Goal: Transaction & Acquisition: Purchase product/service

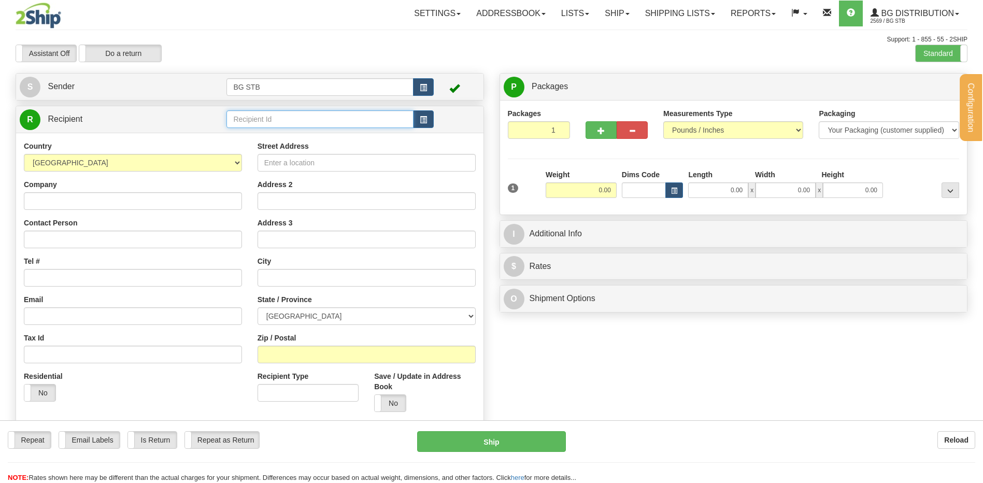
click at [247, 121] on input "text" at bounding box center [319, 119] width 187 height 18
type input "4025"
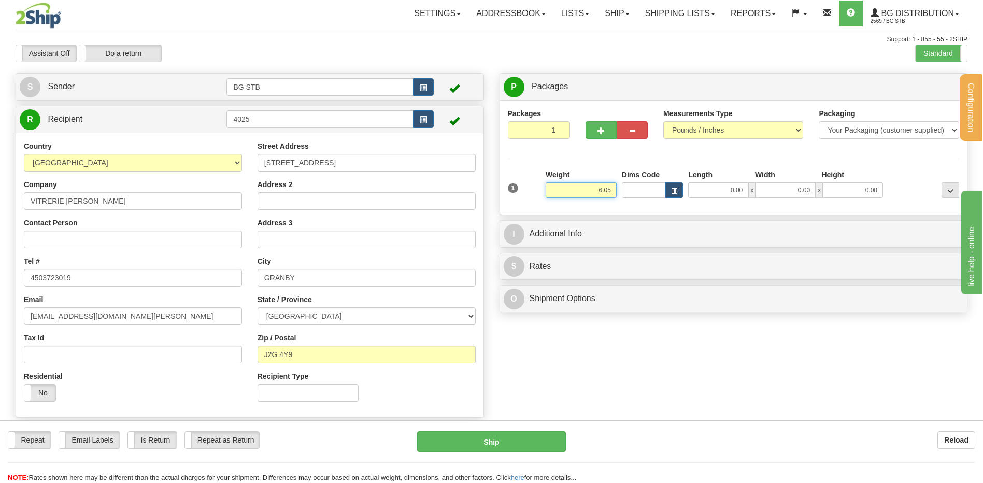
type input "6.05"
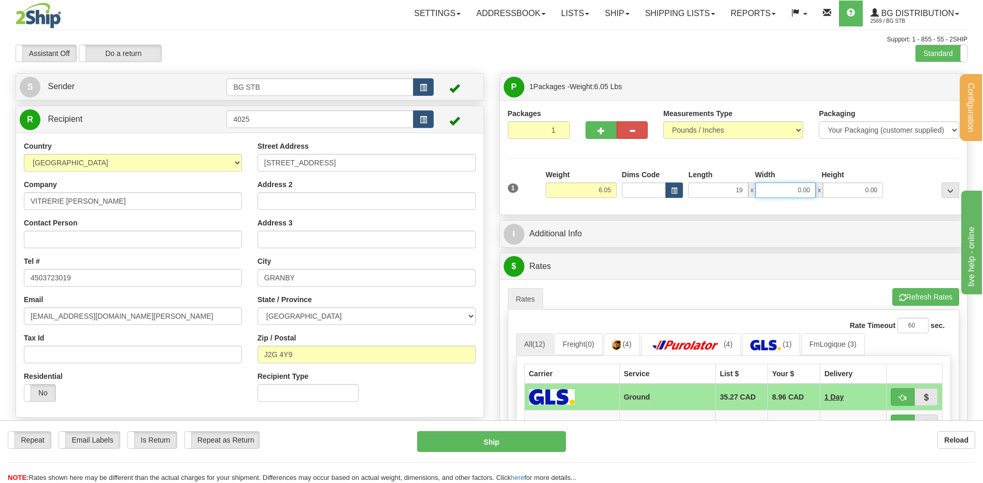
type input "19.00"
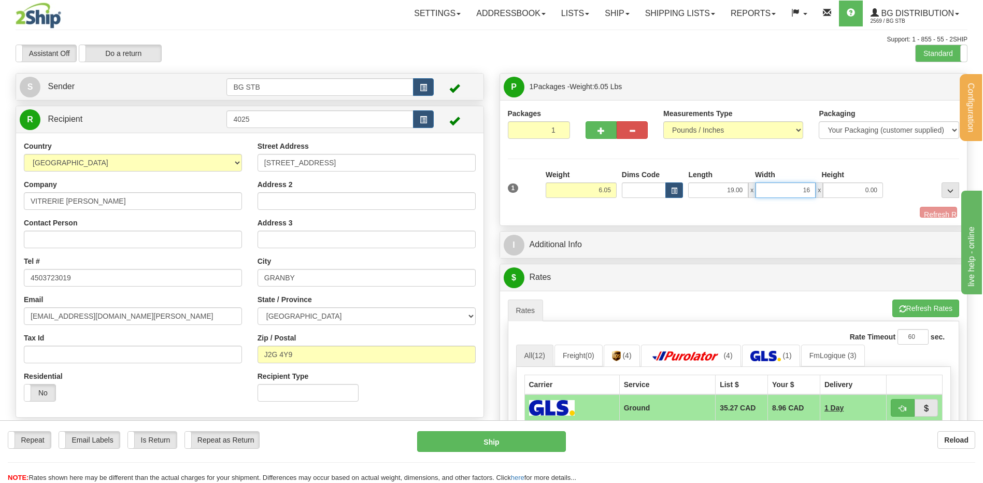
type input "16.00"
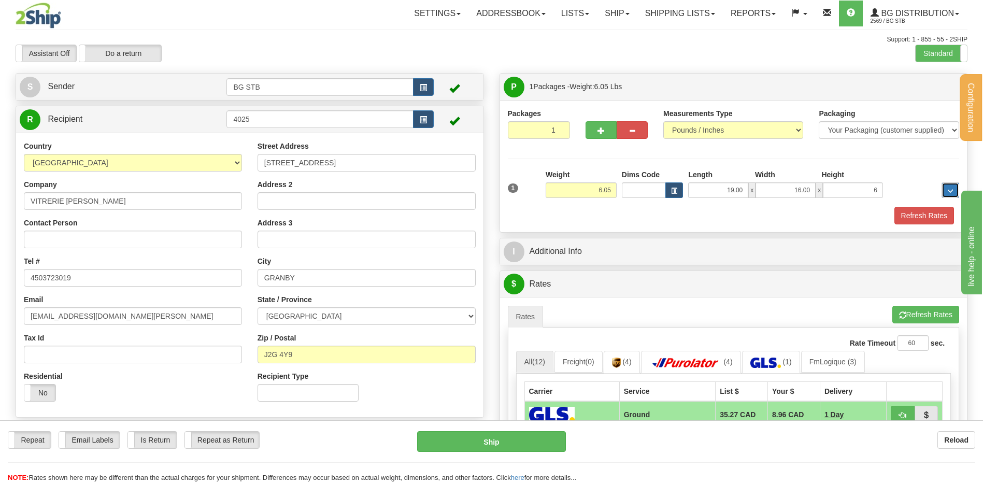
type input "6.00"
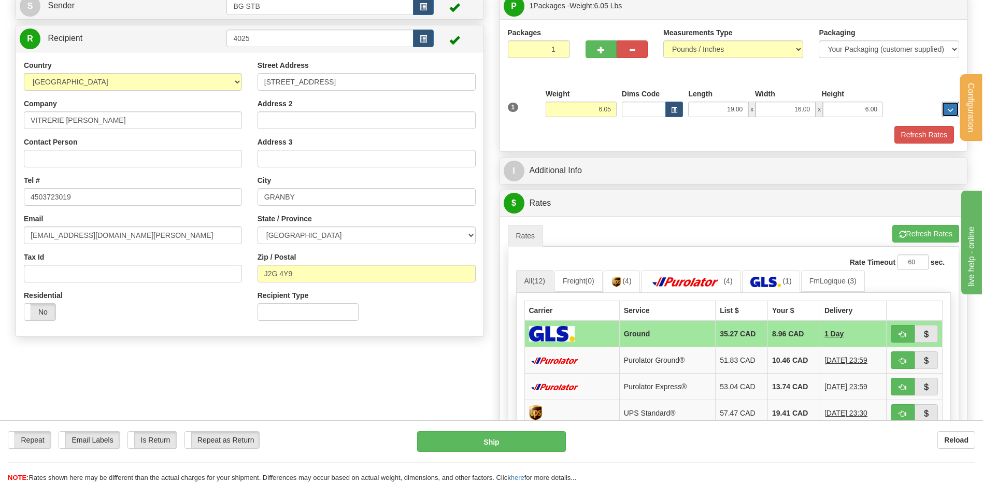
scroll to position [155, 0]
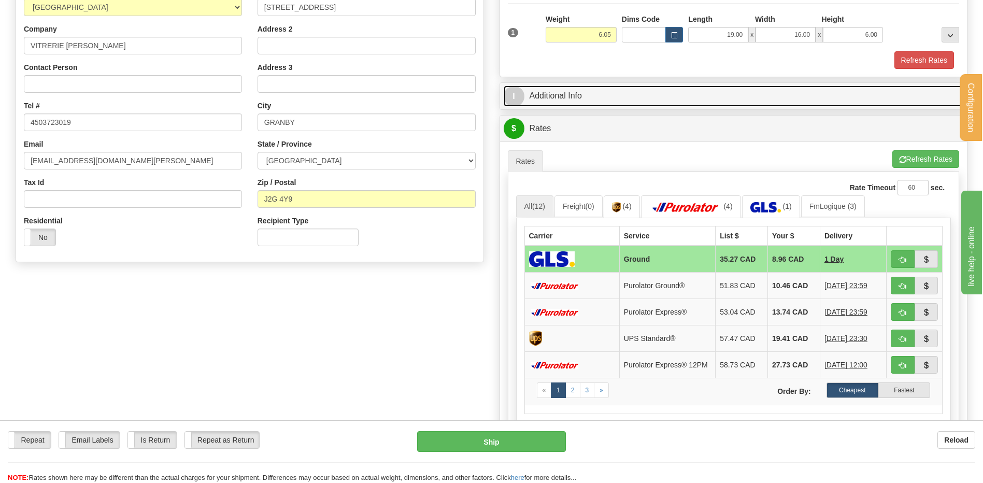
drag, startPoint x: 609, startPoint y: 89, endPoint x: 612, endPoint y: 95, distance: 7.4
click at [609, 89] on link "I Additional Info" at bounding box center [734, 95] width 460 height 21
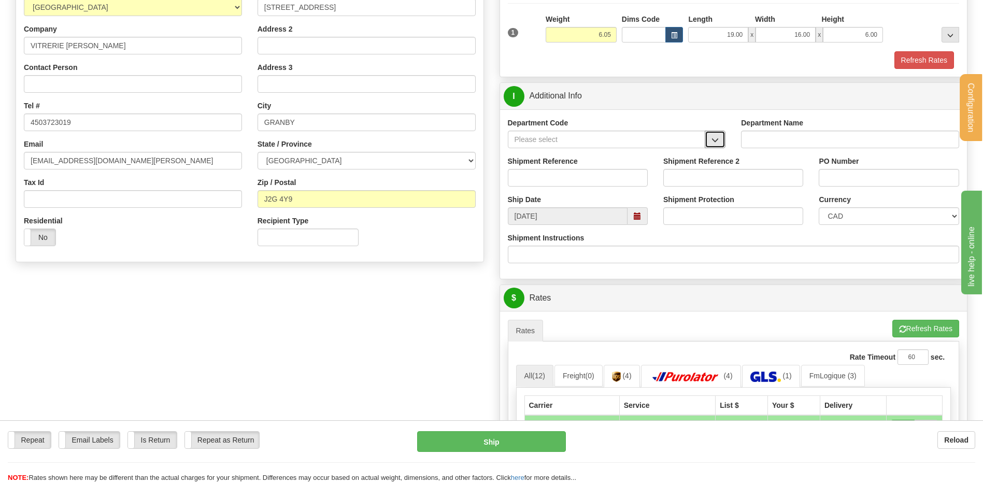
drag, startPoint x: 715, startPoint y: 139, endPoint x: 696, endPoint y: 144, distance: 19.1
click at [714, 139] on span "button" at bounding box center [714, 140] width 7 height 7
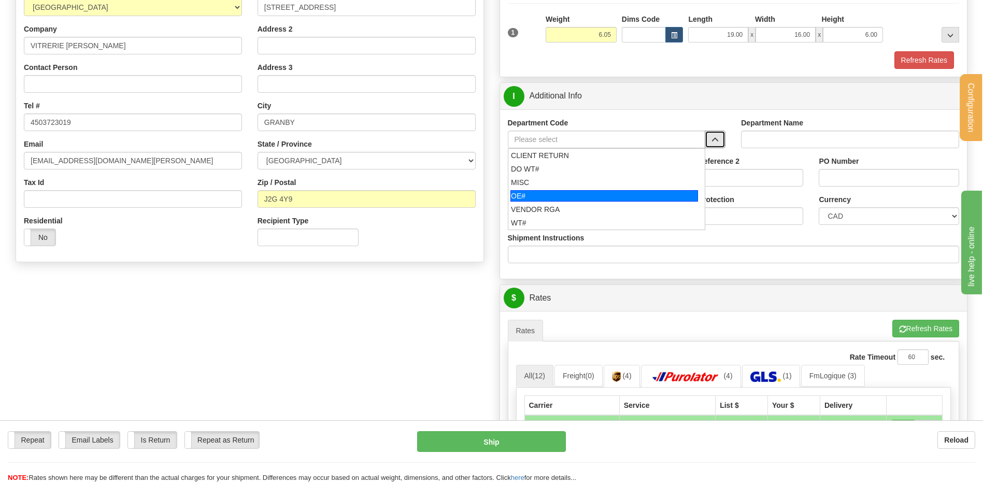
click at [546, 192] on div "OE#" at bounding box center [604, 195] width 188 height 11
type input "OE#"
type input "ORDERS"
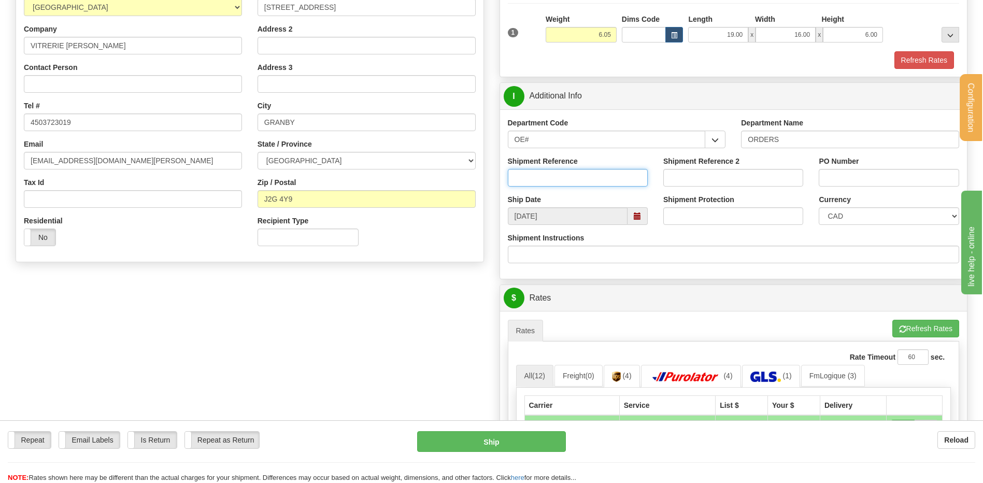
click at [620, 180] on input "Shipment Reference" at bounding box center [578, 178] width 140 height 18
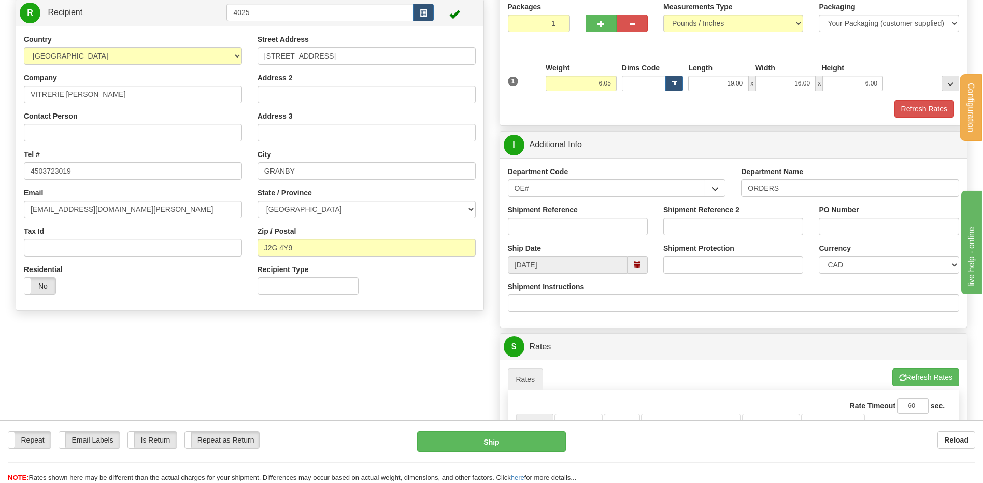
scroll to position [52, 0]
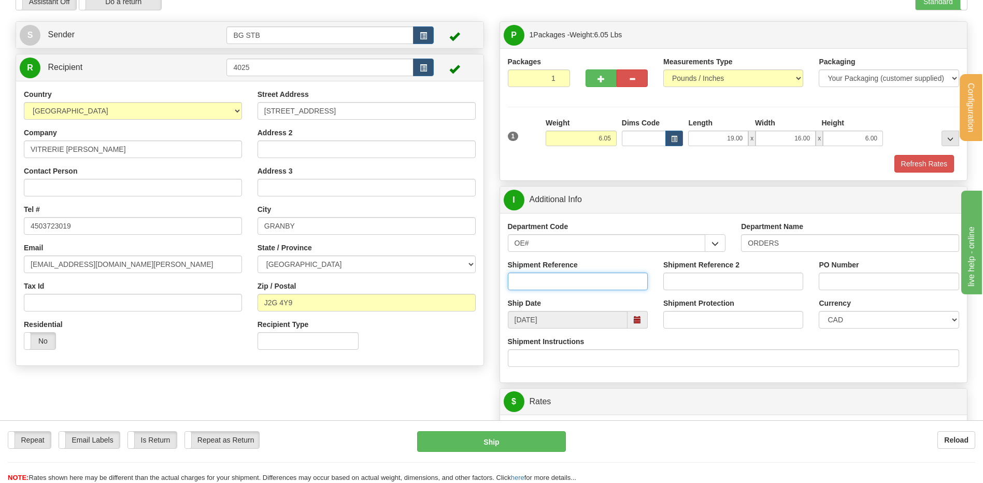
click at [555, 288] on input "Shipment Reference" at bounding box center [578, 282] width 140 height 18
type input "h413"
click at [840, 278] on input "PO Number" at bounding box center [889, 282] width 140 height 18
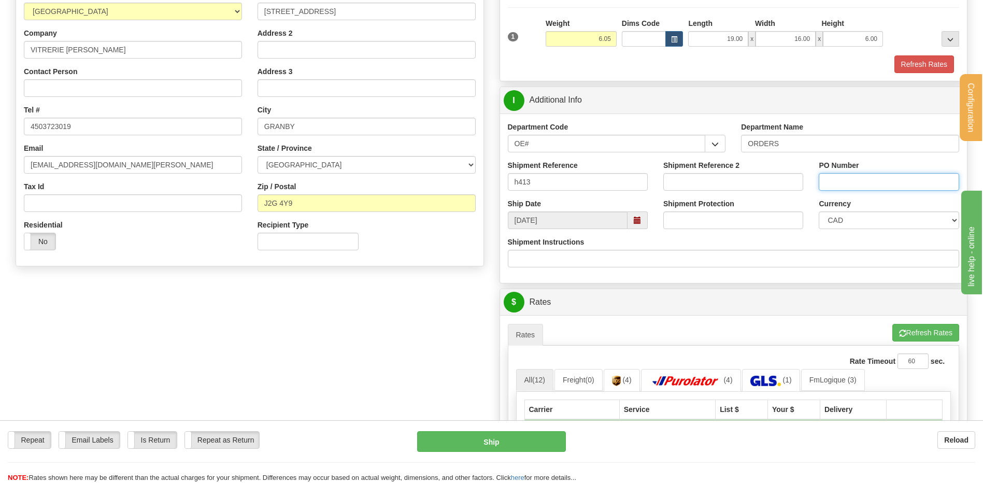
scroll to position [311, 0]
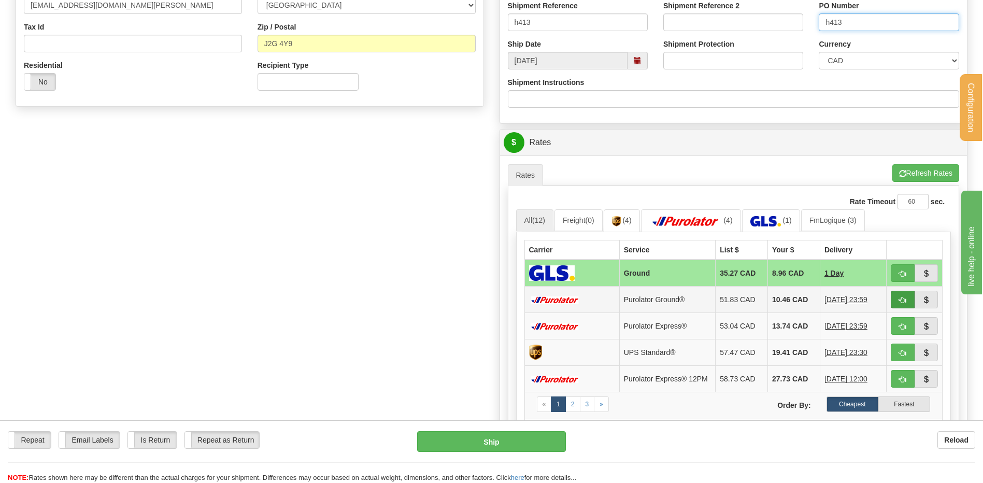
type input "h413"
click at [903, 299] on span "button" at bounding box center [902, 300] width 7 height 7
type input "260"
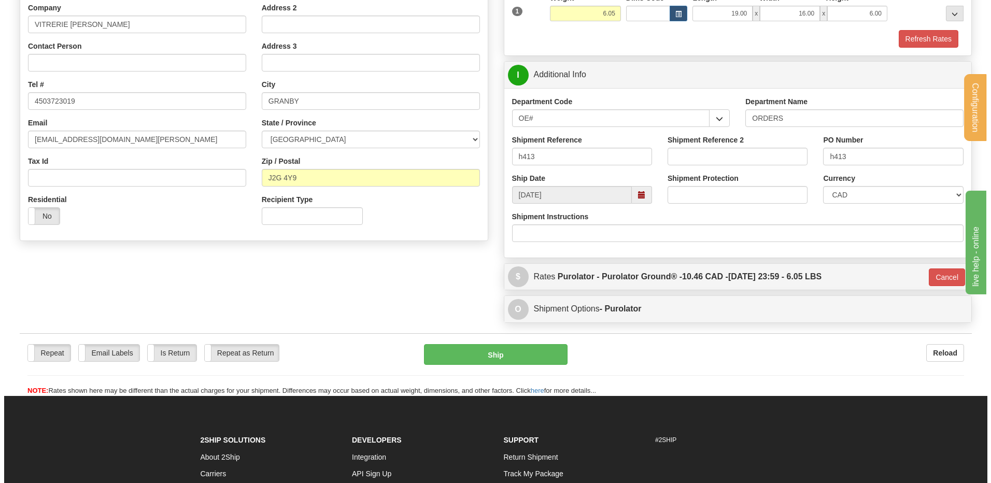
scroll to position [147, 0]
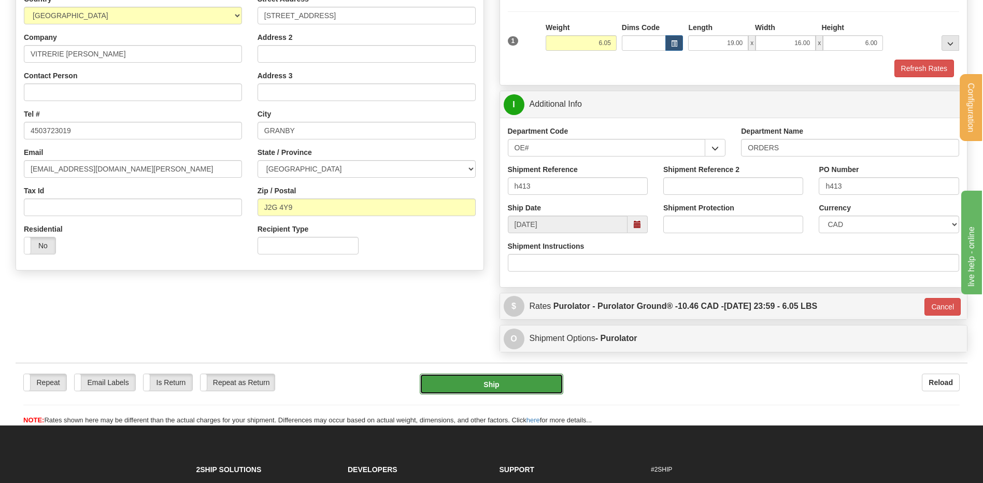
click at [486, 382] on button "Ship" at bounding box center [491, 384] width 143 height 21
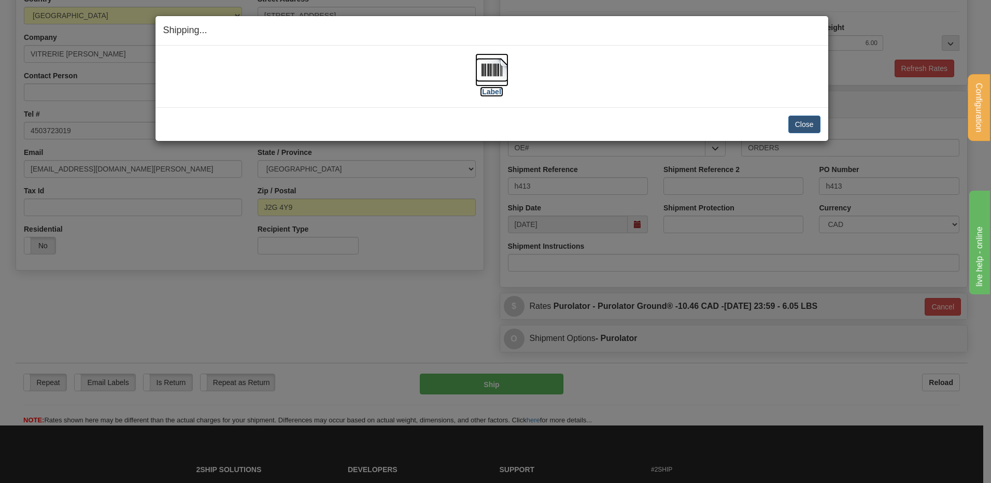
click at [496, 75] on img at bounding box center [491, 69] width 33 height 33
click at [797, 121] on button "Close" at bounding box center [804, 125] width 32 height 18
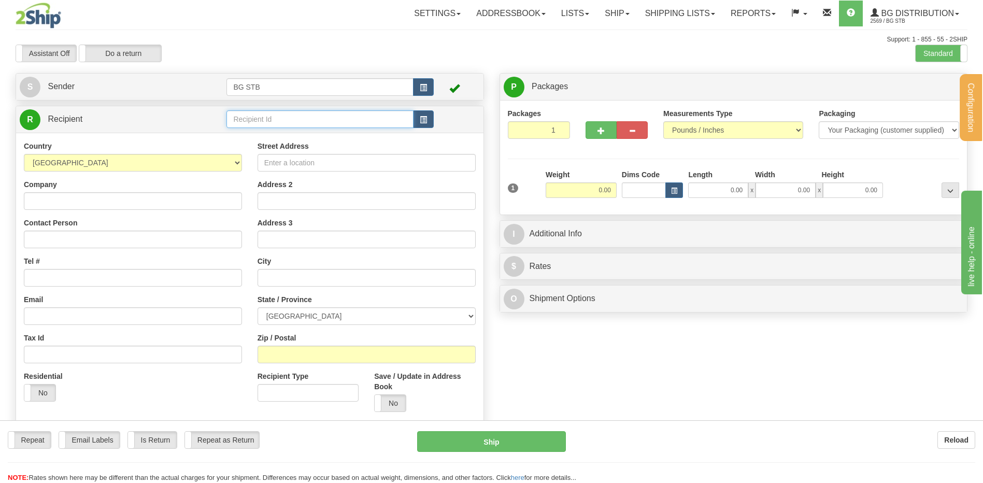
click at [239, 120] on input "text" at bounding box center [319, 119] width 187 height 18
type input "1223#"
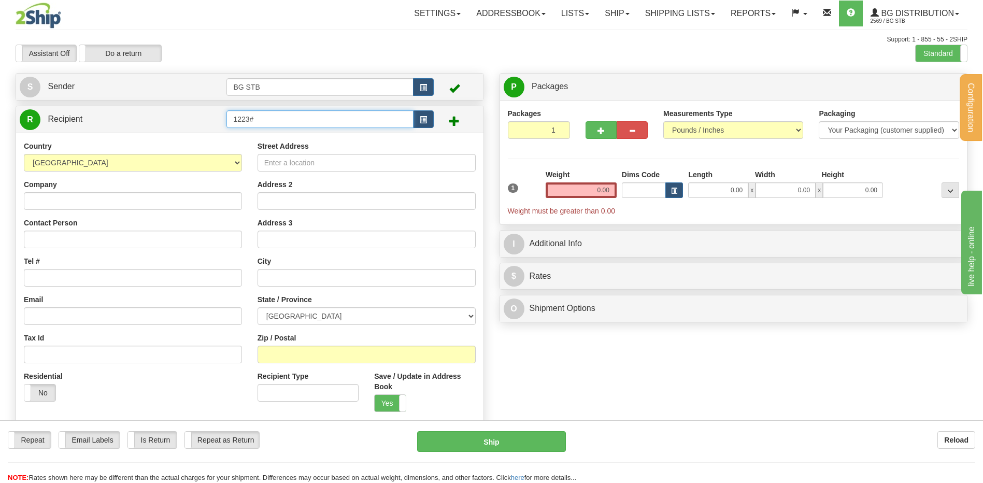
click at [266, 119] on input "1223#" at bounding box center [319, 119] width 187 height 18
type input "1223"
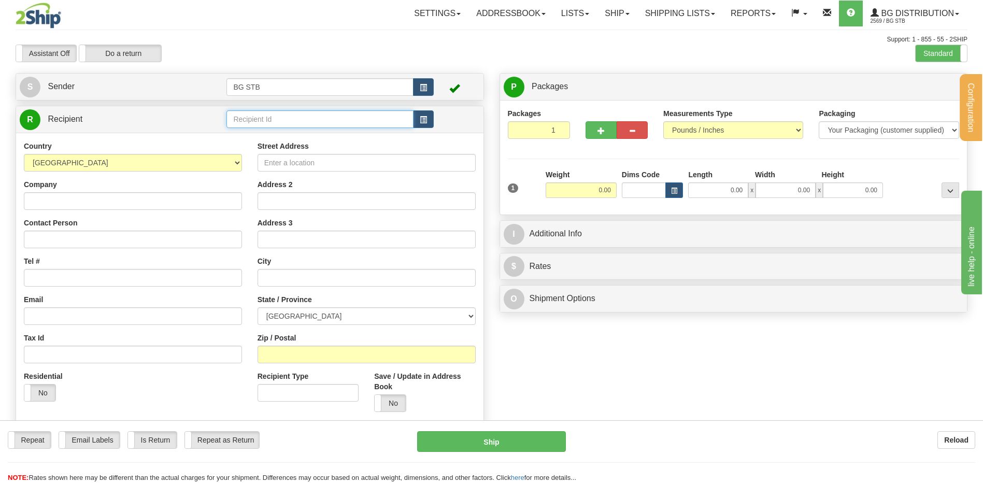
click at [236, 120] on input "text" at bounding box center [319, 119] width 187 height 18
type input "5532"
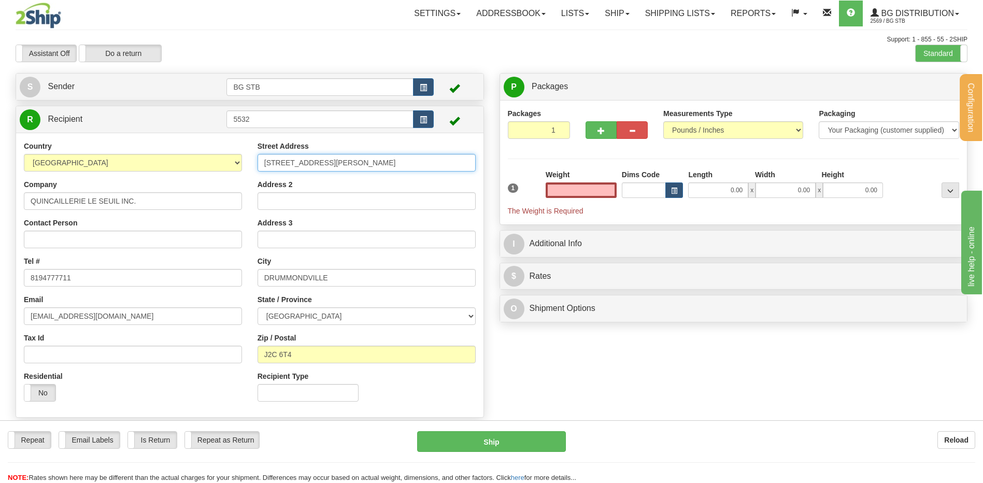
type input "0.00"
drag, startPoint x: 329, startPoint y: 166, endPoint x: 146, endPoint y: 167, distance: 182.9
click at [154, 165] on div "Country AFGHANISTAN ALAND ISLANDS ALBANIA ALGERIA AMERICAN SAMOA ANDORRA ANGOLA…" at bounding box center [249, 275] width 467 height 268
type input "2260 route 122"
drag, startPoint x: 305, startPoint y: 281, endPoint x: 255, endPoint y: 282, distance: 50.3
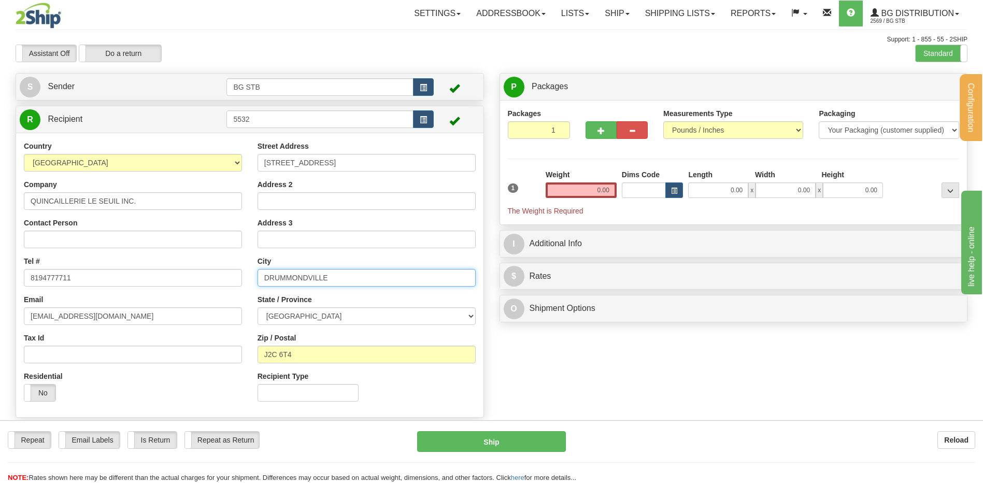
click at [264, 284] on input "DRUMMONDVILLE" at bounding box center [367, 278] width 218 height 18
drag, startPoint x: 312, startPoint y: 349, endPoint x: 230, endPoint y: 352, distance: 83.0
click at [231, 352] on div "Country AFGHANISTAN ALAND ISLANDS ALBANIA ALGERIA AMERICAN SAMOA ANDORRA ANGOLA…" at bounding box center [249, 275] width 467 height 268
type input "J1Z 1B8"
click at [281, 286] on input "text" at bounding box center [367, 278] width 218 height 18
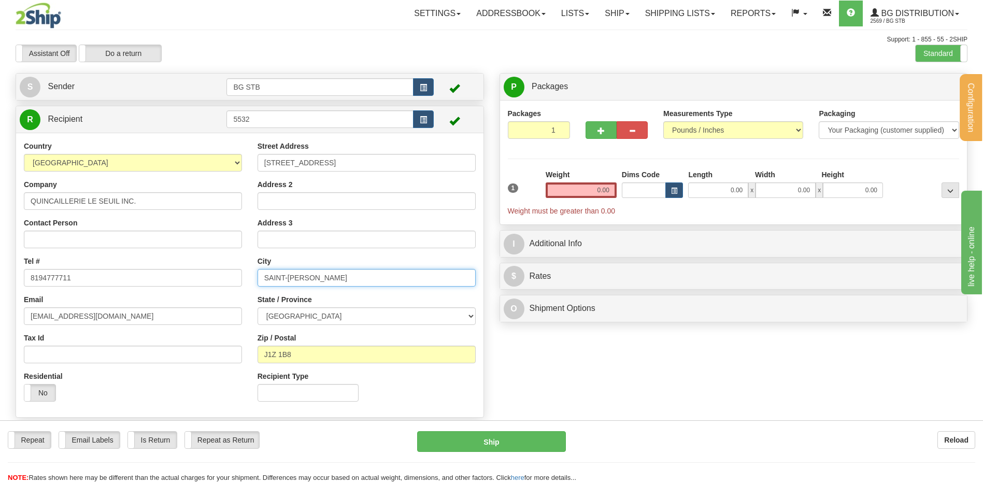
type input "SAINT-CYRILLE-DE-WENDOVER"
click at [601, 196] on input "0.00" at bounding box center [581, 190] width 71 height 16
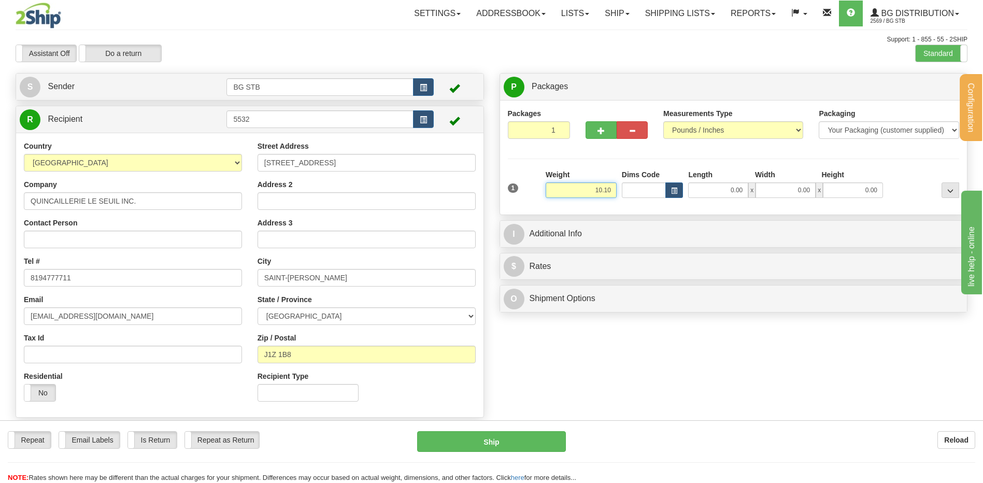
type input "10.10"
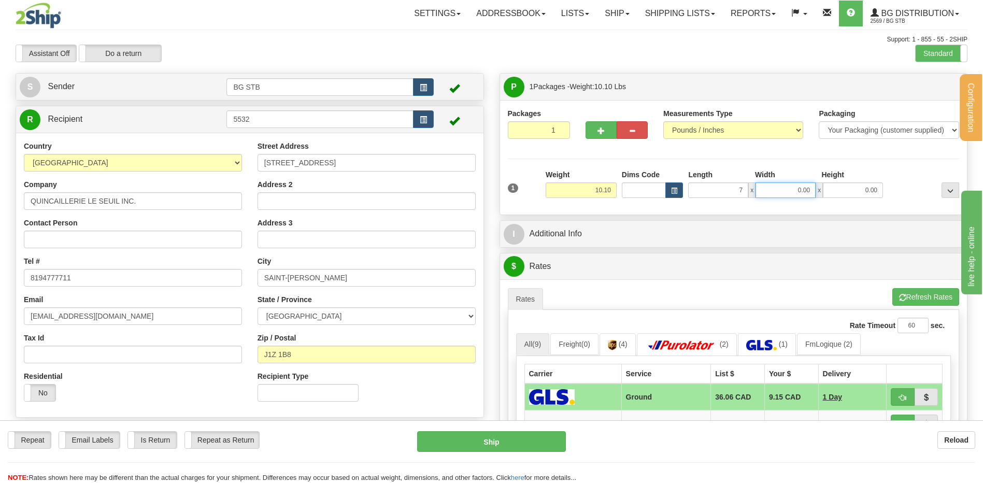
type input "7.00"
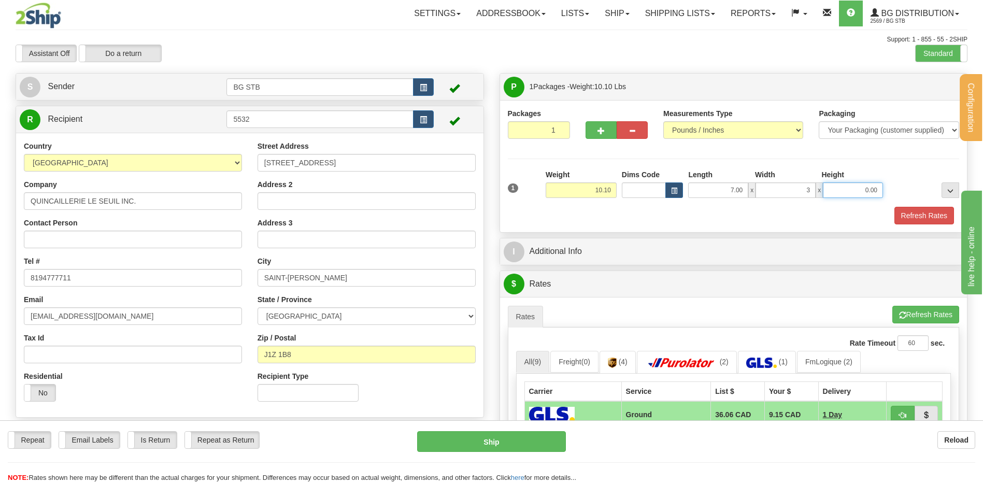
type input "3.00"
type input "17.00"
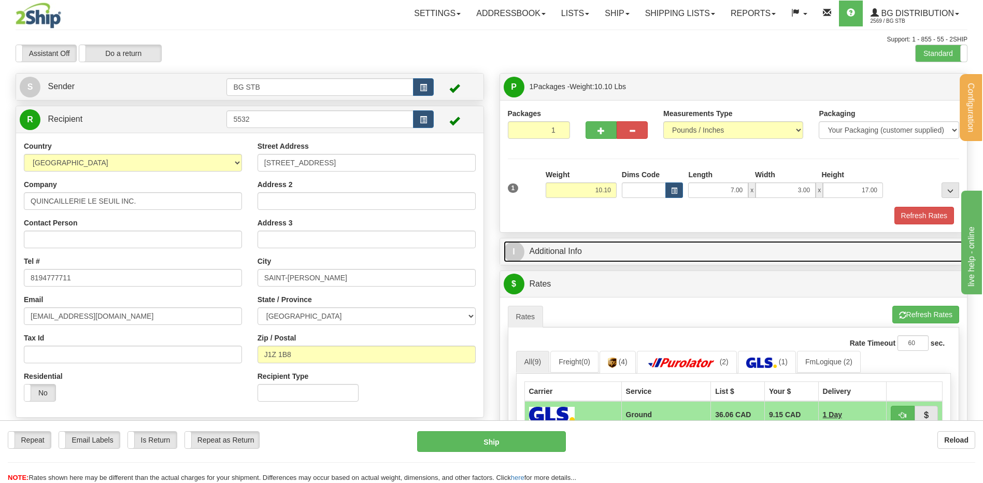
click at [591, 244] on link "I Additional Info" at bounding box center [734, 251] width 460 height 21
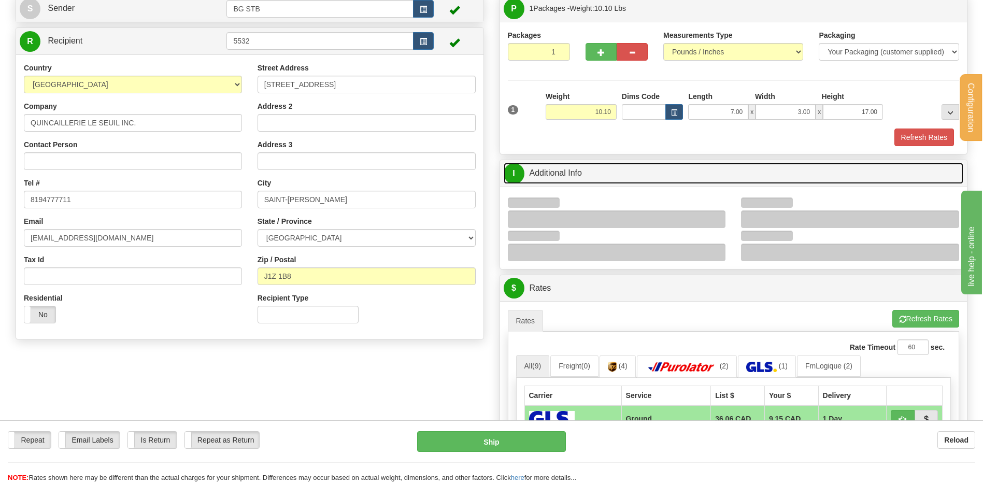
scroll to position [155, 0]
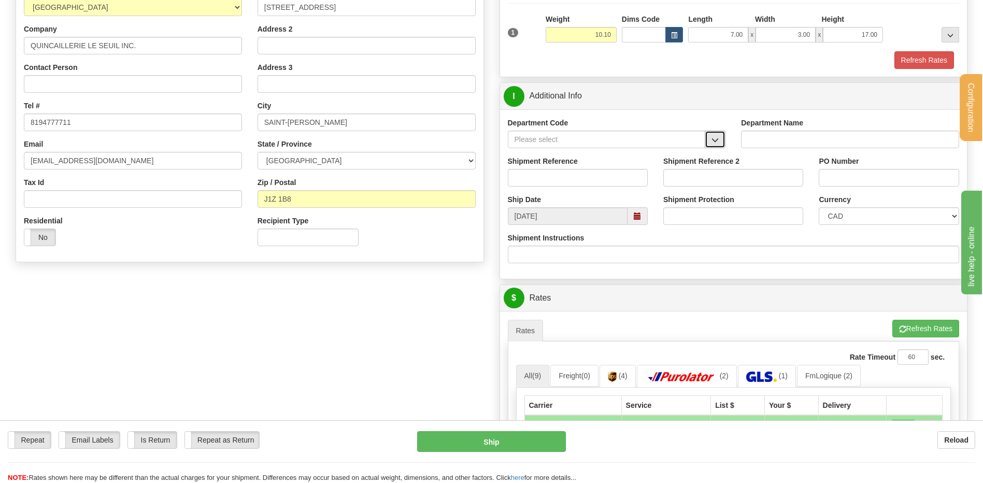
click at [719, 134] on button "button" at bounding box center [715, 140] width 21 height 18
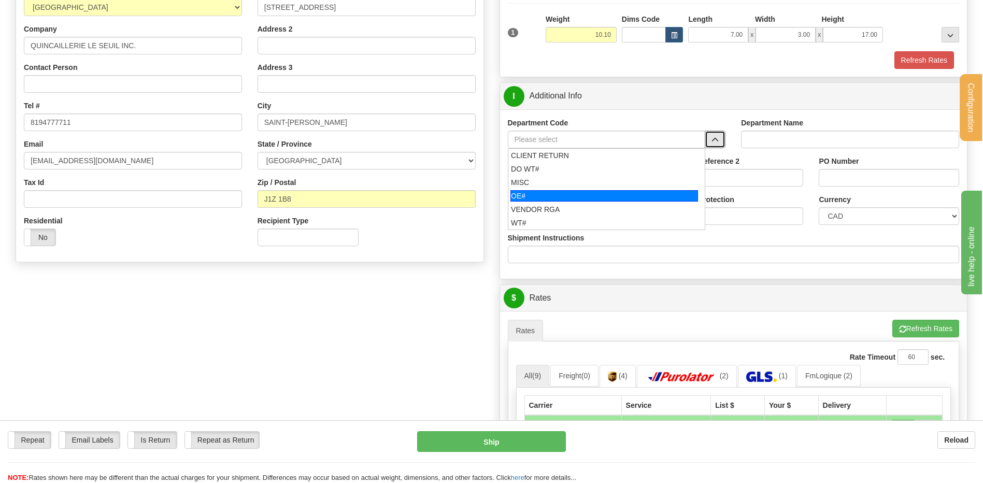
click at [588, 194] on div "OE#" at bounding box center [604, 195] width 188 height 11
type input "OE#"
type input "ORDERS"
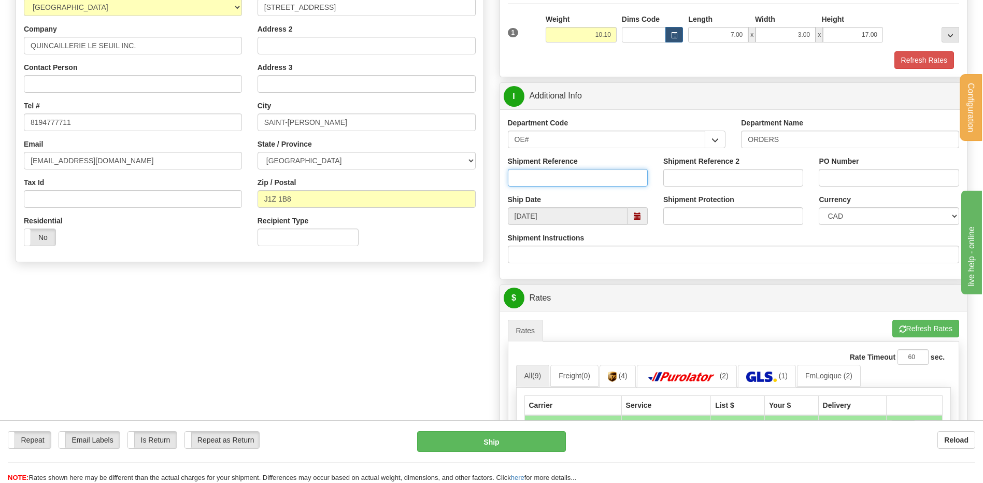
click at [584, 179] on input "Shipment Reference" at bounding box center [578, 178] width 140 height 18
type input "80004228-00"
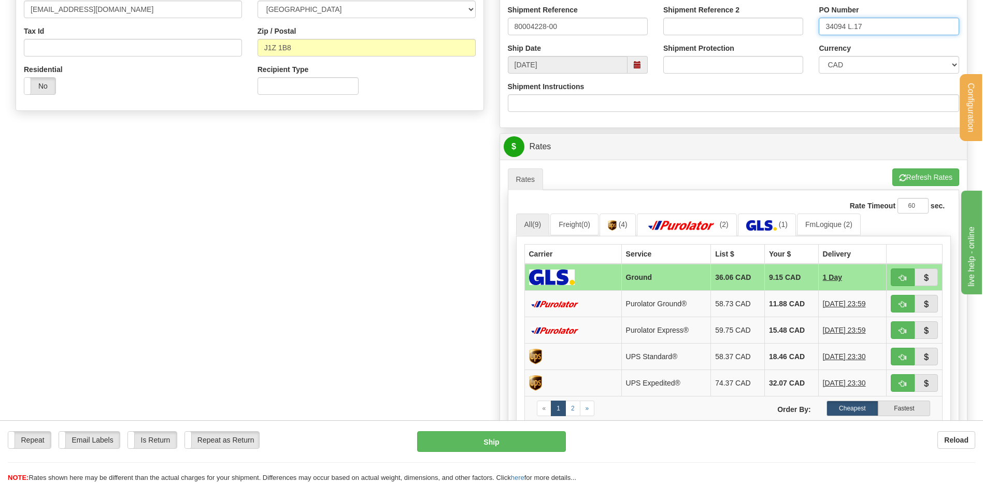
scroll to position [414, 0]
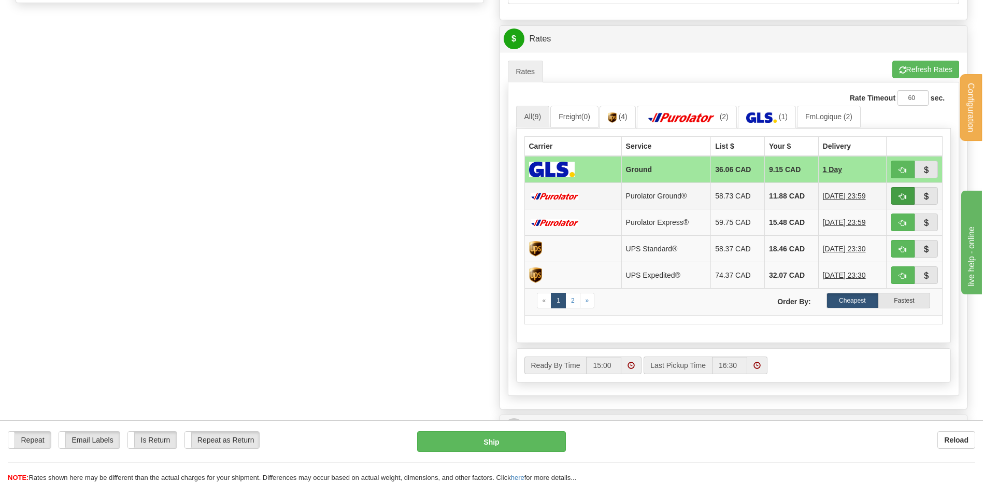
type input "34094 L.17"
click at [900, 195] on span "button" at bounding box center [902, 196] width 7 height 7
type input "260"
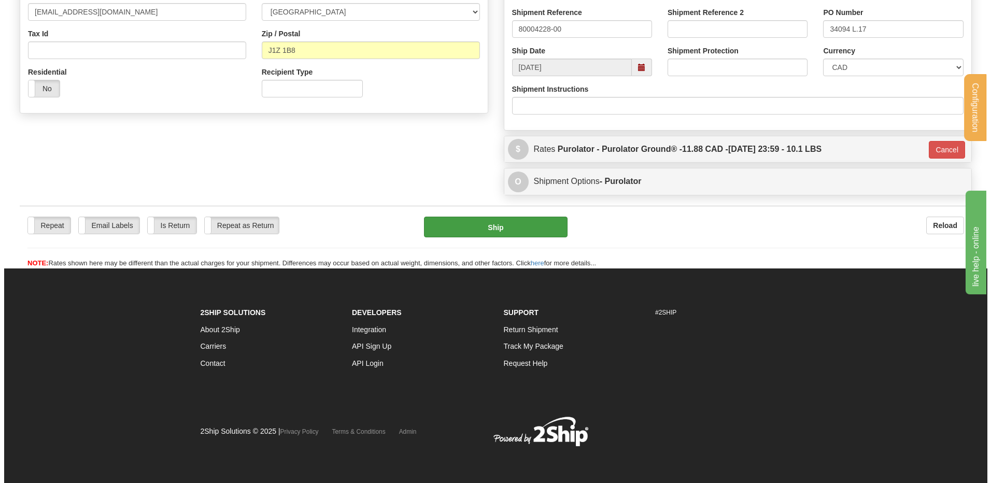
scroll to position [305, 0]
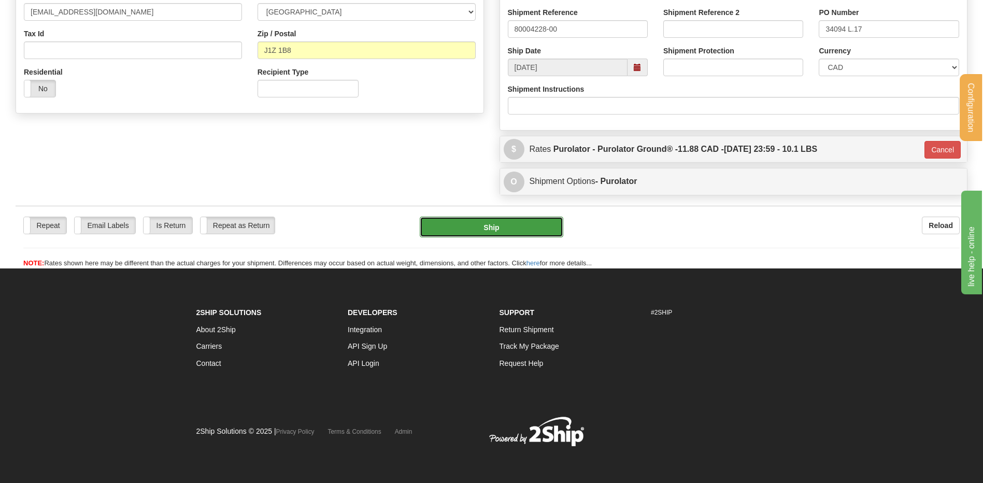
click at [507, 226] on button "Ship" at bounding box center [491, 227] width 143 height 21
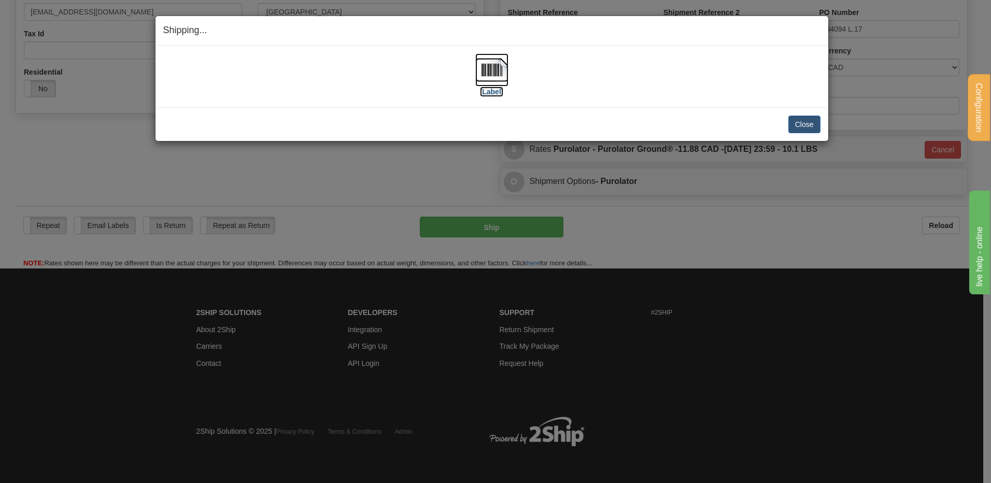
click at [476, 70] on img at bounding box center [491, 69] width 33 height 33
click at [811, 123] on button "Close" at bounding box center [804, 125] width 32 height 18
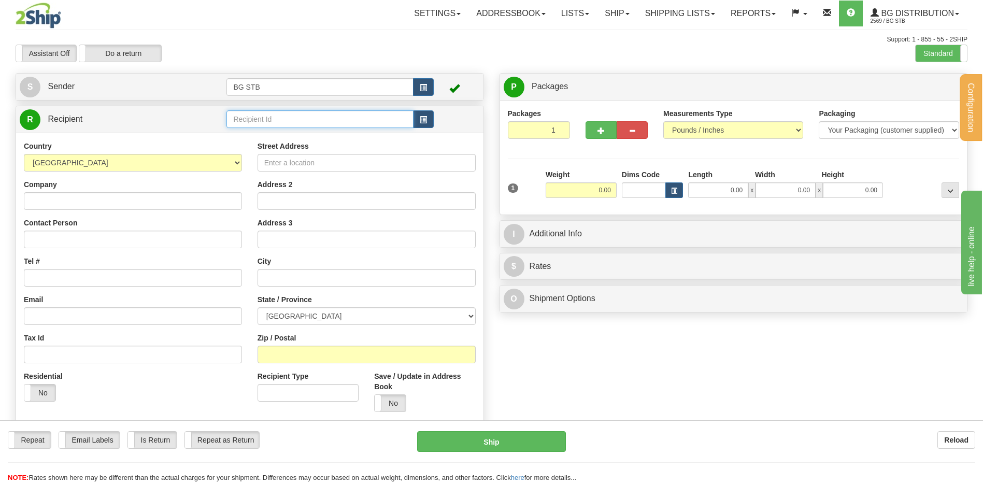
click at [246, 121] on input "text" at bounding box center [319, 119] width 187 height 18
type input "9560"
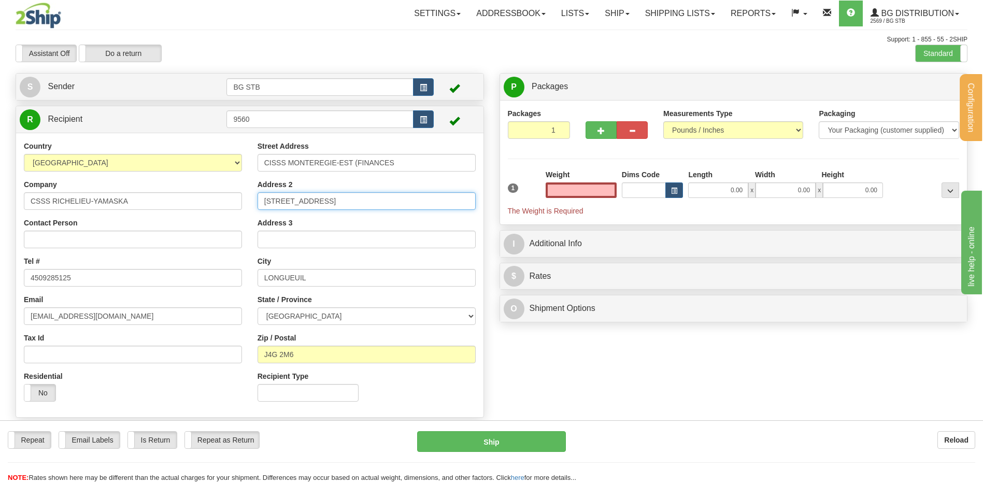
type input "0.00"
drag, startPoint x: 356, startPoint y: 205, endPoint x: 224, endPoint y: 207, distance: 131.6
click at [225, 207] on div "Country AFGHANISTAN ALAND ISLANDS ALBANIA ALGERIA AMERICAN SAMOA ANDORRA ANGOLA…" at bounding box center [249, 275] width 467 height 268
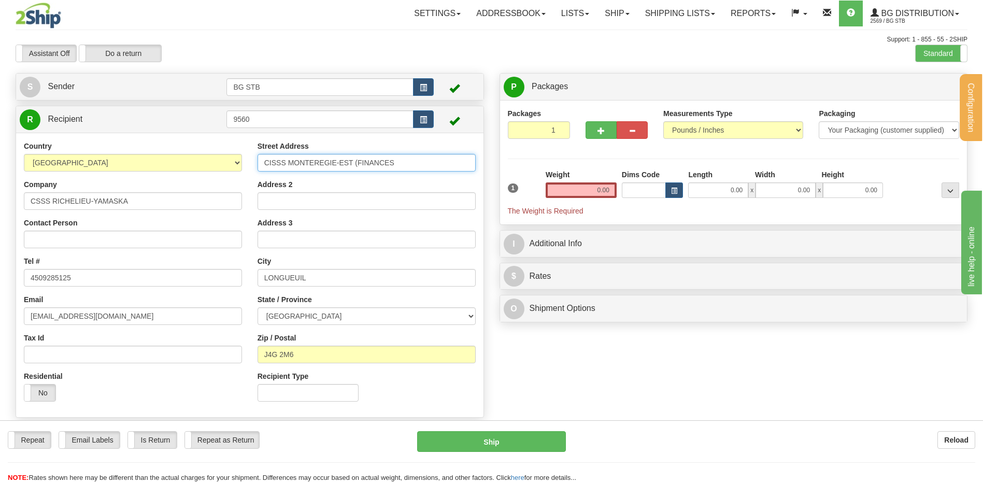
drag, startPoint x: 398, startPoint y: 156, endPoint x: 157, endPoint y: 155, distance: 241.4
click at [163, 155] on div "Country AFGHANISTAN ALAND ISLANDS ALBANIA ALGERIA AMERICAN SAMOA ANDORRA ANGOLA…" at bounding box center [249, 275] width 467 height 268
type input "27580 BOUL. LAFRAMBOISE"
drag, startPoint x: 308, startPoint y: 280, endPoint x: 178, endPoint y: 282, distance: 130.1
click at [180, 283] on div "Country AFGHANISTAN ALAND ISLANDS ALBANIA ALGERIA AMERICAN SAMOA ANDORRA ANGOLA…" at bounding box center [249, 275] width 467 height 268
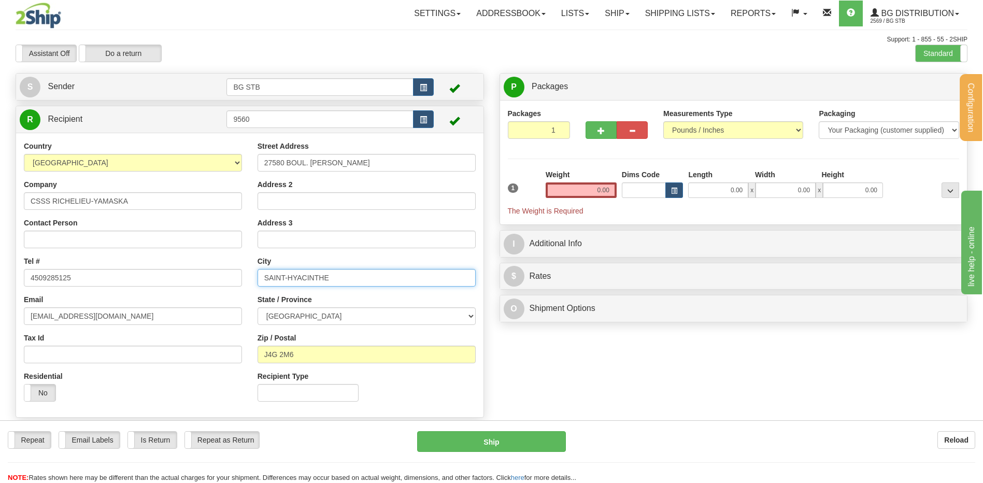
type input "SAINT-HYACINTHE"
drag, startPoint x: 291, startPoint y: 353, endPoint x: 269, endPoint y: 354, distance: 21.2
click at [269, 354] on input "J4G 2M6" at bounding box center [367, 355] width 218 height 18
type input "J2S 4Y8"
click at [339, 207] on input "Address 2" at bounding box center [367, 201] width 218 height 18
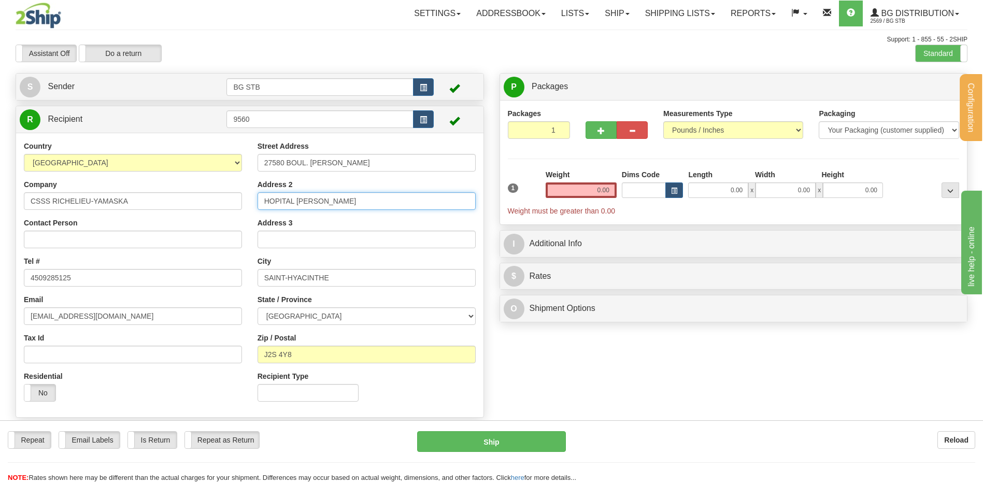
type input "HOPITAL HONORE MERCIER"
click at [600, 186] on input "0.00" at bounding box center [581, 190] width 71 height 16
type input "9.20"
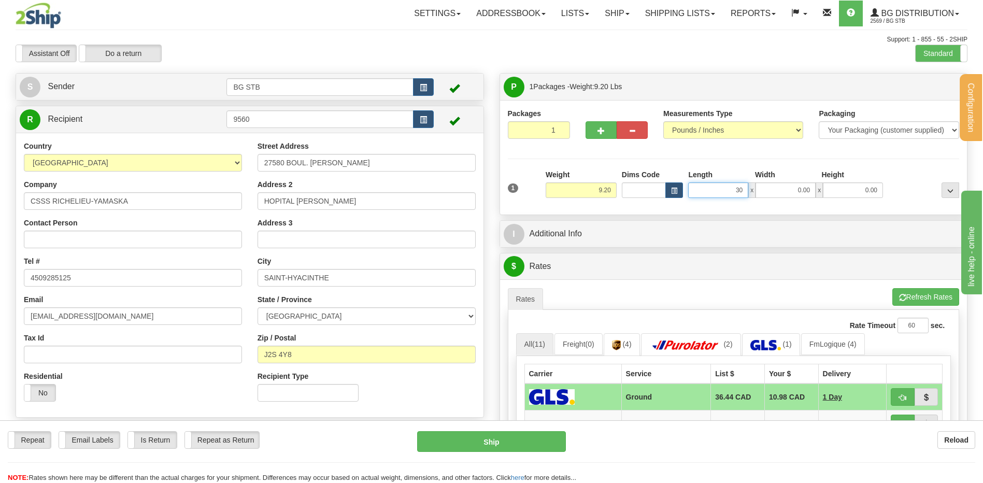
type input "3"
type input "20.00"
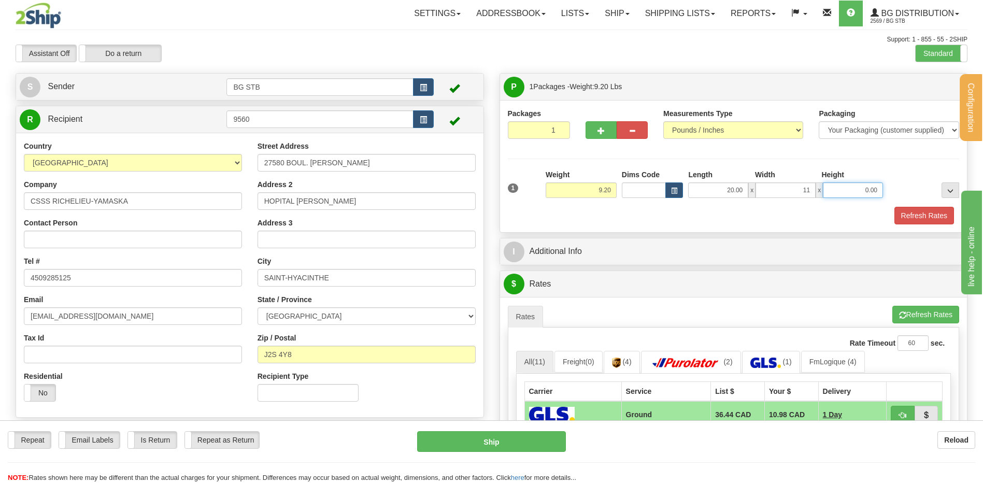
type input "11.00"
type input "5.00"
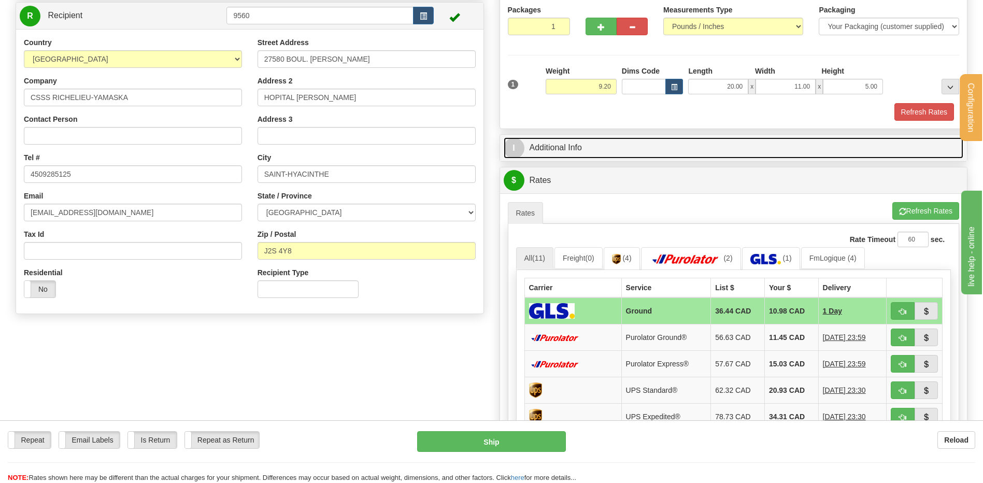
click at [576, 140] on link "I Additional Info" at bounding box center [734, 147] width 460 height 21
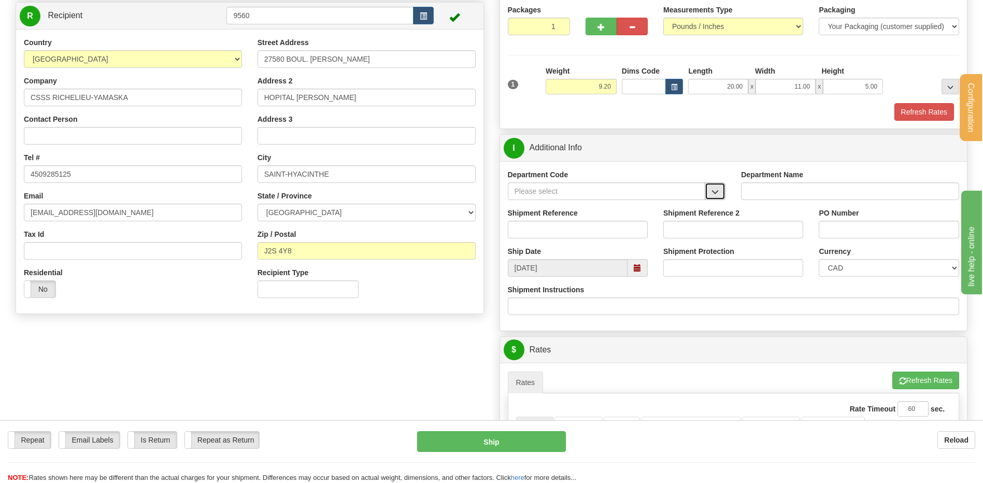
click at [719, 187] on button "button" at bounding box center [715, 191] width 21 height 18
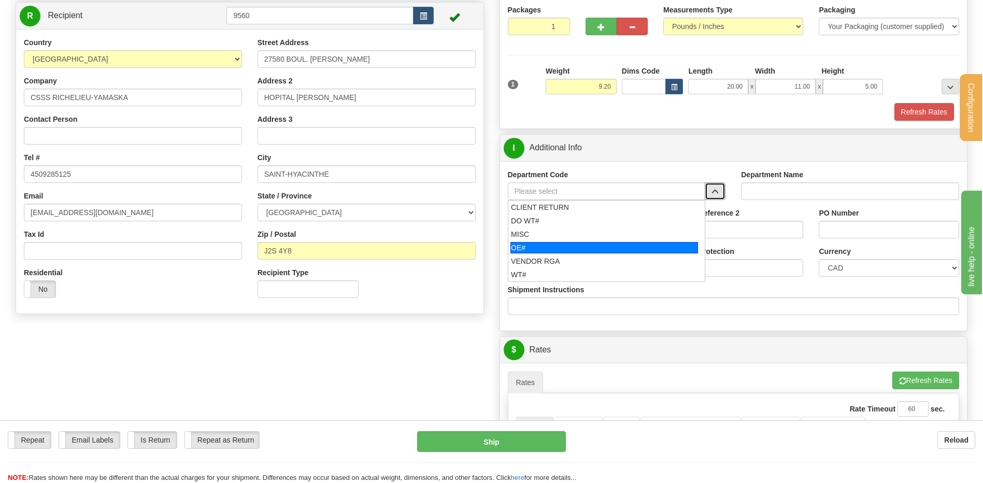
drag, startPoint x: 551, startPoint y: 244, endPoint x: 548, endPoint y: 237, distance: 7.2
click at [551, 244] on div "OE#" at bounding box center [604, 247] width 188 height 11
type input "OE#"
type input "ORDERS"
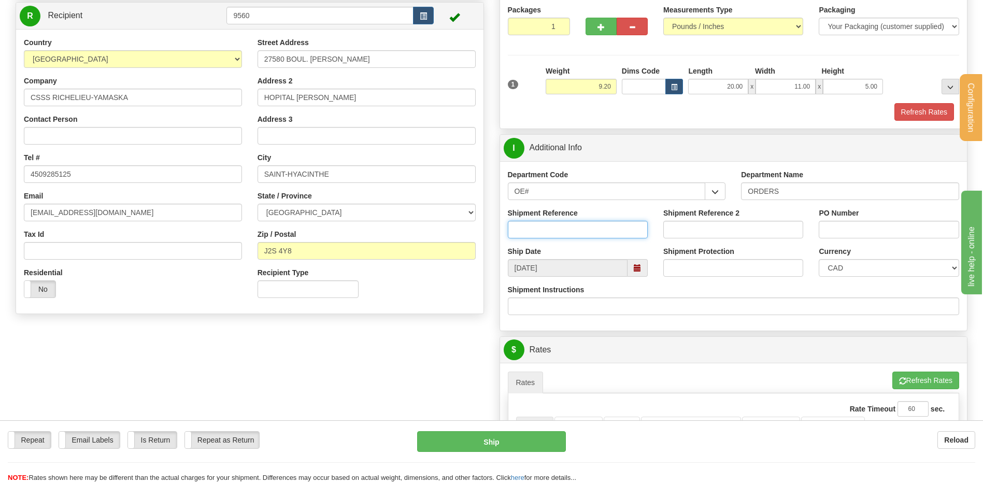
click at [548, 234] on input "Shipment Reference" at bounding box center [578, 230] width 140 height 18
type input "80004395-00"
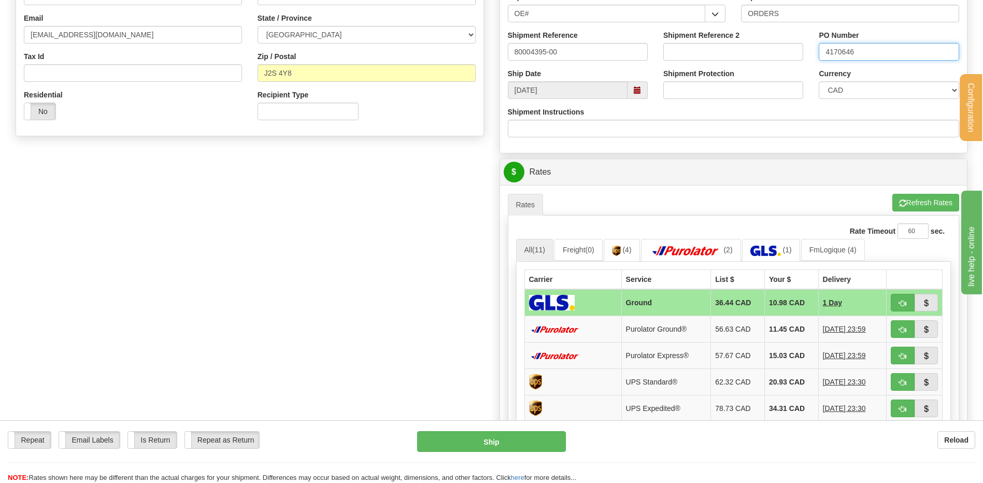
scroll to position [363, 0]
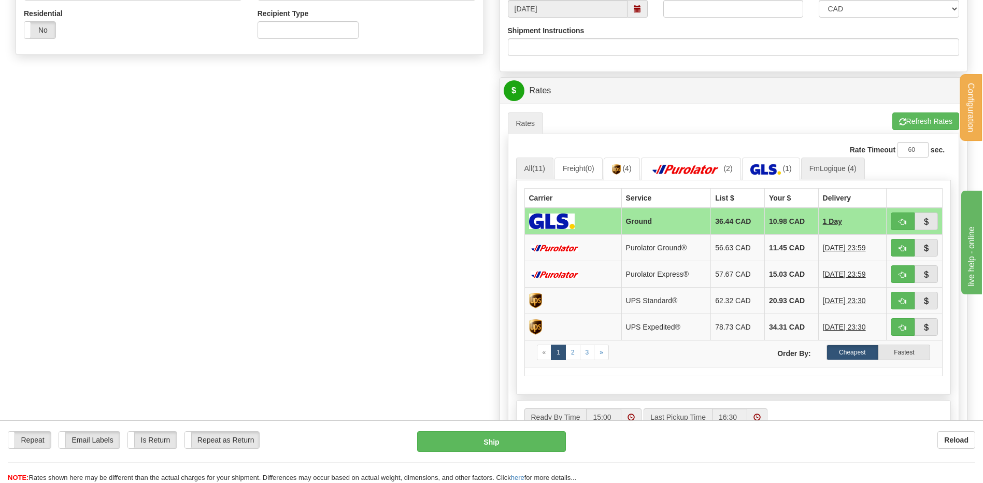
type input "4170646"
click at [856, 171] on span "(4)" at bounding box center [852, 168] width 9 height 8
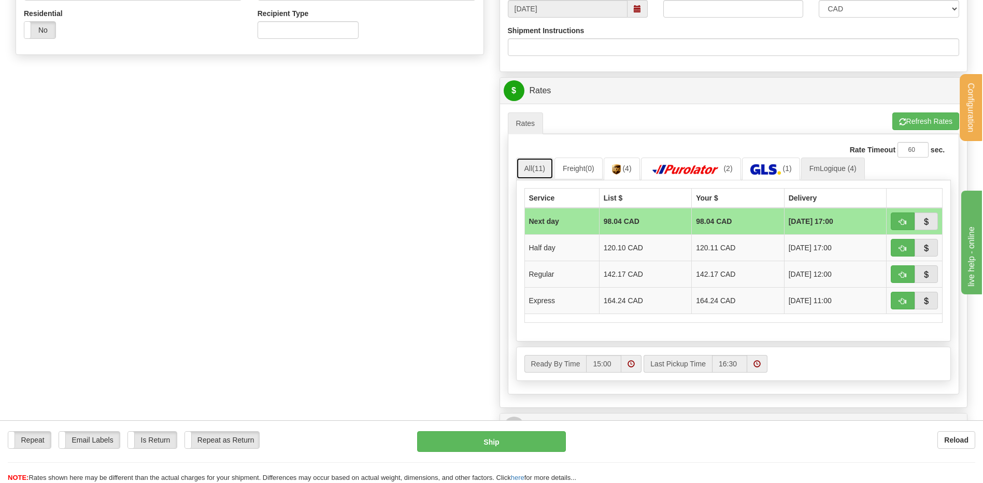
click at [543, 169] on span "(11)" at bounding box center [538, 168] width 13 height 8
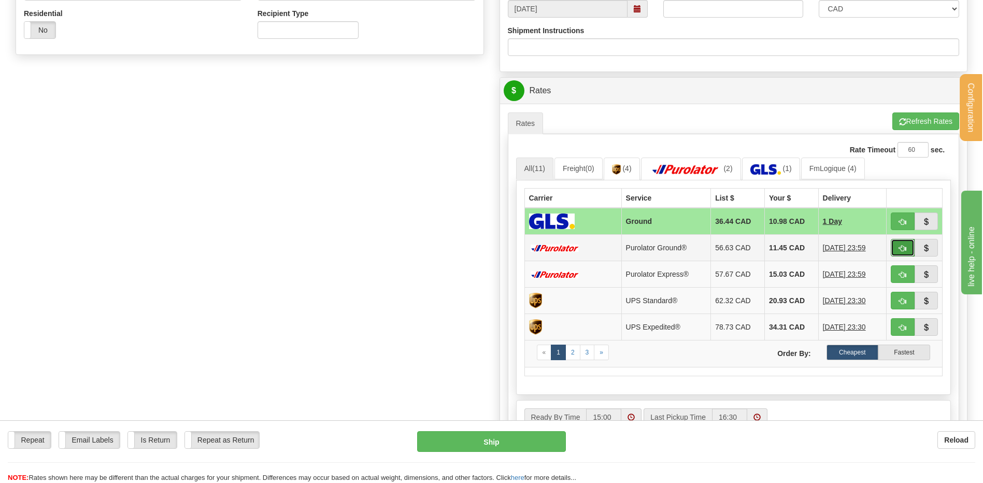
click at [899, 249] on span "button" at bounding box center [902, 248] width 7 height 7
type input "260"
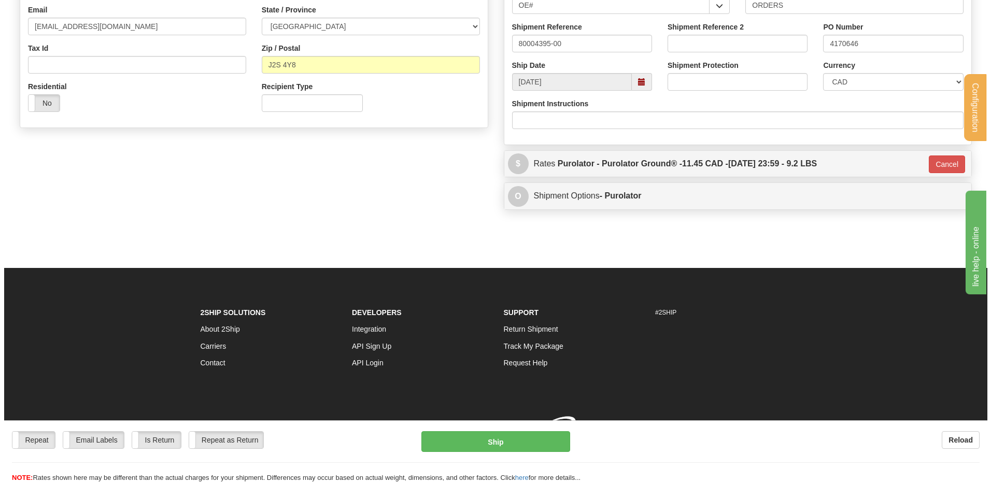
scroll to position [305, 0]
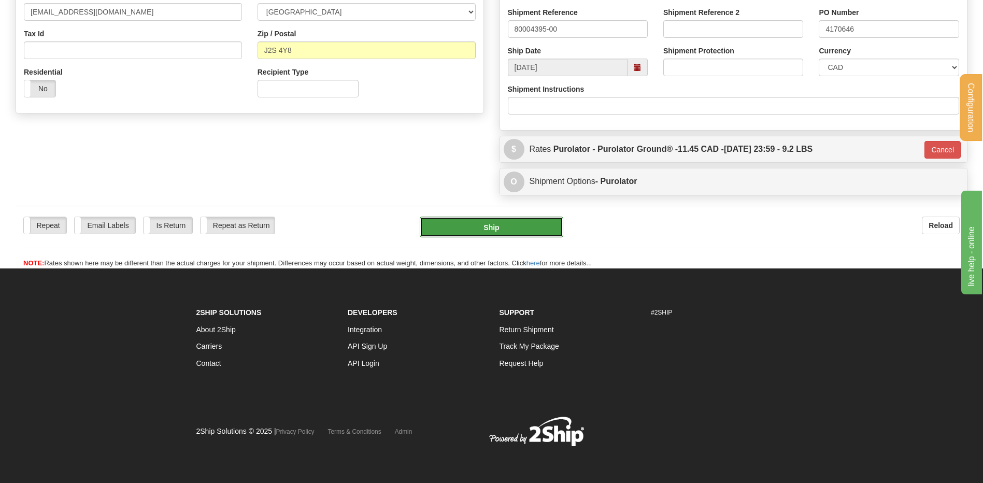
click at [460, 225] on button "Ship" at bounding box center [491, 227] width 143 height 21
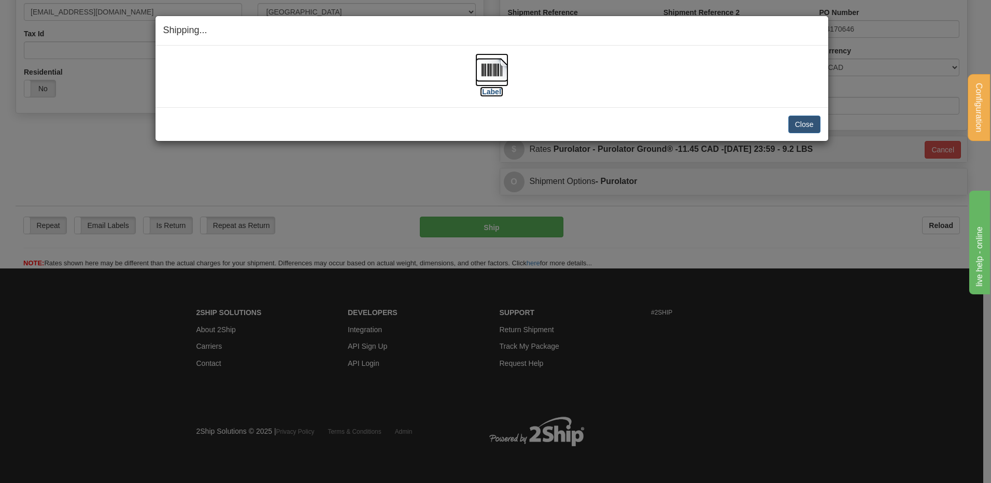
click at [482, 66] on img at bounding box center [491, 69] width 33 height 33
click at [805, 119] on button "Close" at bounding box center [804, 125] width 32 height 18
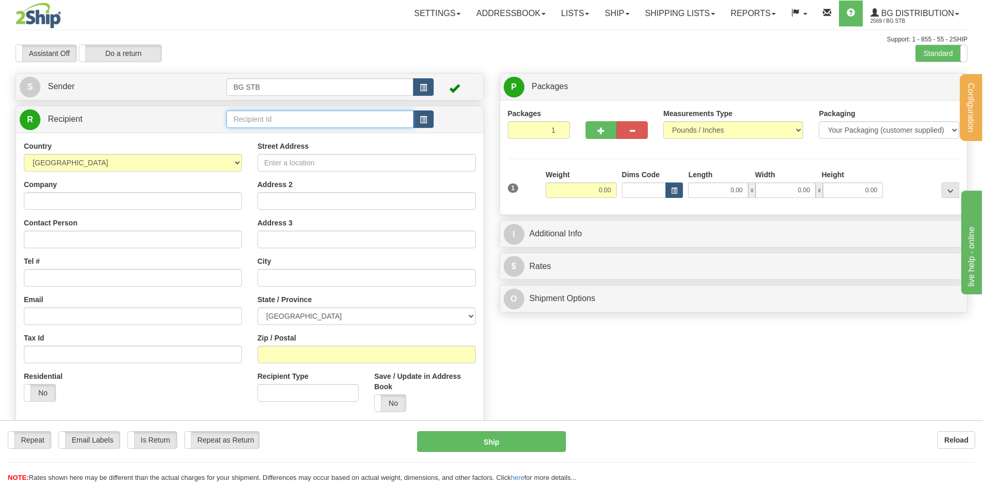
click at [244, 119] on input "text" at bounding box center [319, 119] width 187 height 18
type input "1226"
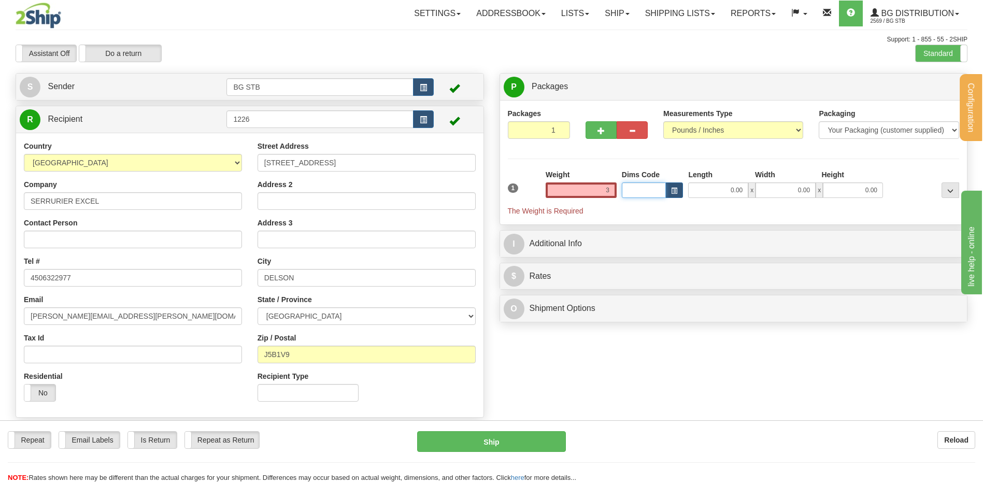
type input "3.00"
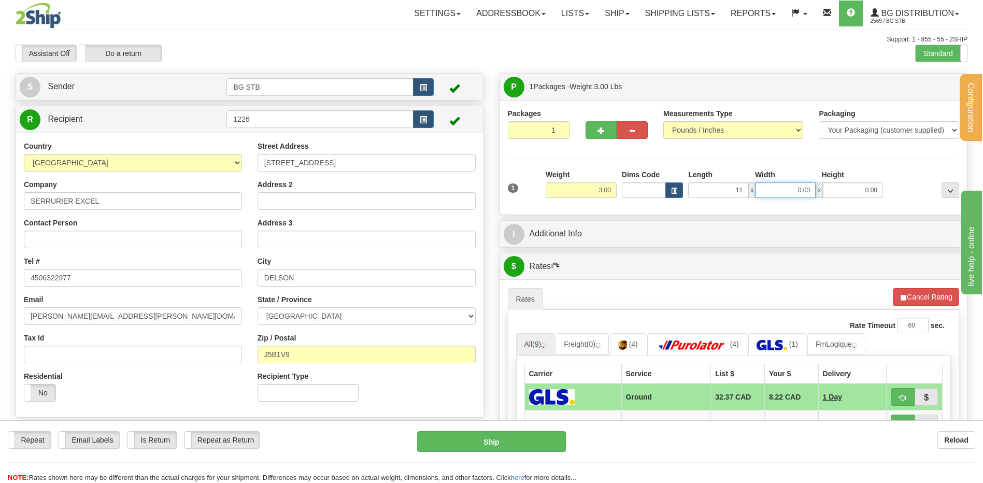
type input "11.00"
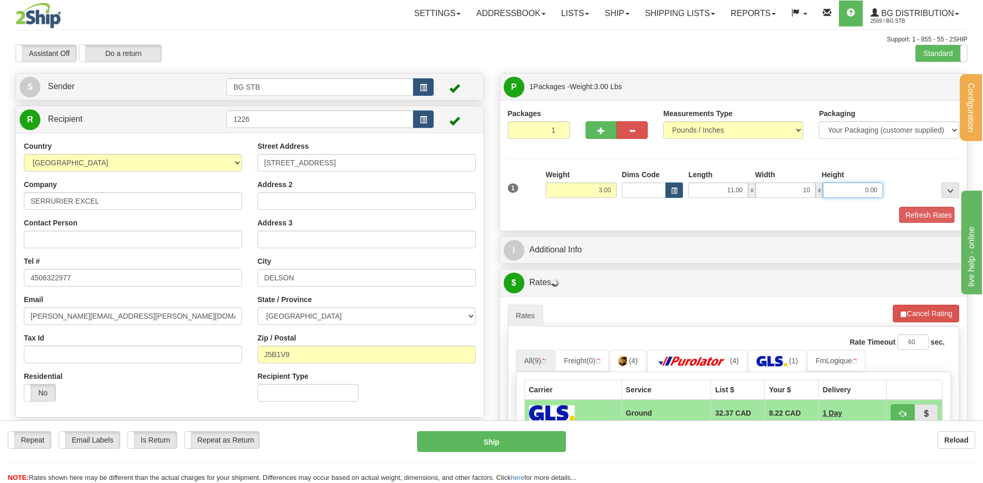
type input "10.00"
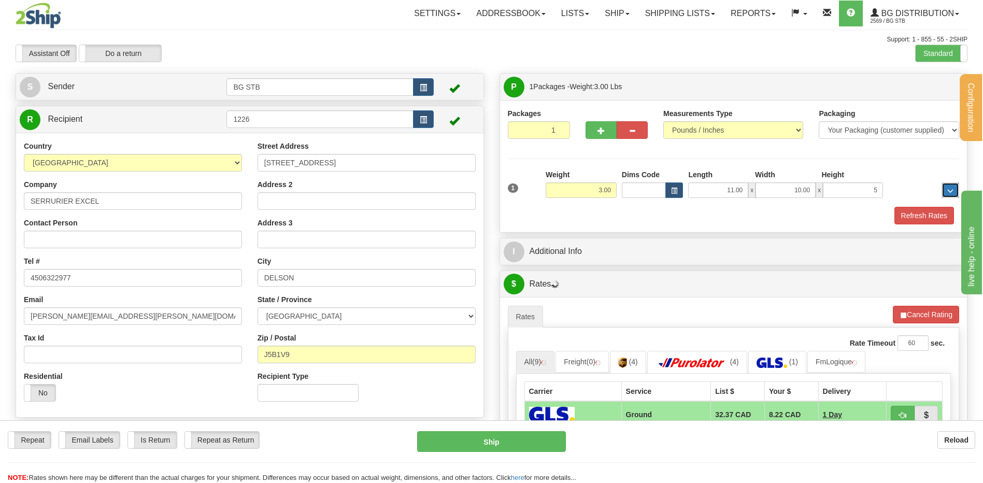
type input "5.00"
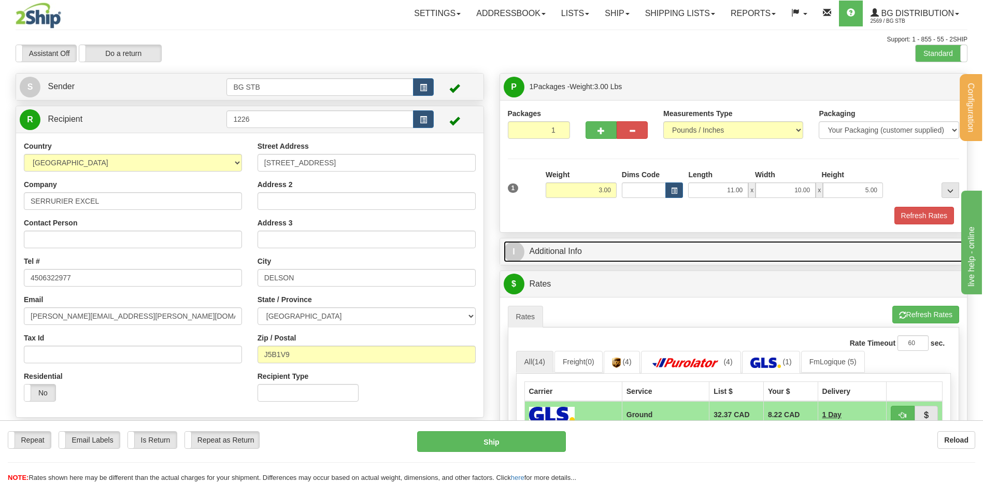
click at [619, 242] on link "I Additional Info" at bounding box center [734, 251] width 460 height 21
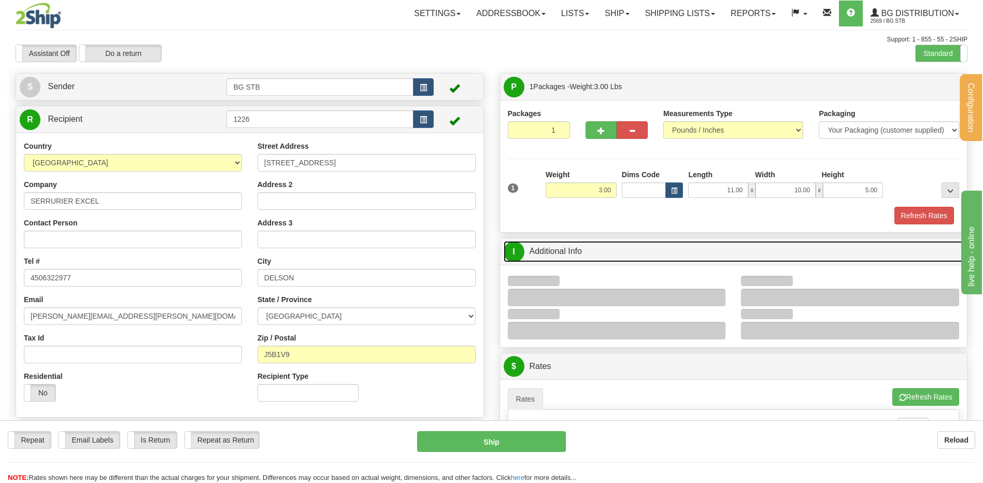
scroll to position [155, 0]
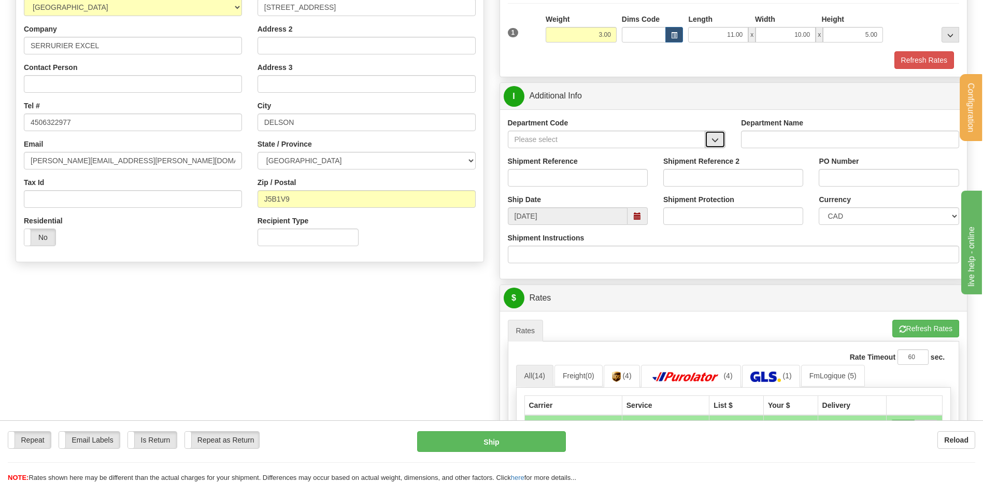
click at [718, 135] on button "button" at bounding box center [715, 140] width 21 height 18
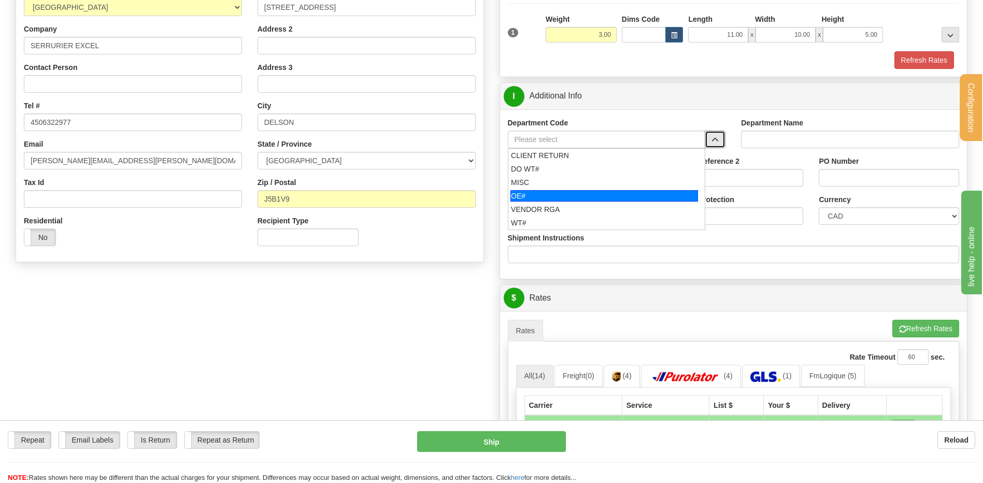
click at [609, 193] on div "OE#" at bounding box center [604, 195] width 188 height 11
type input "OE#"
type input "ORDERS"
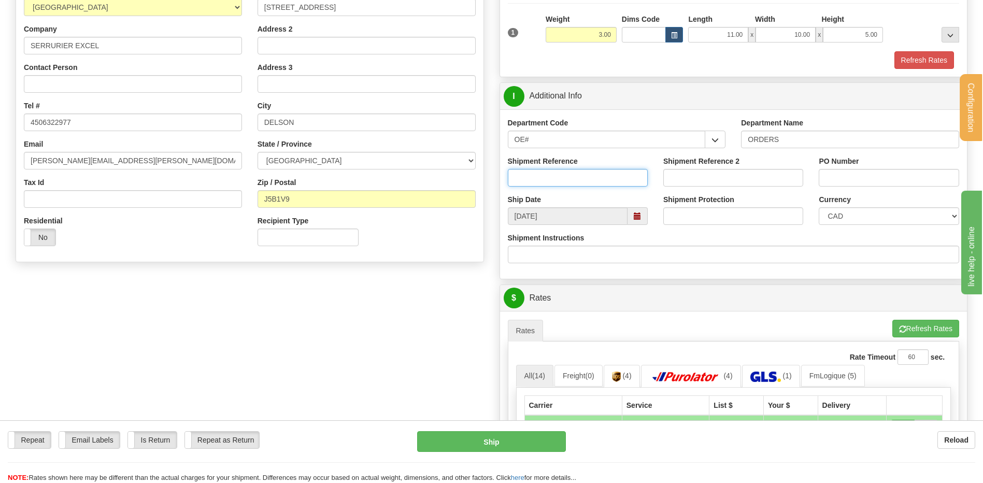
click at [604, 184] on input "Shipment Reference" at bounding box center [578, 178] width 140 height 18
type input "80002184-00"
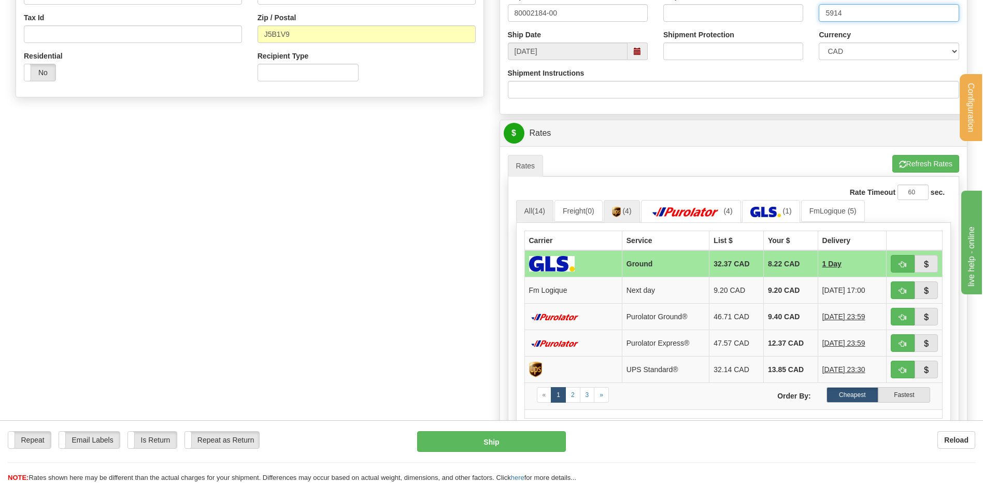
scroll to position [414, 0]
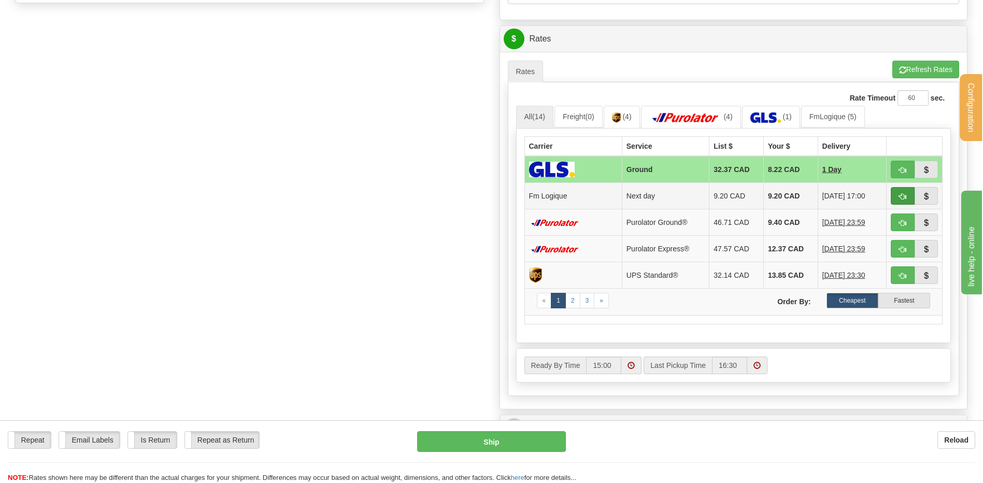
type input "5914"
click at [899, 195] on span "button" at bounding box center [902, 196] width 7 height 7
type input "jour"
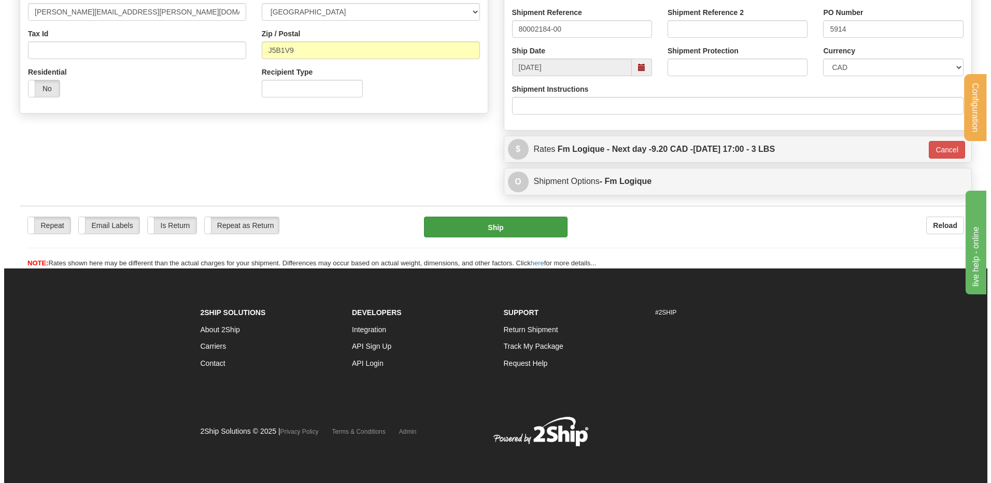
scroll to position [305, 0]
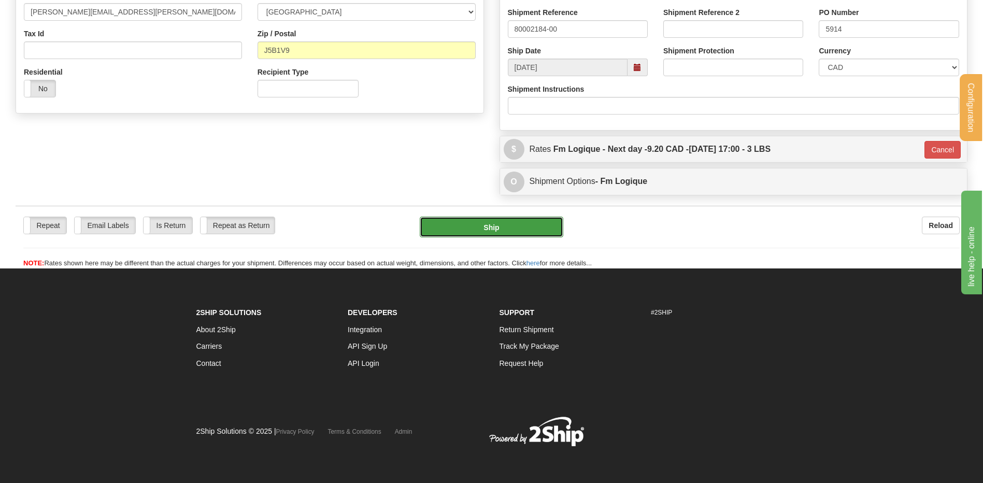
click at [437, 224] on button "Ship" at bounding box center [491, 227] width 143 height 21
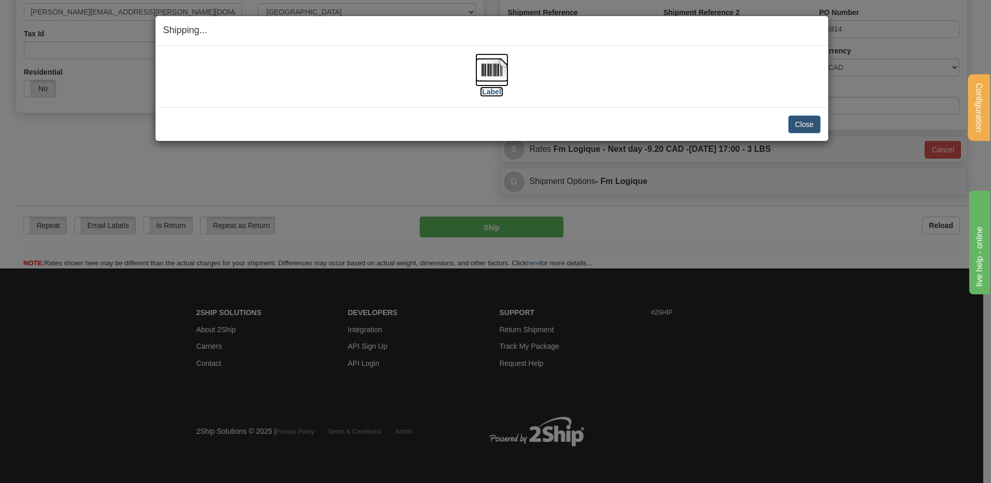
click at [485, 69] on img at bounding box center [491, 69] width 33 height 33
drag, startPoint x: 776, startPoint y: 115, endPoint x: 790, endPoint y: 123, distance: 16.1
click at [785, 122] on div "Close Cancel Cancel Shipment and Quit Pickup Quit Pickup ONLY" at bounding box center [491, 124] width 673 height 34
click at [806, 124] on button "Close" at bounding box center [804, 125] width 32 height 18
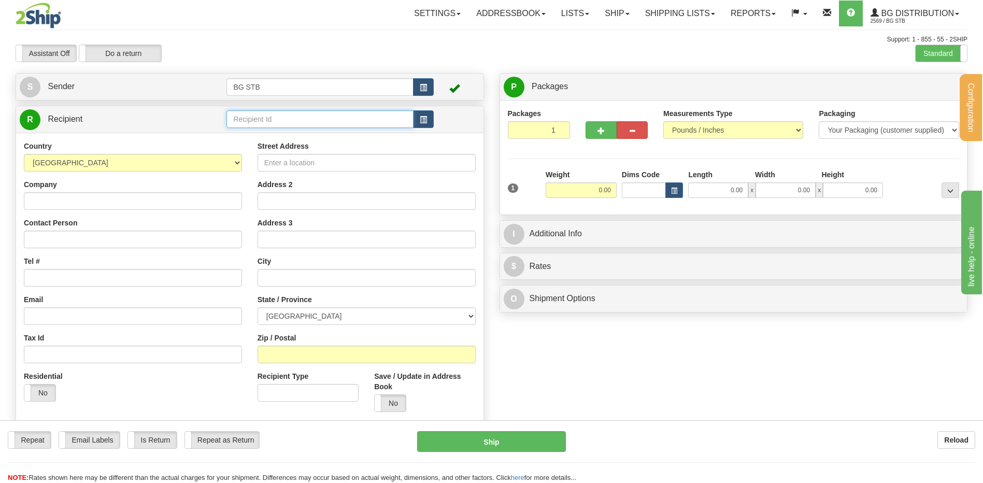
click at [241, 120] on input "text" at bounding box center [319, 119] width 187 height 18
type input "9000"
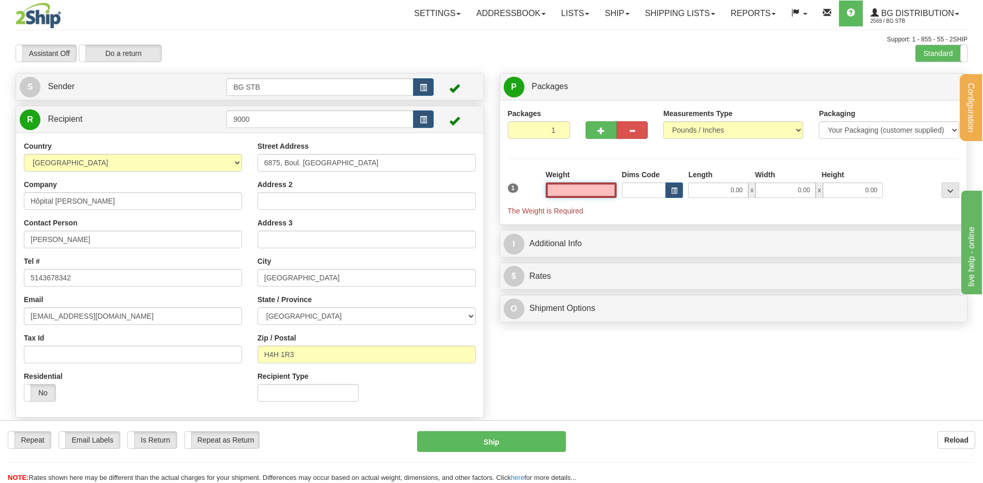
click at [603, 191] on input "text" at bounding box center [581, 190] width 71 height 16
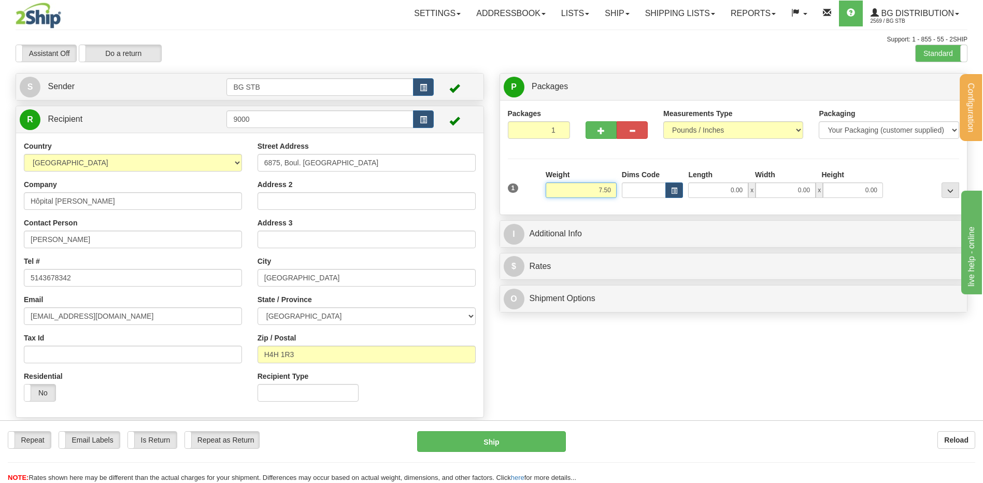
type input "7.50"
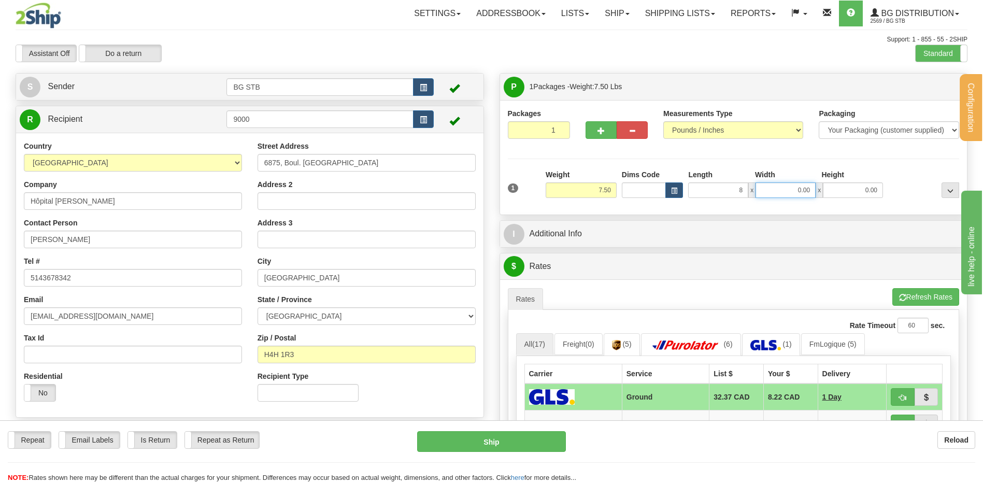
type input "8.00"
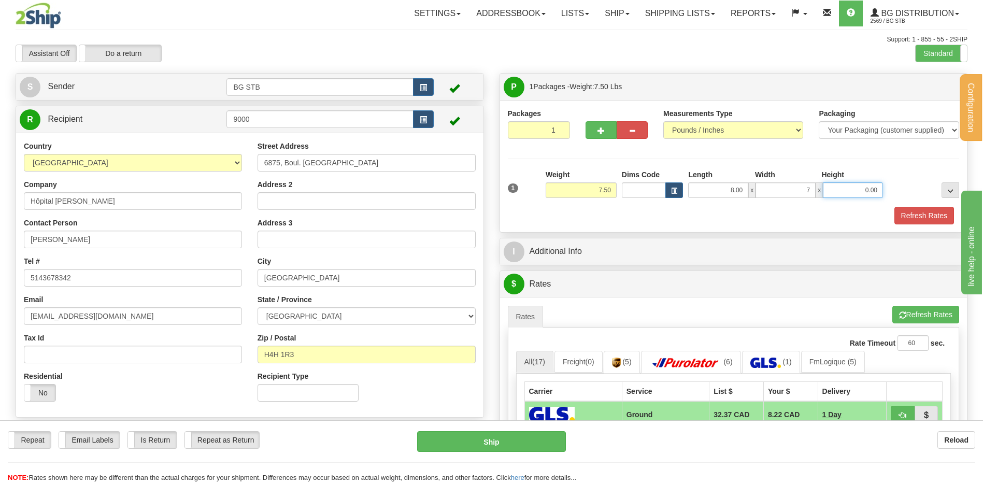
type input "7.00"
type input "5.00"
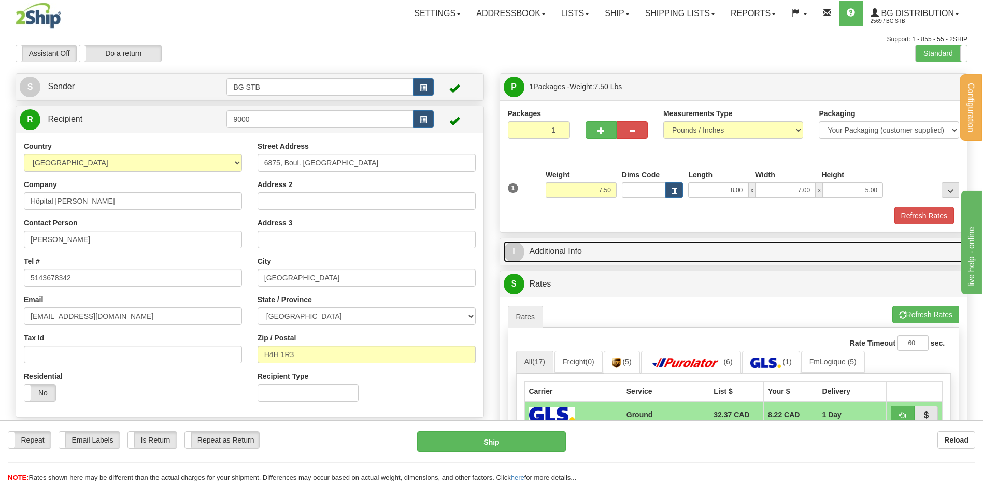
click at [630, 249] on link "I Additional Info" at bounding box center [734, 251] width 460 height 21
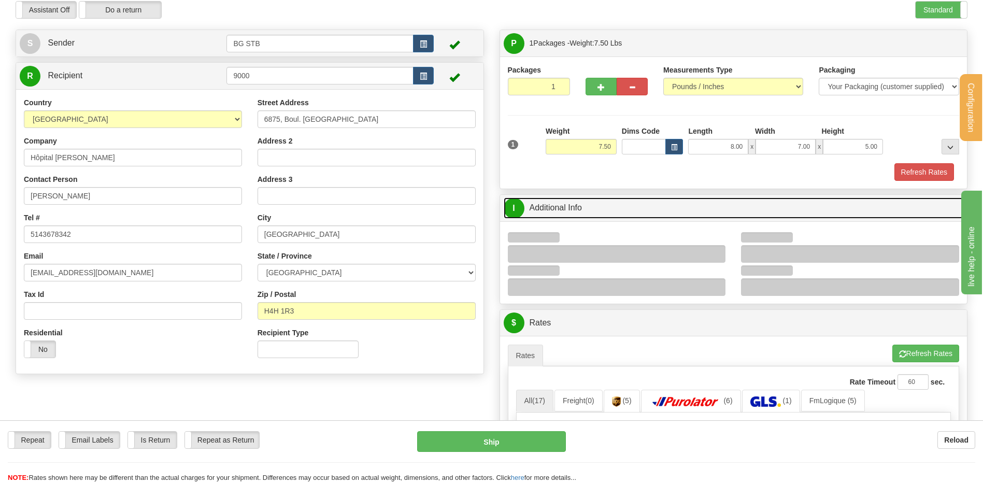
scroll to position [104, 0]
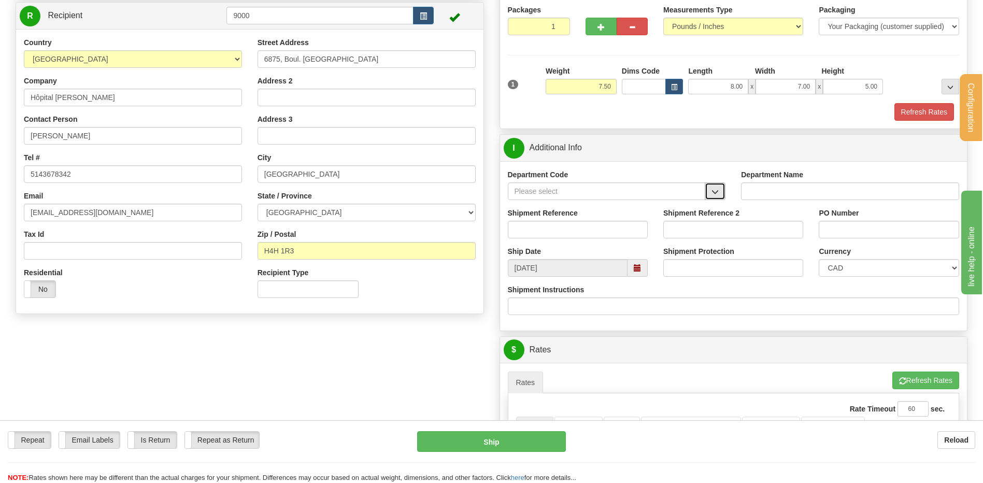
click at [713, 194] on span "button" at bounding box center [714, 192] width 7 height 7
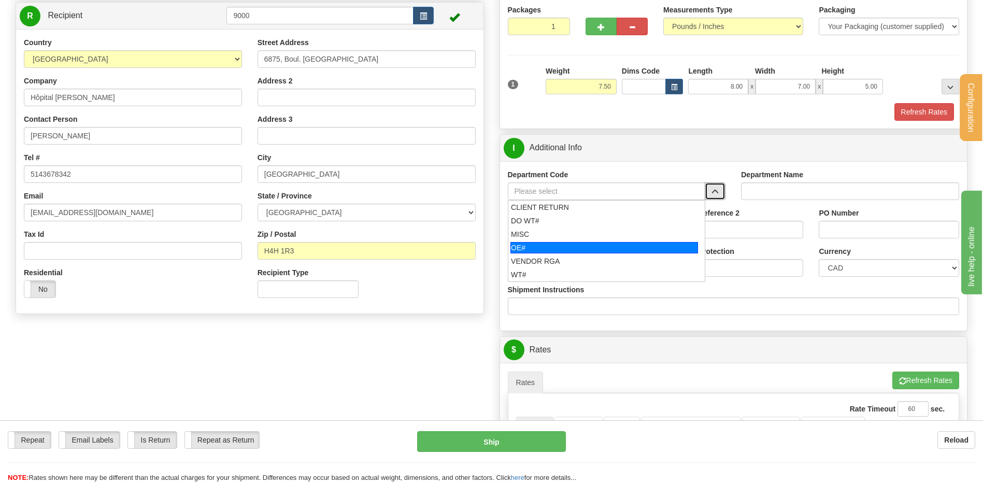
click at [557, 245] on div "OE#" at bounding box center [604, 247] width 188 height 11
type input "OE#"
type input "ORDERS"
click at [554, 235] on input "Shipment Reference" at bounding box center [578, 230] width 140 height 18
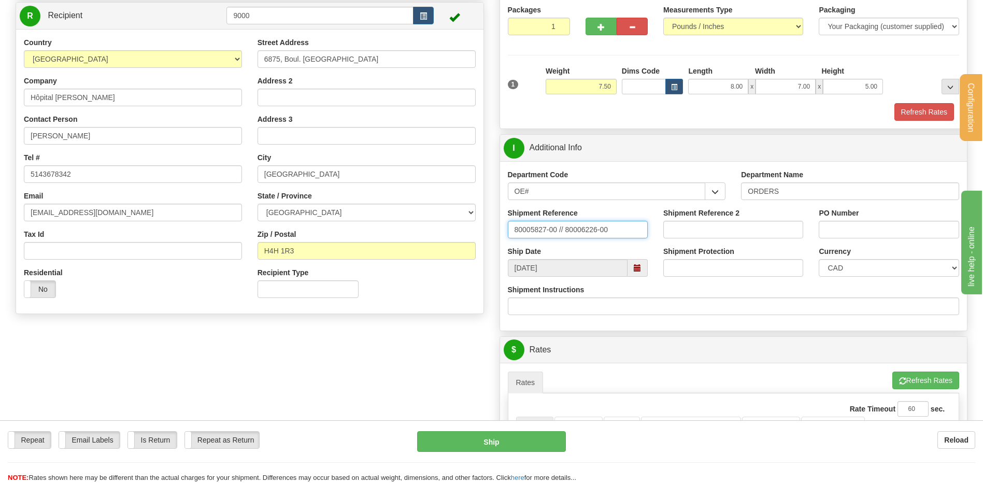
type input "80005827-00 // 80006226-00"
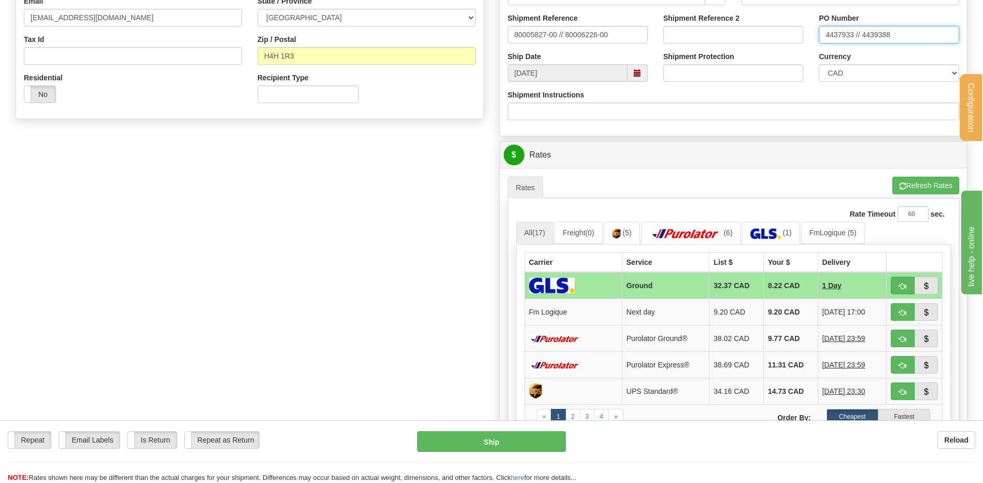
scroll to position [363, 0]
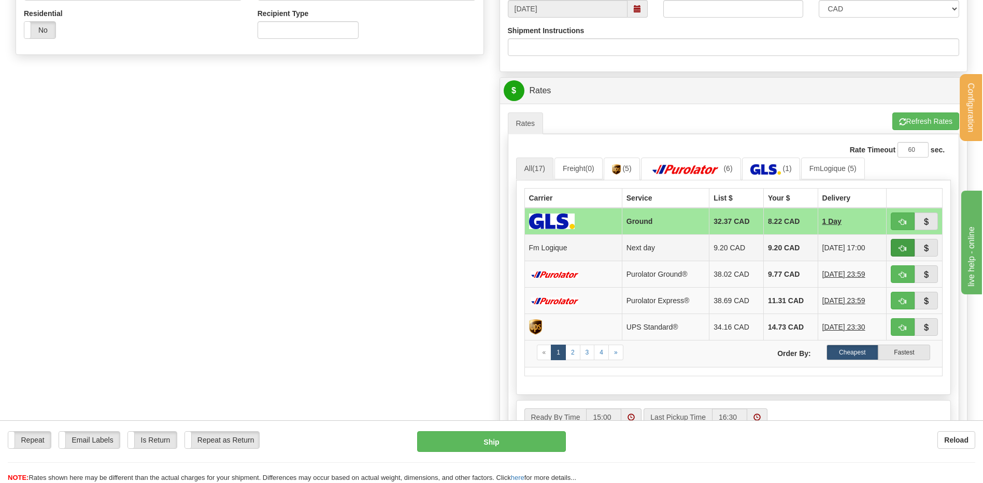
type input "4437933 // 4439388"
click at [895, 248] on button "button" at bounding box center [903, 248] width 24 height 18
type input "jour"
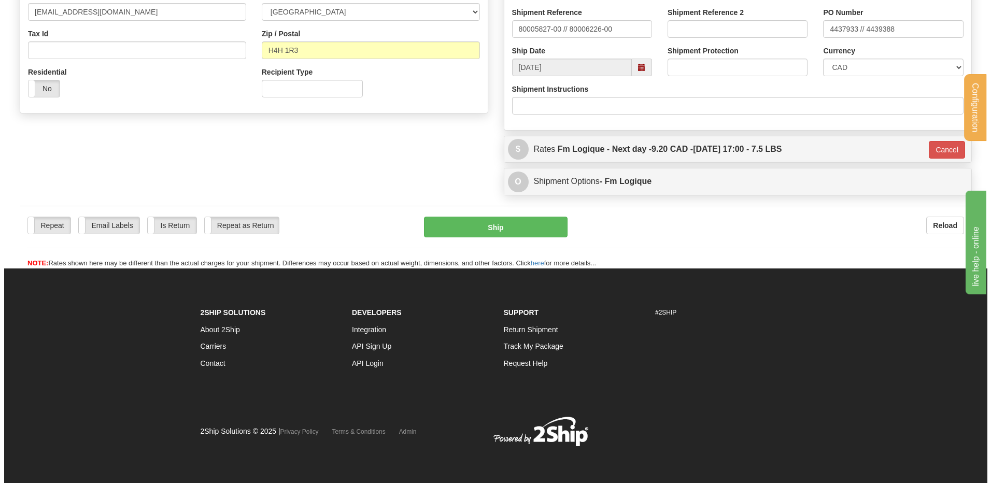
scroll to position [305, 0]
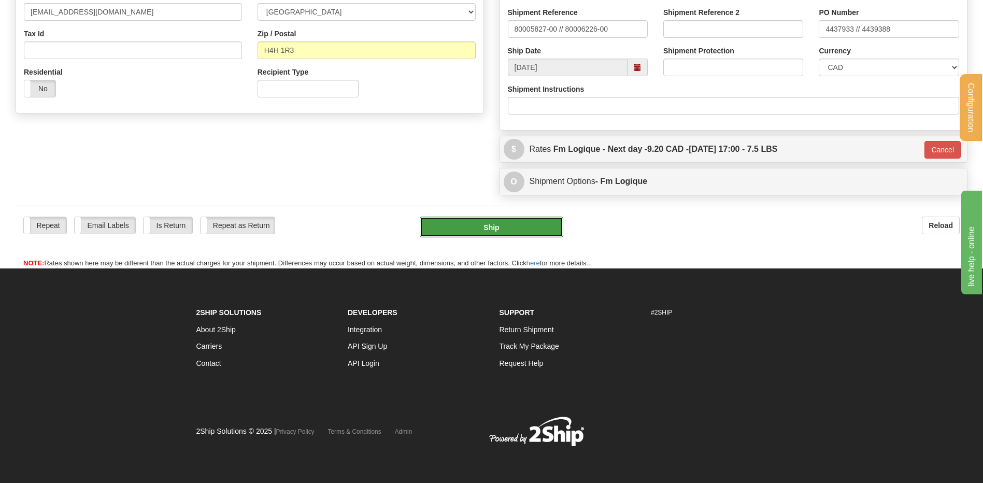
click at [517, 228] on button "Ship" at bounding box center [491, 227] width 143 height 21
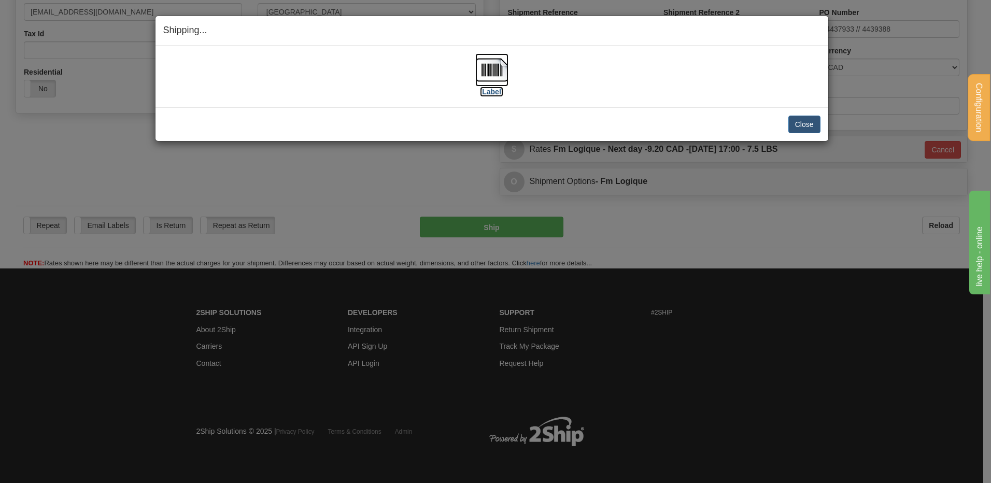
click at [501, 74] on img at bounding box center [491, 69] width 33 height 33
click at [813, 122] on button "Close" at bounding box center [804, 125] width 32 height 18
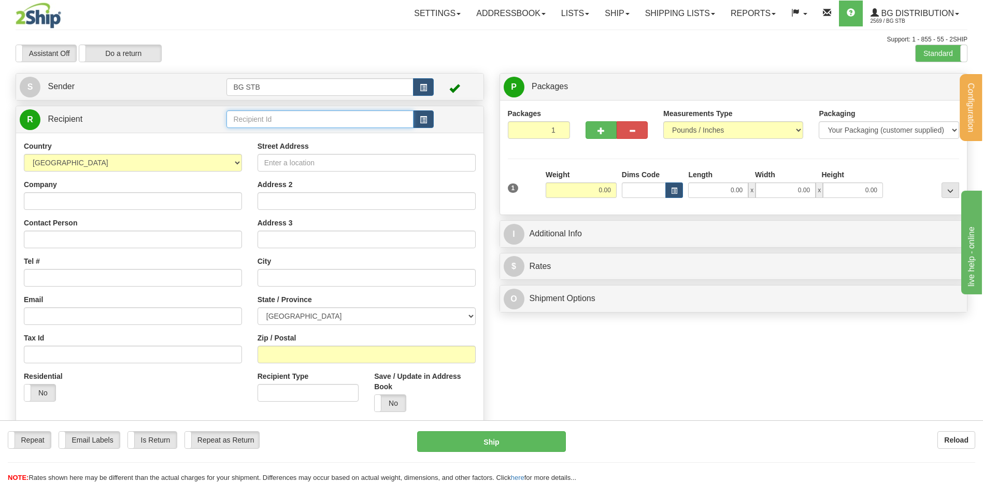
click at [301, 121] on input "text" at bounding box center [319, 119] width 187 height 18
type input "9596"
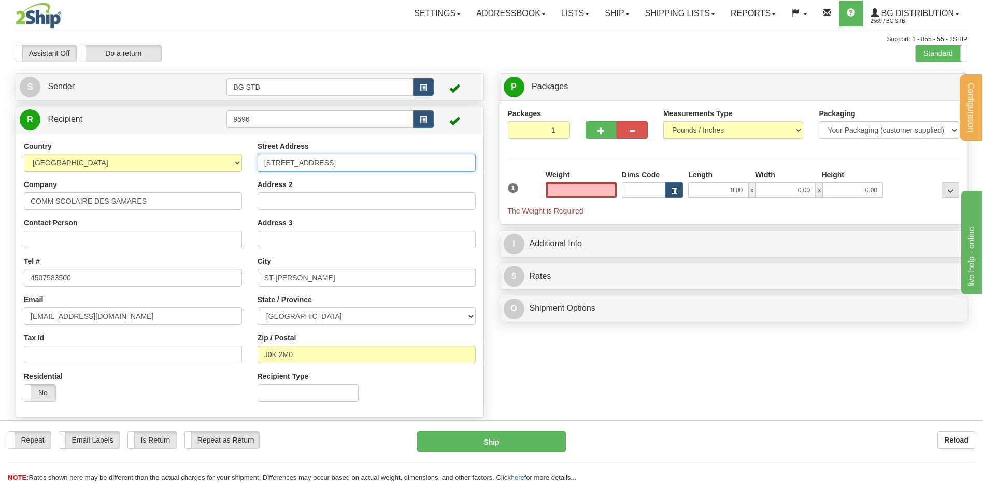
type input "0.00"
drag, startPoint x: 340, startPoint y: 160, endPoint x: 215, endPoint y: 169, distance: 125.7
click at [221, 168] on div "Country [GEOGRAPHIC_DATA] [GEOGRAPHIC_DATA] [GEOGRAPHIC_DATA] [GEOGRAPHIC_DATA]…" at bounding box center [249, 275] width 467 height 268
type input "8 MONSEIGNEUR [PERSON_NAME]"
drag, startPoint x: 274, startPoint y: 267, endPoint x: 140, endPoint y: 270, distance: 133.2
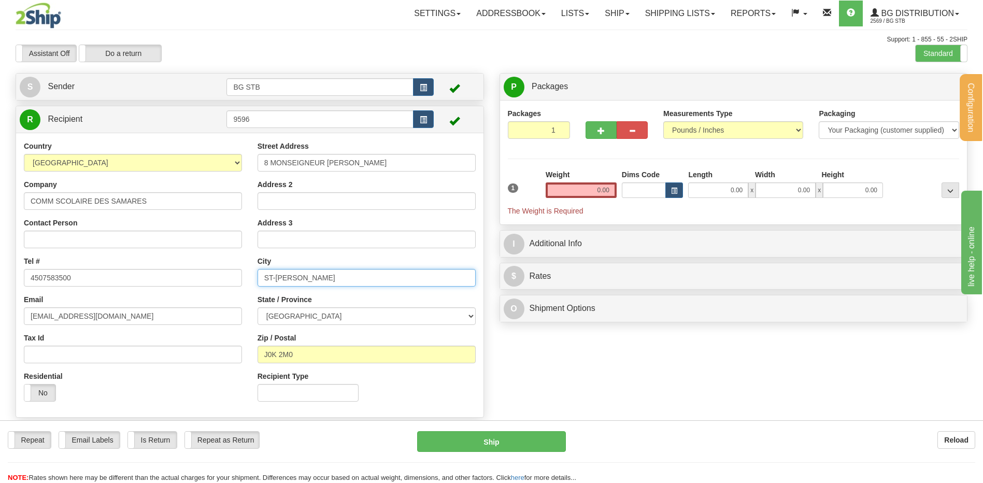
click at [154, 267] on div "Country [GEOGRAPHIC_DATA] [GEOGRAPHIC_DATA] [GEOGRAPHIC_DATA] [GEOGRAPHIC_DATA]…" at bounding box center [249, 275] width 467 height 268
type input "JOLIETTE"
drag, startPoint x: 292, startPoint y: 350, endPoint x: 232, endPoint y: 349, distance: 60.6
click at [235, 348] on div "Country [GEOGRAPHIC_DATA] [GEOGRAPHIC_DATA] [GEOGRAPHIC_DATA] [GEOGRAPHIC_DATA]…" at bounding box center [249, 275] width 467 height 268
type input "J6E 6G7"
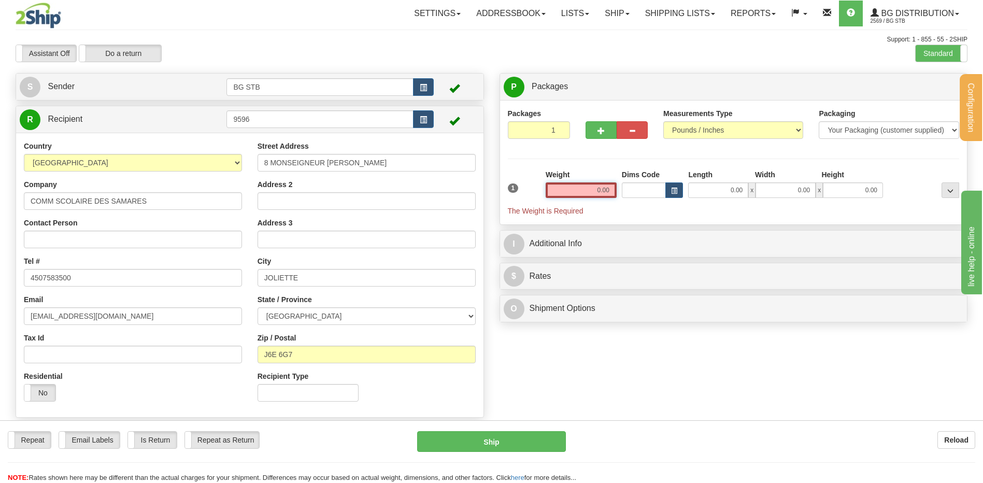
click at [577, 189] on input "0.00" at bounding box center [581, 190] width 71 height 16
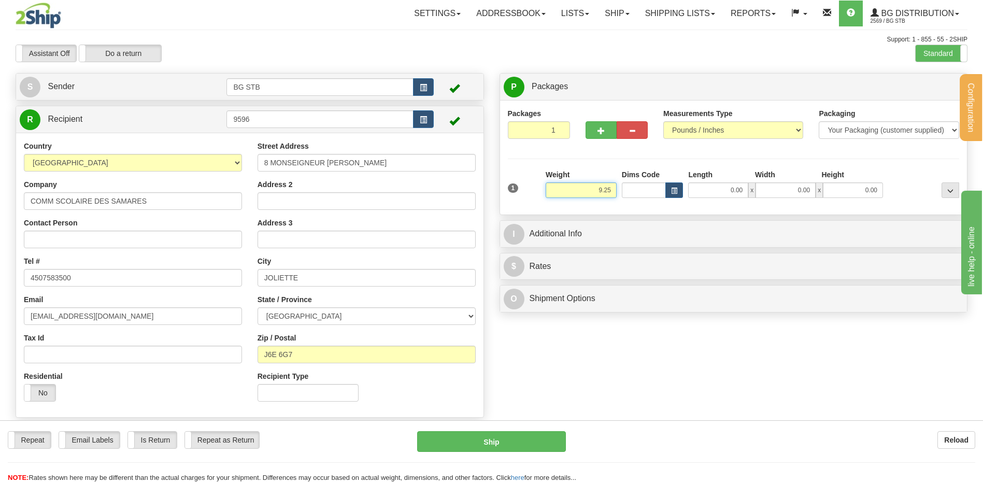
type input "9.25"
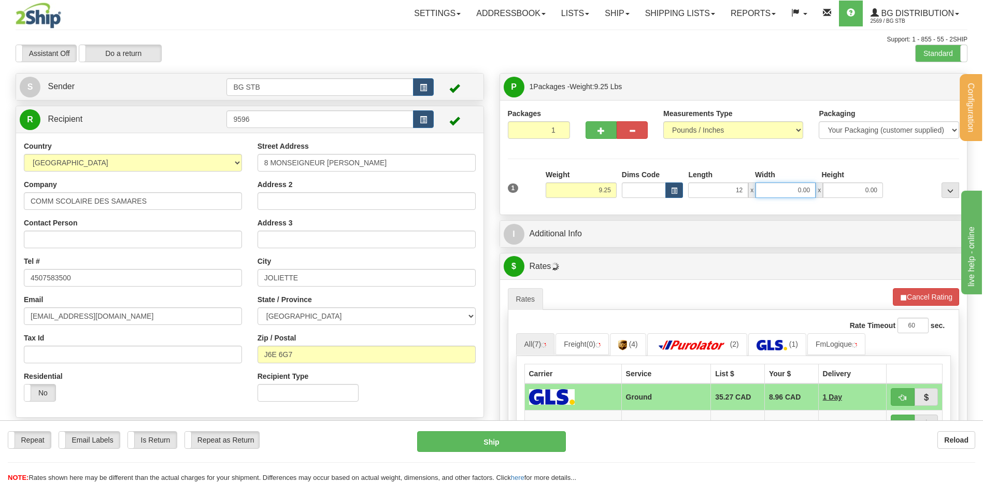
type input "12.00"
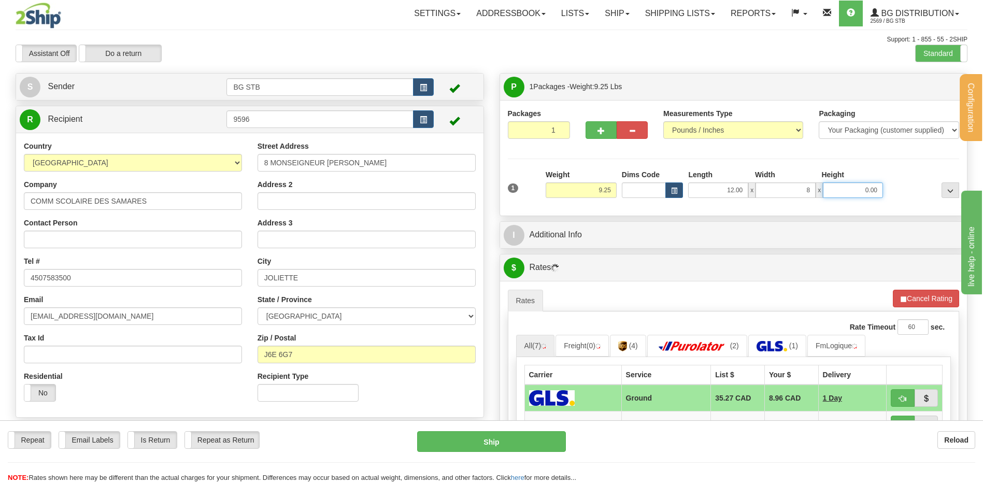
type input "8.00"
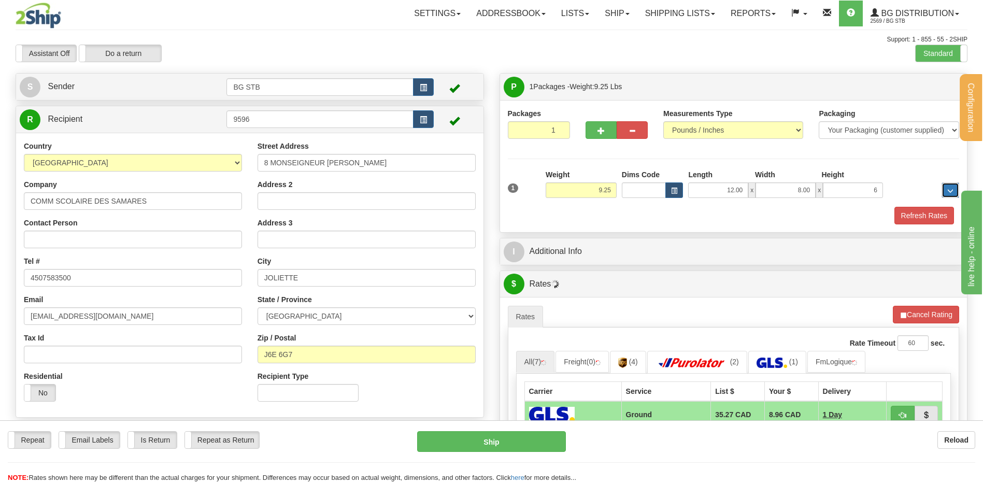
type input "6.00"
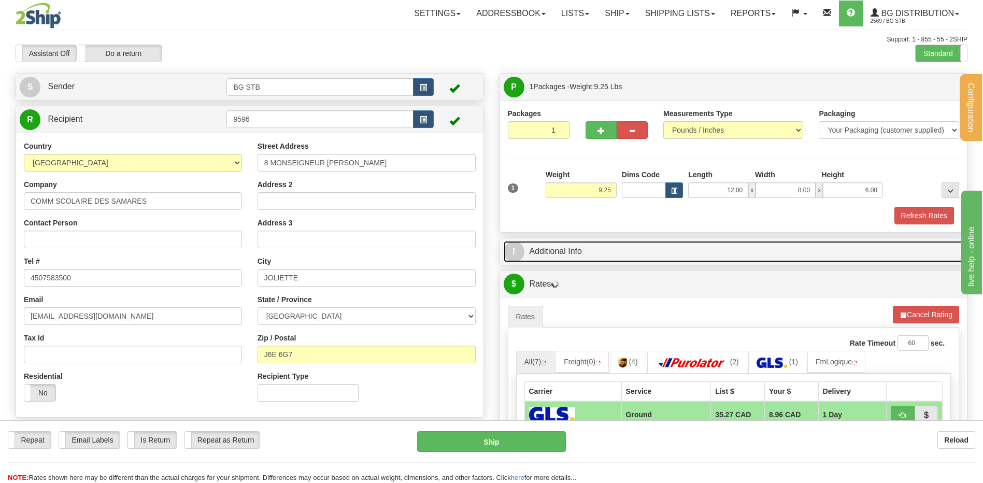
click at [592, 262] on link "I Additional Info" at bounding box center [734, 251] width 460 height 21
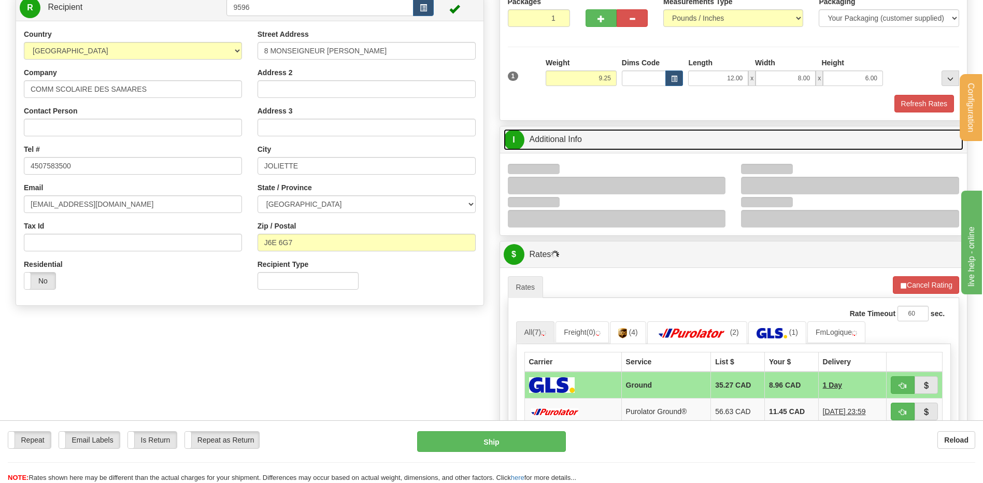
scroll to position [207, 0]
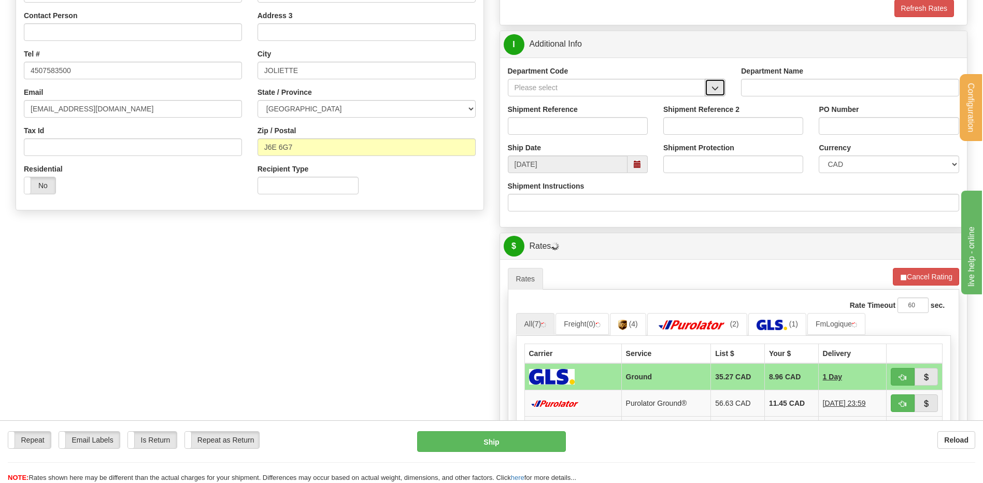
click at [715, 87] on span "button" at bounding box center [714, 88] width 7 height 7
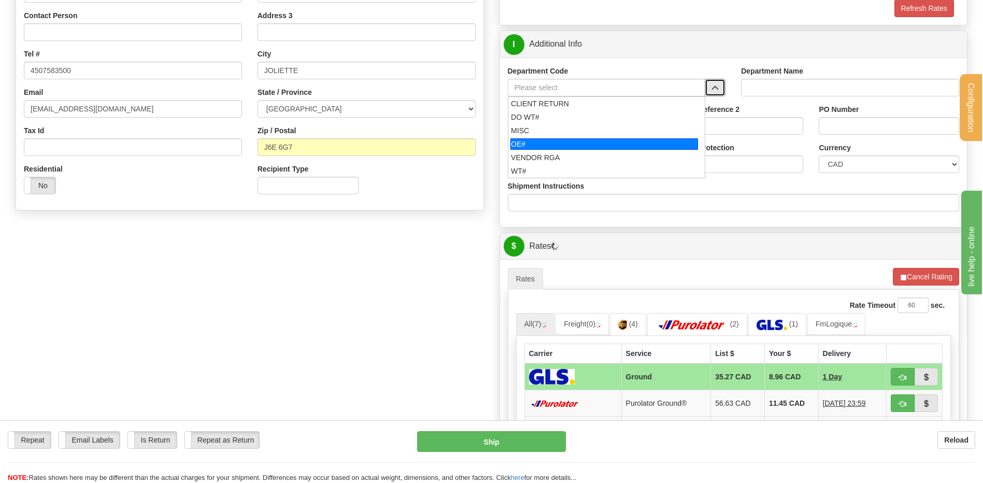
click at [516, 145] on div "OE#" at bounding box center [604, 143] width 188 height 11
type input "OE#"
type input "ORDERS"
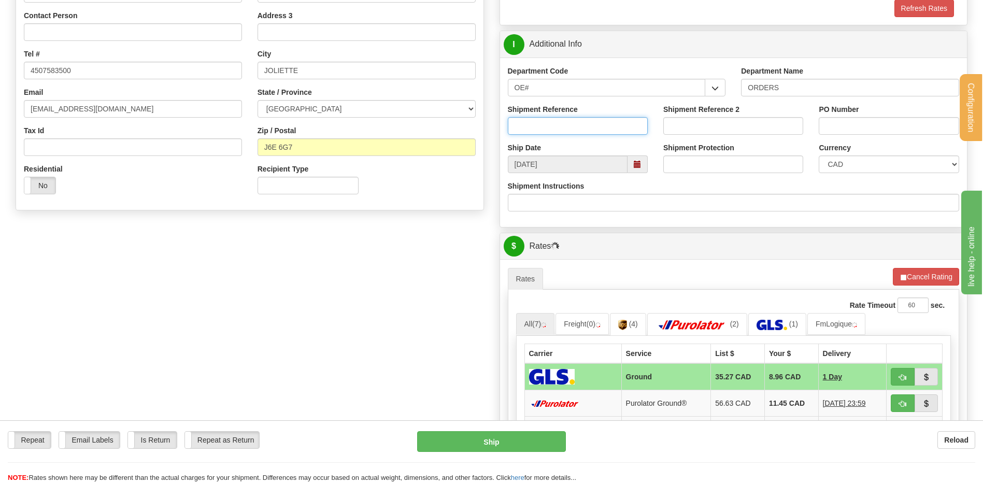
click at [525, 126] on input "Shipment Reference" at bounding box center [578, 126] width 140 height 18
type input "80006133-00"
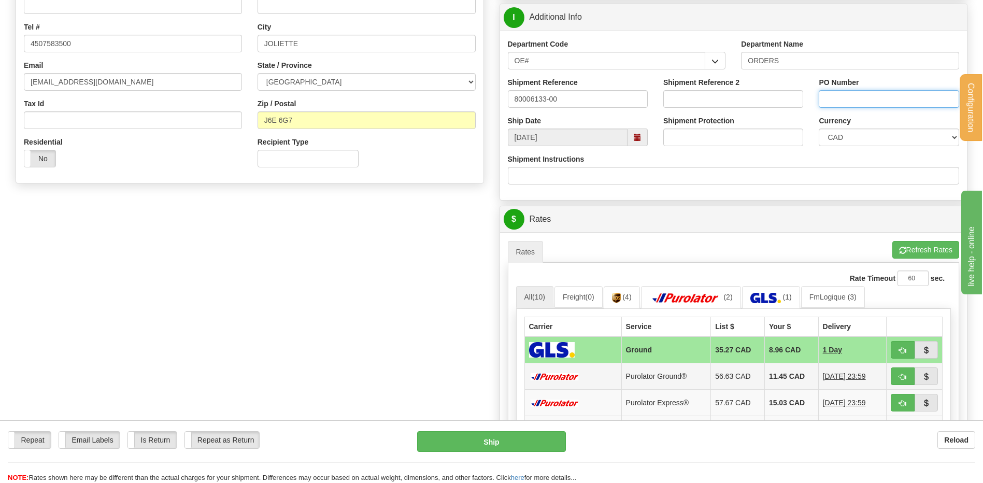
scroll to position [363, 0]
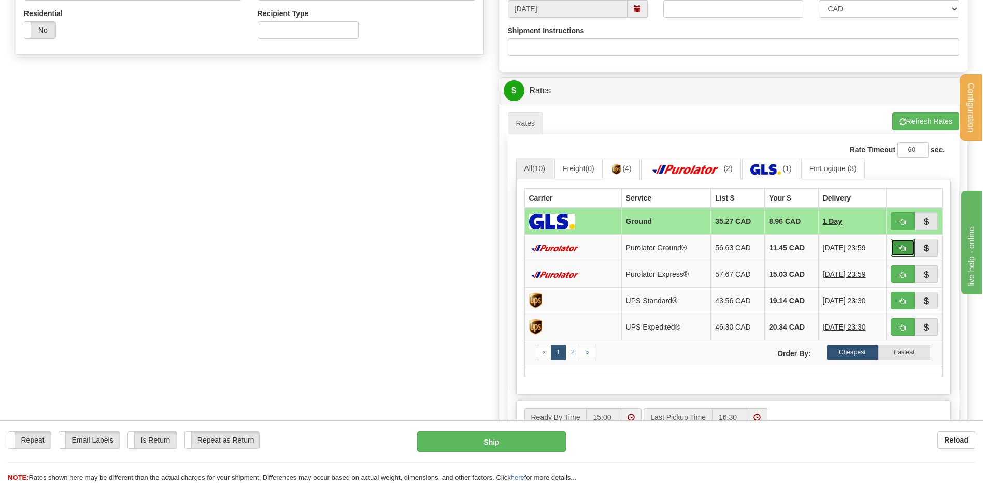
click at [904, 249] on span "button" at bounding box center [902, 248] width 7 height 7
type input "260"
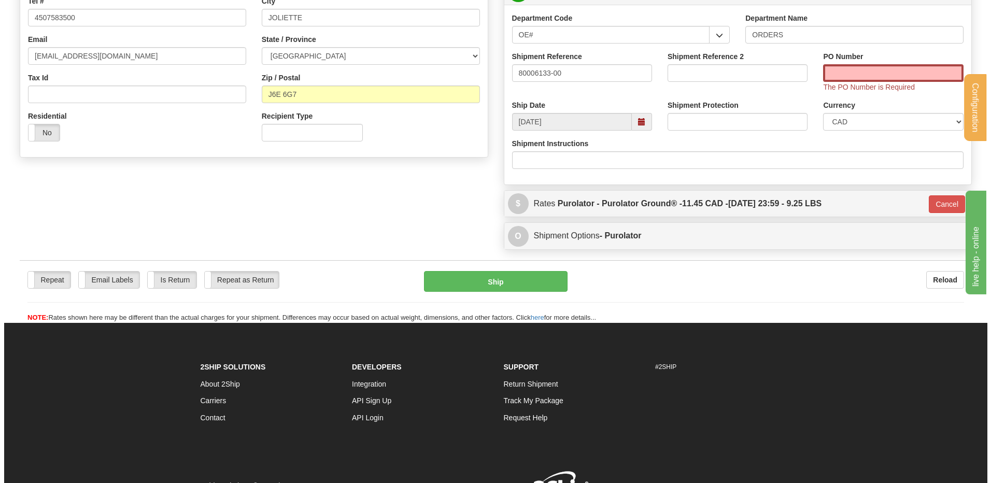
scroll to position [211, 0]
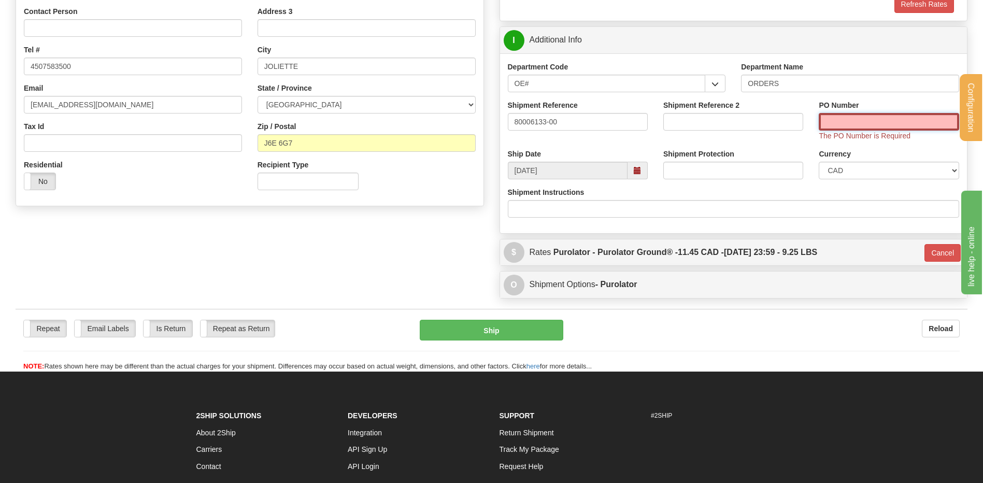
click at [880, 118] on input "PO Number" at bounding box center [889, 122] width 140 height 18
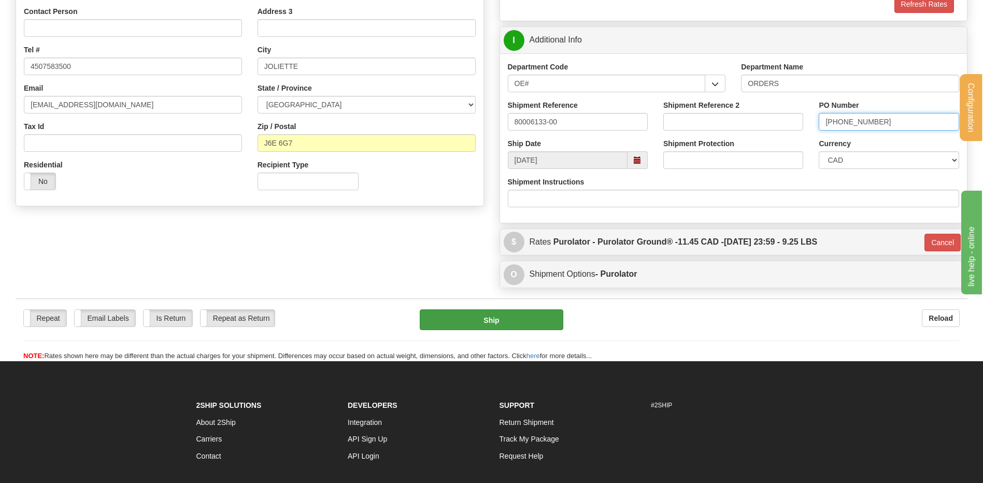
type input "9-057-00267"
click at [517, 315] on button "Ship" at bounding box center [491, 319] width 143 height 21
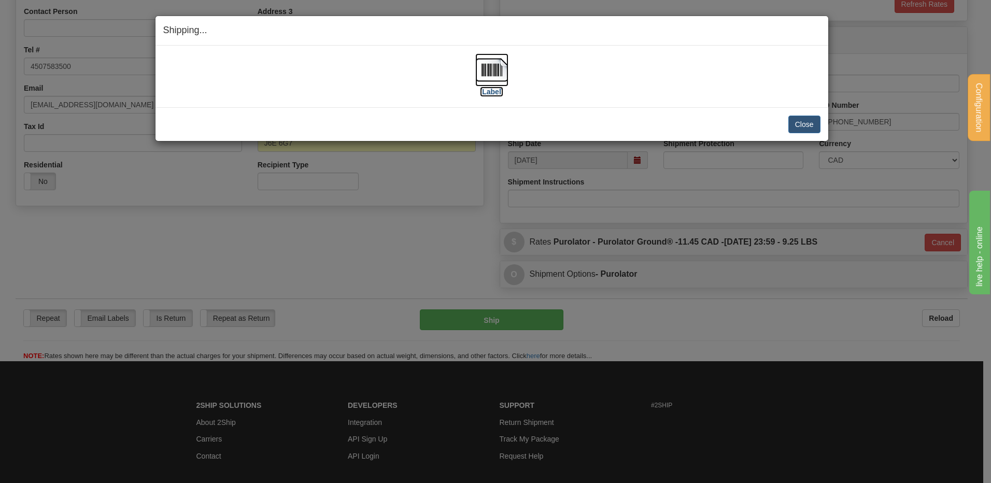
click at [494, 67] on img at bounding box center [491, 69] width 33 height 33
click at [812, 124] on button "Close" at bounding box center [804, 125] width 32 height 18
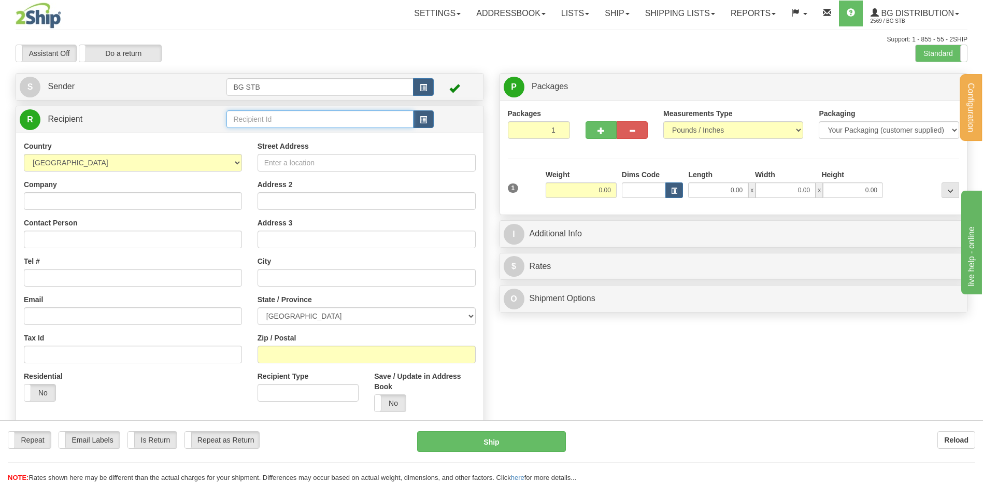
click at [245, 117] on input "text" at bounding box center [319, 119] width 187 height 18
type input "1010"
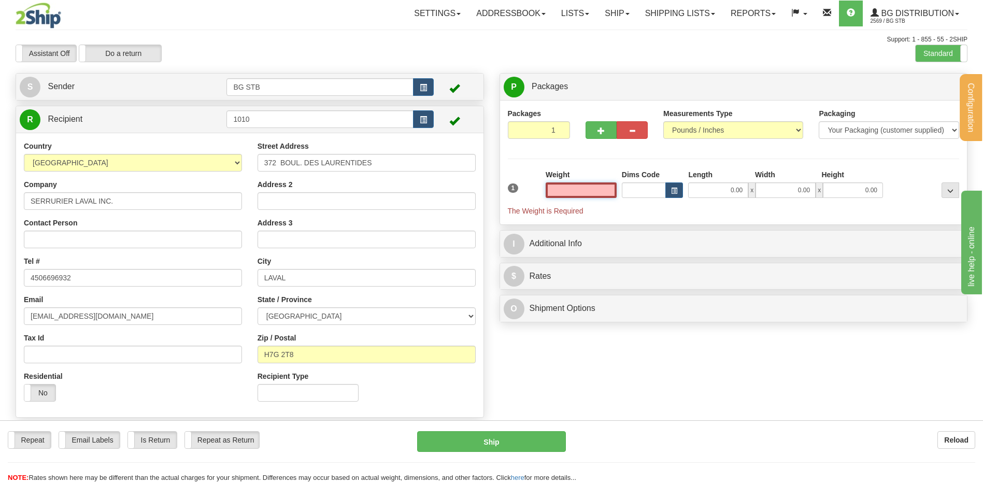
click at [602, 191] on input "text" at bounding box center [581, 190] width 71 height 16
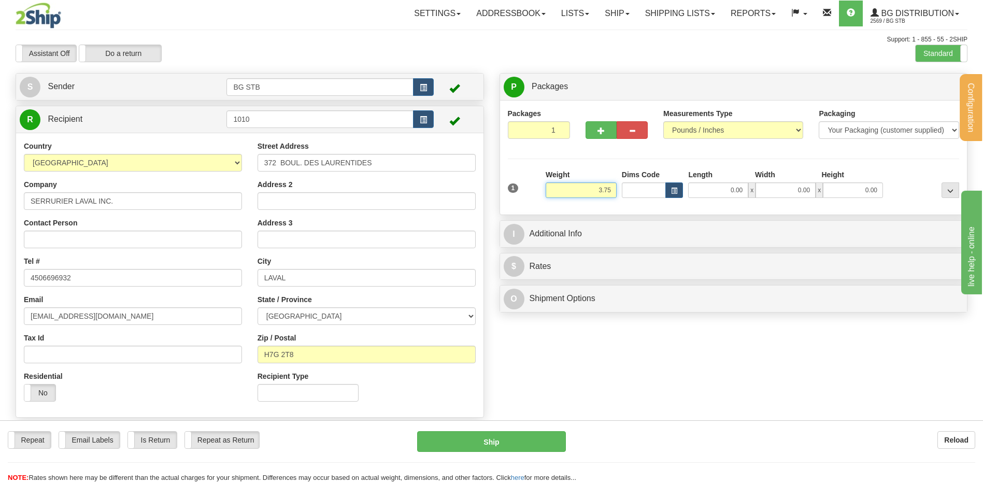
type input "3.75"
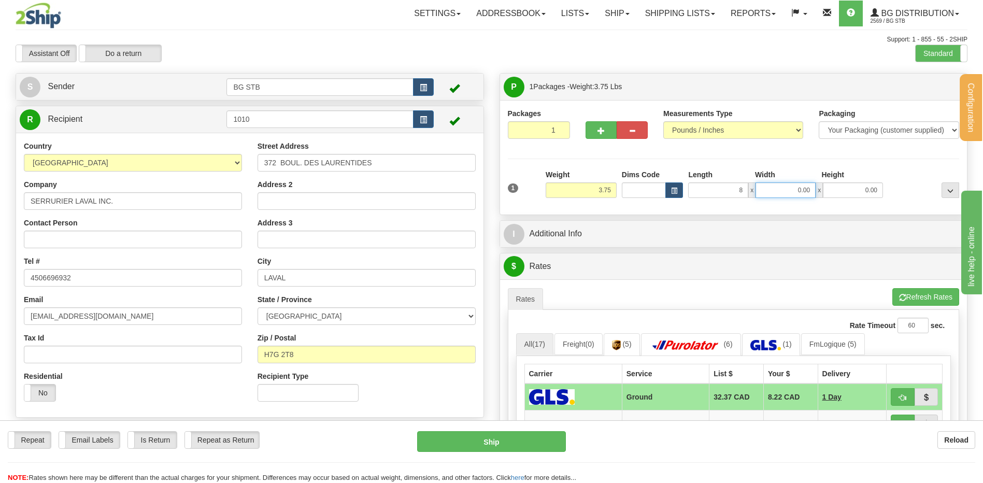
type input "8.00"
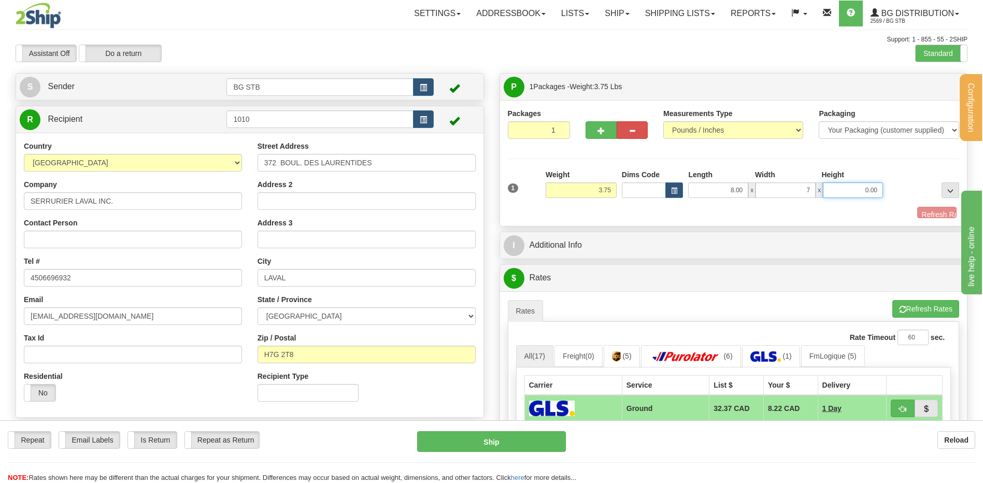
type input "7.00"
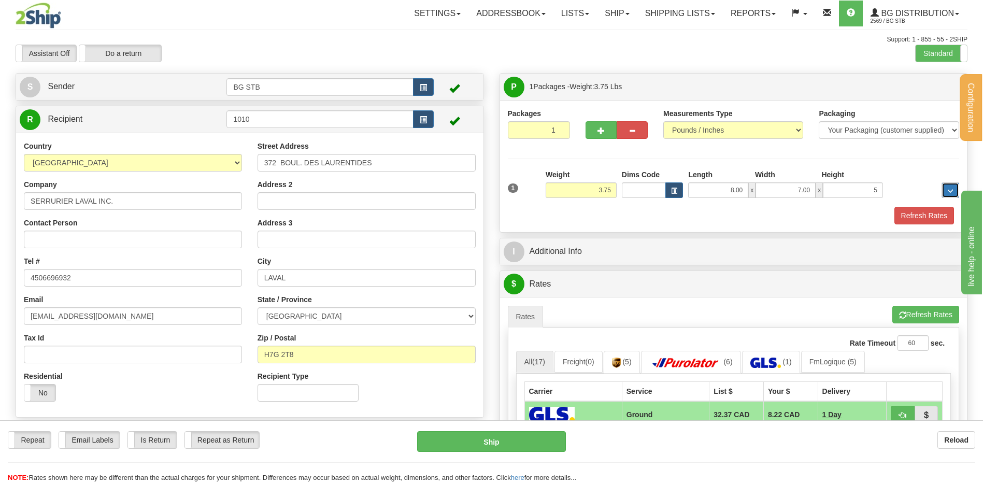
type input "5.00"
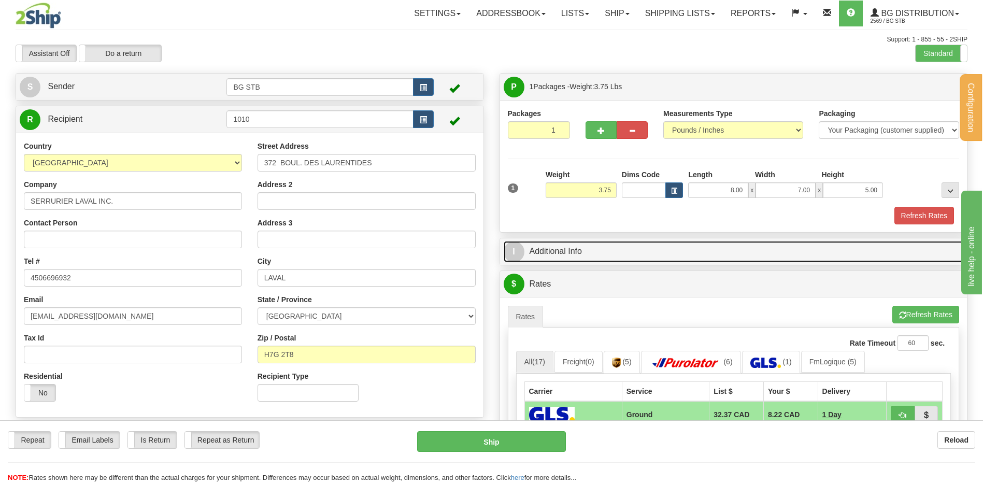
click at [564, 250] on link "I Additional Info" at bounding box center [734, 251] width 460 height 21
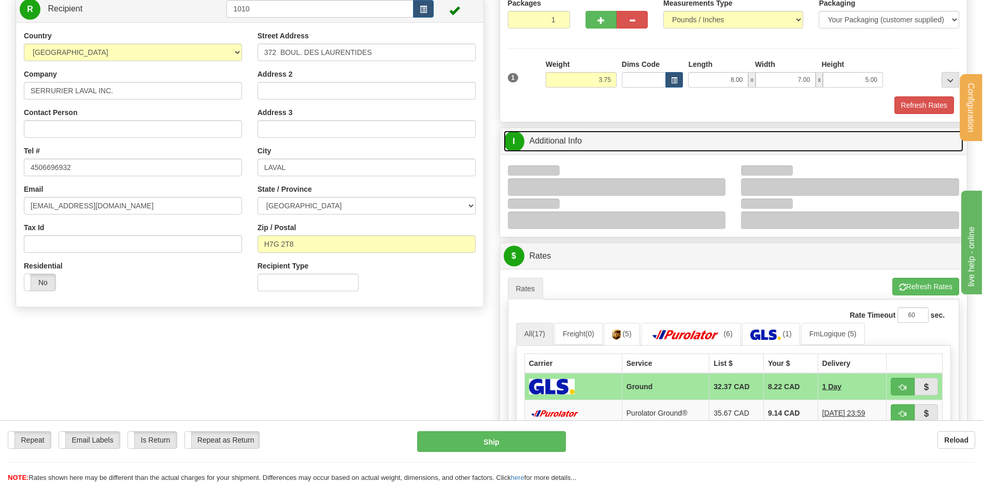
scroll to position [207, 0]
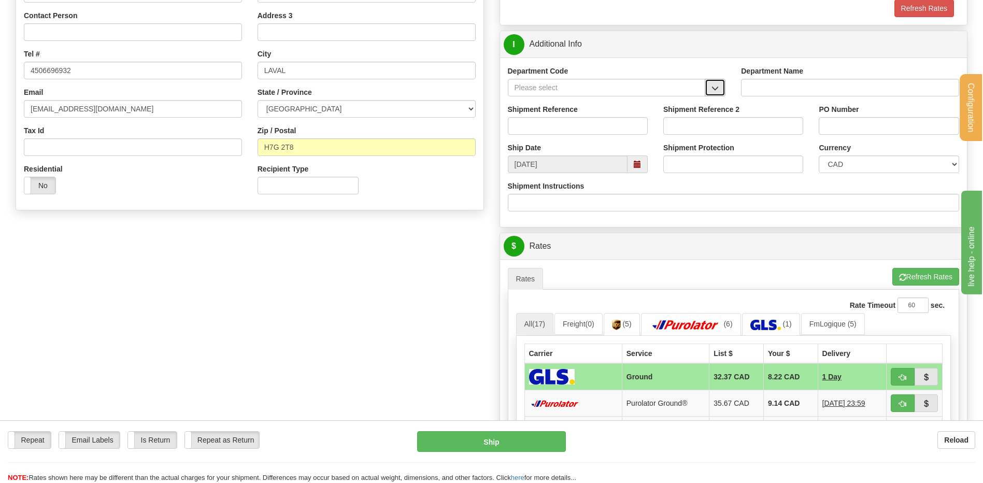
drag, startPoint x: 722, startPoint y: 88, endPoint x: 717, endPoint y: 89, distance: 5.3
click at [720, 88] on button "button" at bounding box center [715, 88] width 21 height 18
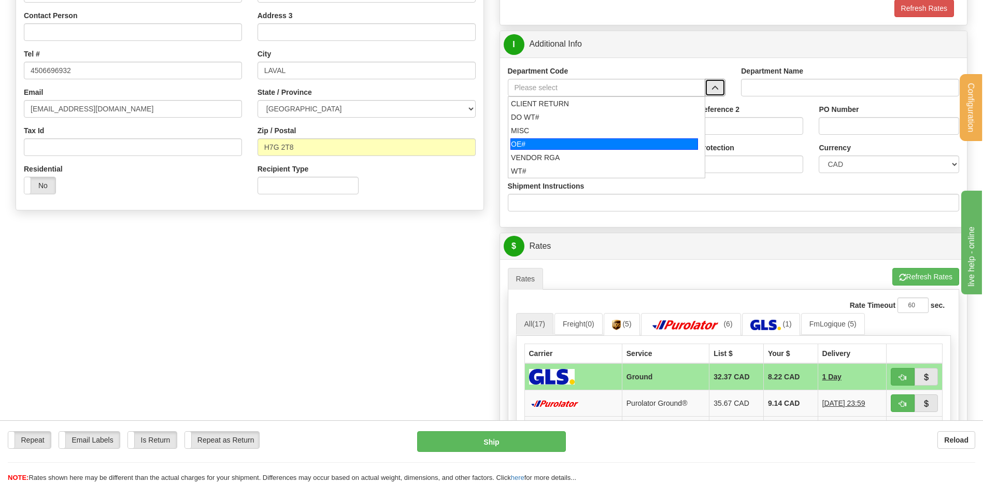
drag, startPoint x: 581, startPoint y: 144, endPoint x: 579, endPoint y: 126, distance: 17.2
click at [581, 139] on div "OE#" at bounding box center [604, 143] width 188 height 11
type input "OE#"
type input "ORDERS"
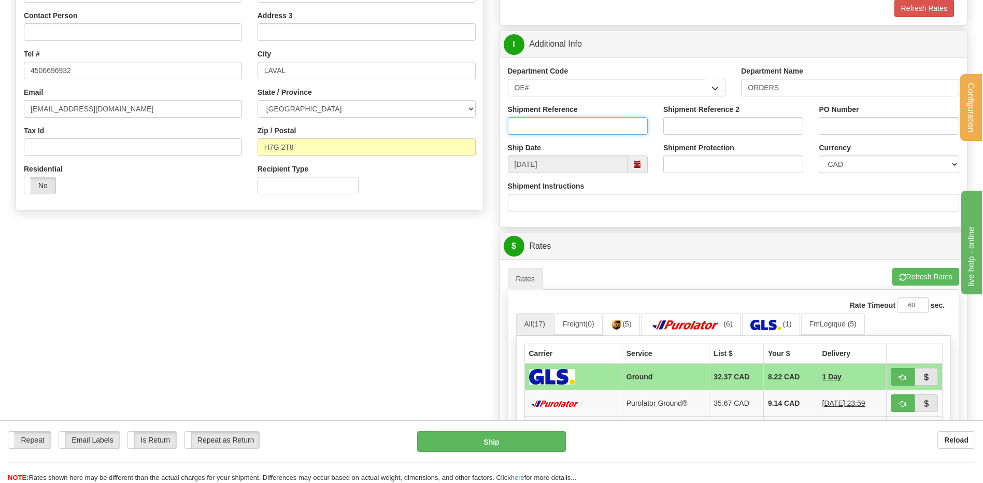
click at [579, 126] on input "Shipment Reference" at bounding box center [578, 126] width 140 height 18
click at [582, 127] on input "80003893-00" at bounding box center [578, 126] width 140 height 18
type input "80003893-00 // 80005890-01"
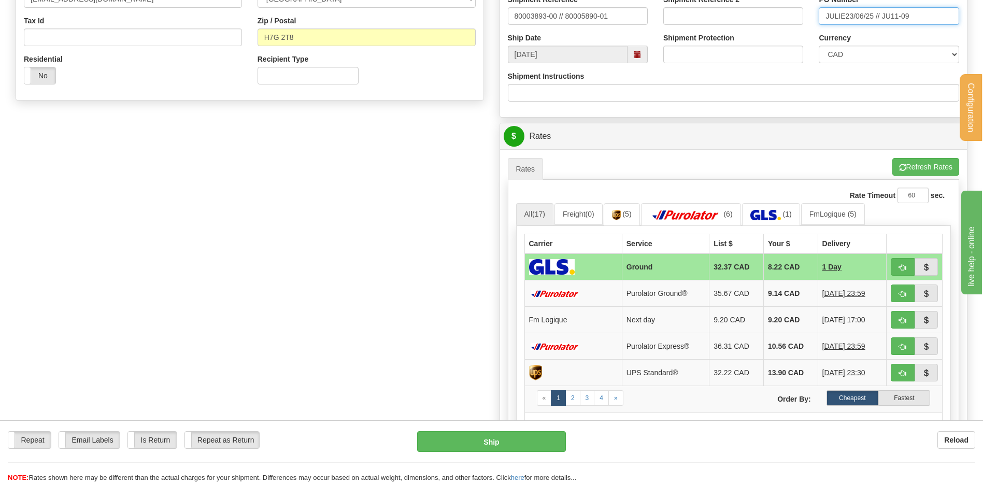
scroll to position [414, 0]
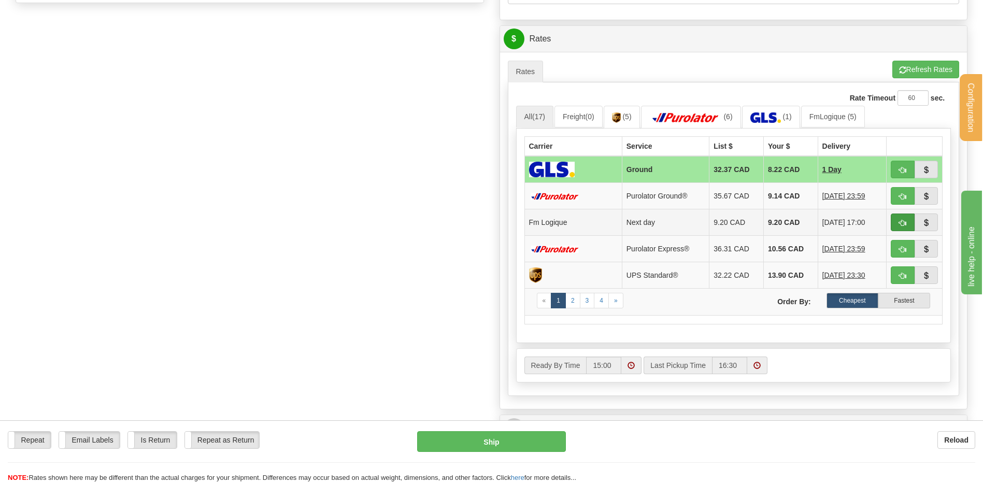
type input "JULIE23/06/25 // JU11-09"
click at [902, 220] on span "button" at bounding box center [902, 223] width 7 height 7
type input "jour"
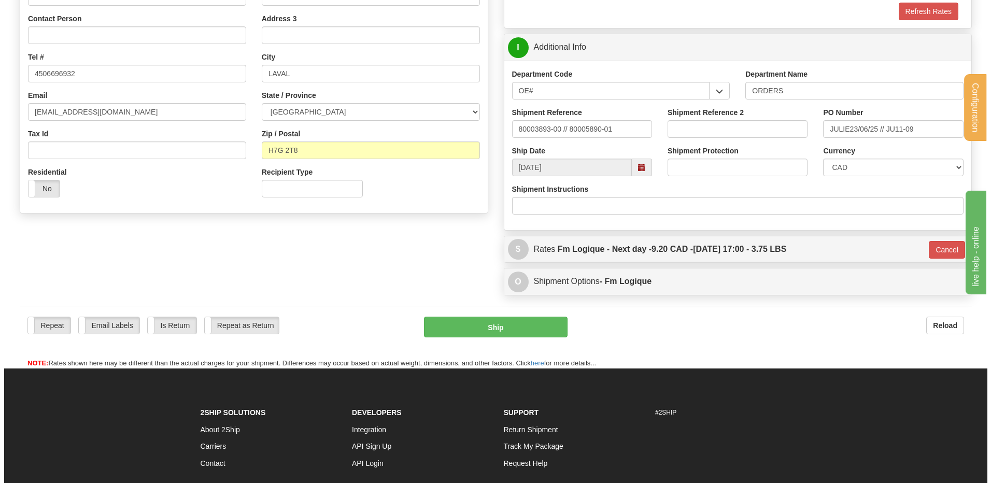
scroll to position [201, 0]
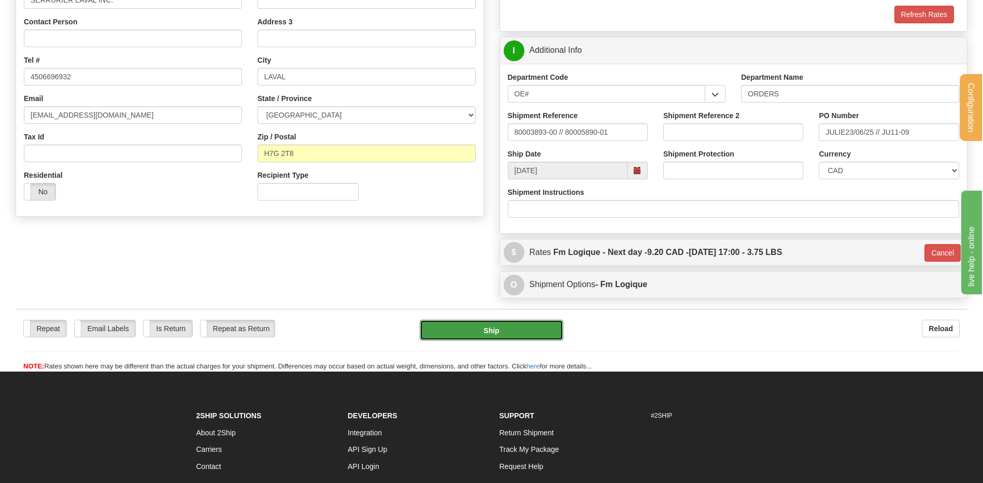
click at [436, 323] on button "Ship" at bounding box center [491, 330] width 143 height 21
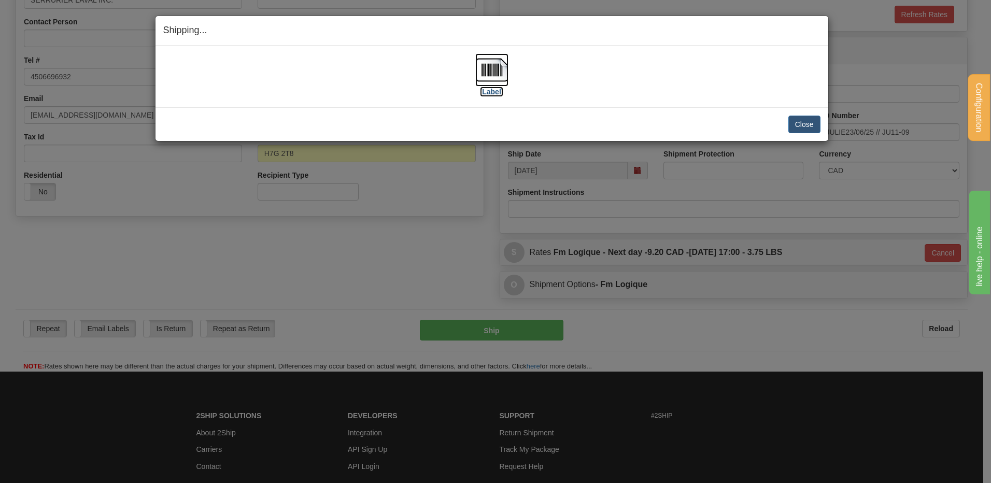
click at [492, 72] on img at bounding box center [491, 69] width 33 height 33
click at [816, 131] on button "Close" at bounding box center [804, 125] width 32 height 18
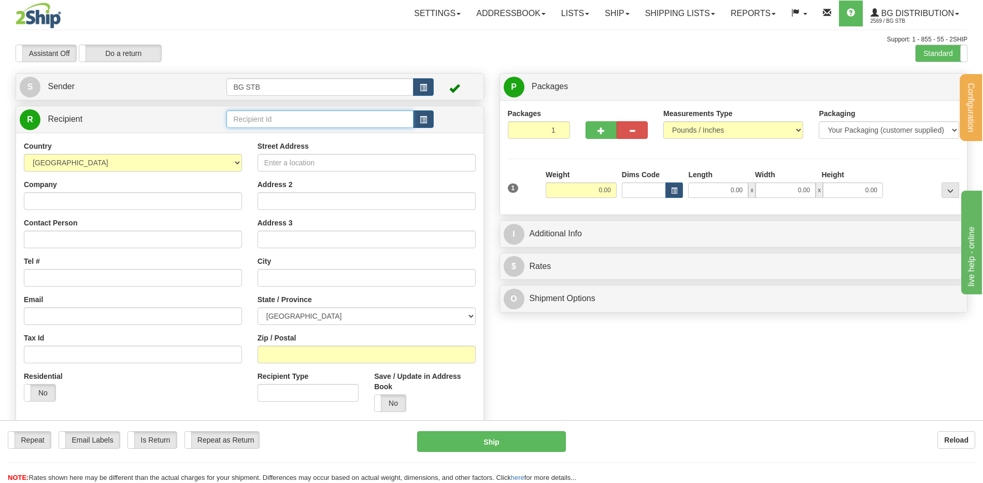
click at [276, 126] on input "text" at bounding box center [319, 119] width 187 height 18
type input "1046"
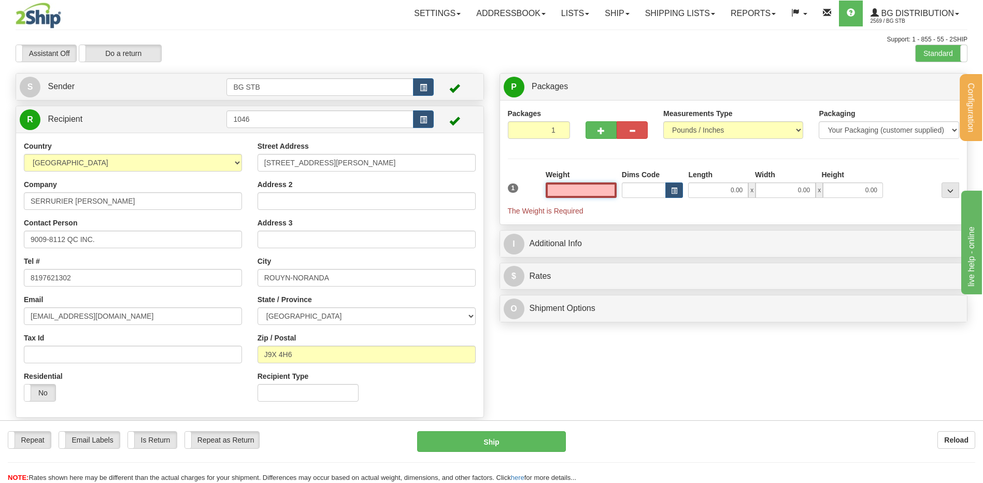
click at [567, 191] on input "text" at bounding box center [581, 190] width 71 height 16
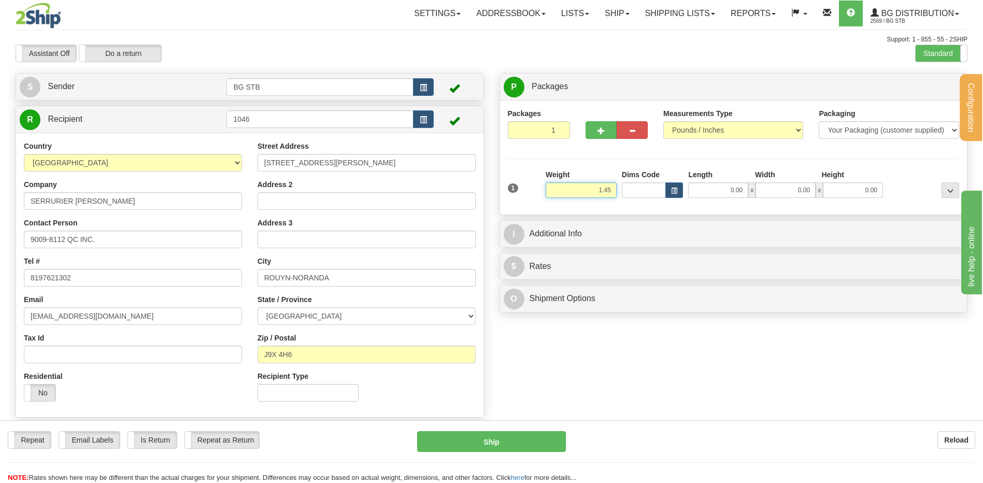
type input "1.45"
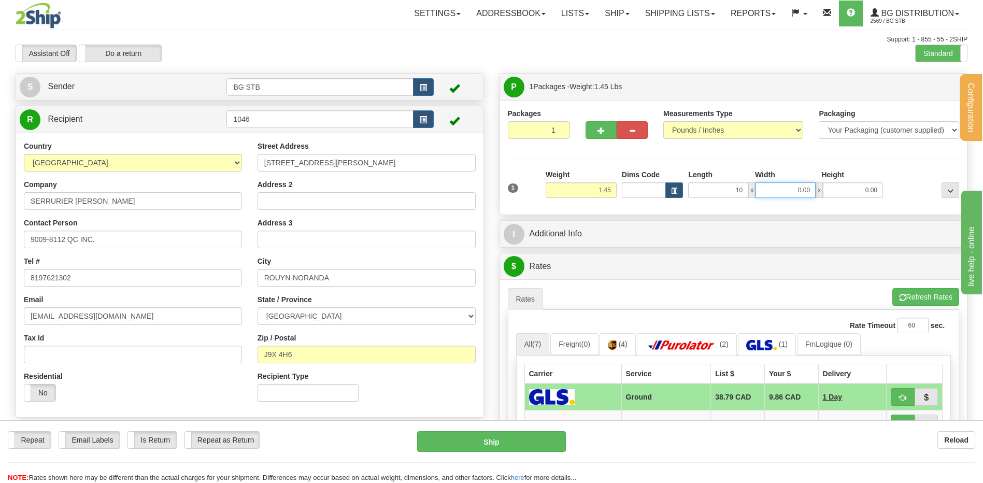
type input "10.00"
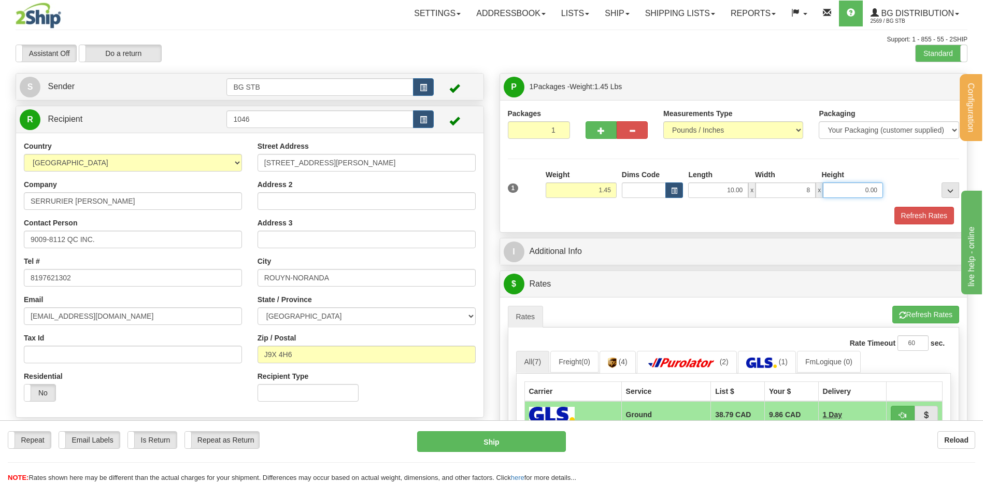
type input "8.00"
type input "2"
type input "3.00"
click at [578, 265] on div "P Packages 1 Packages - Weight: 1.45 Lbs Shipment Level Shipm. Package Level Pa…" at bounding box center [734, 382] width 484 height 619
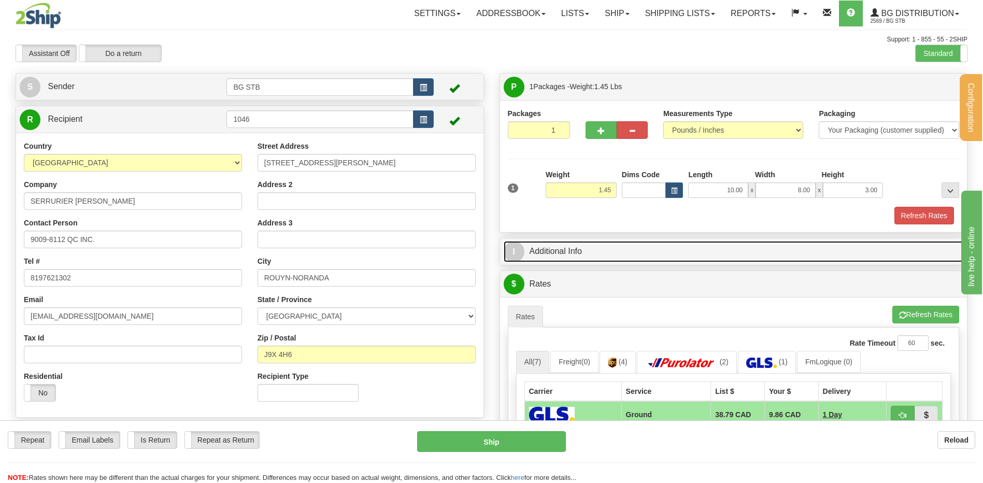
click at [579, 255] on link "I Additional Info" at bounding box center [734, 251] width 460 height 21
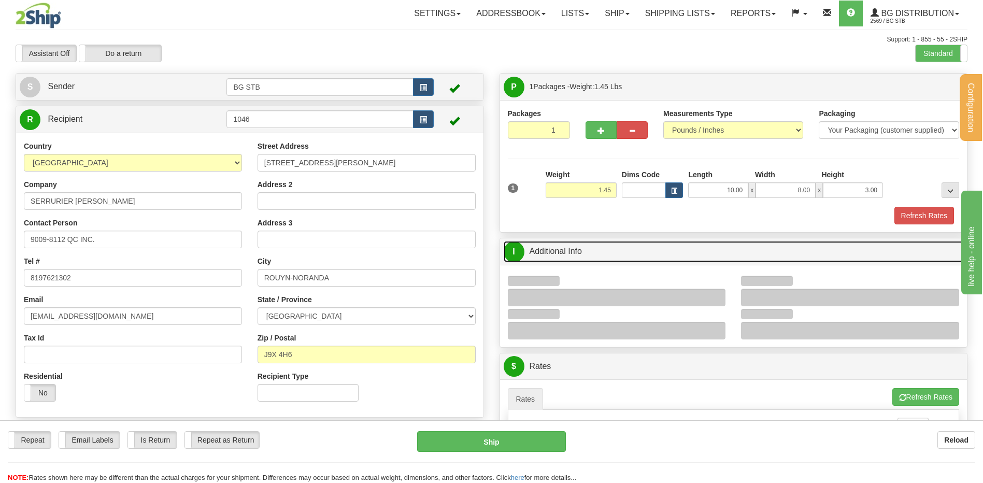
scroll to position [207, 0]
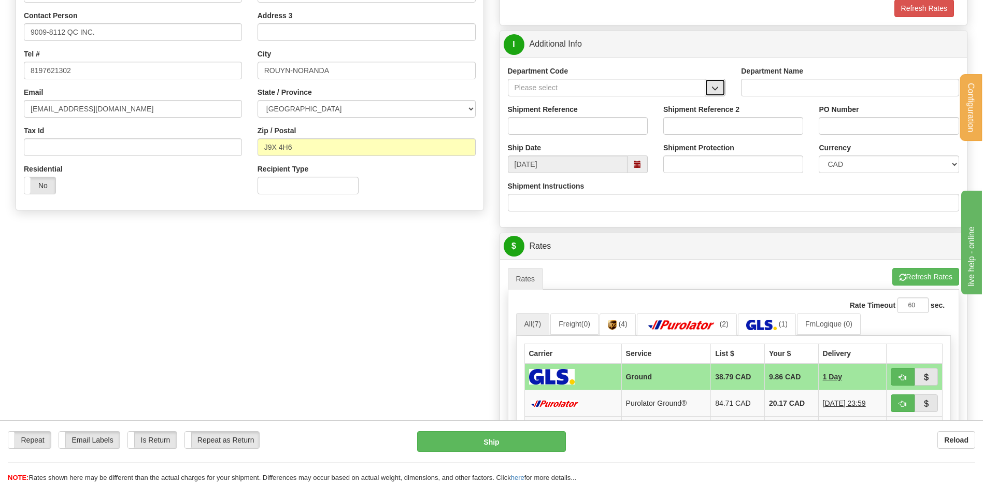
click at [706, 84] on button "button" at bounding box center [715, 88] width 21 height 18
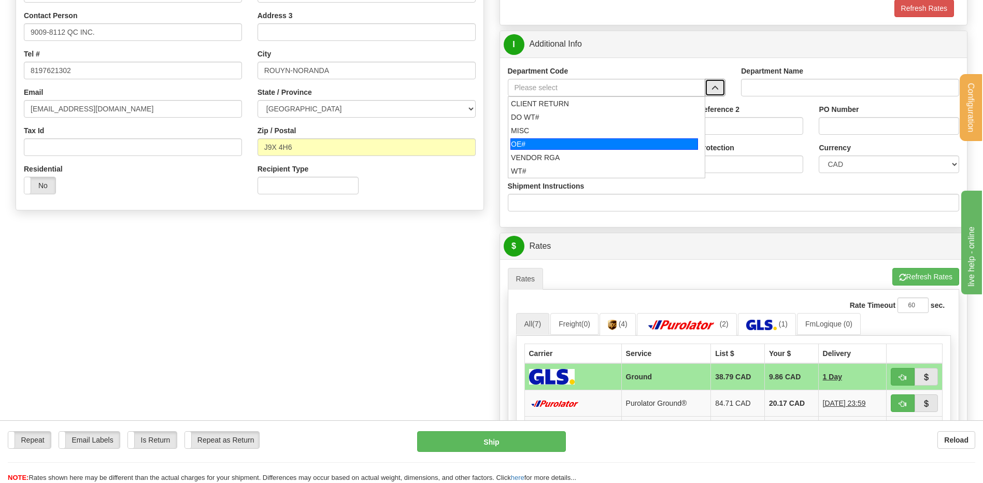
click at [517, 142] on div "OE#" at bounding box center [604, 143] width 188 height 11
type input "OE#"
type input "ORDERS"
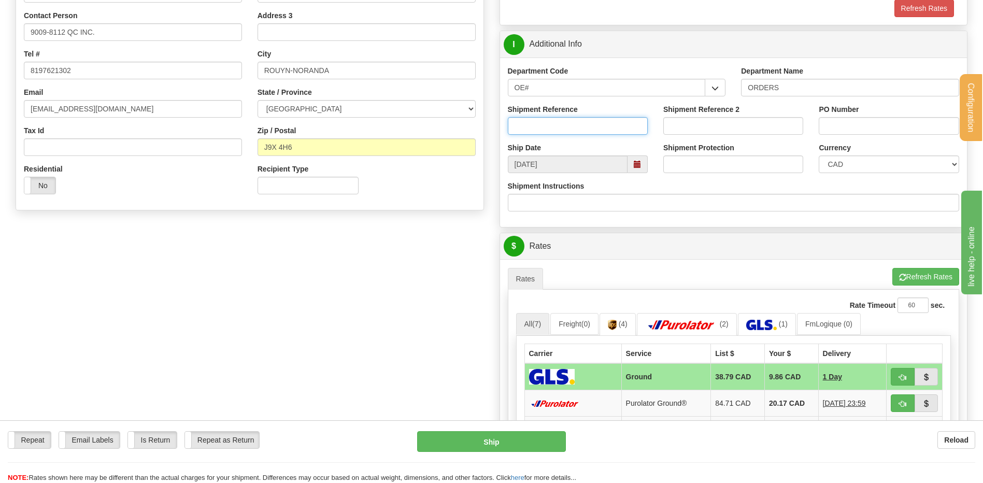
click at [533, 122] on input "Shipment Reference" at bounding box center [578, 126] width 140 height 18
type input "80006233-00 // 80006233-01"
drag, startPoint x: 841, startPoint y: 135, endPoint x: 840, endPoint y: 127, distance: 7.9
click at [840, 131] on div "PO Number" at bounding box center [888, 123] width 155 height 38
click at [840, 127] on input "PO Number" at bounding box center [889, 126] width 140 height 18
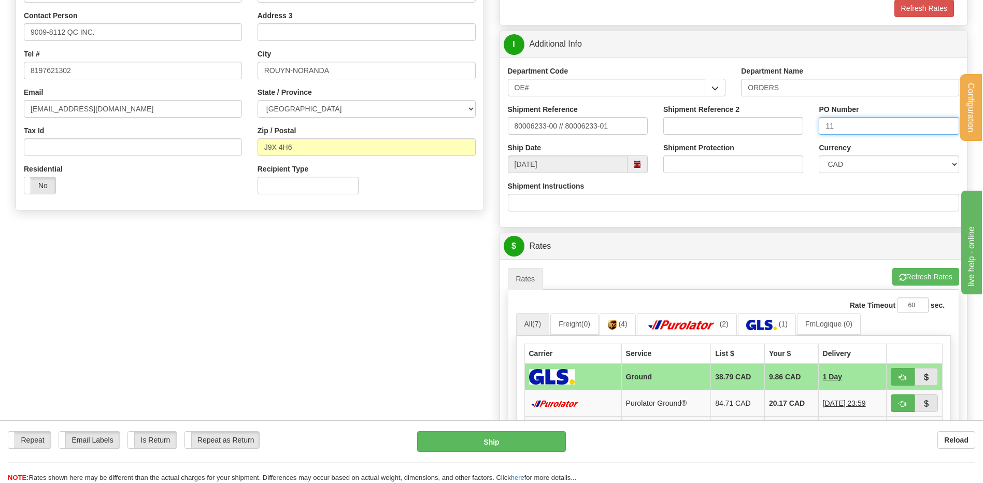
type input "1"
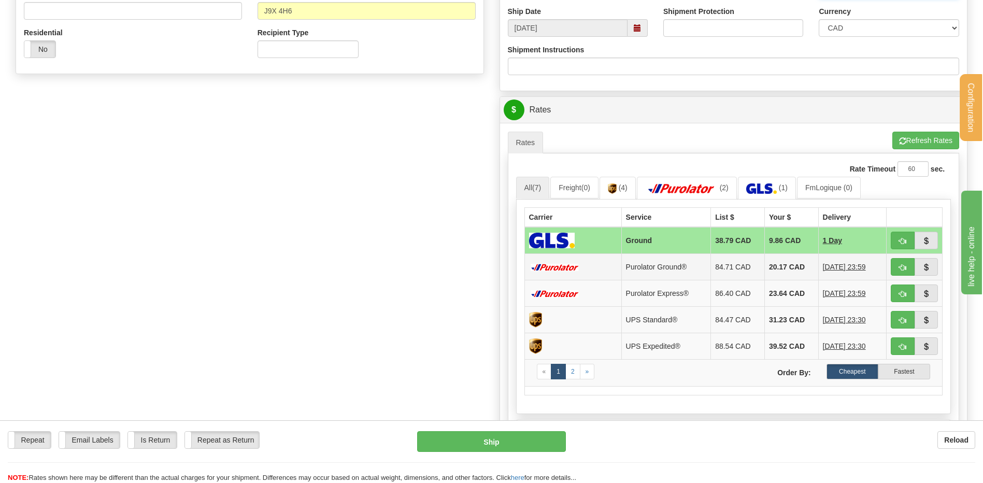
scroll to position [414, 0]
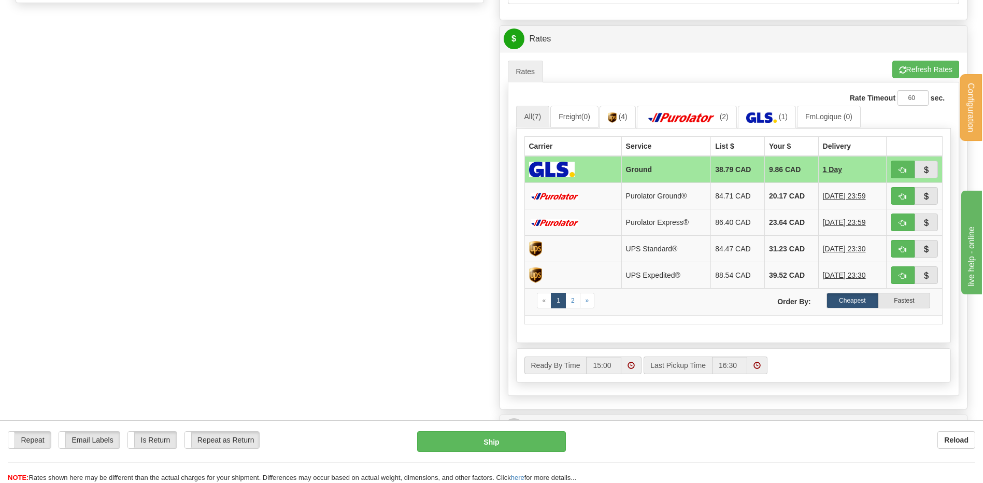
type input "CC1115"
click at [901, 168] on span "button" at bounding box center [902, 170] width 7 height 7
type input "1"
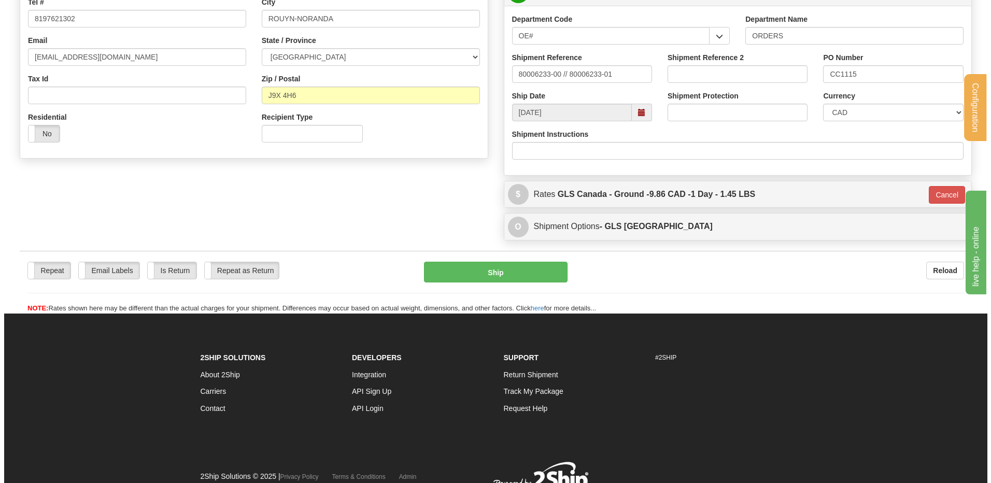
scroll to position [253, 0]
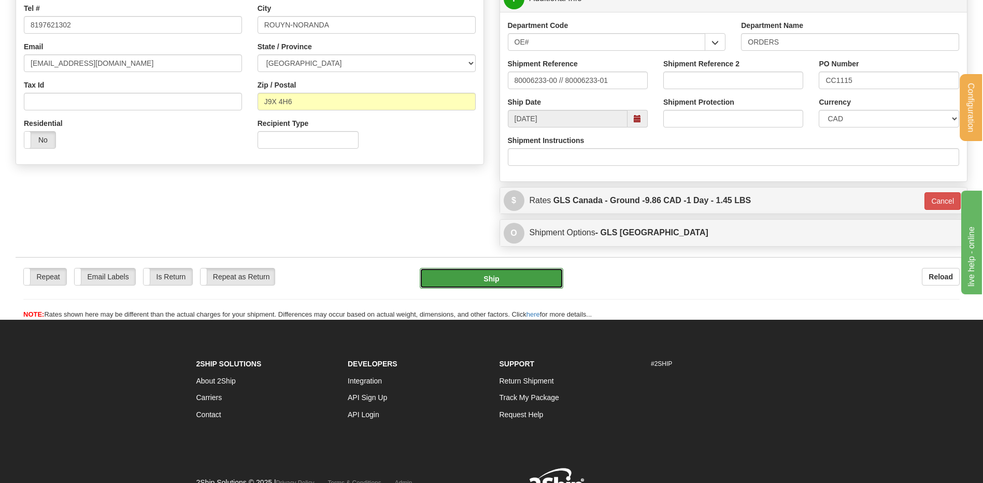
click at [509, 276] on button "Ship" at bounding box center [491, 278] width 143 height 21
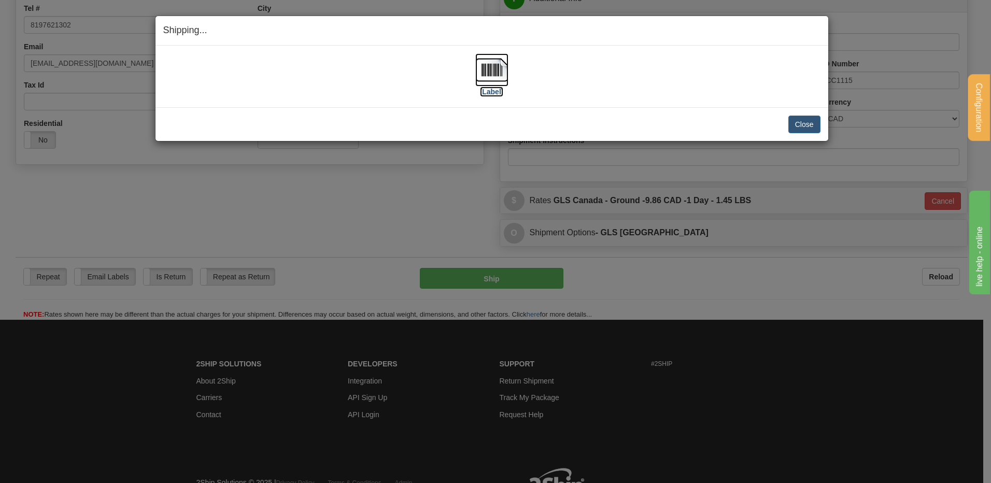
click at [491, 64] on img at bounding box center [491, 69] width 33 height 33
click at [818, 122] on button "Close" at bounding box center [804, 125] width 32 height 18
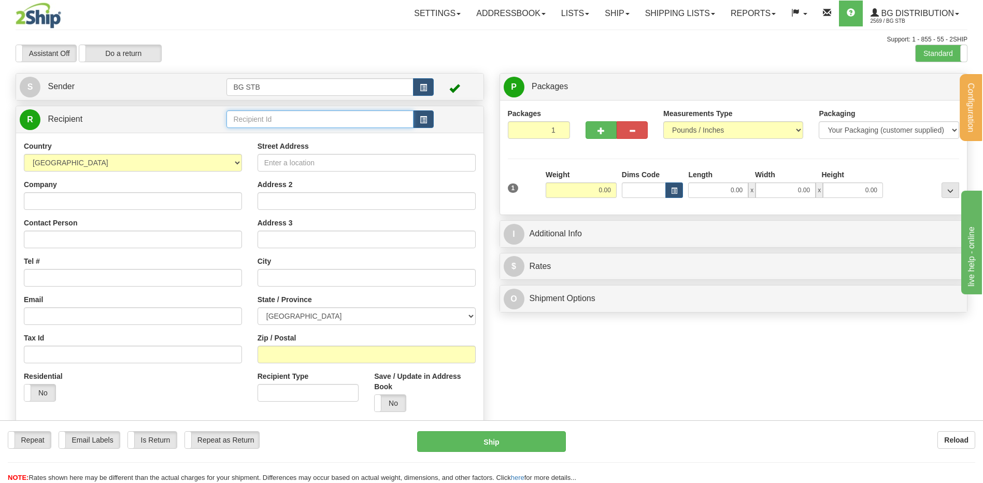
click at [255, 118] on input "text" at bounding box center [319, 119] width 187 height 18
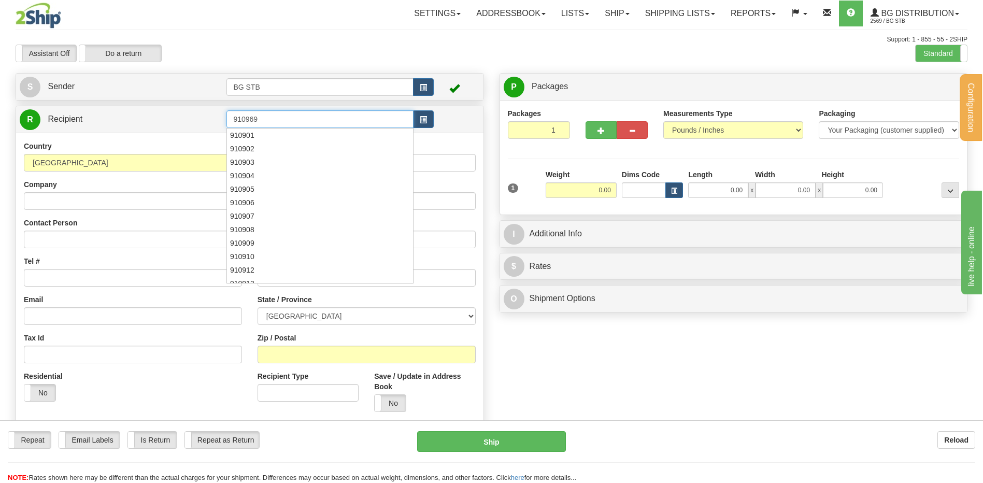
type input "910969"
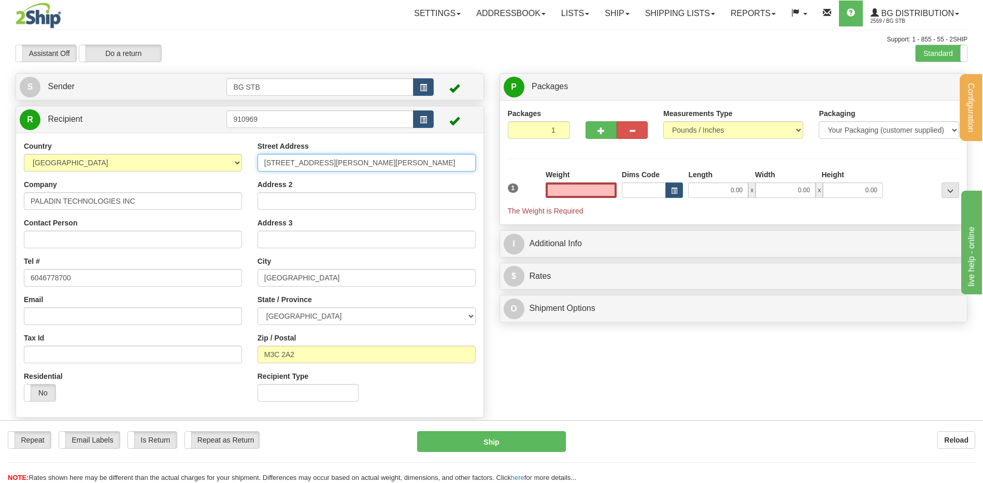
type input "0.00"
drag, startPoint x: 264, startPoint y: 163, endPoint x: 245, endPoint y: 163, distance: 18.7
click at [247, 163] on div "Country [GEOGRAPHIC_DATA] [GEOGRAPHIC_DATA] [GEOGRAPHIC_DATA] [GEOGRAPHIC_DATA]…" at bounding box center [249, 275] width 467 height 268
type input "[STREET_ADDRESS]"
drag, startPoint x: 319, startPoint y: 280, endPoint x: 198, endPoint y: 282, distance: 120.2
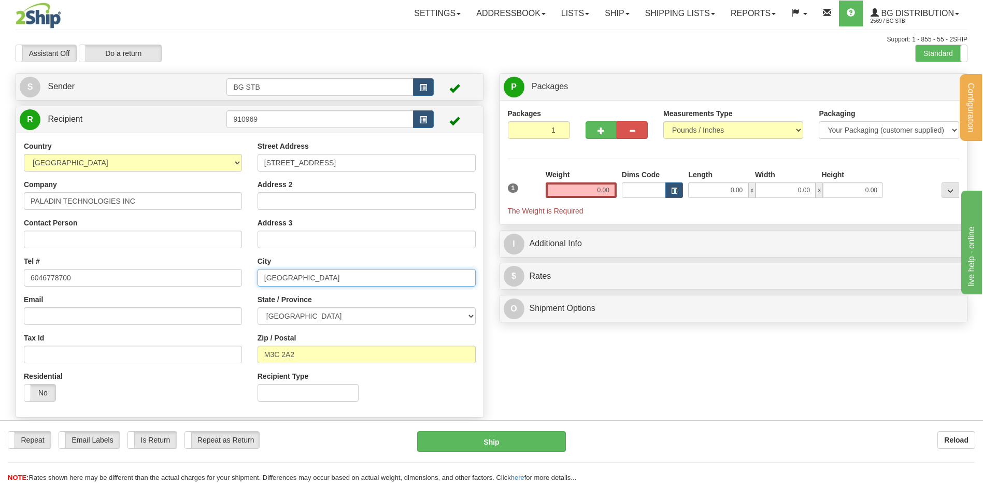
click at [225, 279] on div "Country [GEOGRAPHIC_DATA] [GEOGRAPHIC_DATA] [GEOGRAPHIC_DATA] [GEOGRAPHIC_DATA]…" at bounding box center [249, 275] width 467 height 268
type input "SAINT-LAURENT"
drag, startPoint x: 325, startPoint y: 322, endPoint x: 306, endPoint y: 345, distance: 30.1
click at [325, 322] on select "[GEOGRAPHIC_DATA] [GEOGRAPHIC_DATA] [GEOGRAPHIC_DATA] [GEOGRAPHIC_DATA] [GEOGRA…" at bounding box center [367, 316] width 218 height 18
select select "QC"
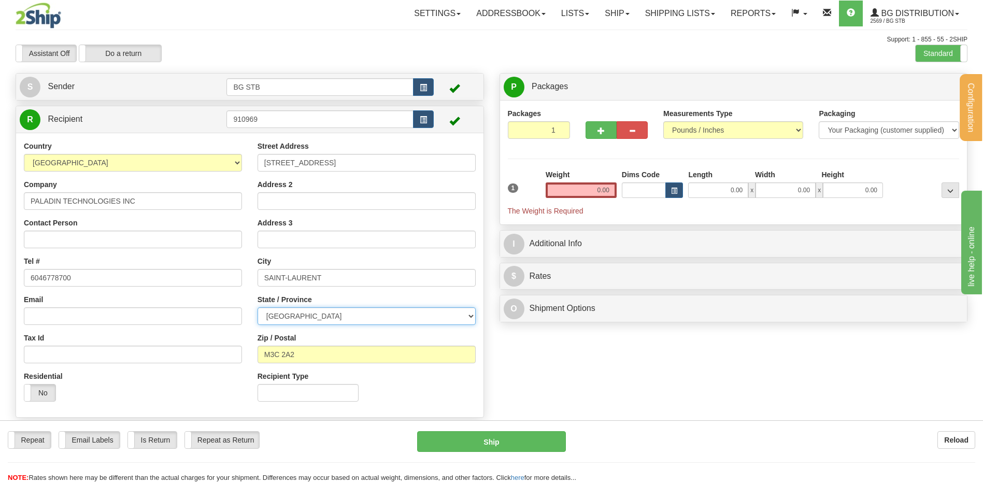
click at [258, 307] on select "[GEOGRAPHIC_DATA] [GEOGRAPHIC_DATA] [GEOGRAPHIC_DATA] [GEOGRAPHIC_DATA] [GEOGRA…" at bounding box center [367, 316] width 218 height 18
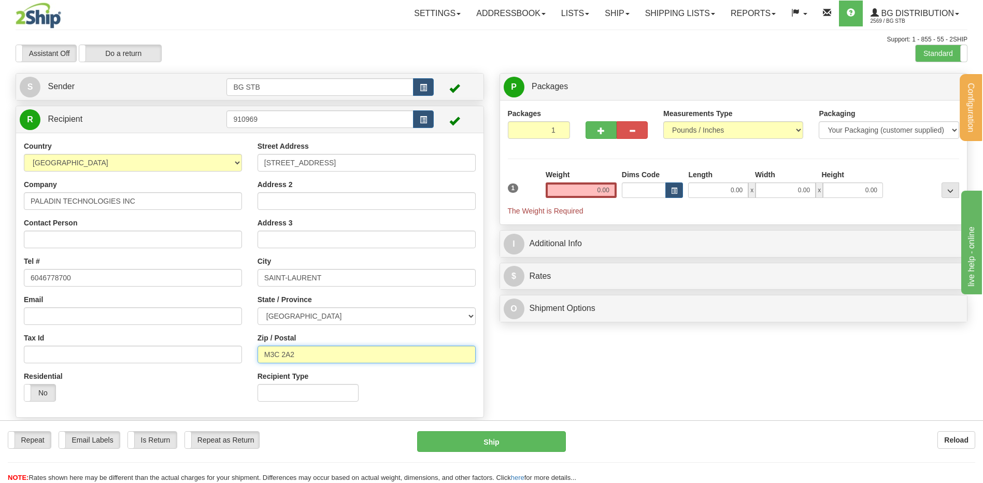
drag, startPoint x: 308, startPoint y: 351, endPoint x: 244, endPoint y: 362, distance: 65.7
click at [248, 359] on div "Country [GEOGRAPHIC_DATA] [GEOGRAPHIC_DATA] [GEOGRAPHIC_DATA] [GEOGRAPHIC_DATA]…" at bounding box center [249, 275] width 467 height 268
type input "H4R 2N9"
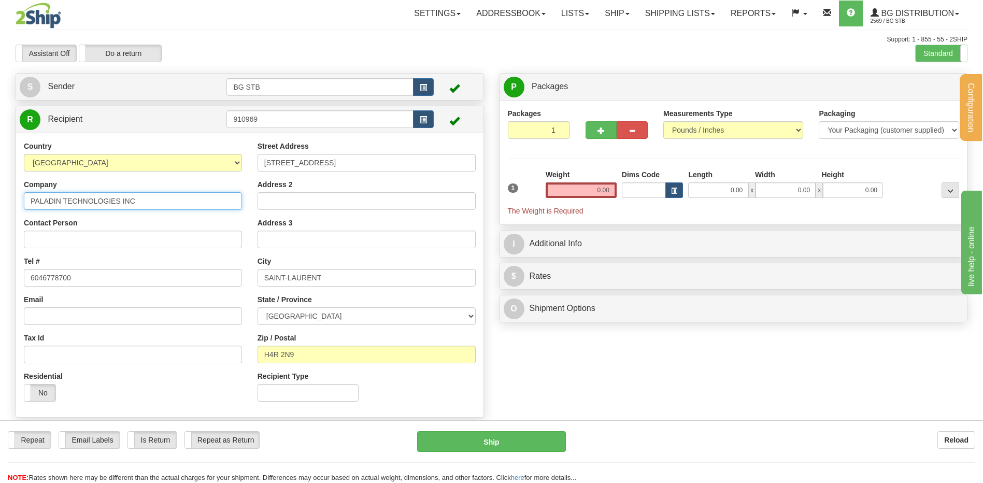
drag, startPoint x: 136, startPoint y: 202, endPoint x: -175, endPoint y: 194, distance: 310.4
click at [0, 194] on html "Training Course Close Configuration My Configuration Panel Close" at bounding box center [491, 241] width 983 height 483
type input "SERRURIER [PERSON_NAME]"
click at [593, 192] on input "0.00" at bounding box center [581, 190] width 71 height 16
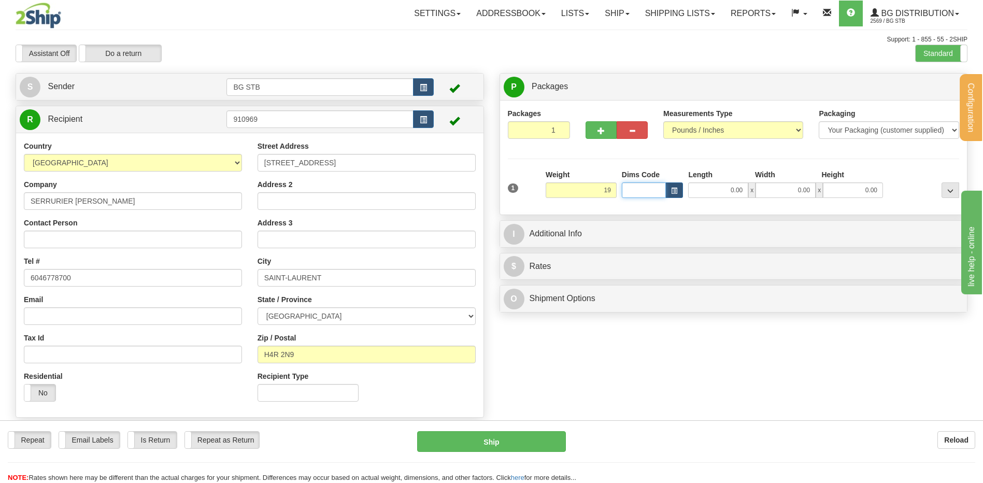
type input "19.00"
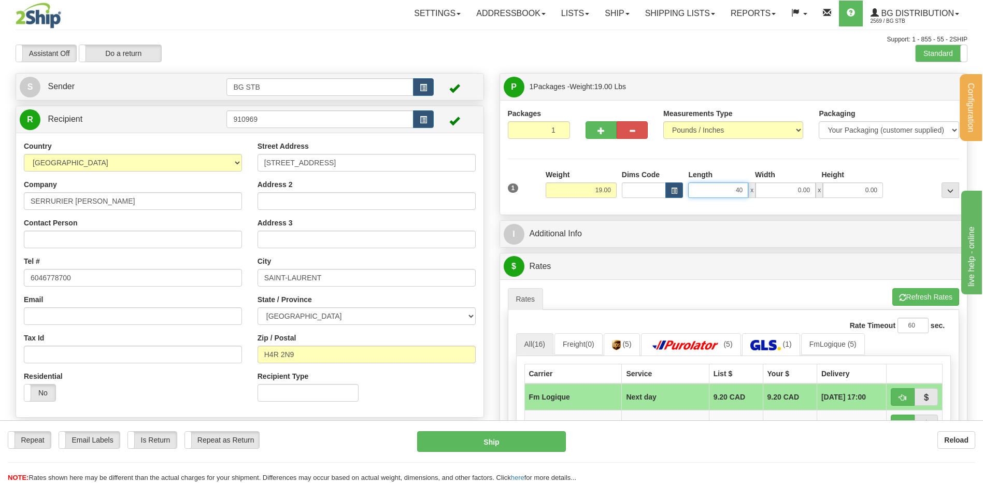
type input "40.00"
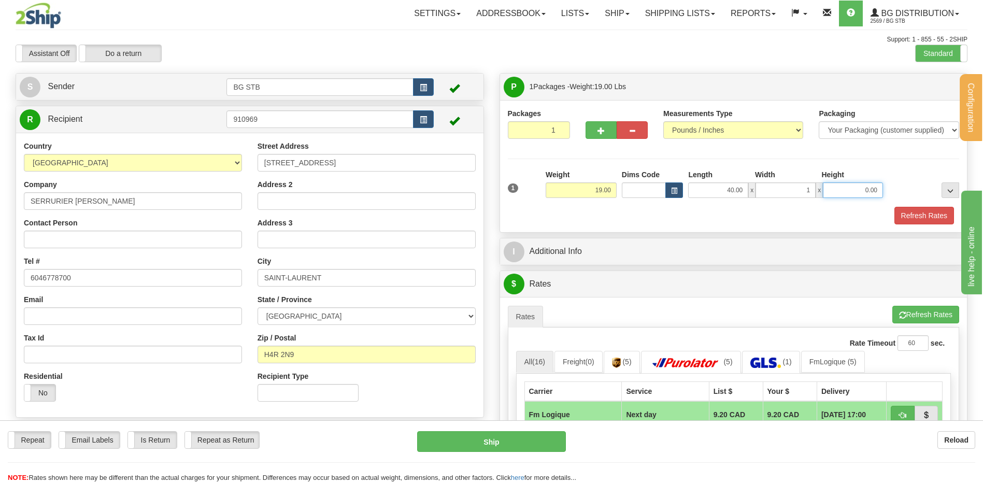
type input "1.00"
type input "6.00"
click at [795, 192] on input "1.00" at bounding box center [785, 190] width 60 height 16
type input "11.00"
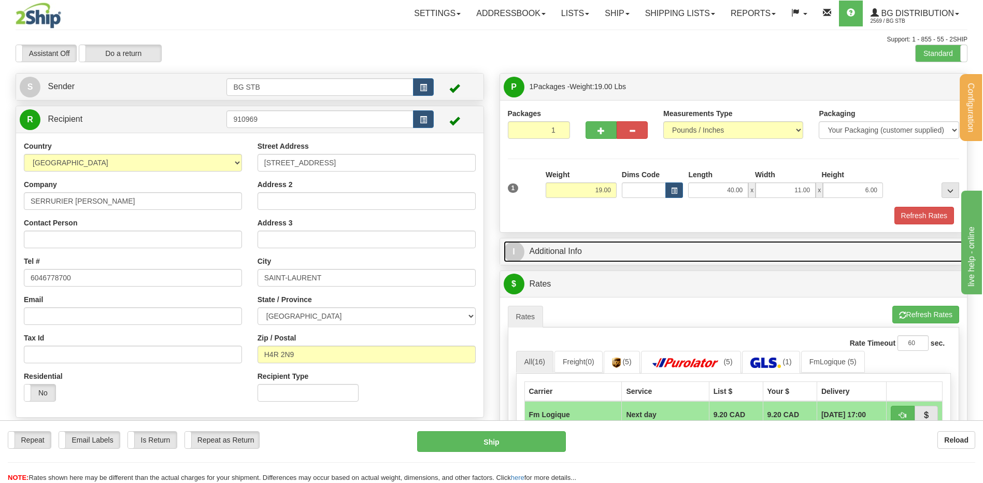
click at [666, 260] on link "I Additional Info" at bounding box center [734, 251] width 460 height 21
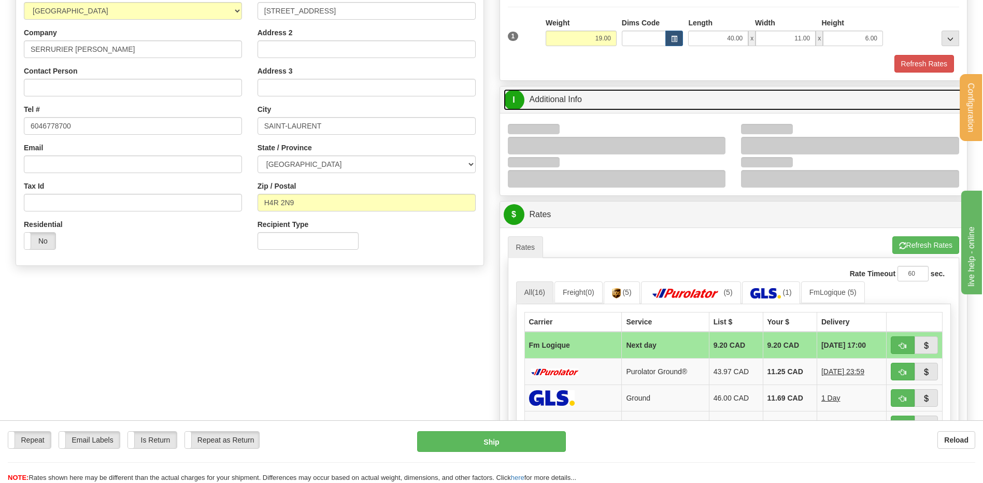
scroll to position [155, 0]
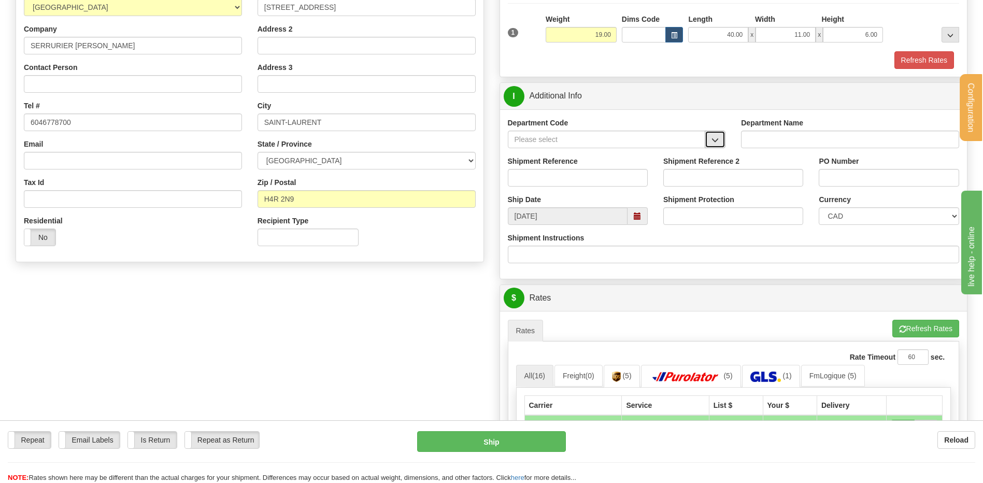
click at [720, 142] on button "button" at bounding box center [715, 140] width 21 height 18
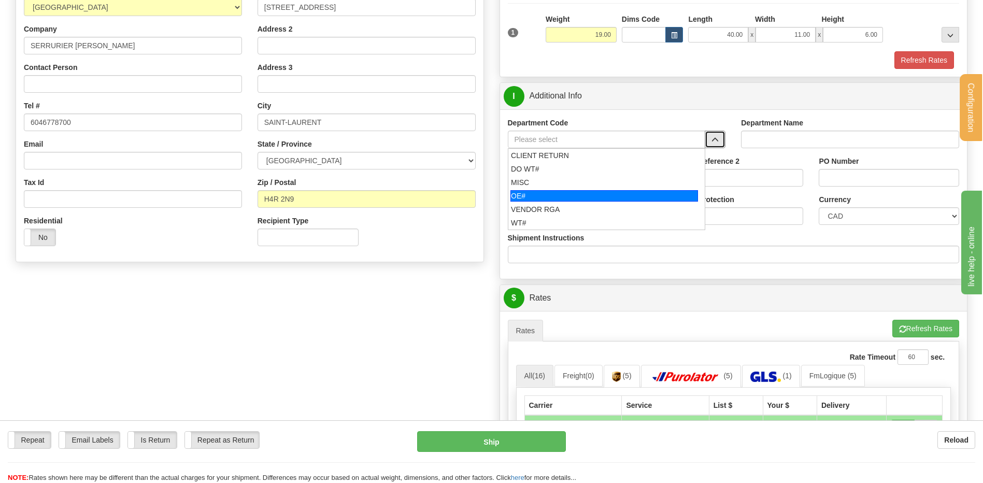
click at [580, 191] on div "OE#" at bounding box center [604, 195] width 188 height 11
type input "OE#"
type input "ORDERS"
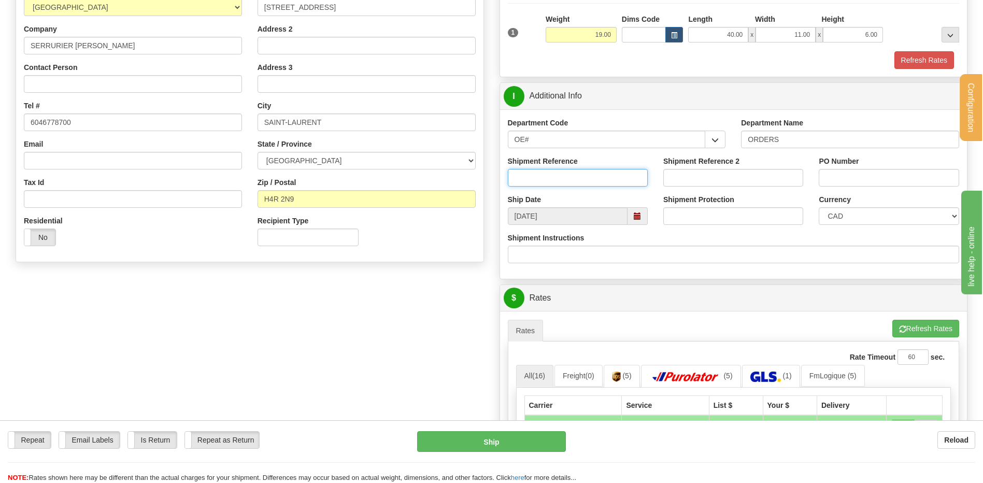
click at [580, 184] on input "Shipment Reference" at bounding box center [578, 178] width 140 height 18
type input "80006260-00"
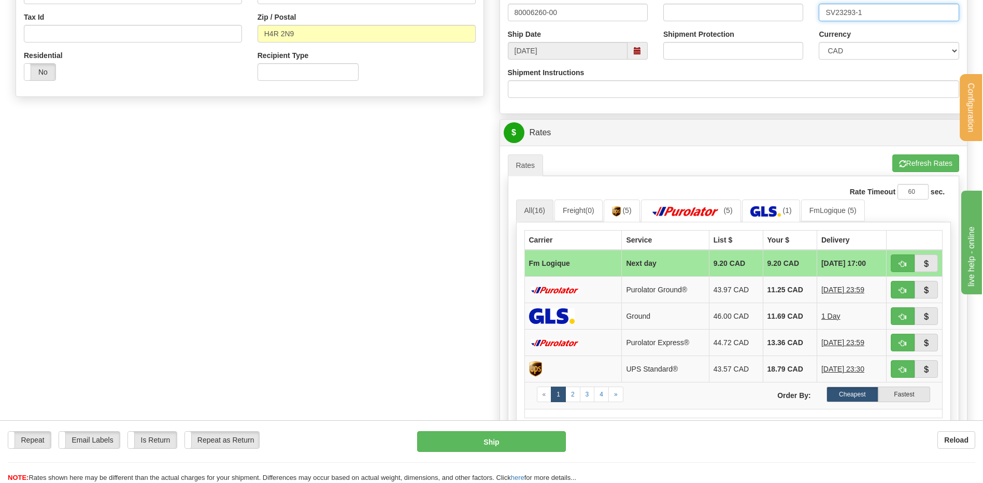
scroll to position [414, 0]
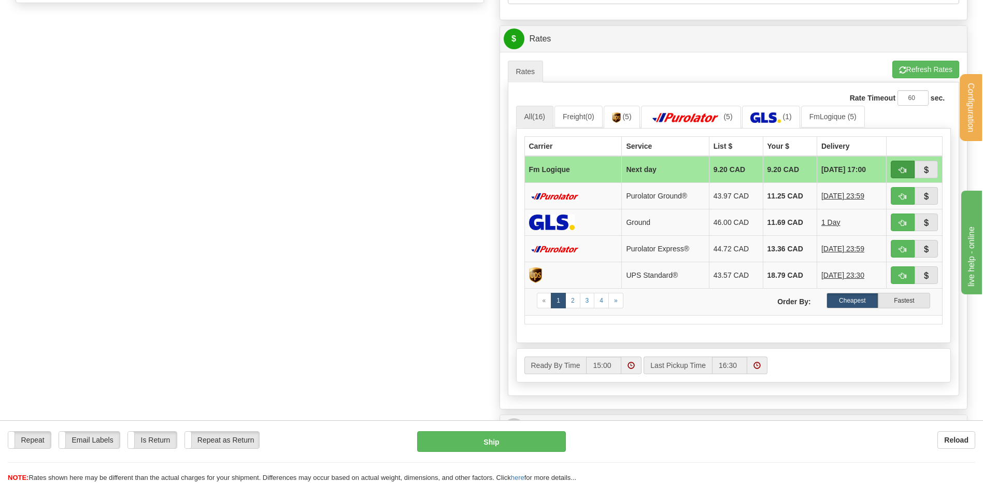
type input "SV23293-1"
click at [897, 167] on button "button" at bounding box center [903, 170] width 24 height 18
type input "jour"
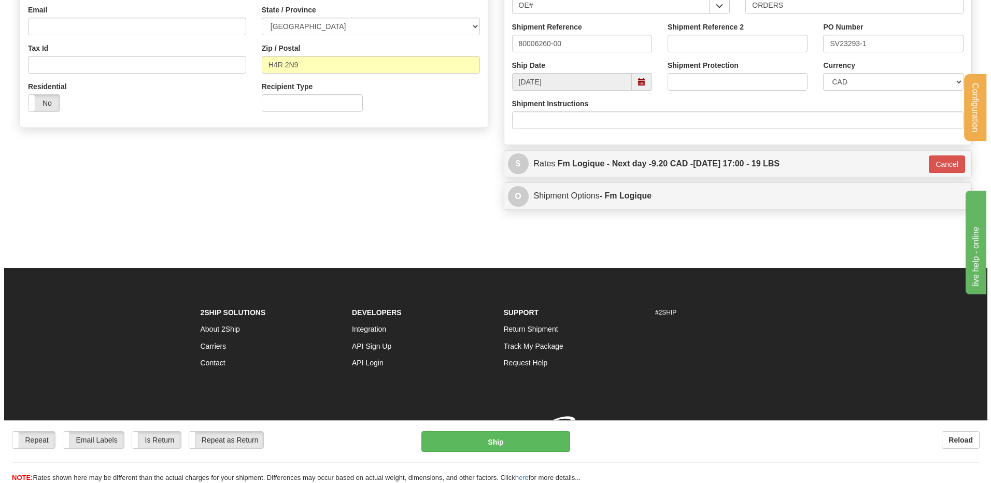
scroll to position [305, 0]
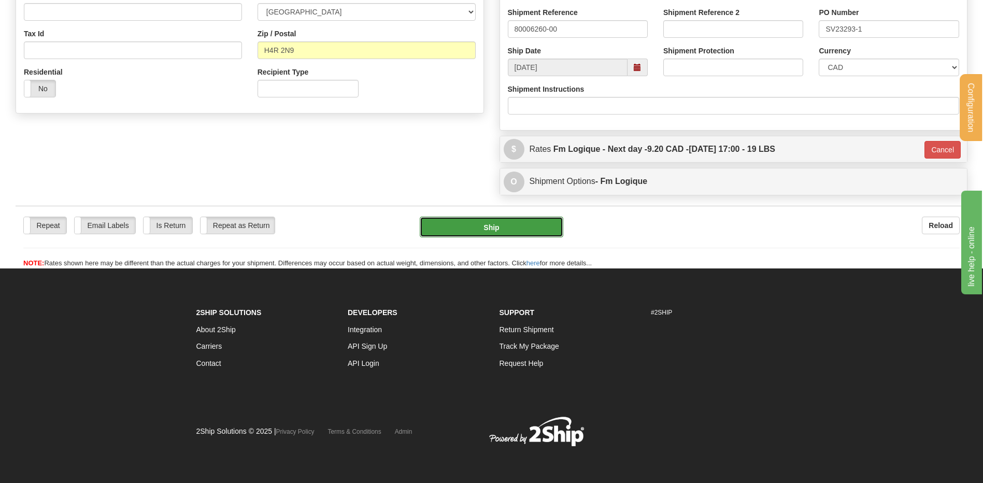
click at [518, 219] on button "Ship" at bounding box center [491, 227] width 143 height 21
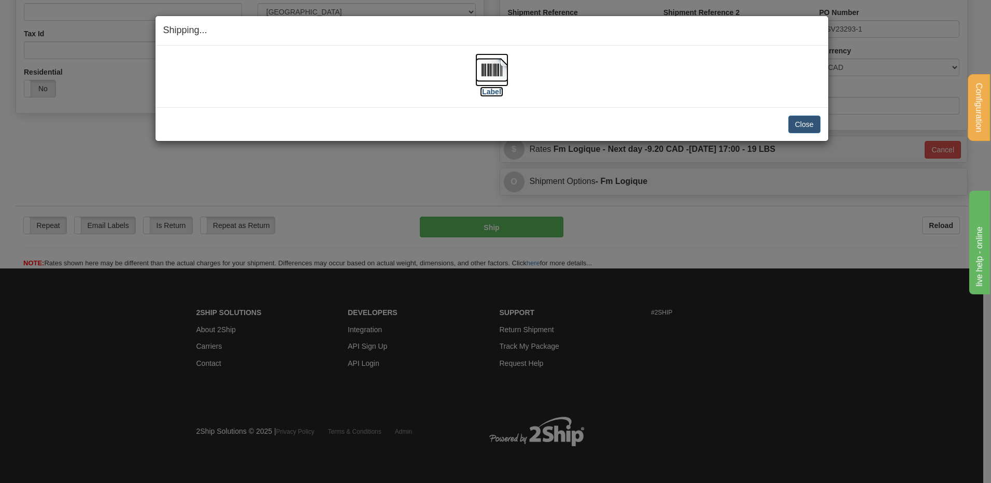
click at [500, 74] on img at bounding box center [491, 69] width 33 height 33
click at [811, 121] on button "Close" at bounding box center [804, 125] width 32 height 18
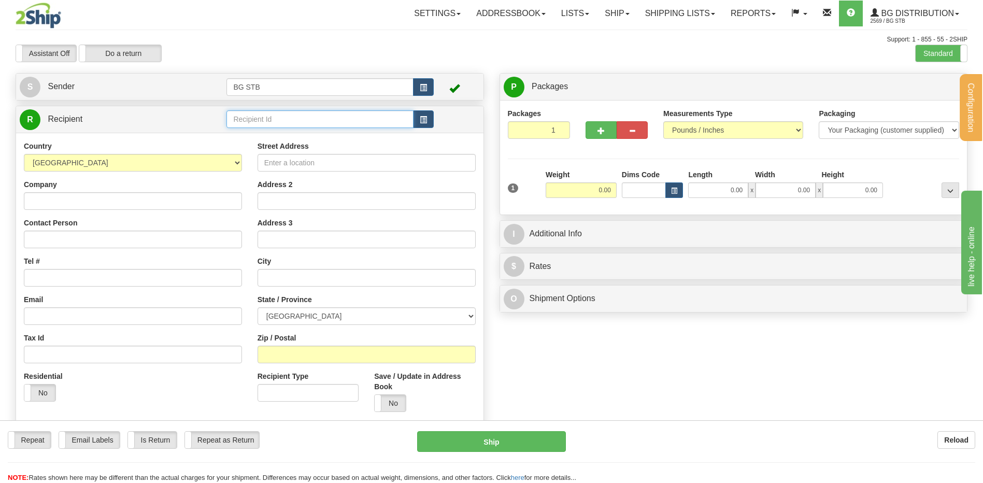
click at [267, 117] on input "text" at bounding box center [319, 119] width 187 height 18
type input "1019"
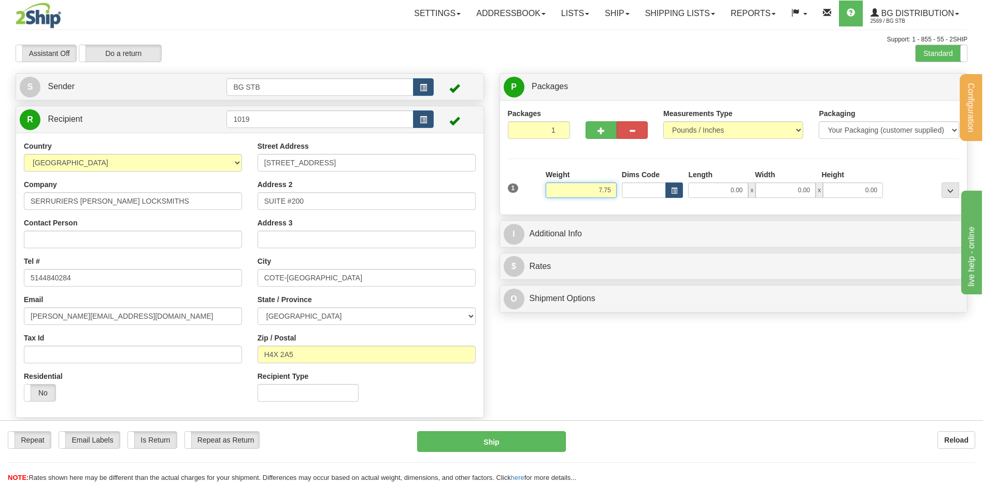
type input "7.75"
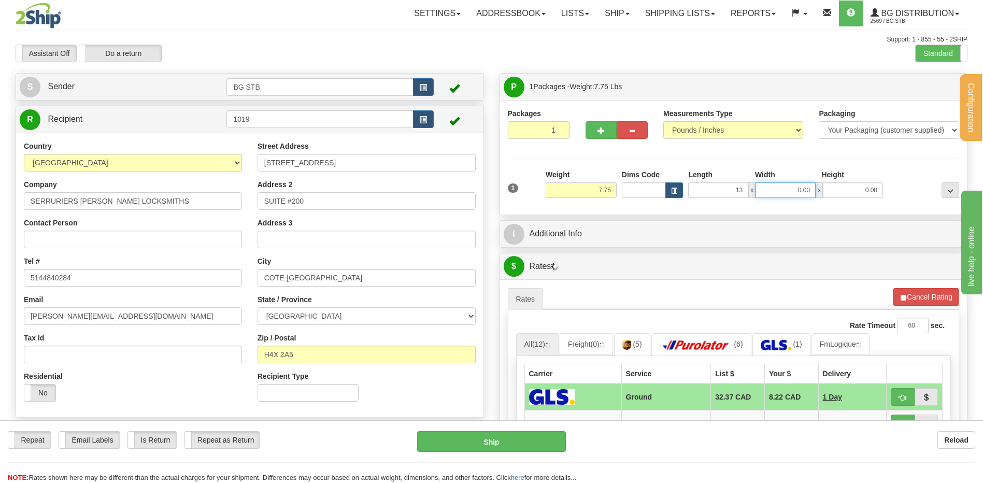
type input "13.00"
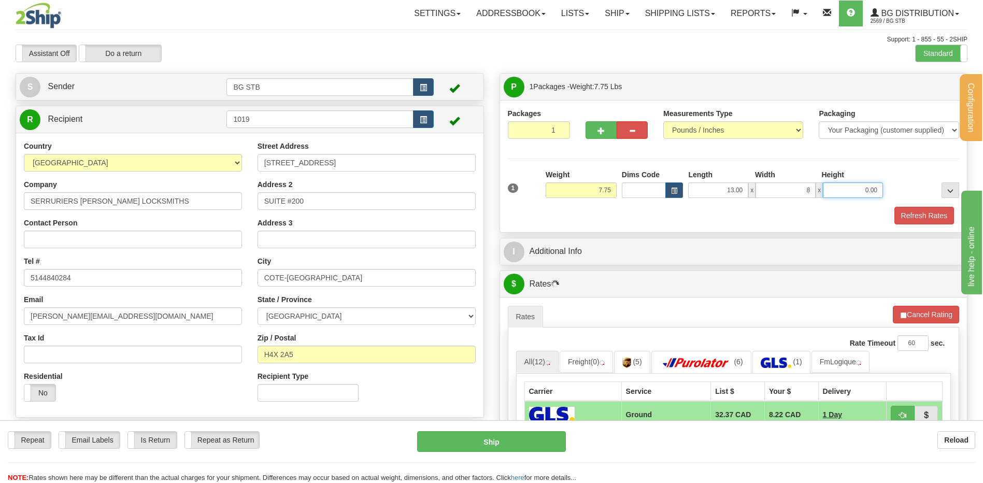
type input "8.00"
type input "6.00"
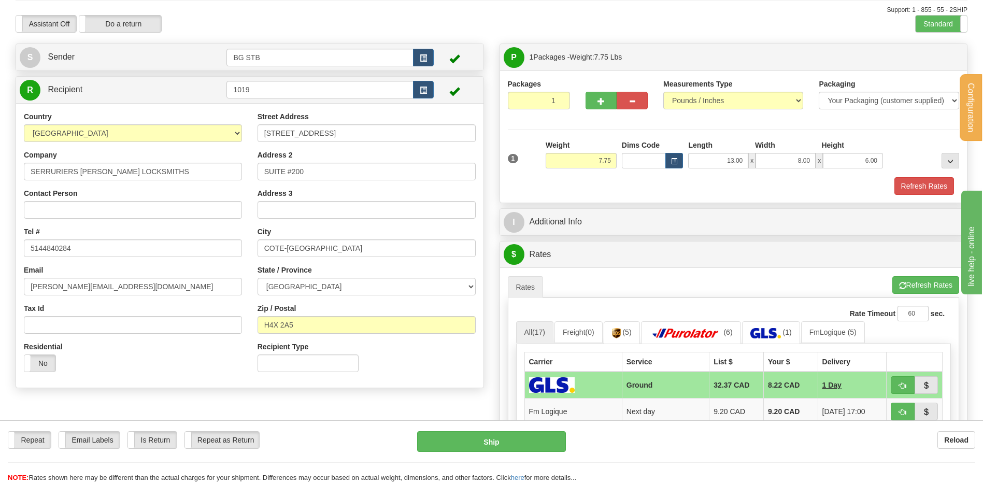
scroll to position [52, 0]
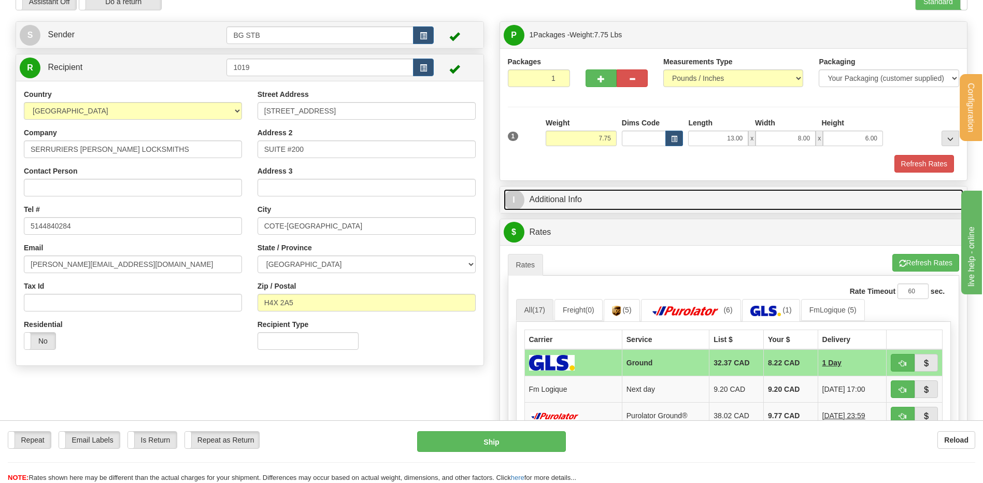
click at [603, 199] on link "I Additional Info" at bounding box center [734, 199] width 460 height 21
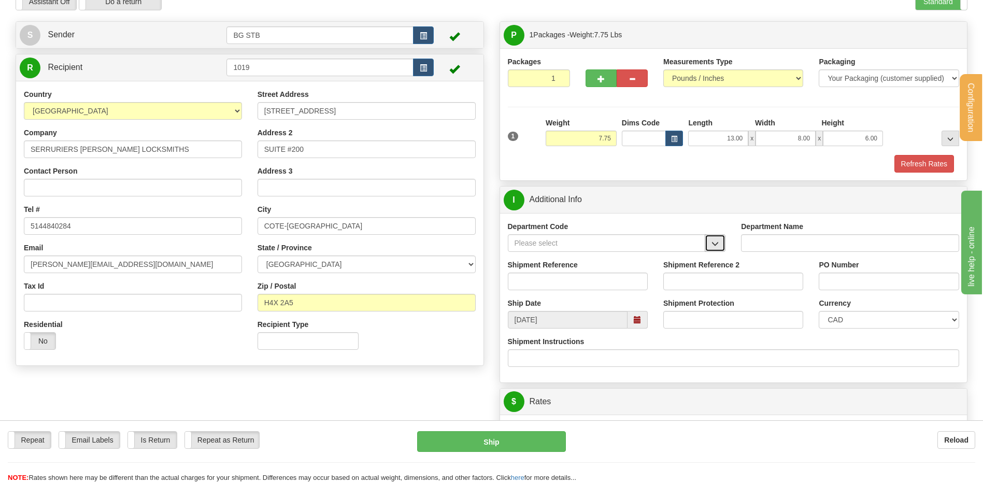
click at [711, 244] on button "button" at bounding box center [715, 243] width 21 height 18
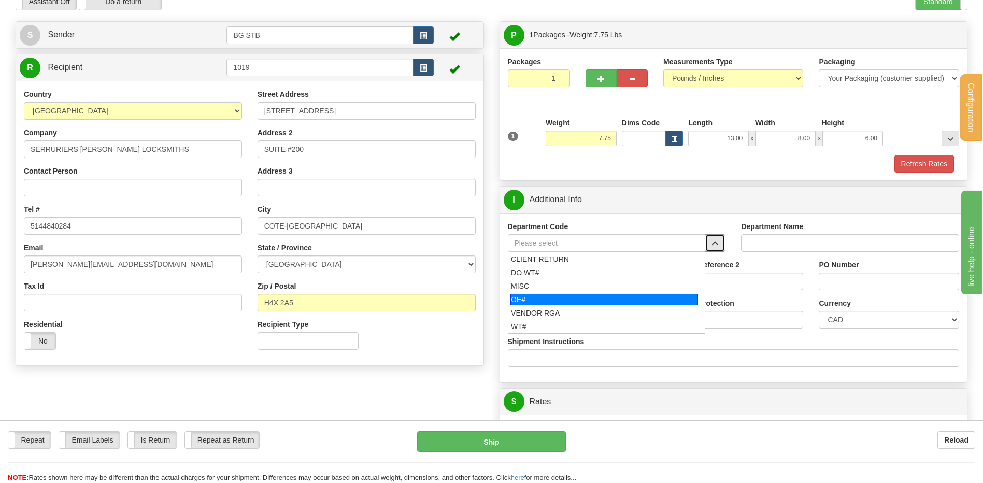
click at [521, 296] on div "OE#" at bounding box center [604, 299] width 188 height 11
type input "OE#"
type input "ORDERS"
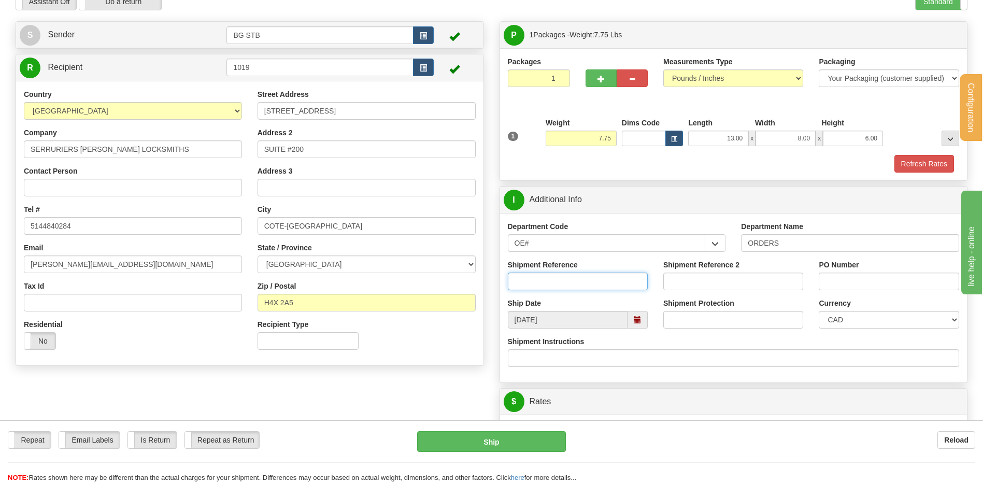
click at [526, 287] on input "Shipment Reference" at bounding box center [578, 282] width 140 height 18
type input "80005918-00//80006258-00"
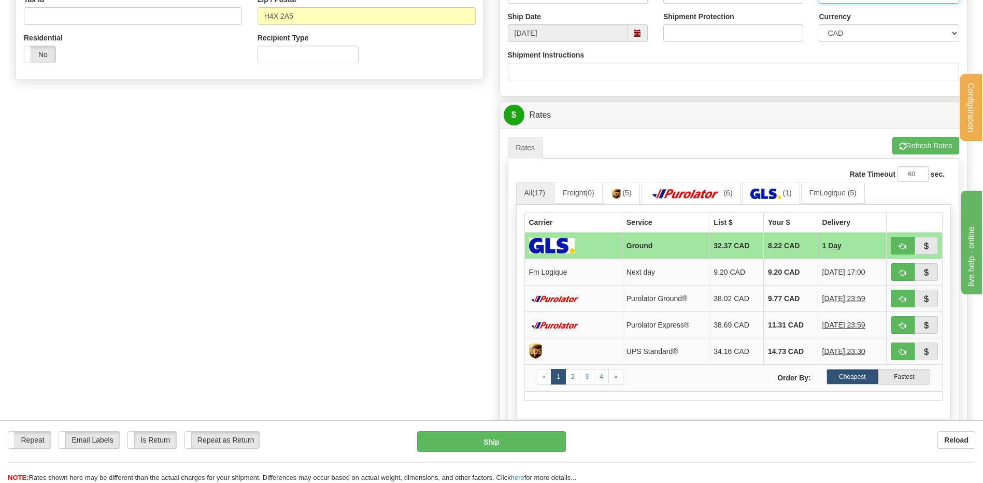
scroll to position [414, 0]
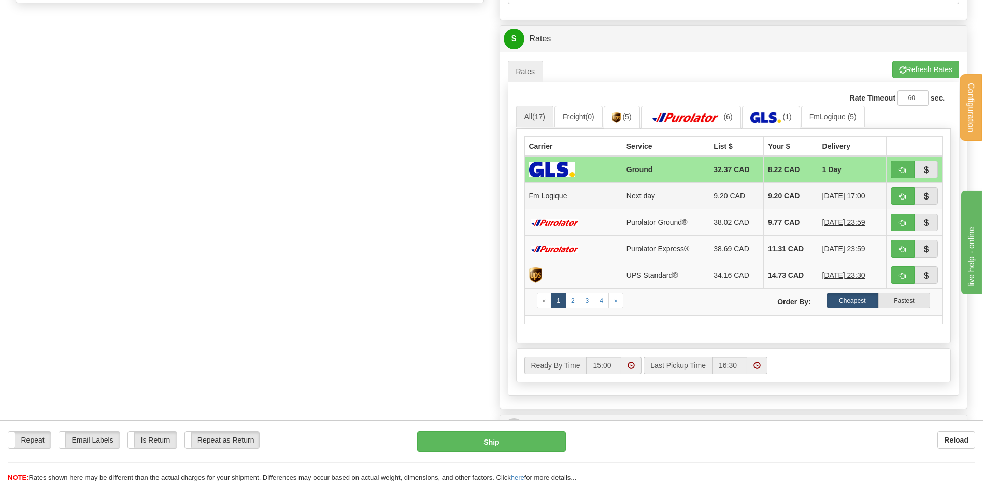
type input "po2025-000182 // CLSC"
click at [888, 197] on td at bounding box center [914, 195] width 56 height 26
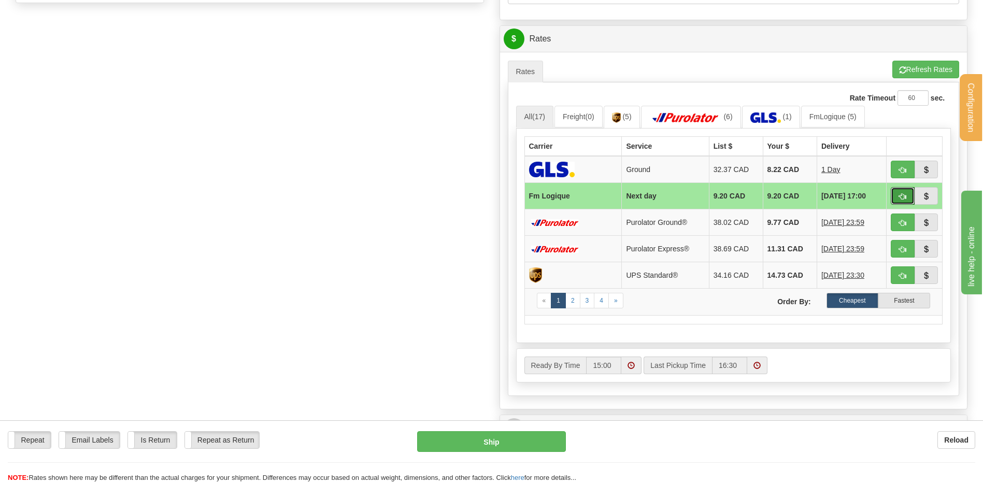
click at [895, 196] on button "button" at bounding box center [903, 196] width 24 height 18
type input "jour"
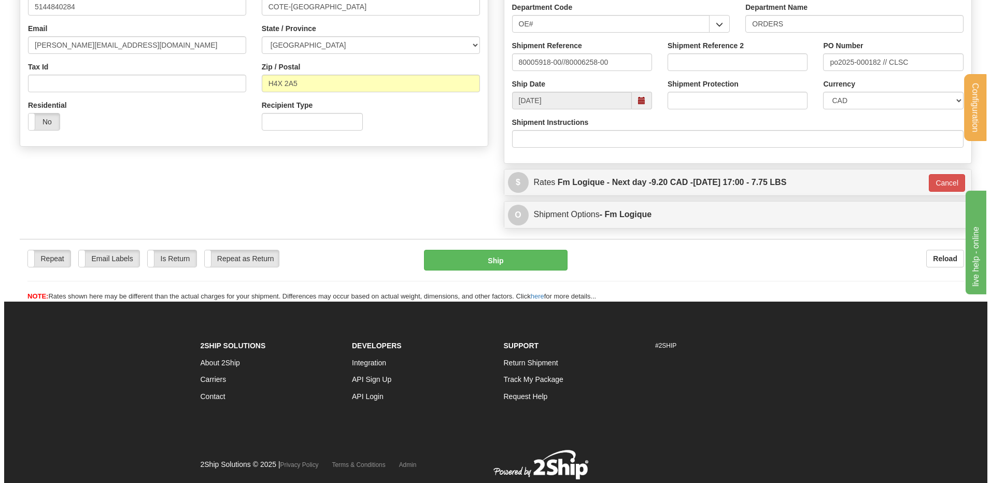
scroll to position [253, 0]
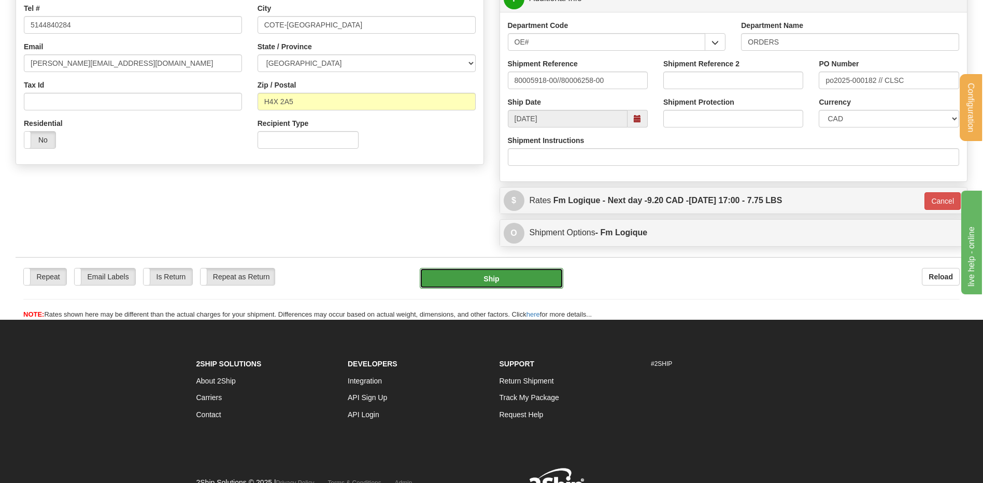
click at [460, 278] on button "Ship" at bounding box center [491, 278] width 143 height 21
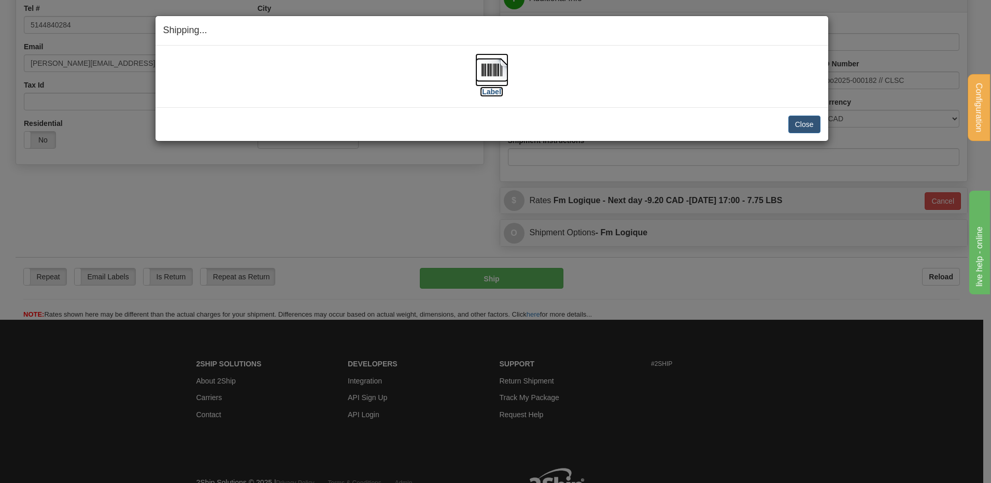
click at [503, 67] on img at bounding box center [491, 69] width 33 height 33
click at [785, 121] on div "Close Cancel" at bounding box center [491, 125] width 657 height 18
click at [789, 123] on button "Close" at bounding box center [804, 125] width 32 height 18
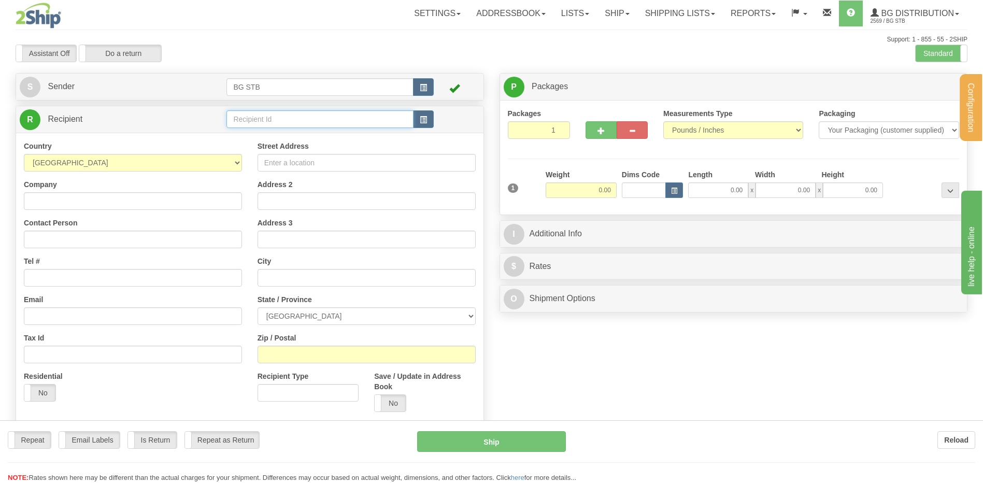
click at [239, 119] on input "text" at bounding box center [319, 119] width 187 height 18
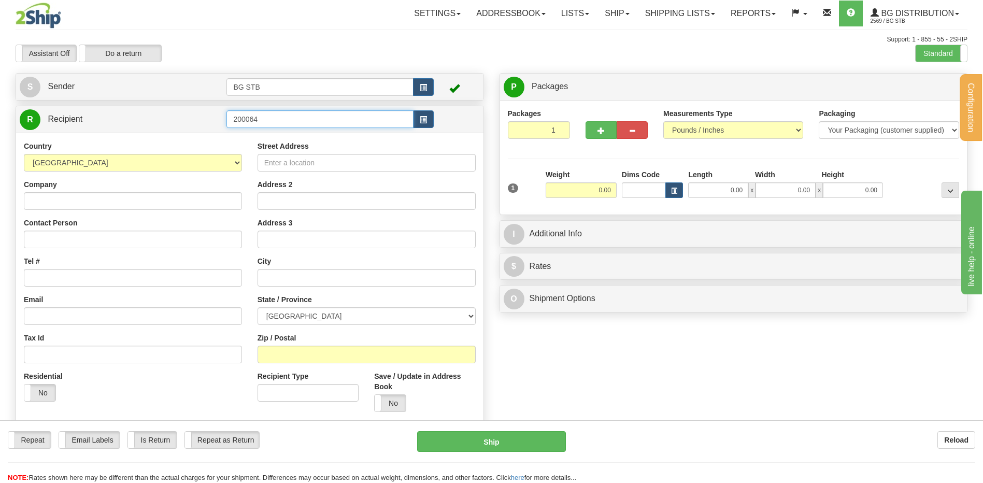
type input "200064"
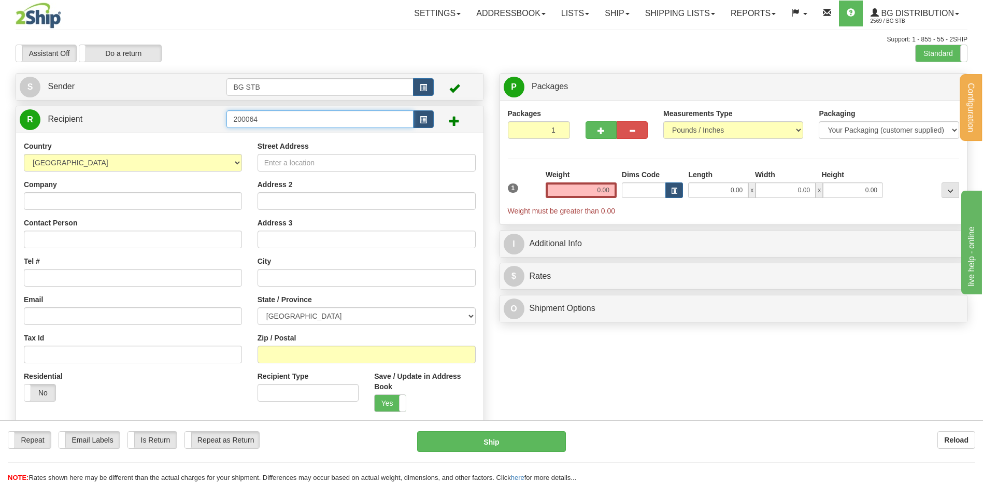
click at [245, 119] on input "200064" at bounding box center [319, 119] width 187 height 18
type input "20064"
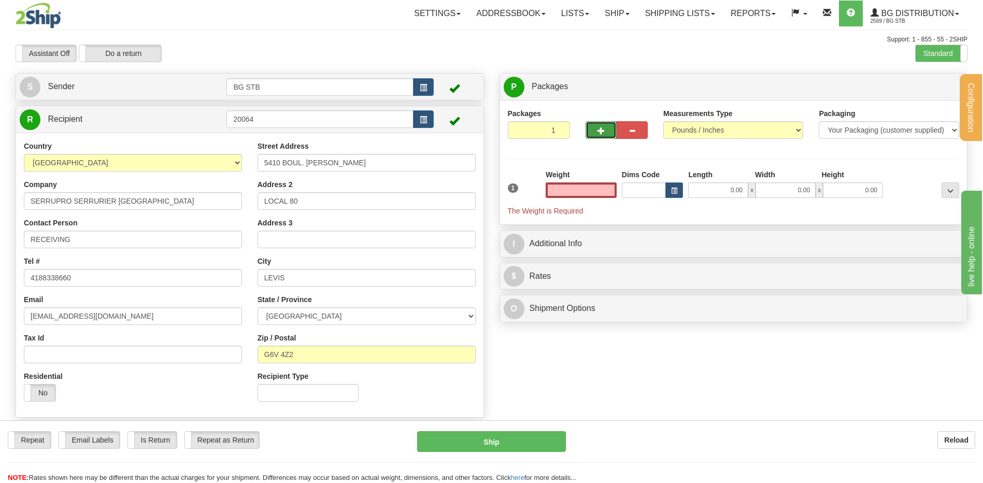
type input "0.00"
click at [604, 132] on span "button" at bounding box center [600, 130] width 7 height 7
click at [593, 130] on button "button" at bounding box center [600, 130] width 31 height 18
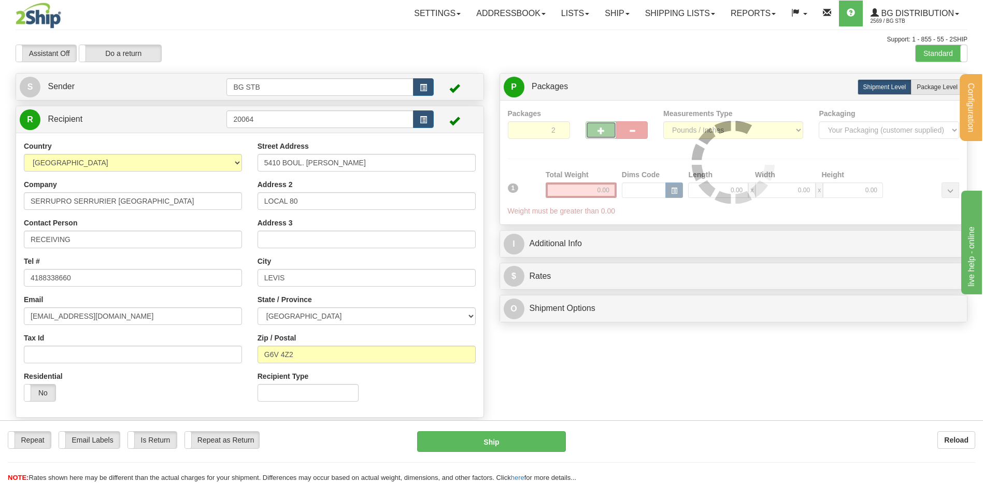
type input "3"
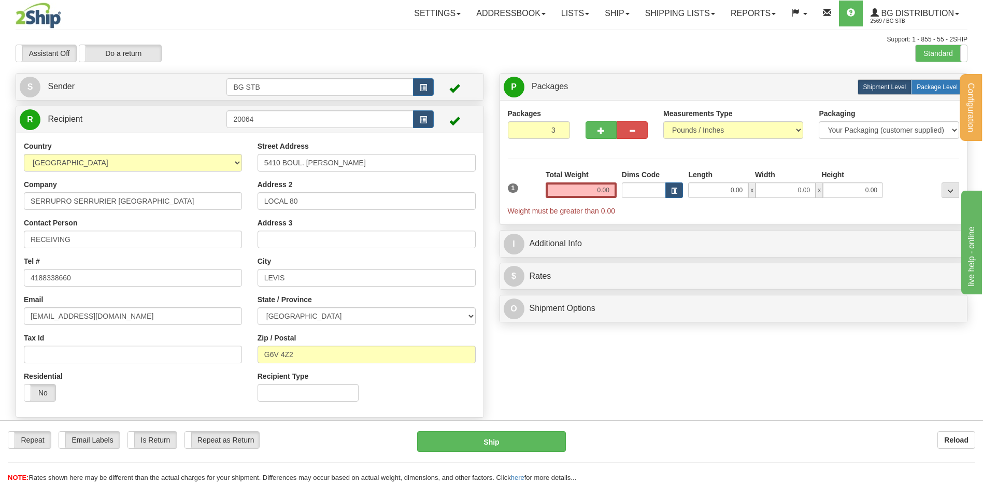
drag, startPoint x: 927, startPoint y: 89, endPoint x: 803, endPoint y: 120, distance: 128.0
click at [922, 91] on label "Package Level Pack.." at bounding box center [937, 87] width 52 height 16
radio input "true"
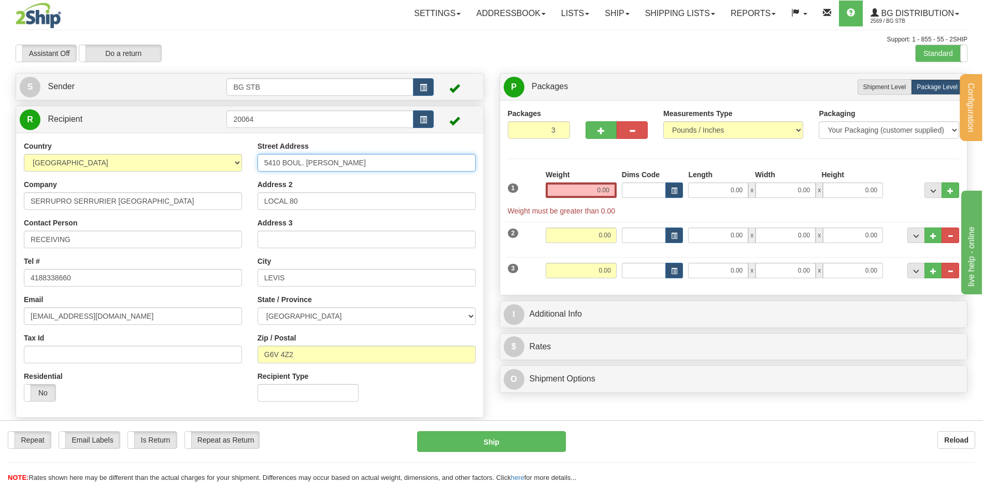
drag, startPoint x: 359, startPoint y: 164, endPoint x: 170, endPoint y: 179, distance: 188.7
click at [176, 179] on div "Country AFGHANISTAN ALAND ISLANDS ALBANIA ALGERIA AMERICAN SAMOA ANDORRA ANGOLA…" at bounding box center [249, 275] width 467 height 268
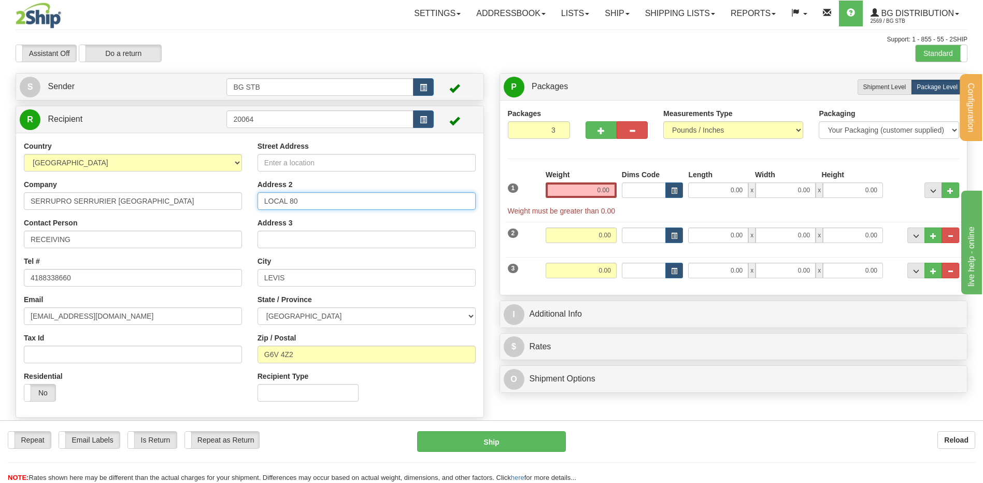
click at [258, 200] on input "LOCAL 80" at bounding box center [367, 201] width 218 height 18
drag, startPoint x: 289, startPoint y: 278, endPoint x: 256, endPoint y: 277, distance: 32.7
click at [263, 275] on input "LEVIS" at bounding box center [367, 278] width 218 height 18
drag, startPoint x: 309, startPoint y: 343, endPoint x: 284, endPoint y: 346, distance: 25.0
click at [284, 346] on div "Zip / Postal G6V 4Z2" at bounding box center [367, 348] width 218 height 31
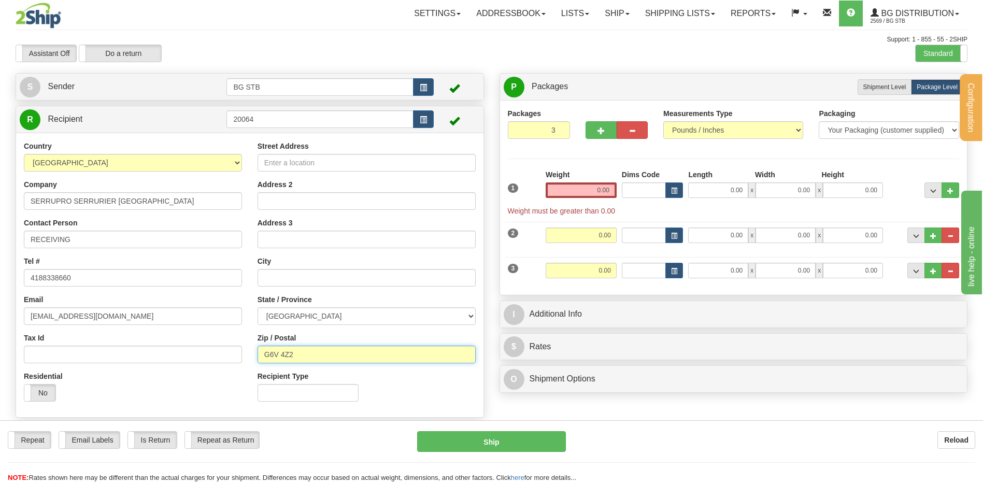
drag, startPoint x: 292, startPoint y: 356, endPoint x: 221, endPoint y: 365, distance: 71.0
click at [222, 365] on div "Country AFGHANISTAN ALAND ISLANDS ALBANIA ALGERIA AMERICAN SAMOA ANDORRA ANGOLA…" at bounding box center [249, 275] width 467 height 268
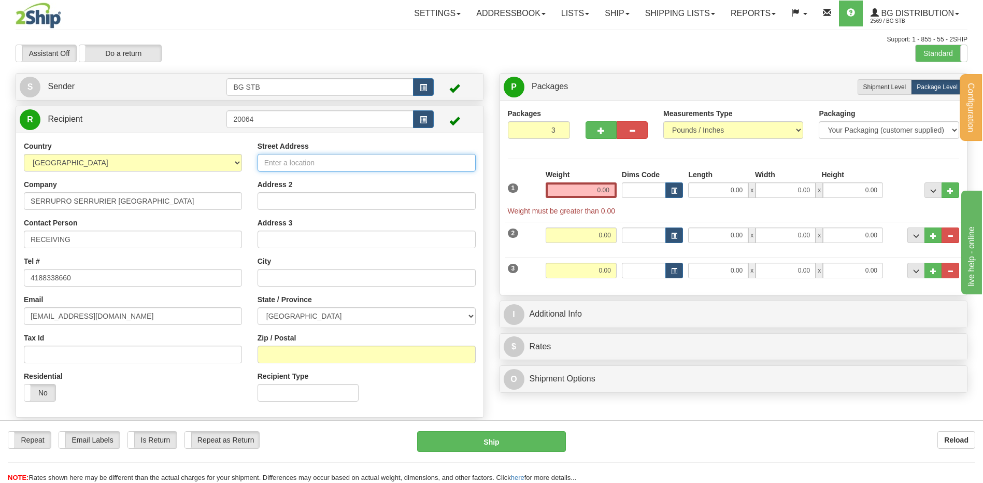
click at [290, 167] on input "Street Address" at bounding box center [367, 163] width 218 height 18
type input "1378 KING OUEST"
click at [310, 280] on input "text" at bounding box center [367, 278] width 218 height 18
type input "SHERBROOKE"
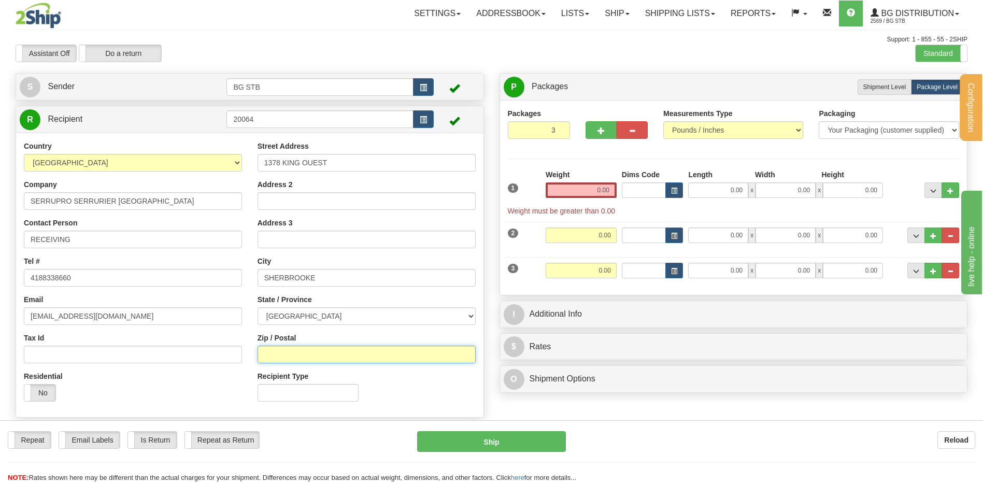
click at [298, 354] on input "Zip / Postal" at bounding box center [367, 355] width 218 height 18
type input "J1J 2B6"
click at [558, 182] on input "0.00" at bounding box center [581, 190] width 71 height 16
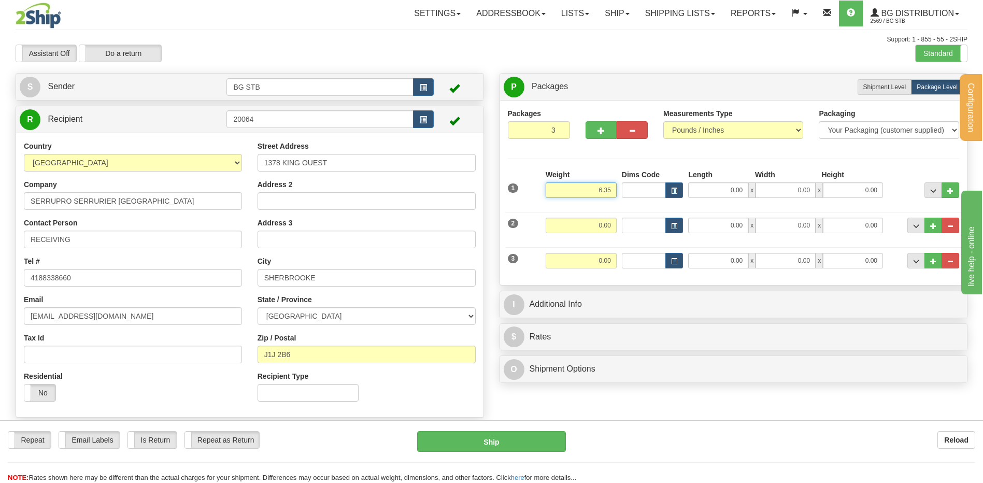
type input "6.35"
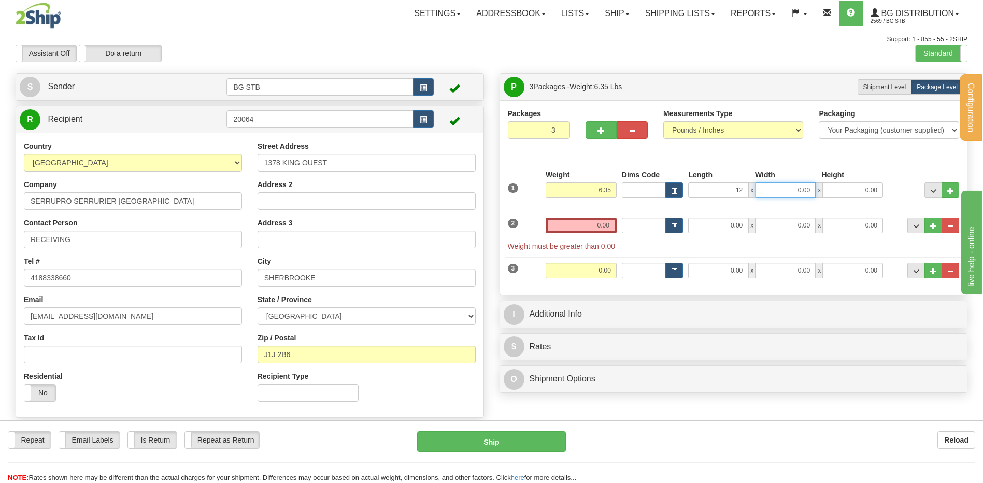
type input "12.00"
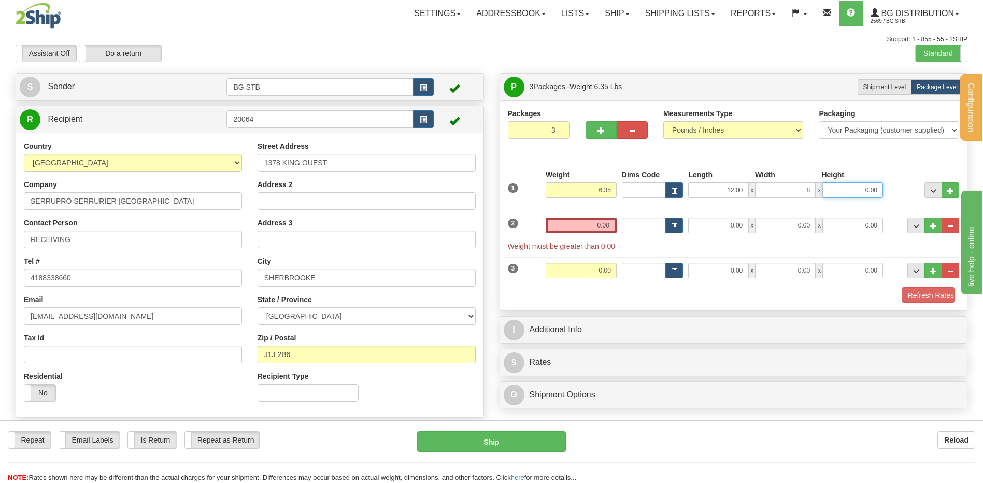
type input "8.00"
type input "6.00"
click at [577, 223] on input "0.00" at bounding box center [581, 226] width 71 height 16
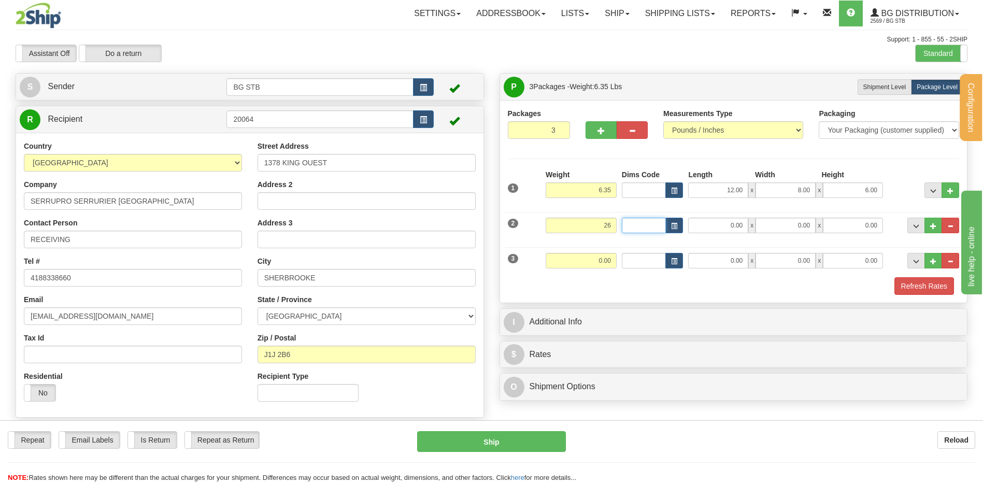
type input "26.00"
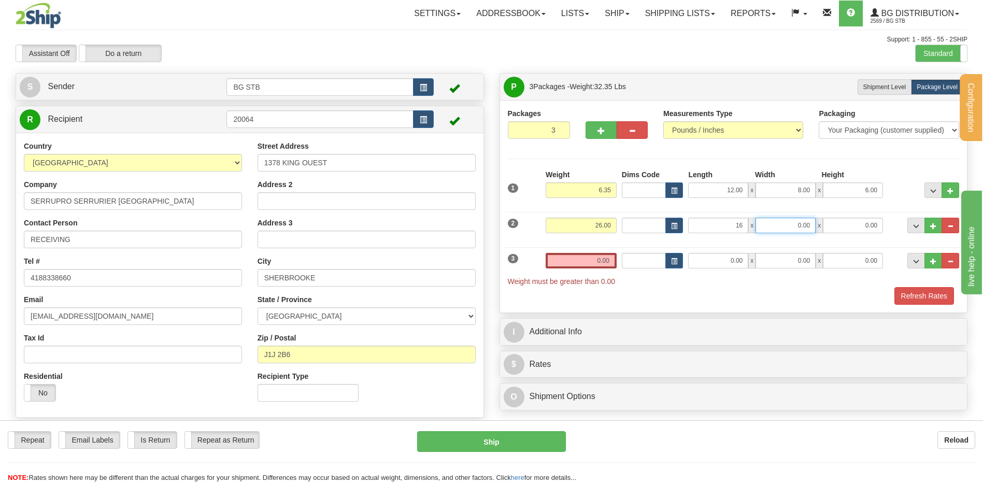
type input "16.00"
type input "12.00"
type input "11.00"
click at [592, 261] on input "0.00" at bounding box center [581, 261] width 71 height 16
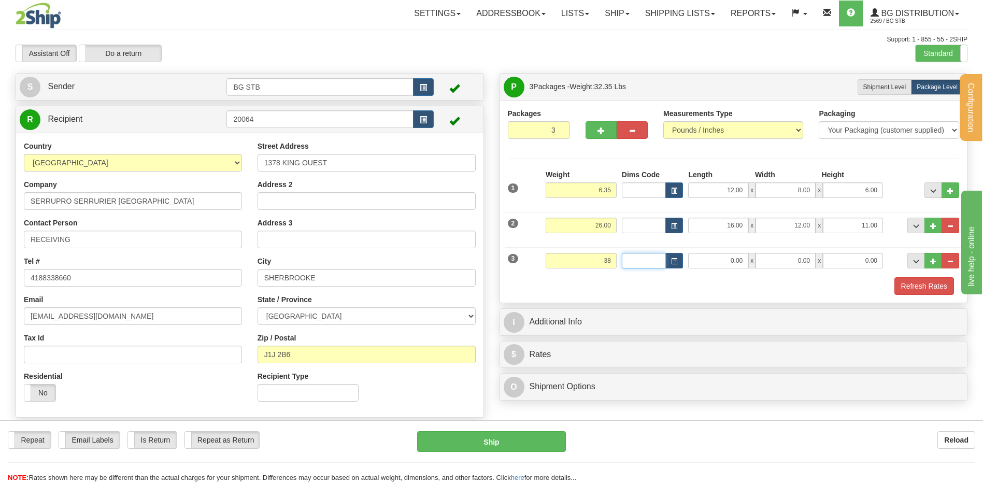
type input "38.00"
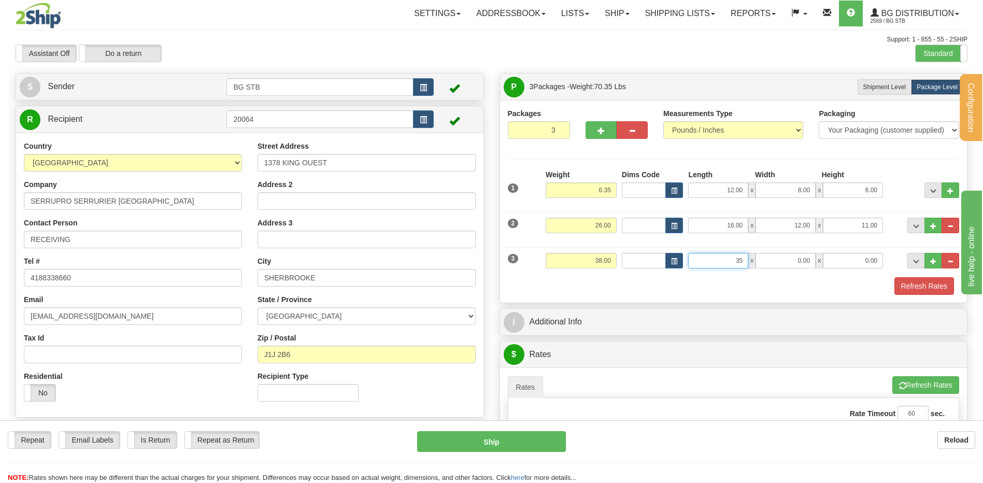
type input "35.00"
type input "11.00"
type input "9.00"
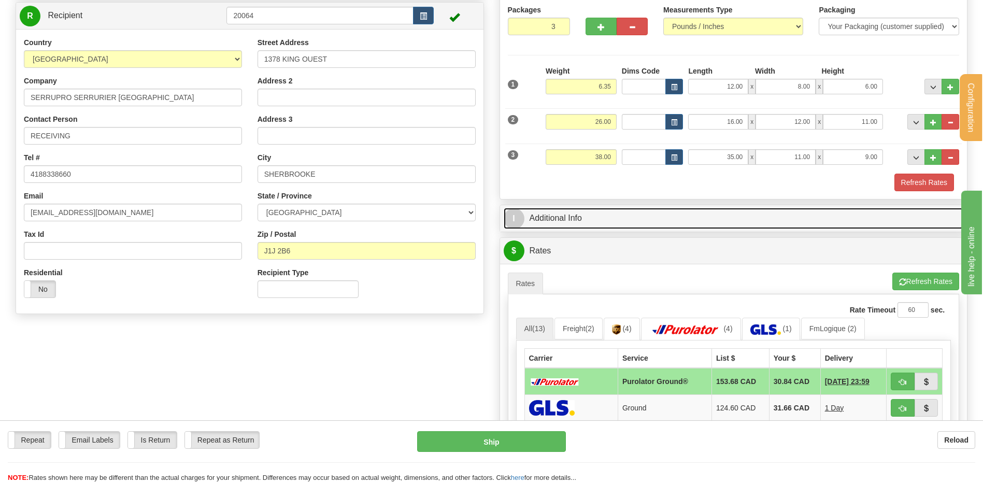
drag, startPoint x: 621, startPoint y: 214, endPoint x: 629, endPoint y: 212, distance: 8.7
click at [621, 214] on link "I Additional Info" at bounding box center [734, 218] width 460 height 21
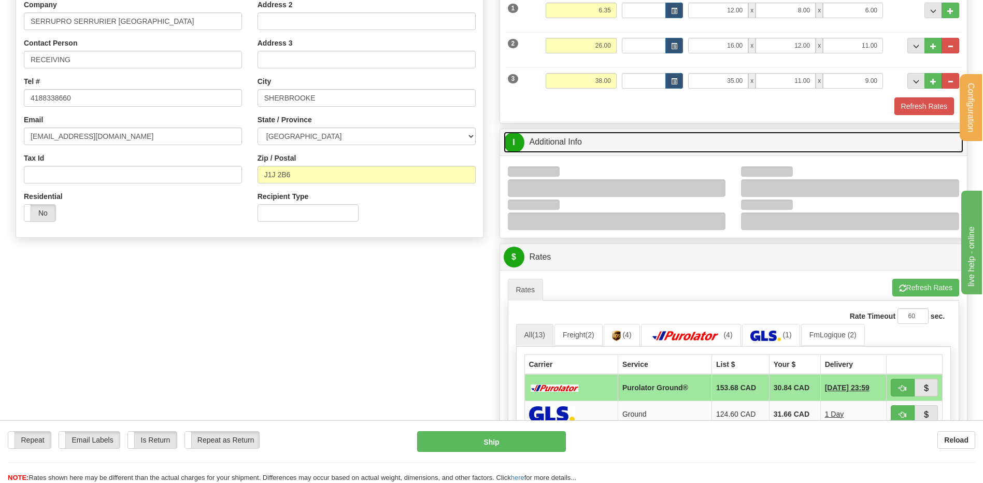
scroll to position [259, 0]
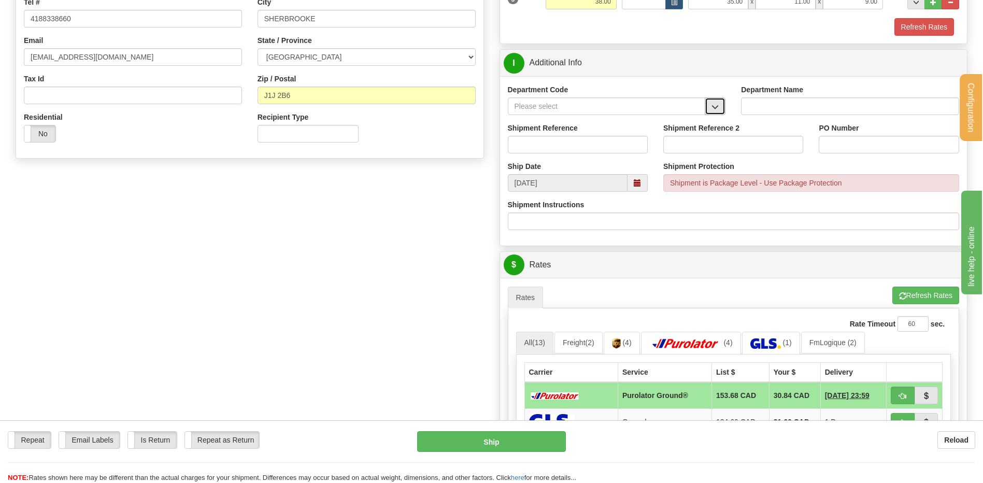
drag, startPoint x: 714, startPoint y: 102, endPoint x: 707, endPoint y: 104, distance: 7.2
click at [714, 102] on button "button" at bounding box center [715, 106] width 21 height 18
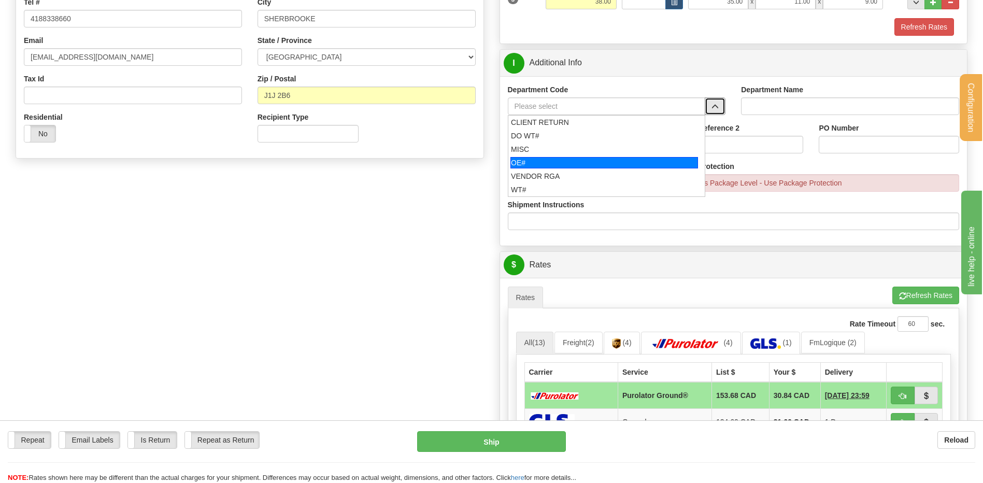
click at [532, 167] on div "OE#" at bounding box center [604, 162] width 188 height 11
type input "OE#"
type input "ORDERS"
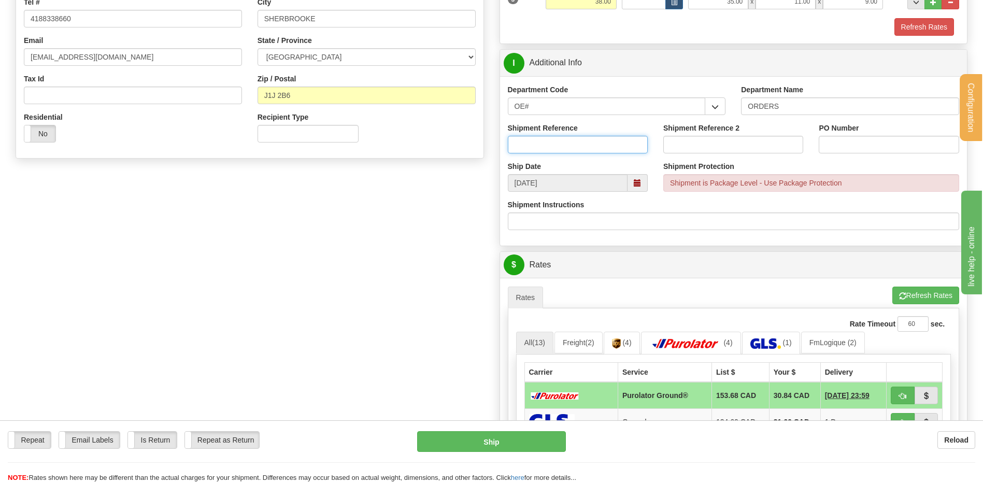
click at [536, 152] on input "Shipment Reference" at bounding box center [578, 145] width 140 height 18
type input "80006215-00"
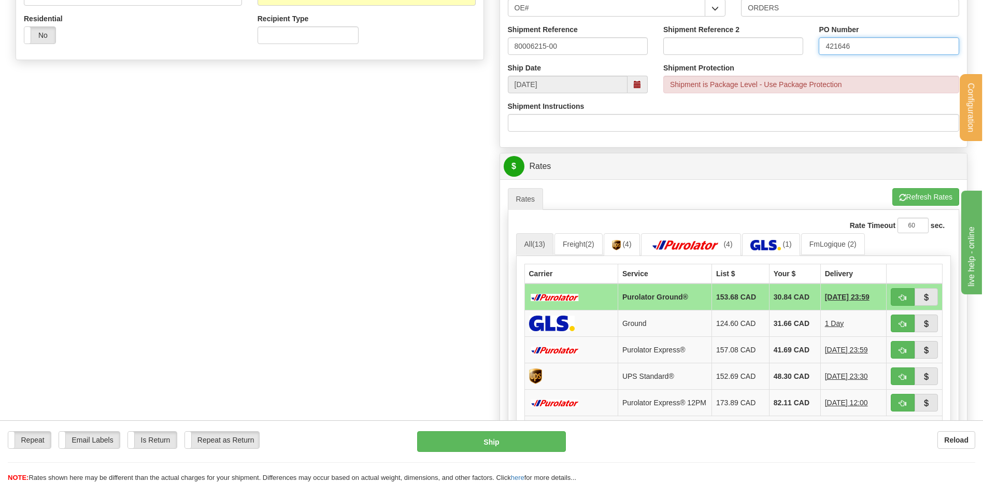
scroll to position [466, 0]
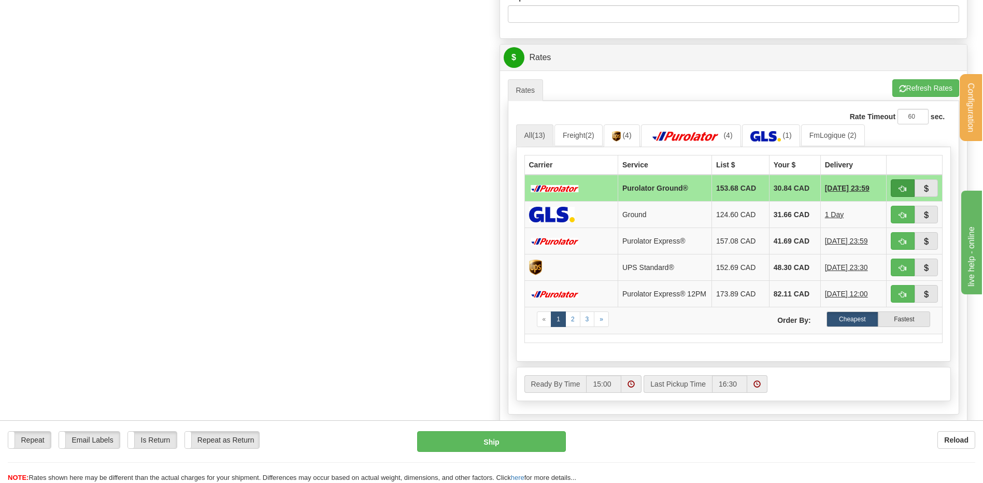
type input "421646"
click at [901, 191] on span "button" at bounding box center [902, 188] width 7 height 7
type input "260"
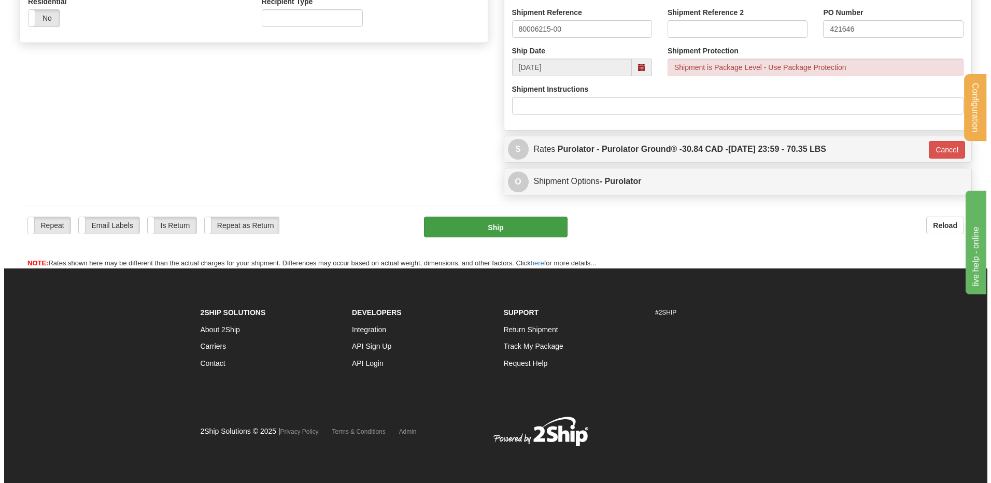
scroll to position [375, 0]
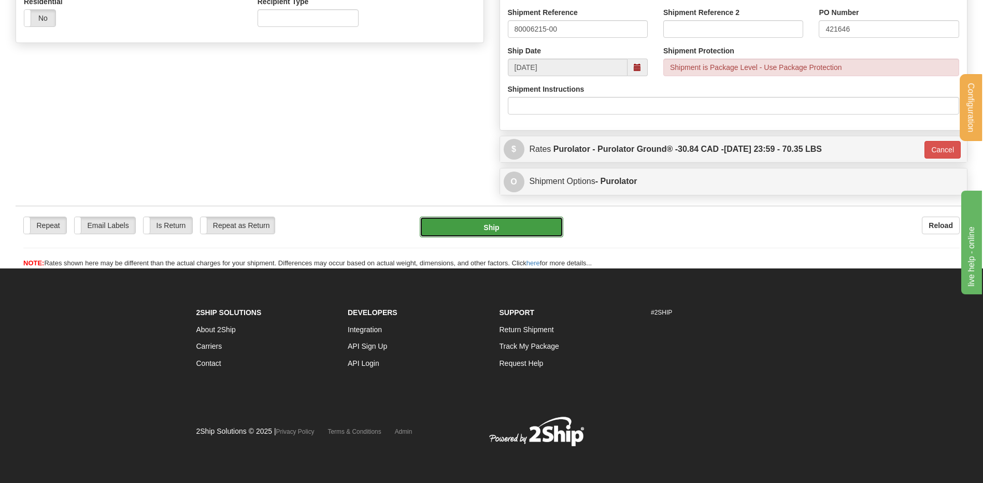
click at [523, 223] on button "Ship" at bounding box center [491, 227] width 143 height 21
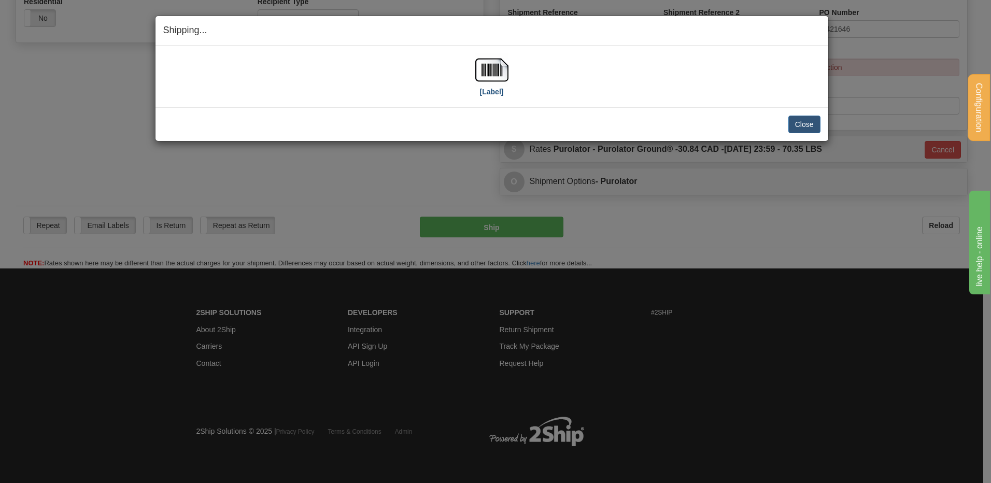
click at [492, 50] on div "[Label] IMPORTANT NOTICE Embassy / Consulate / Government Building / Hospital C…" at bounding box center [491, 77] width 673 height 62
click at [496, 57] on img at bounding box center [491, 69] width 33 height 33
click at [813, 119] on button "Close" at bounding box center [804, 125] width 32 height 18
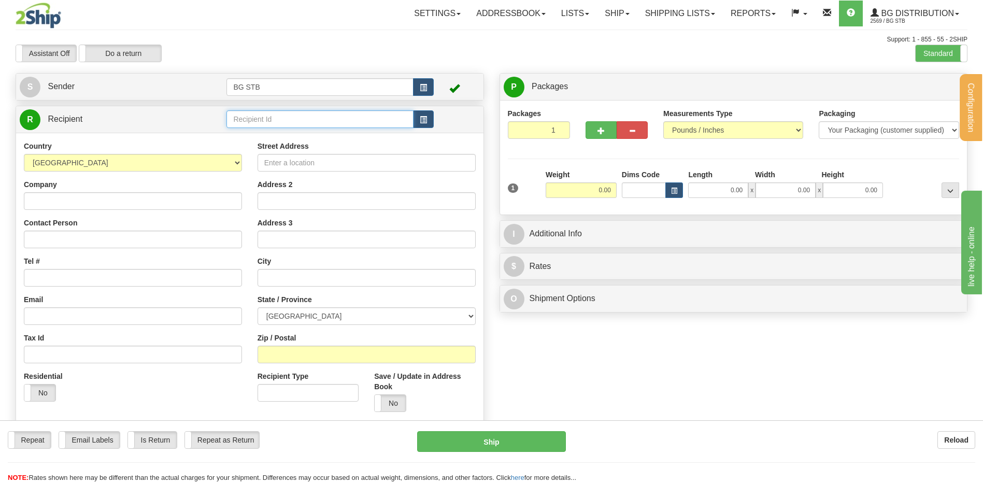
click at [304, 121] on input "text" at bounding box center [319, 119] width 187 height 18
type input "1055"
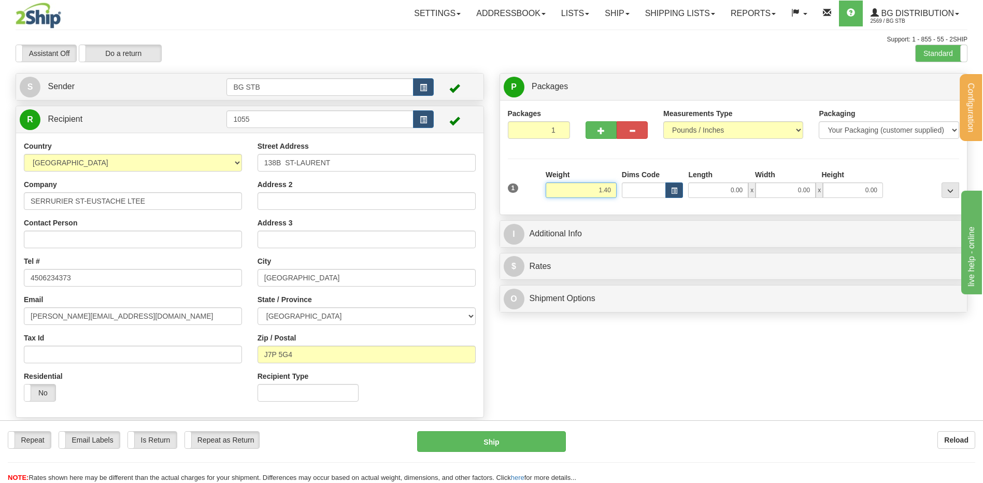
type input "1.40"
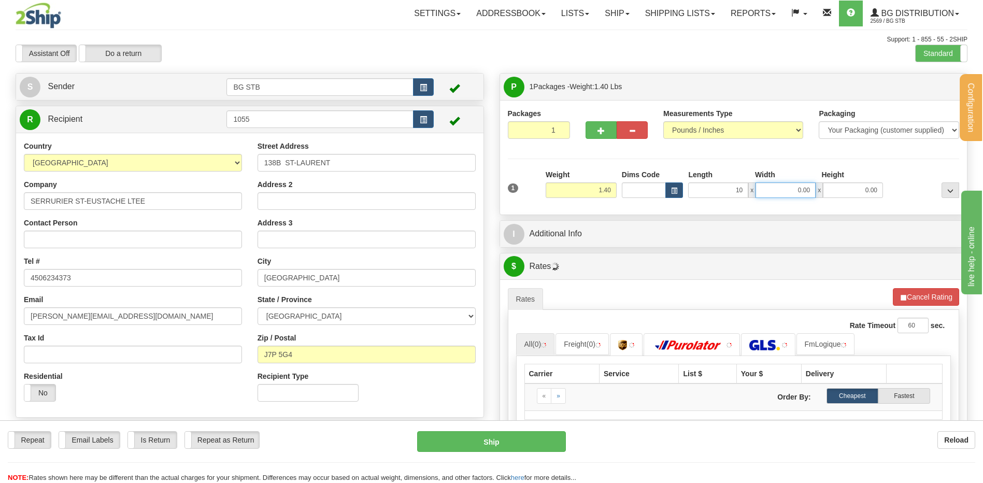
type input "10.00"
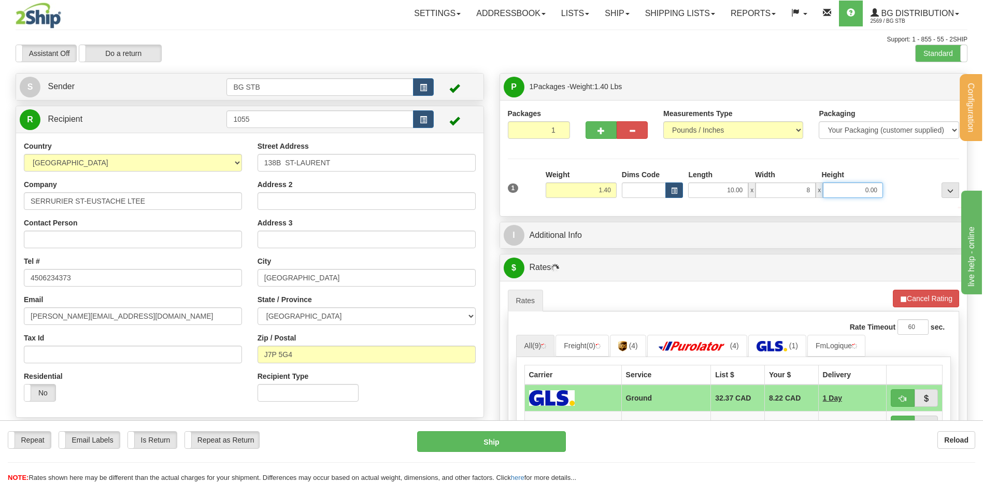
type input "8.00"
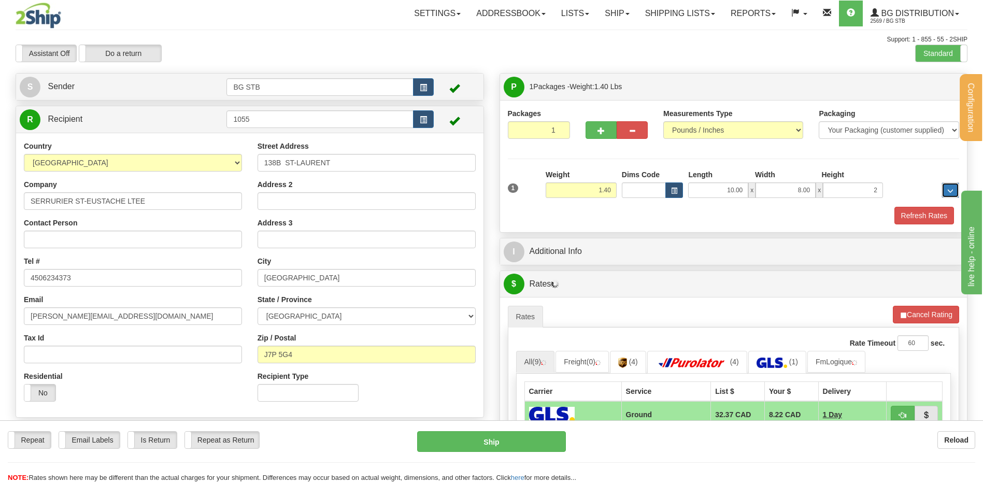
type input "2.00"
drag, startPoint x: 547, startPoint y: 238, endPoint x: 548, endPoint y: 247, distance: 8.4
click at [547, 242] on div "P Packages 1 Packages - Weight: 1.40 Lbs Shipment Level Shipm. Package Level Pa…" at bounding box center [734, 382] width 484 height 619
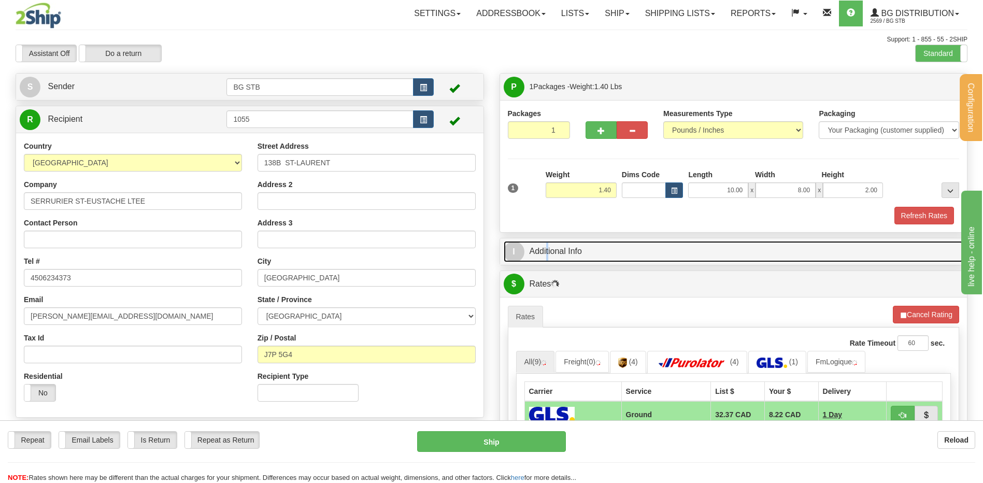
click at [548, 247] on link "I Additional Info" at bounding box center [734, 251] width 460 height 21
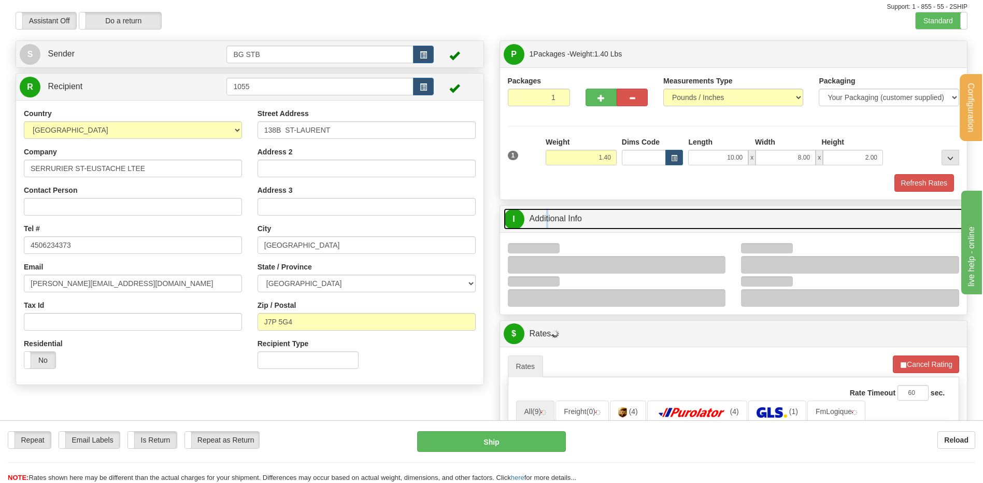
scroll to position [207, 0]
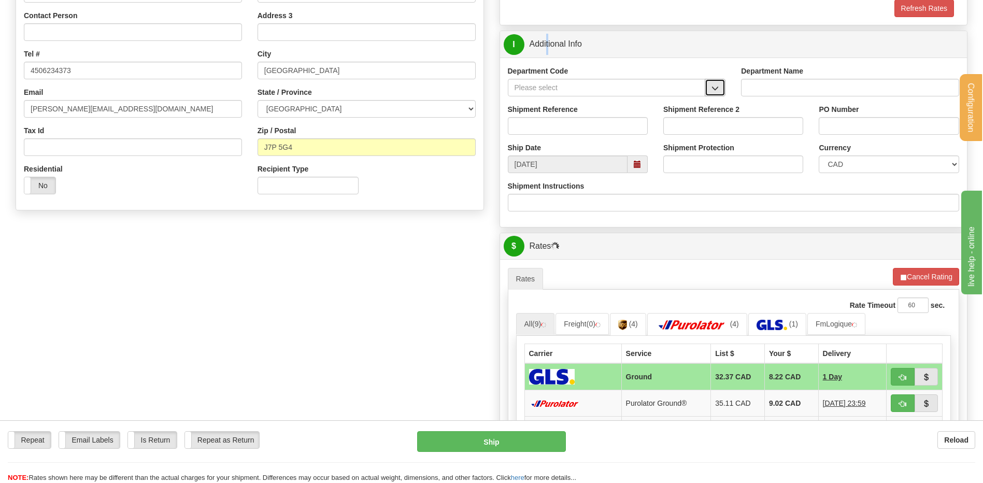
click at [718, 92] on button "button" at bounding box center [715, 88] width 21 height 18
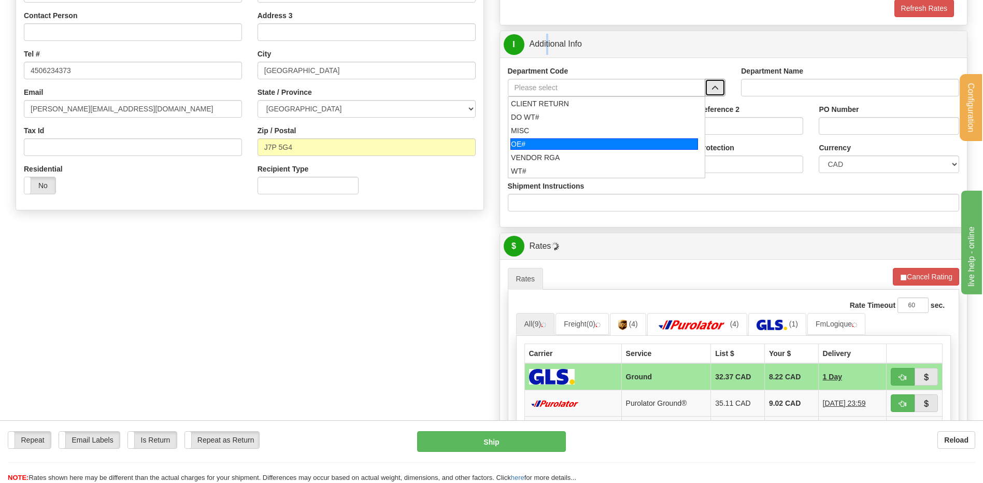
click at [555, 138] on div "OE#" at bounding box center [604, 143] width 188 height 11
type input "OE#"
type input "ORDERS"
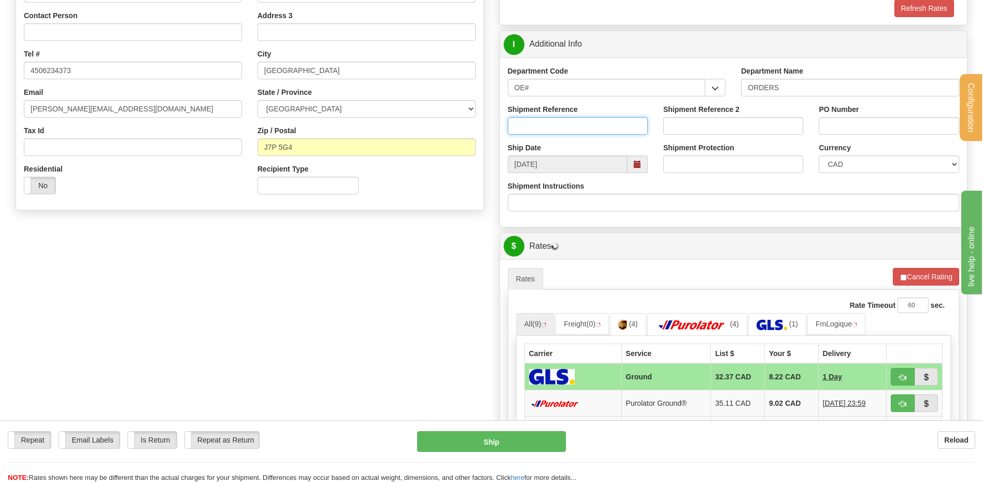
click at [553, 124] on input "Shipment Reference" at bounding box center [578, 126] width 140 height 18
type input "80006251-00"
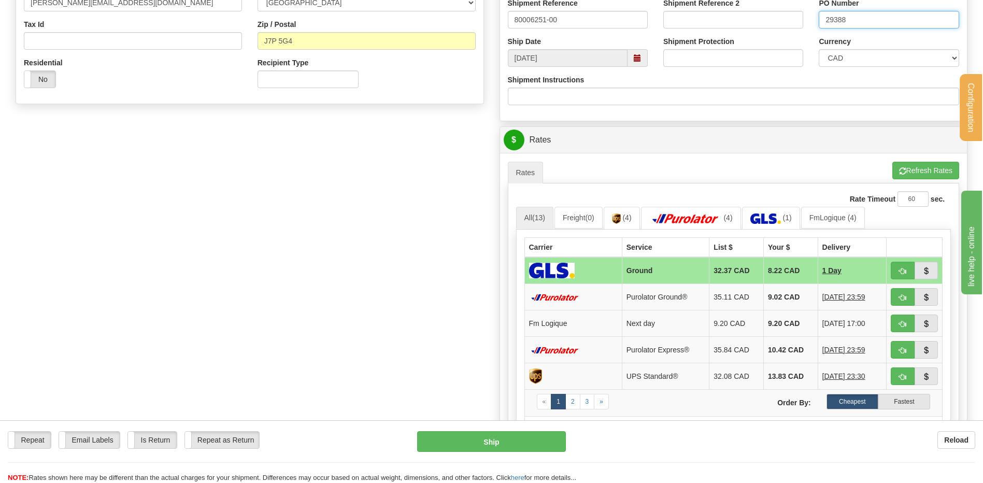
scroll to position [414, 0]
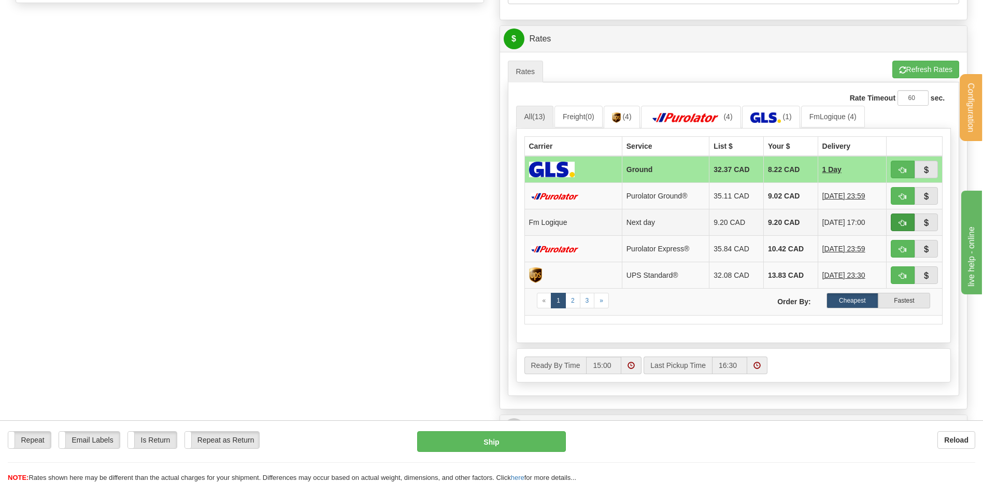
type input "29388"
click at [899, 221] on button "button" at bounding box center [903, 222] width 24 height 18
type input "jour"
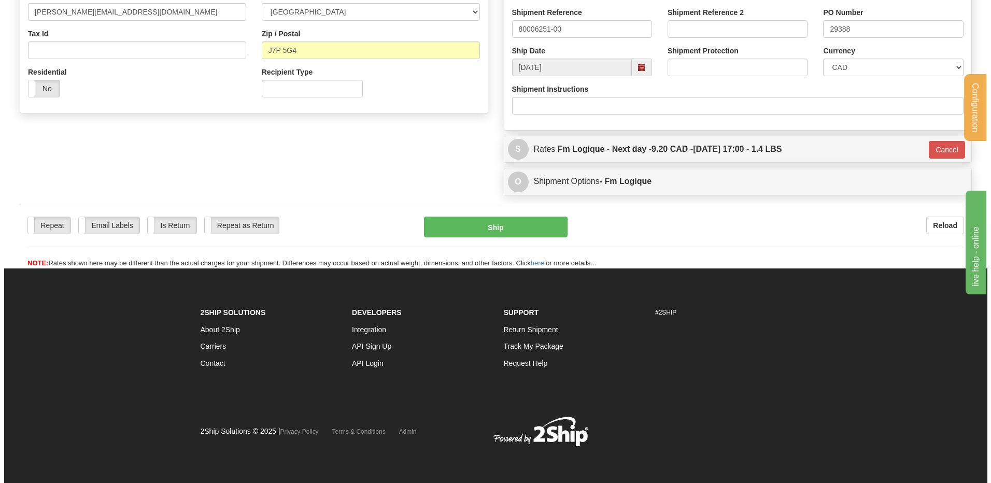
scroll to position [305, 0]
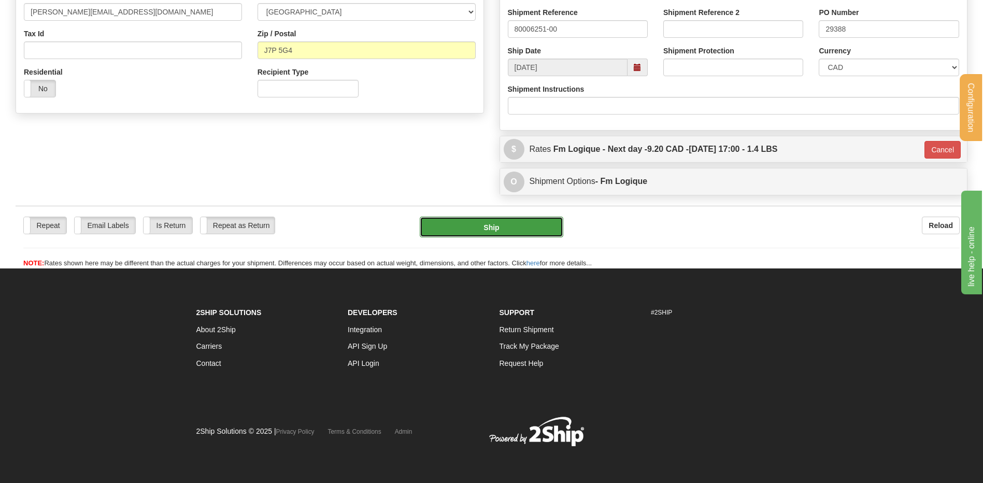
click at [531, 231] on button "Ship" at bounding box center [491, 227] width 143 height 21
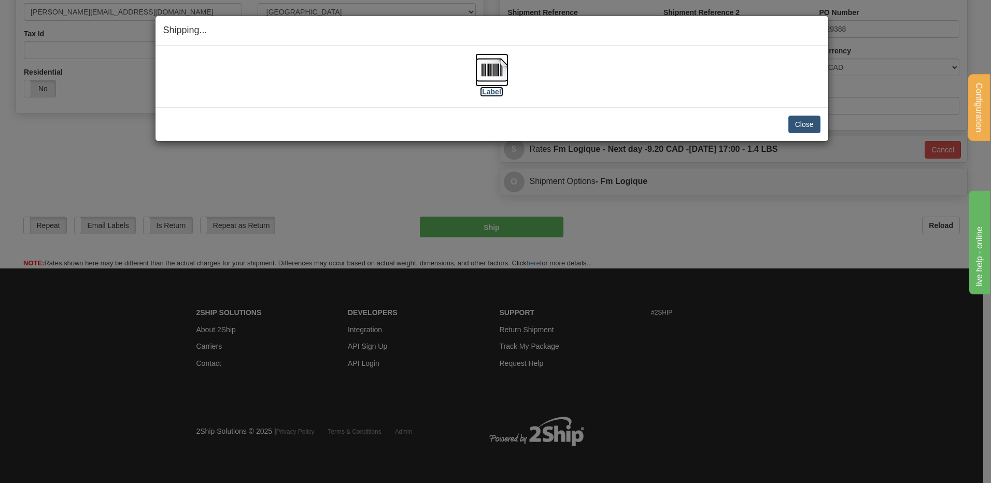
click at [502, 73] on img at bounding box center [491, 69] width 33 height 33
click at [790, 124] on button "Close" at bounding box center [804, 125] width 32 height 18
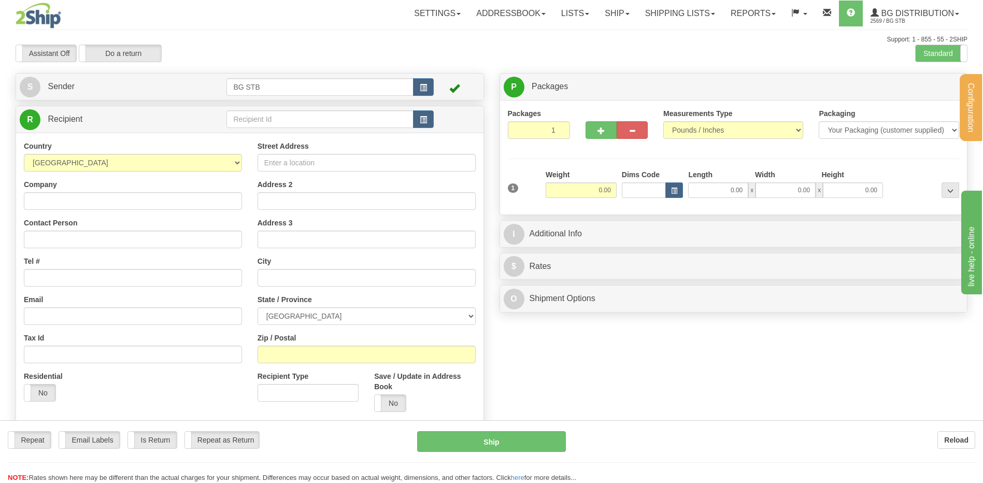
click at [256, 121] on div "Configuration My Configuration Panel Close Configure My Carriers" at bounding box center [491, 243] width 983 height 486
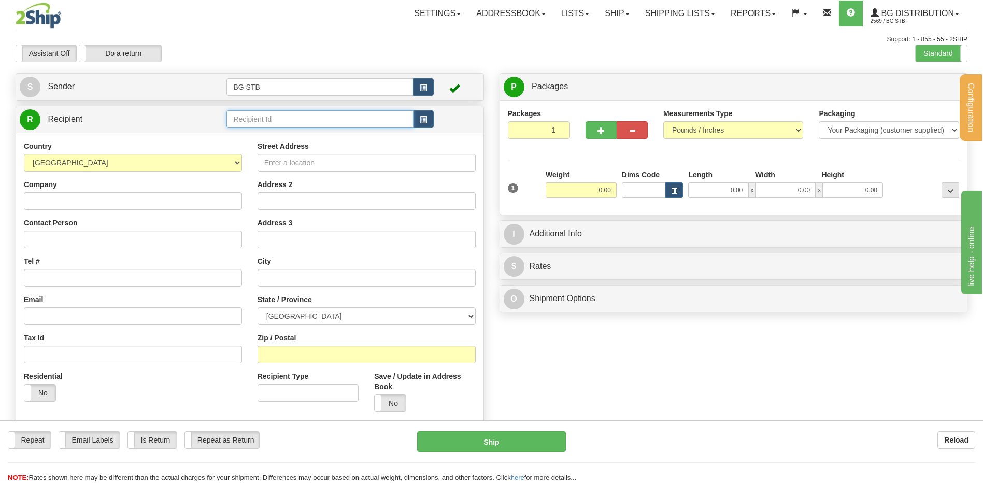
click at [256, 121] on input "text" at bounding box center [319, 119] width 187 height 18
type input "1230"
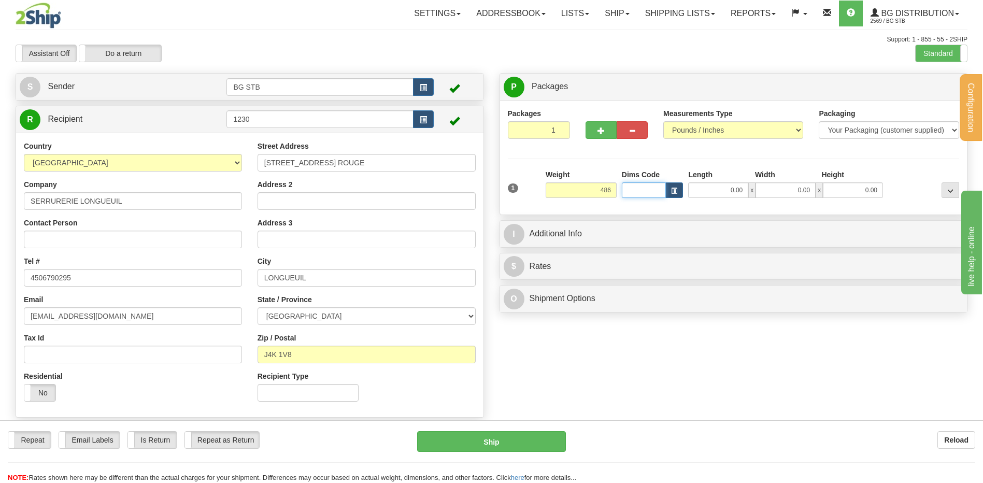
type input "486.00"
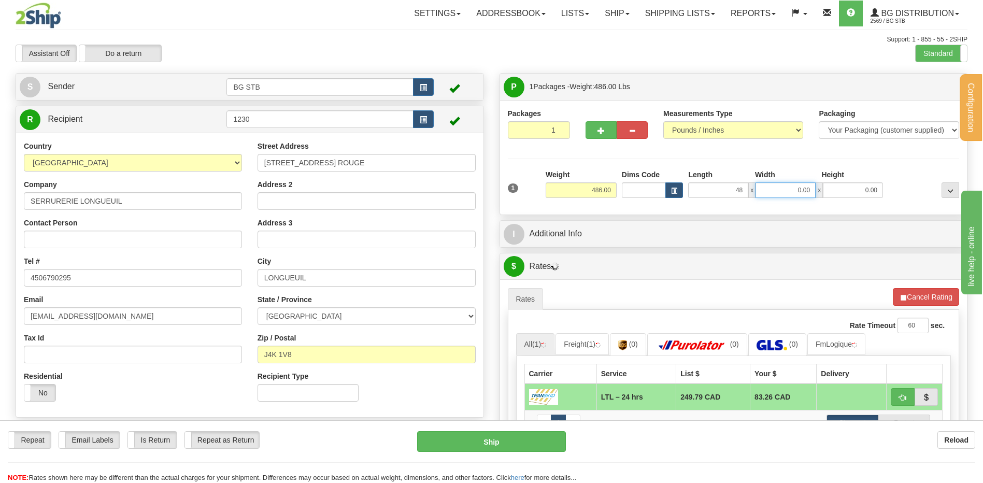
type input "48.00"
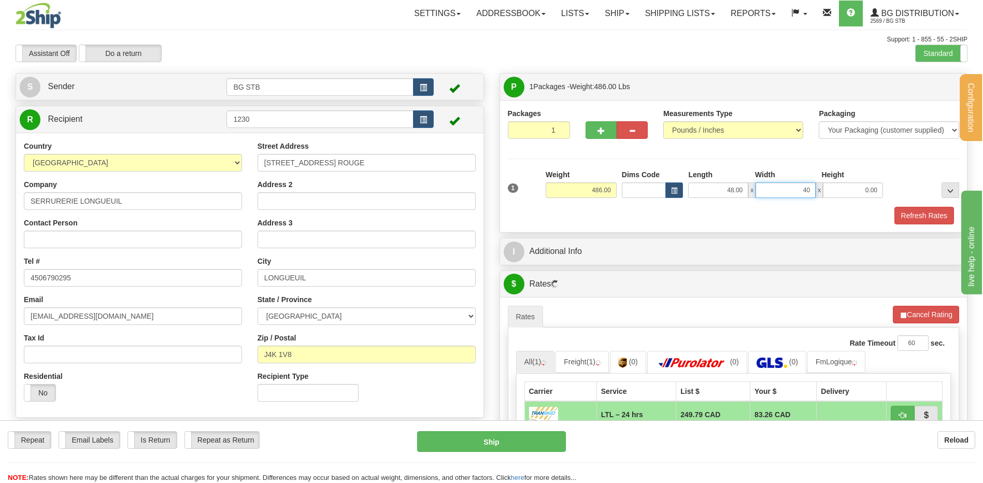
type input "40.00"
type input "30.00"
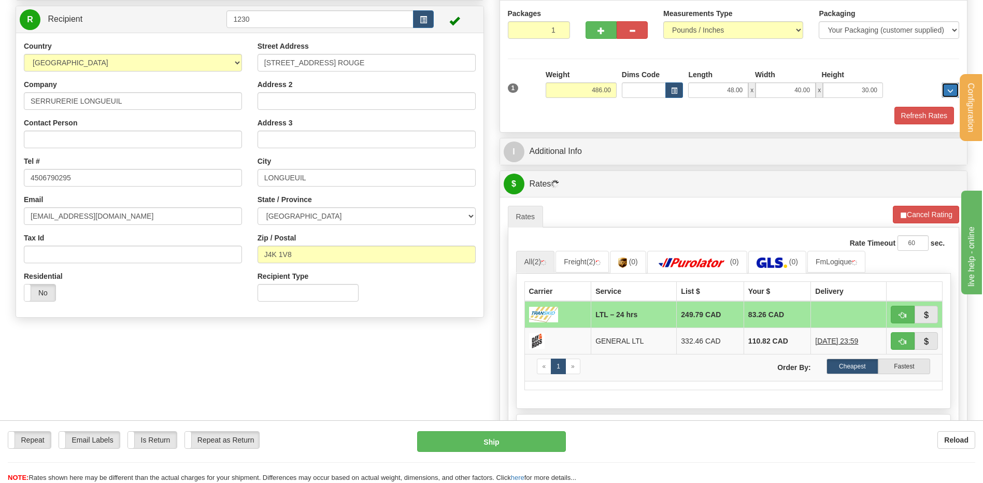
scroll to position [104, 0]
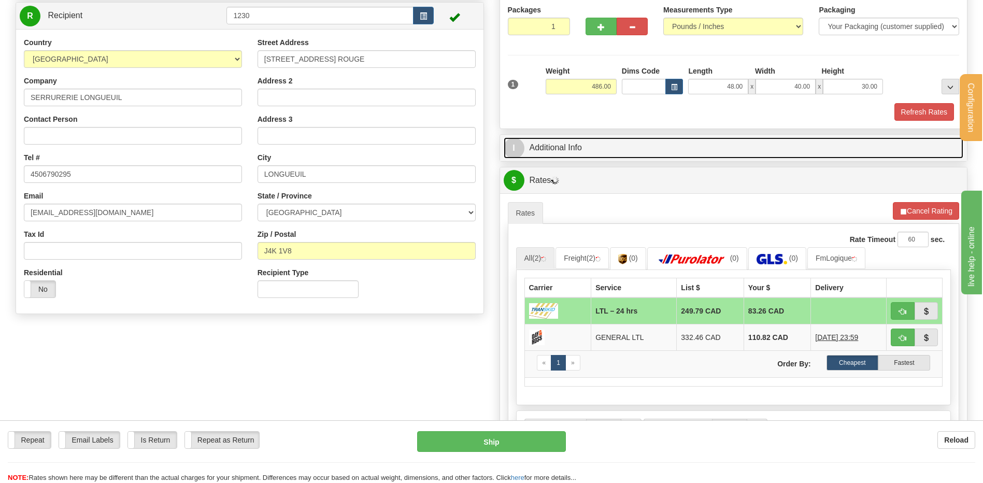
click at [610, 157] on link "I Additional Info" at bounding box center [734, 147] width 460 height 21
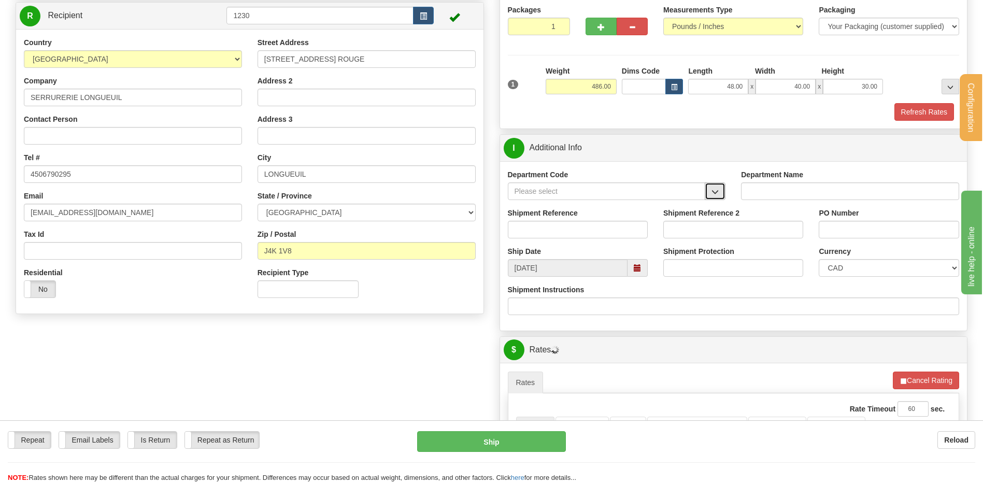
click at [716, 195] on button "button" at bounding box center [715, 191] width 21 height 18
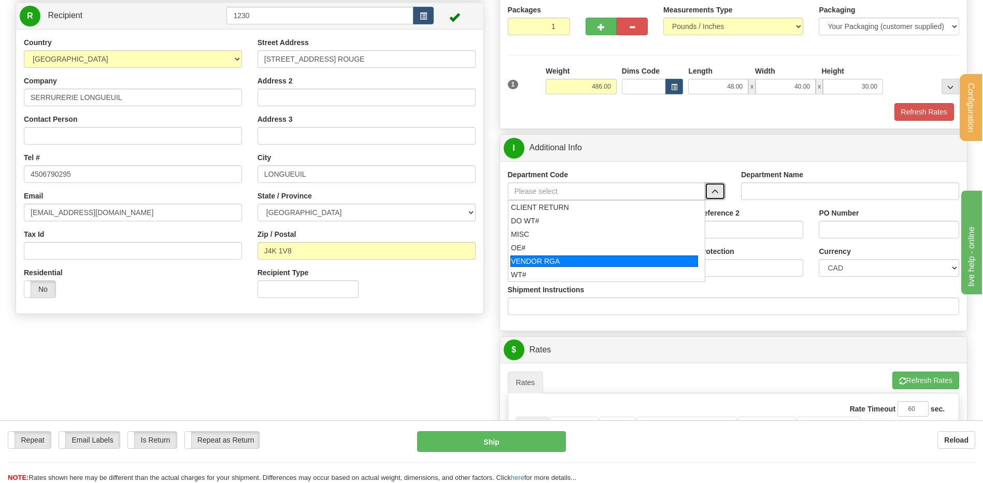
click at [573, 246] on div "OE#" at bounding box center [604, 247] width 187 height 10
type input "OE#"
type input "ORDERS"
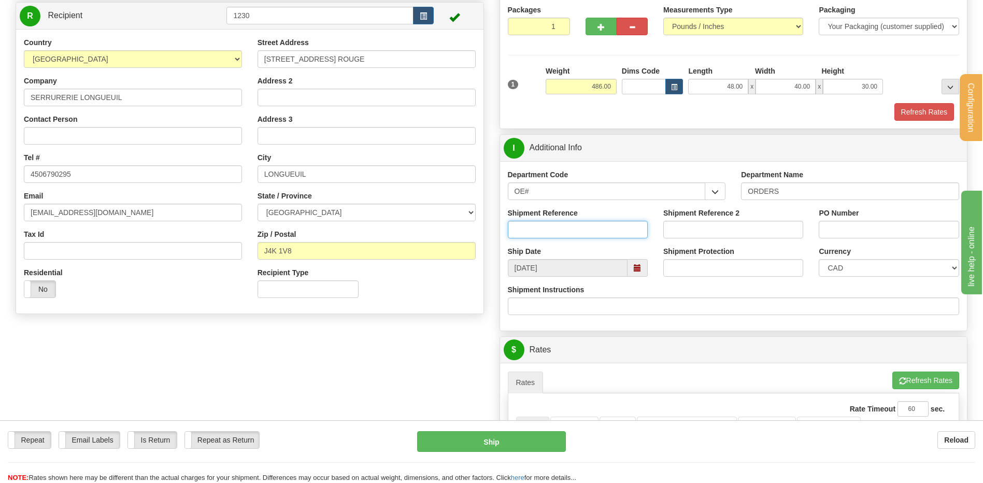
click at [573, 231] on input "Shipment Reference" at bounding box center [578, 230] width 140 height 18
click at [605, 223] on input "80006144-00 //" at bounding box center [578, 230] width 140 height 18
paste input "80006234-00"
type input "80006144-00 // 80006234-00"
click at [830, 232] on input "PO Number" at bounding box center [889, 230] width 140 height 18
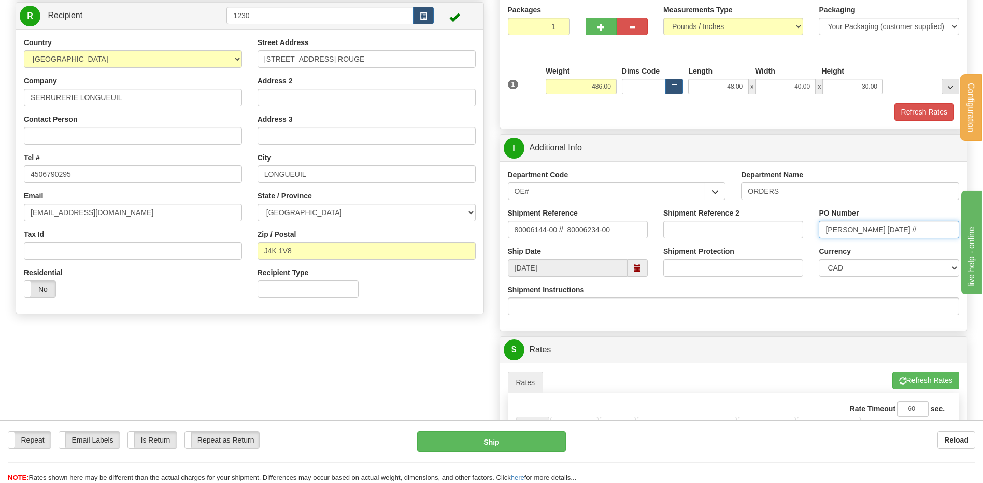
click at [926, 222] on input "[PERSON_NAME] [DATE] //" at bounding box center [889, 230] width 140 height 18
paste input "promo [DATE]"
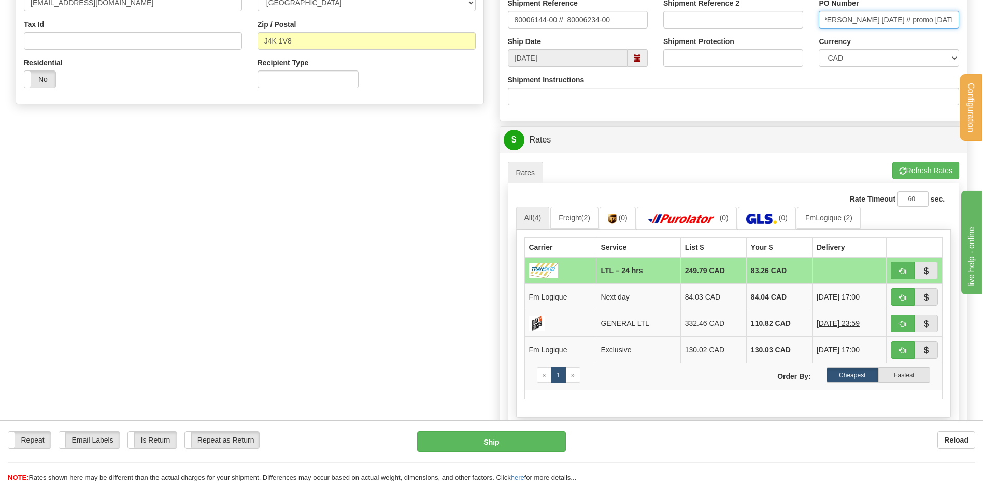
scroll to position [363, 0]
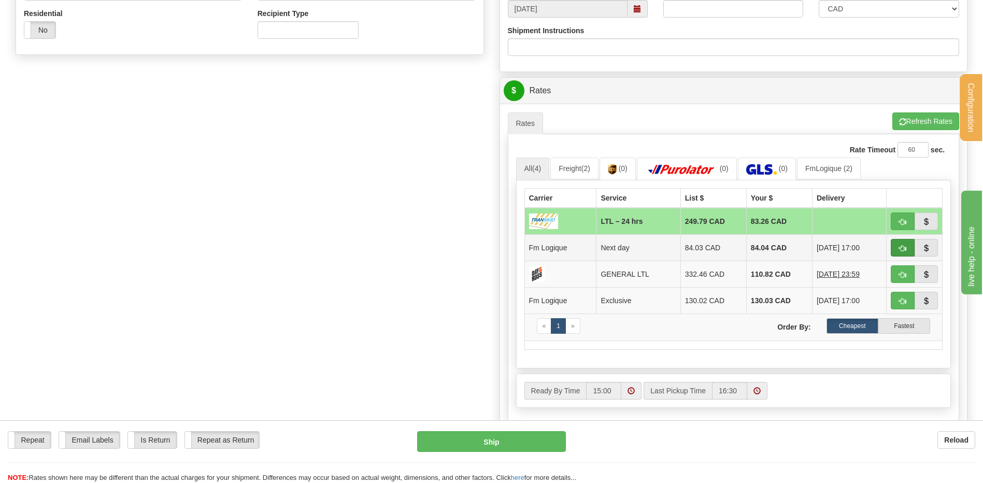
type input "[PERSON_NAME] [DATE] // promo [DATE]"
click at [907, 247] on button "button" at bounding box center [903, 248] width 24 height 18
type input "jour"
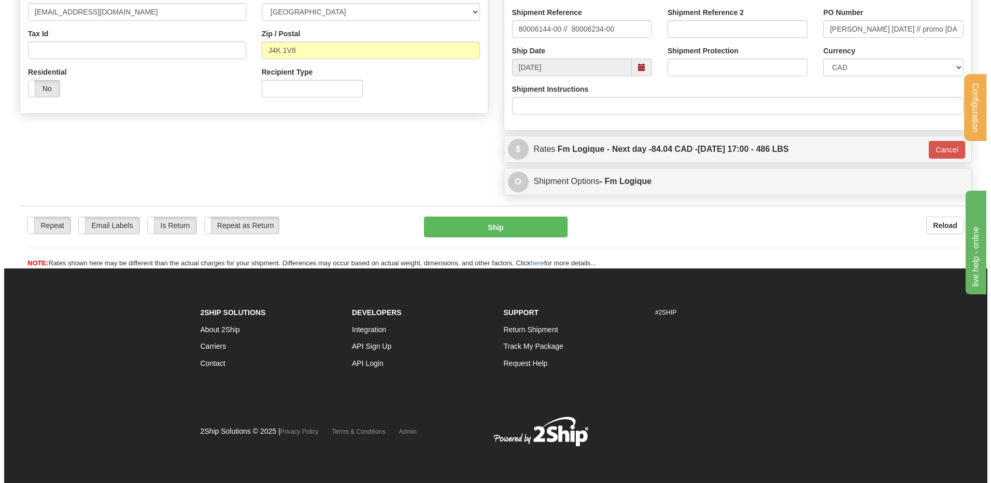
scroll to position [305, 0]
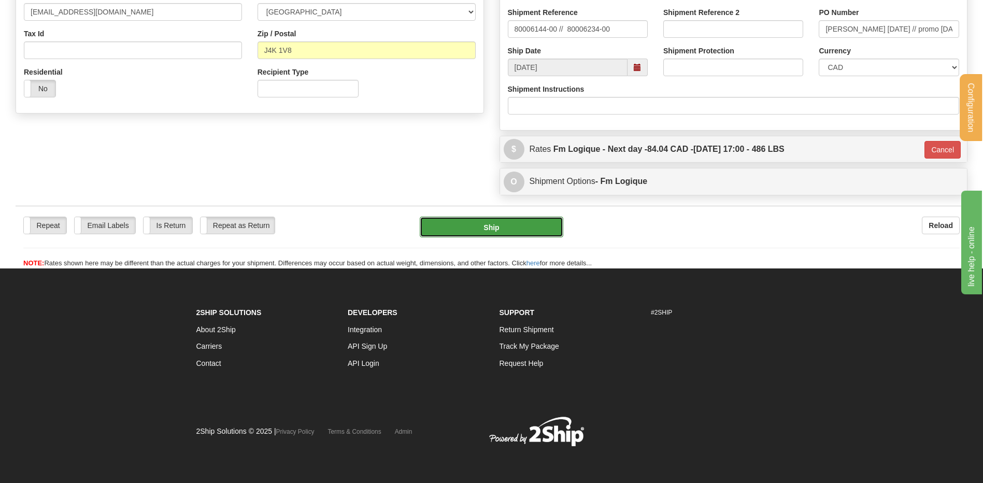
click at [491, 225] on button "Ship" at bounding box center [491, 227] width 143 height 21
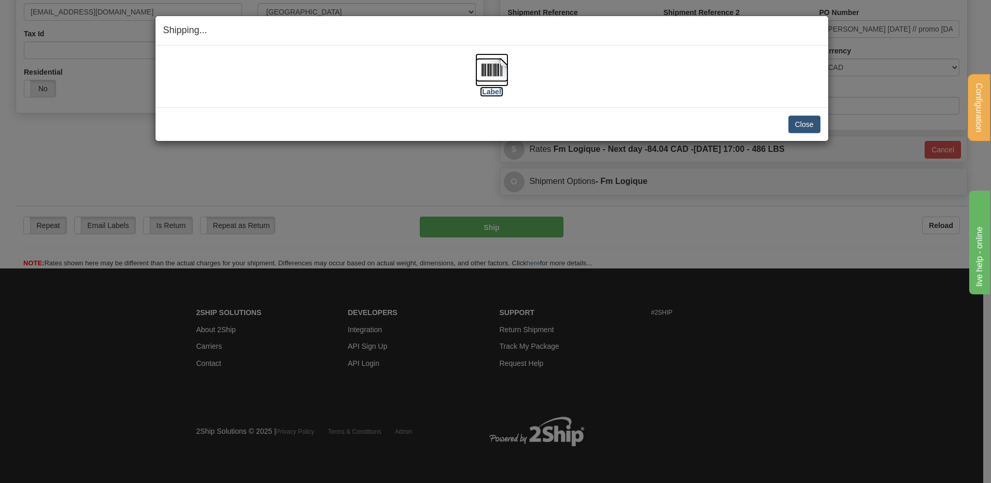
click at [491, 69] on img at bounding box center [491, 69] width 33 height 33
click at [807, 118] on button "Close" at bounding box center [804, 125] width 32 height 18
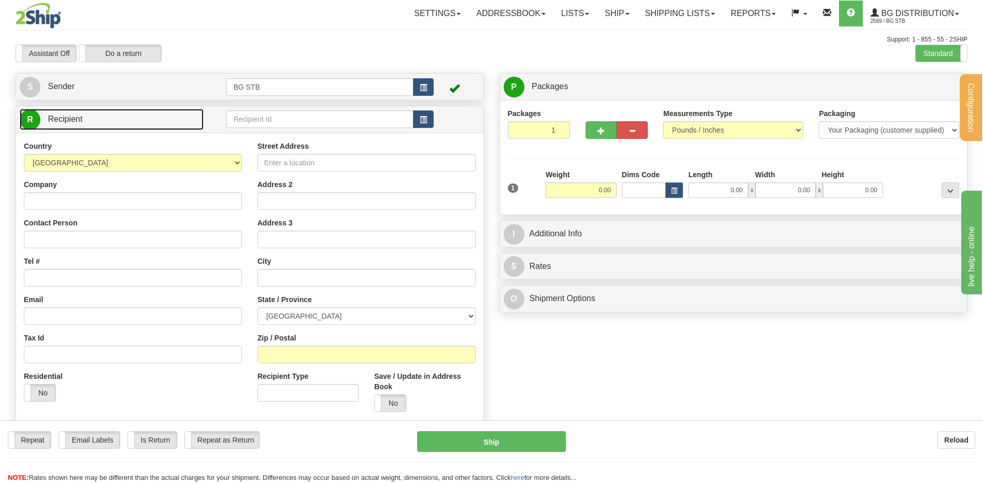
click at [181, 124] on link "R Recipient" at bounding box center [112, 119] width 184 height 21
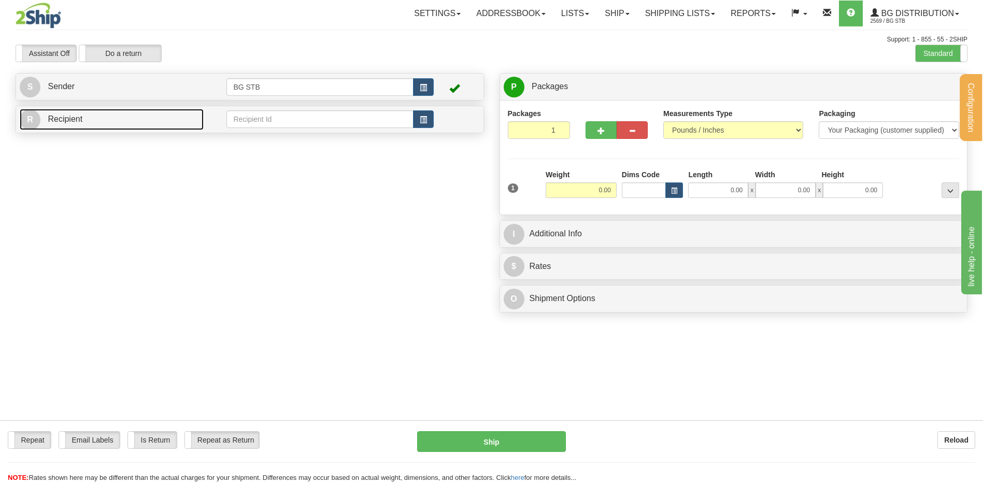
click at [187, 115] on link "R Recipient" at bounding box center [112, 119] width 184 height 21
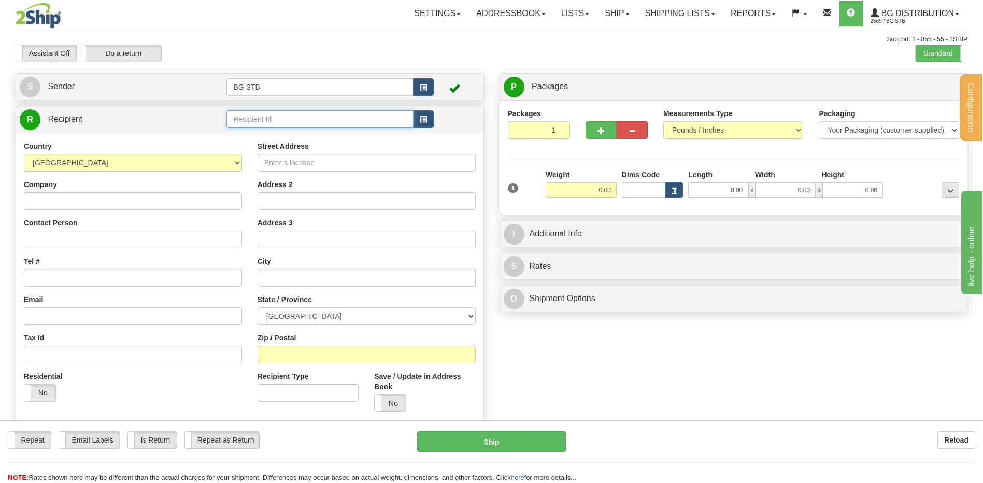
click at [251, 119] on input "text" at bounding box center [319, 119] width 187 height 18
type input "1028"
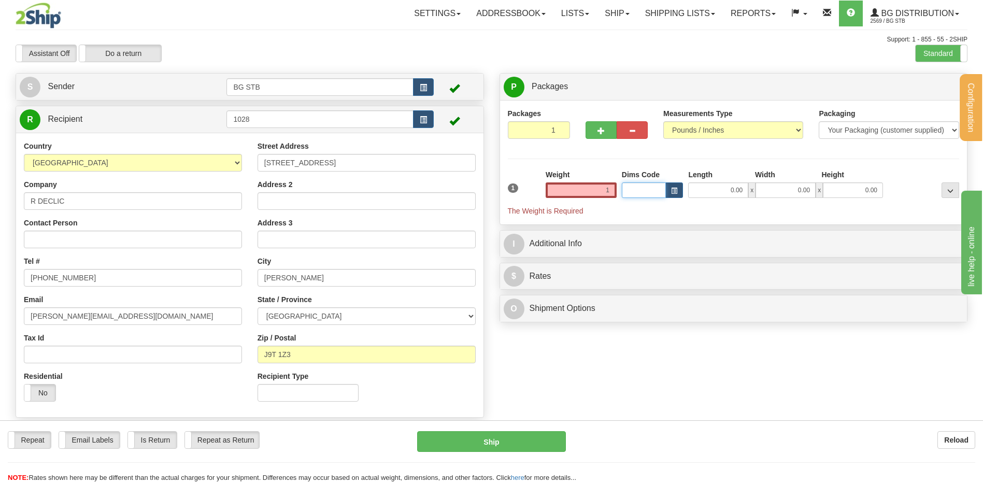
type input "1.00"
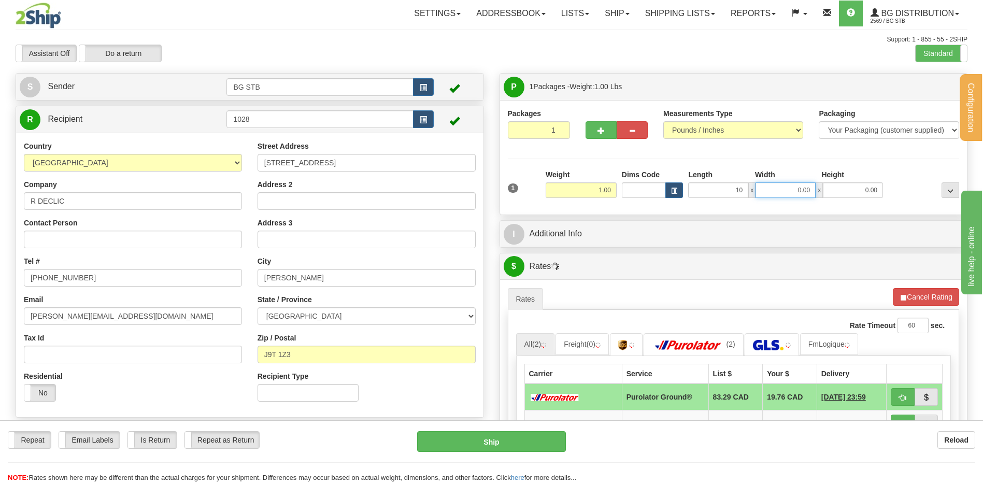
type input "10.00"
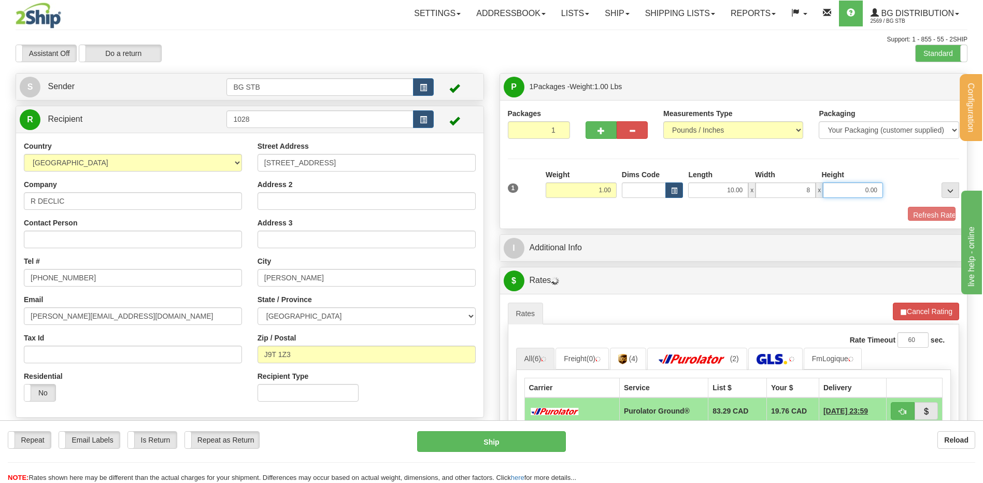
type input "8.00"
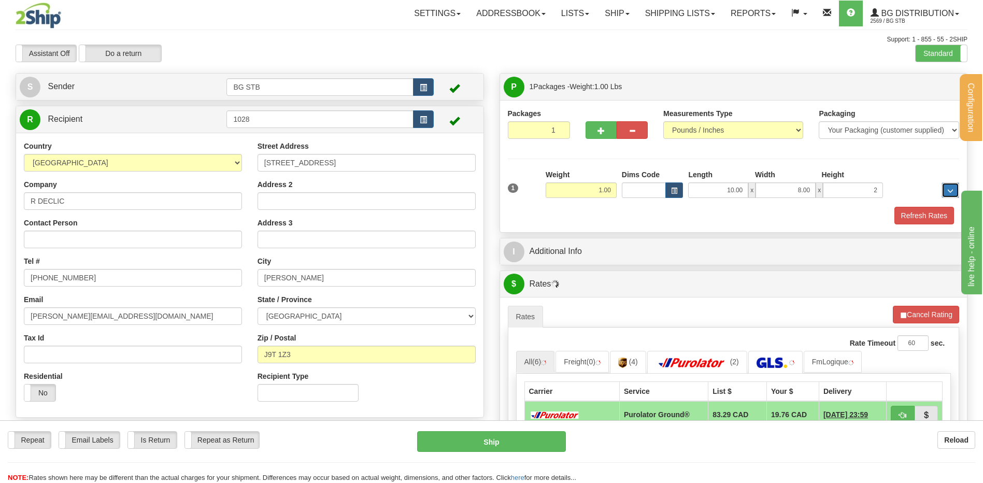
type input "2.00"
click at [574, 237] on div "P Packages 1 Packages - Weight: 1.00 Lbs Shipment Level Shipm. Package Level Pa…" at bounding box center [734, 382] width 484 height 619
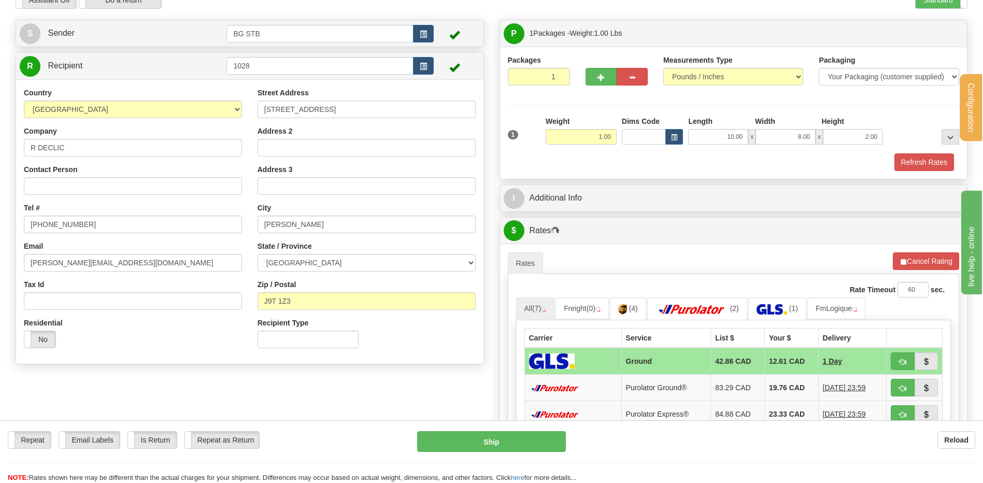
scroll to position [104, 0]
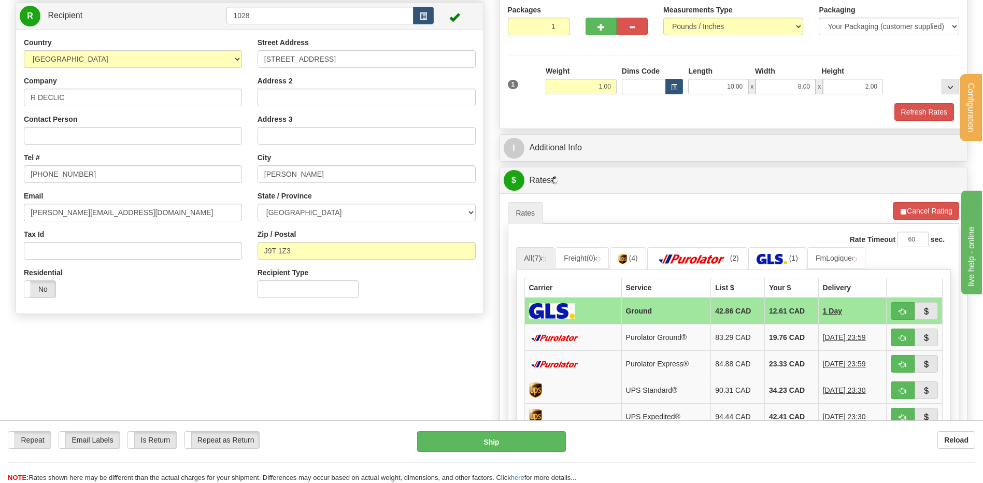
click at [598, 158] on div "I Additional Info" at bounding box center [733, 148] width 467 height 26
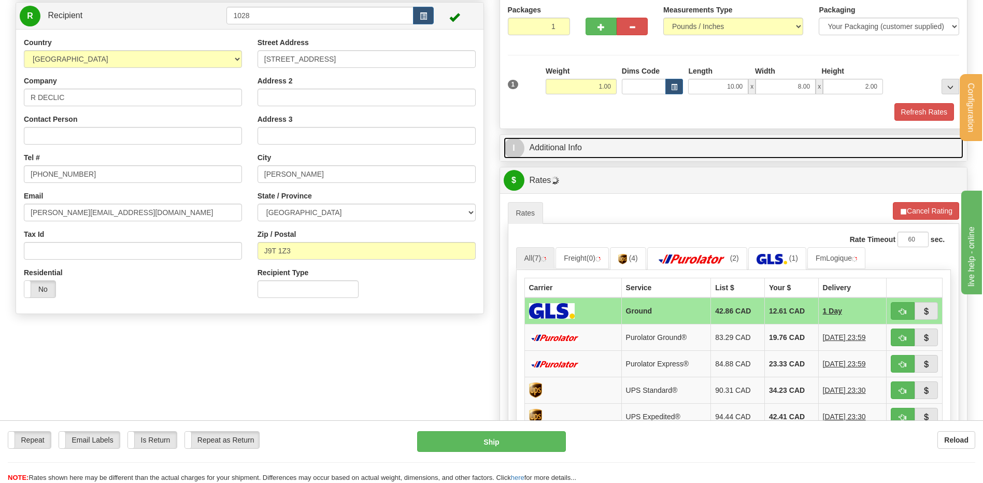
click at [602, 156] on link "I Additional Info" at bounding box center [734, 147] width 460 height 21
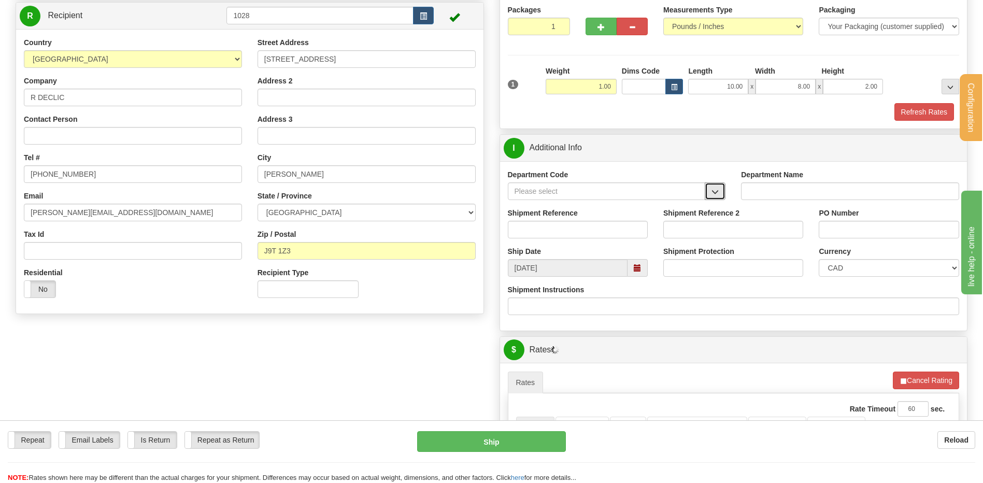
click at [713, 194] on span "button" at bounding box center [714, 192] width 7 height 7
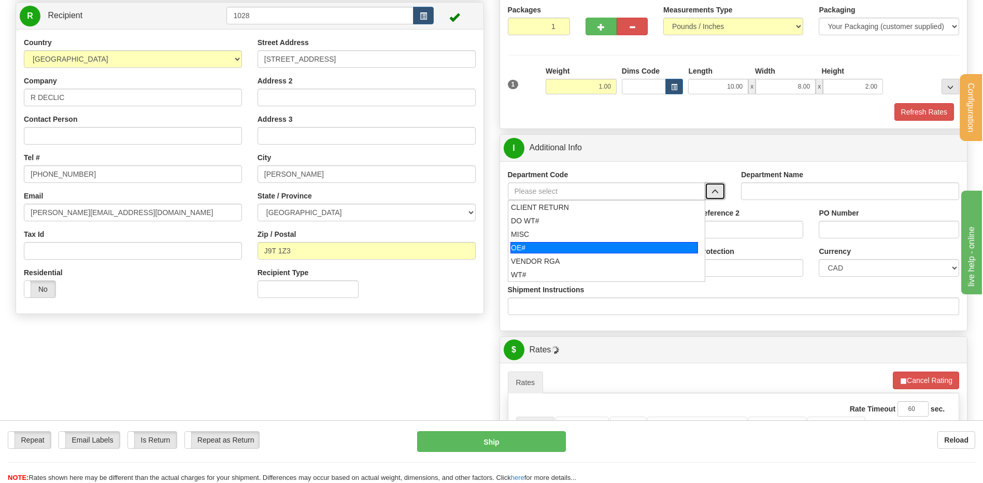
click at [566, 244] on div "OE#" at bounding box center [604, 247] width 188 height 11
type input "OE#"
type input "ORDERS"
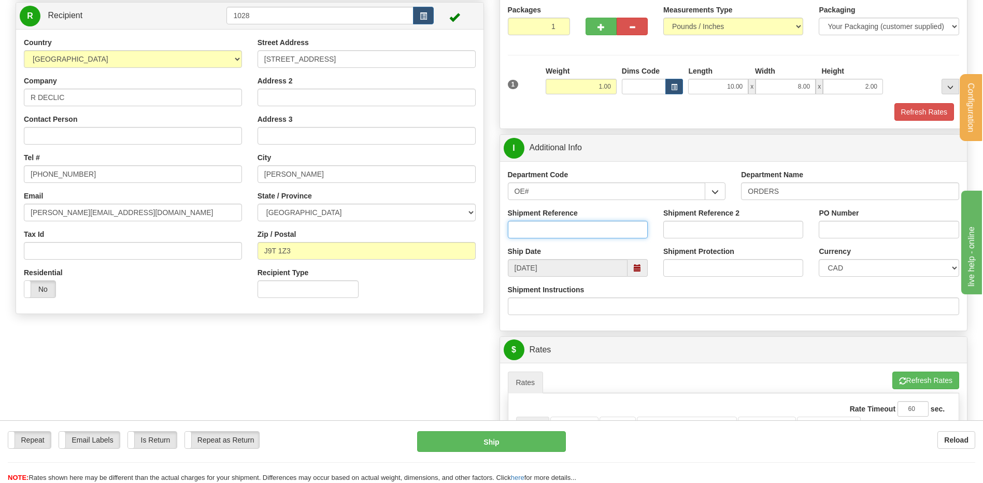
click at [565, 234] on input "Shipment Reference" at bounding box center [578, 230] width 140 height 18
type input "80005835-02"
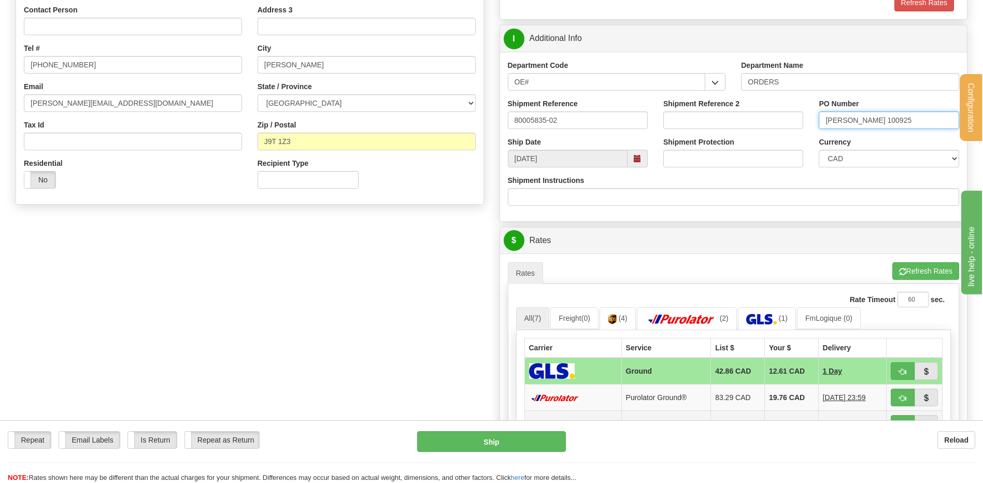
scroll to position [363, 0]
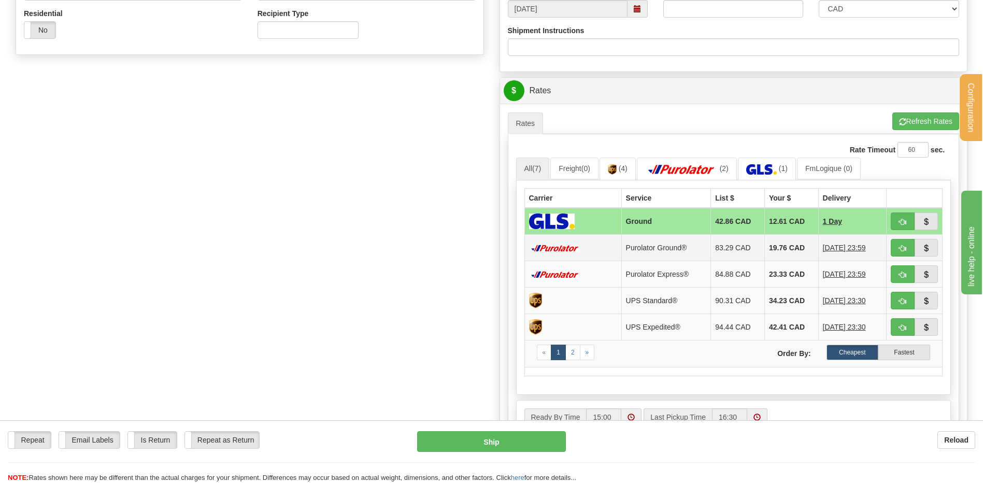
type input "RENE 100925"
click at [901, 246] on span "button" at bounding box center [902, 248] width 7 height 7
type input "260"
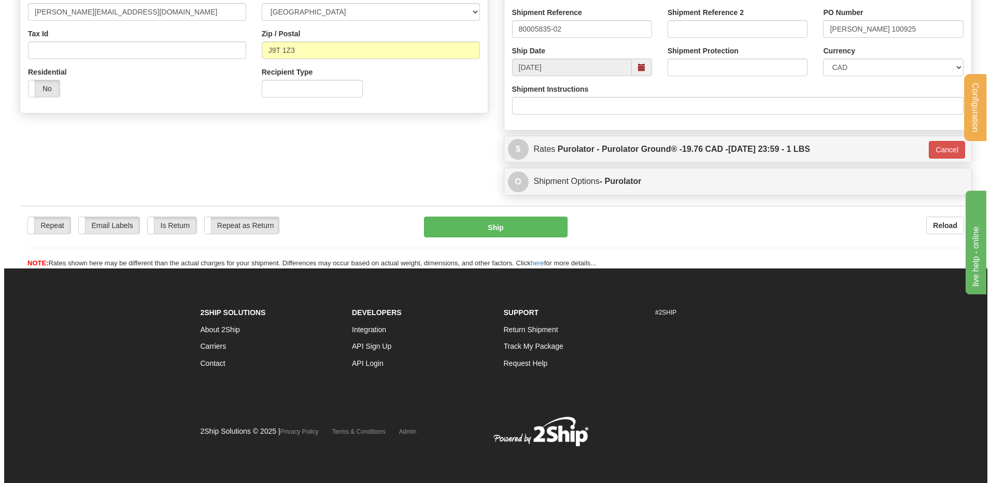
scroll to position [305, 0]
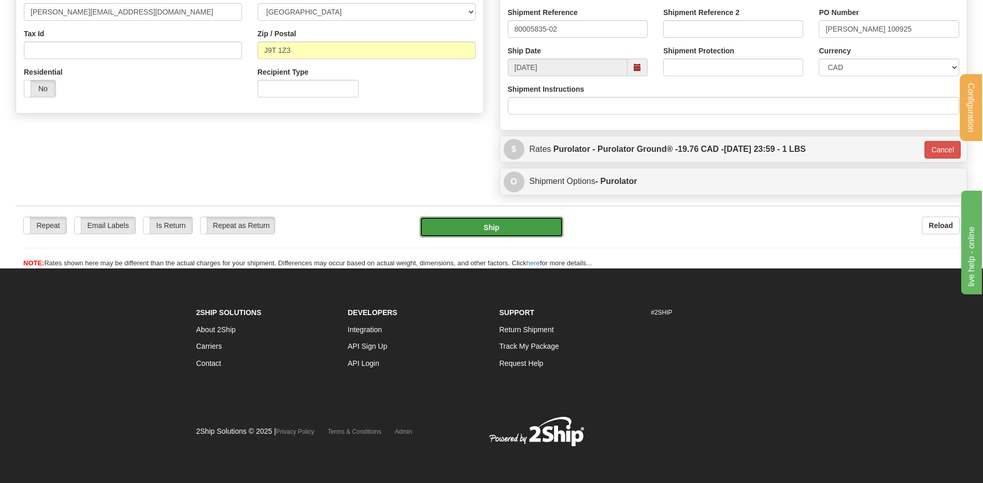
click at [485, 232] on button "Ship" at bounding box center [491, 227] width 143 height 21
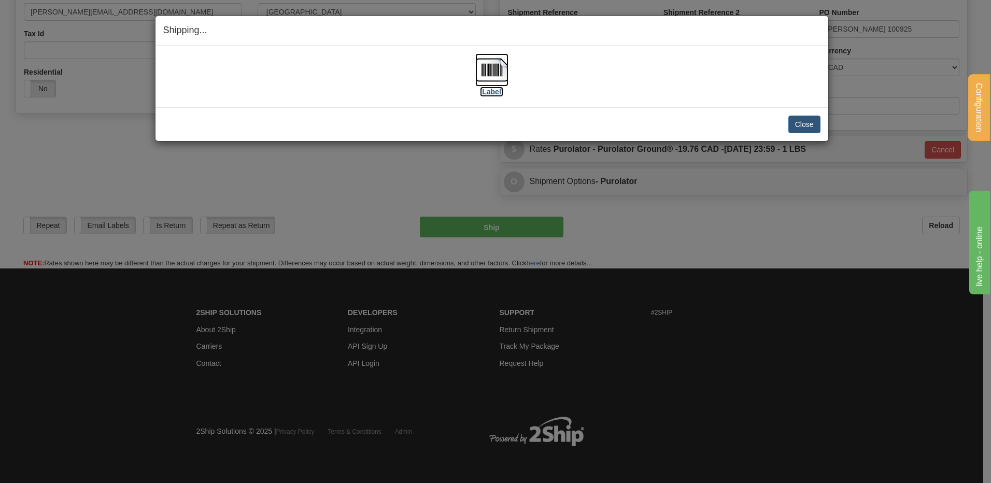
click at [503, 69] on img at bounding box center [491, 69] width 33 height 33
click at [812, 122] on button "Close" at bounding box center [804, 125] width 32 height 18
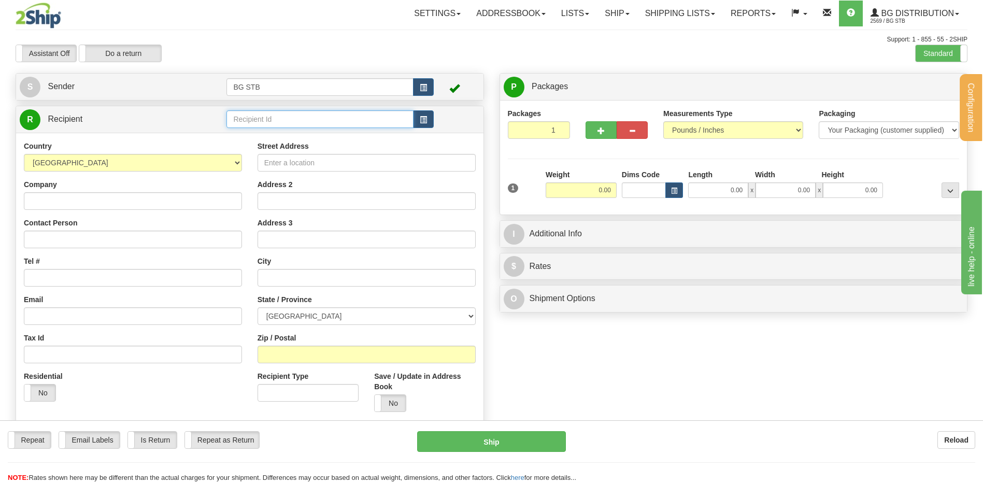
click at [333, 123] on input "text" at bounding box center [319, 119] width 187 height 18
type input "1014"
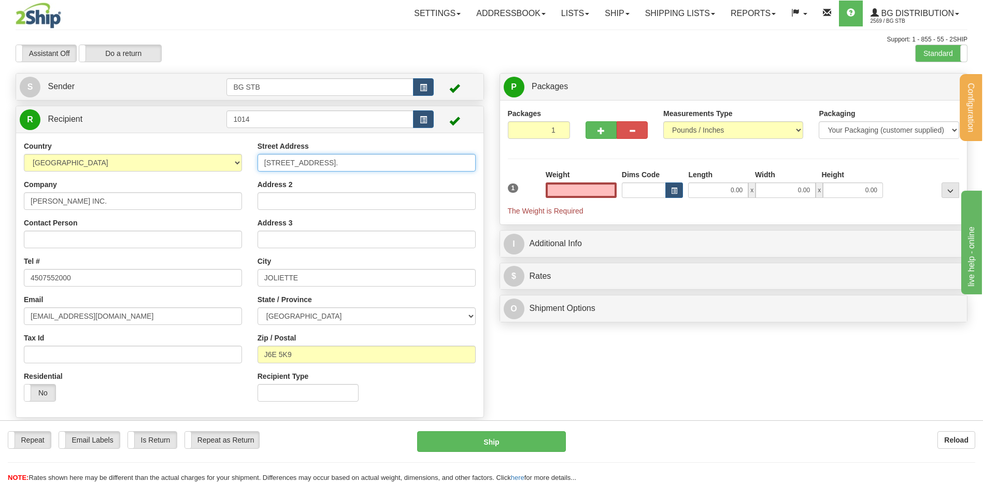
type input "0.00"
drag, startPoint x: 330, startPoint y: 156, endPoint x: 78, endPoint y: 156, distance: 251.8
click at [78, 156] on div "Country AFGHANISTAN ALAND ISLANDS ALBANIA ALGERIA AMERICAN SAMOA ANDORRA ANGOLA…" at bounding box center [249, 275] width 467 height 268
type input "958 ST-LOUIS"
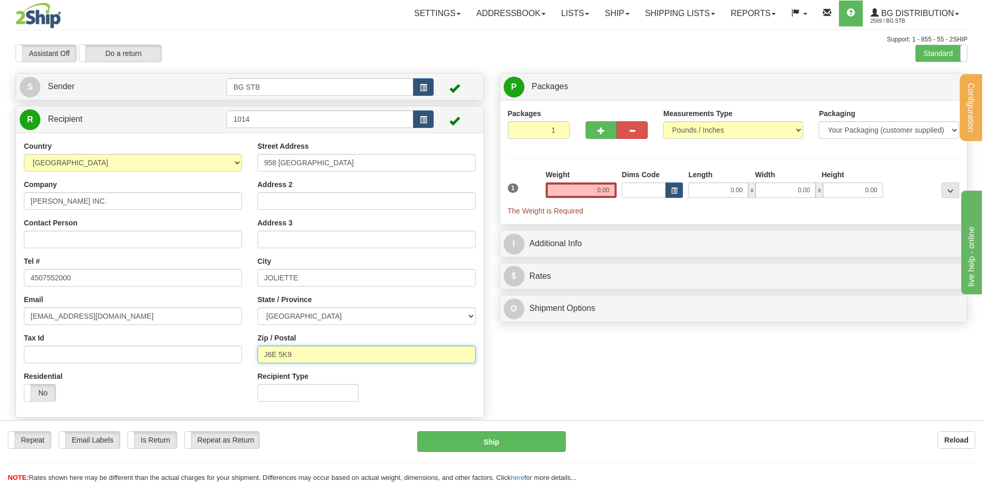
drag, startPoint x: 311, startPoint y: 355, endPoint x: 279, endPoint y: 352, distance: 32.7
click at [279, 352] on input "J6E 5K9" at bounding box center [367, 355] width 218 height 18
type input "J6E 3A4"
click at [577, 200] on div "Weight 0.00" at bounding box center [581, 187] width 76 height 36
click at [575, 194] on input "0.00" at bounding box center [581, 190] width 71 height 16
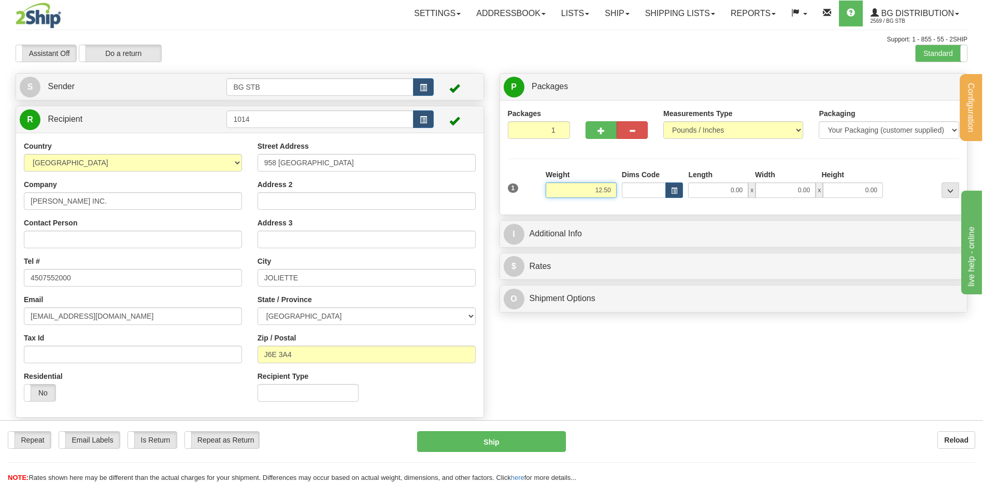
type input "12.50"
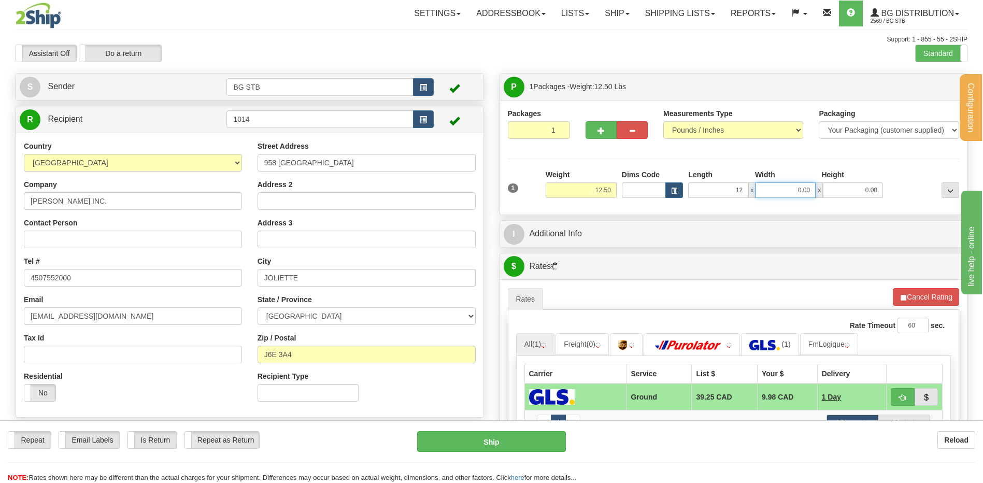
type input "12.00"
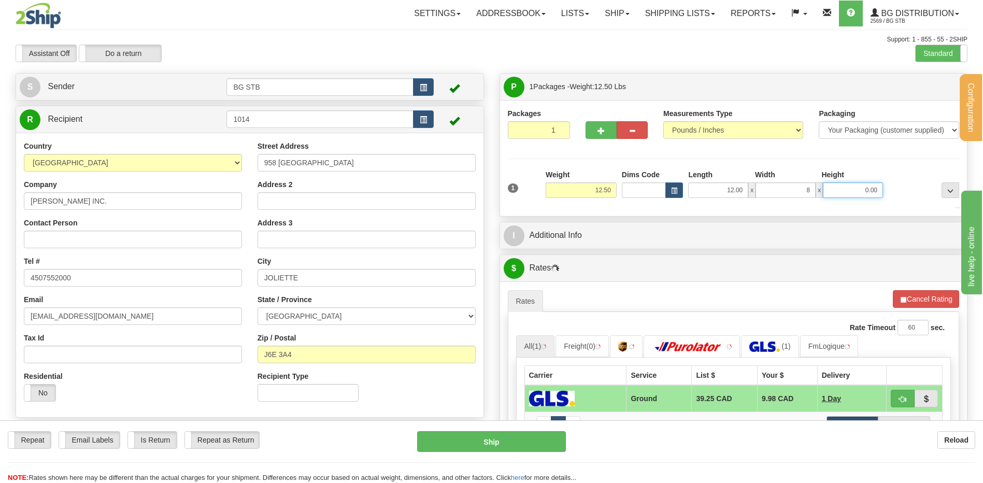
type input "8.00"
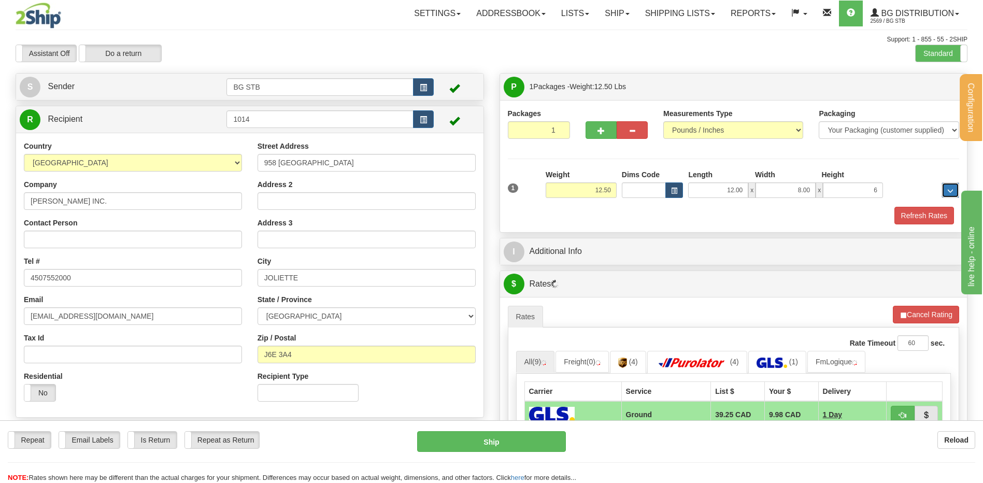
type input "6.00"
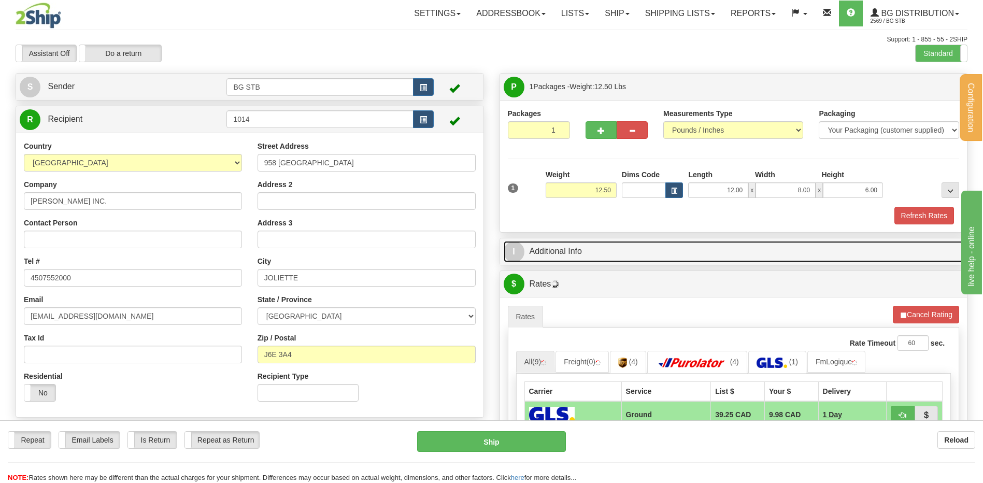
click at [603, 248] on link "I Additional Info" at bounding box center [734, 251] width 460 height 21
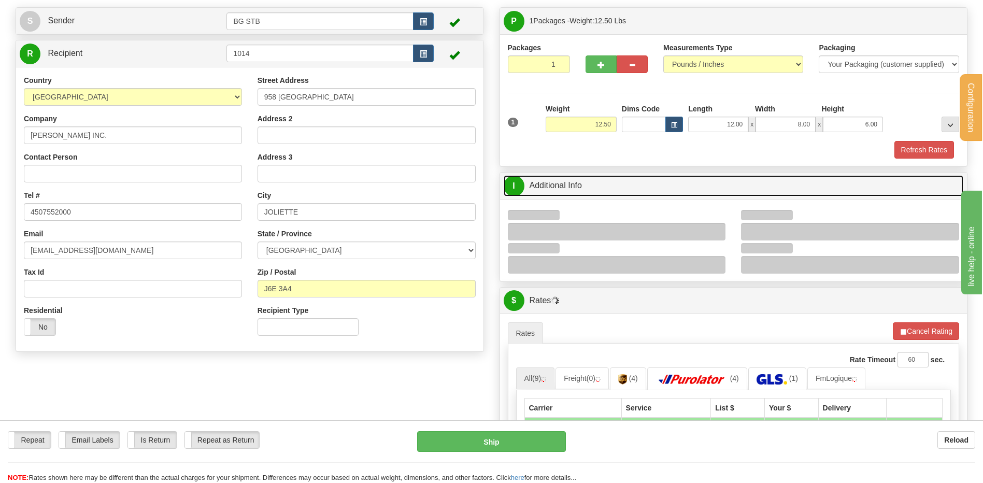
scroll to position [104, 0]
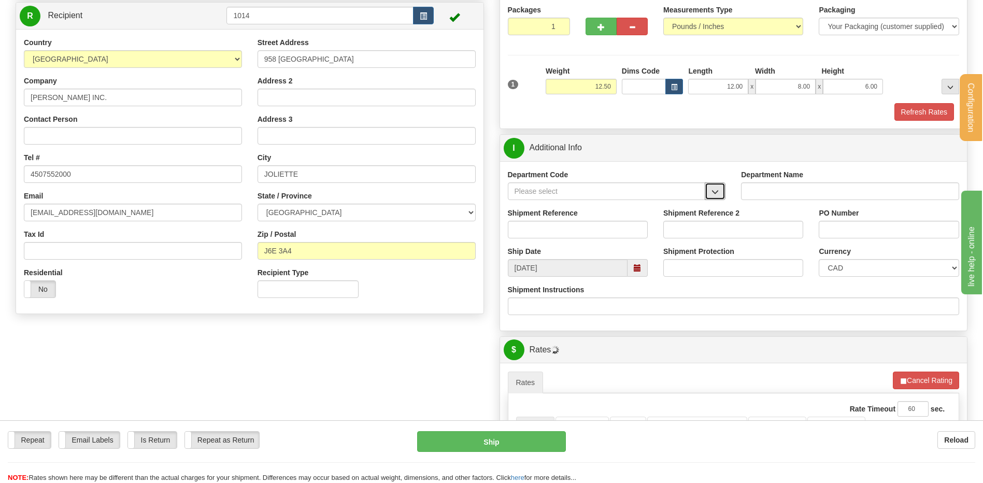
click at [721, 183] on button "button" at bounding box center [715, 191] width 21 height 18
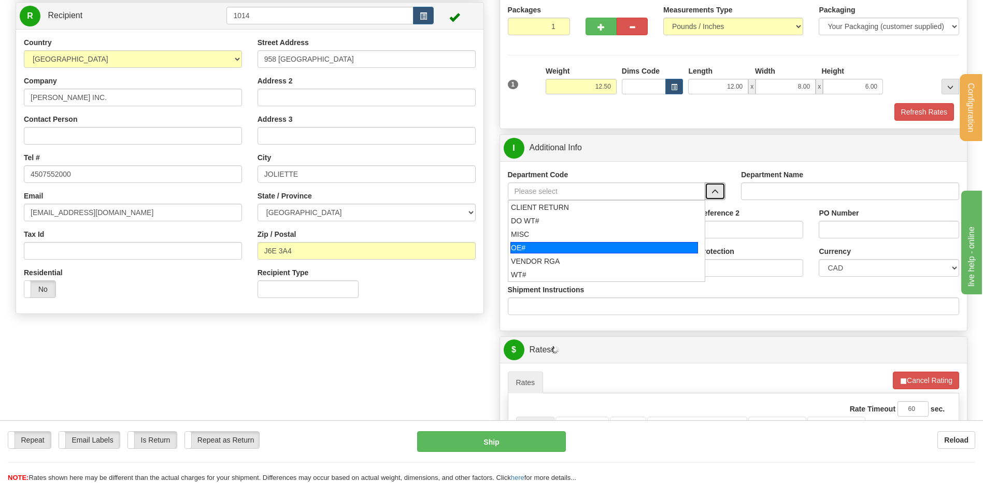
drag, startPoint x: 576, startPoint y: 245, endPoint x: 571, endPoint y: 238, distance: 8.6
click at [575, 245] on div "OE#" at bounding box center [604, 247] width 188 height 11
type input "OE#"
type input "ORDERS"
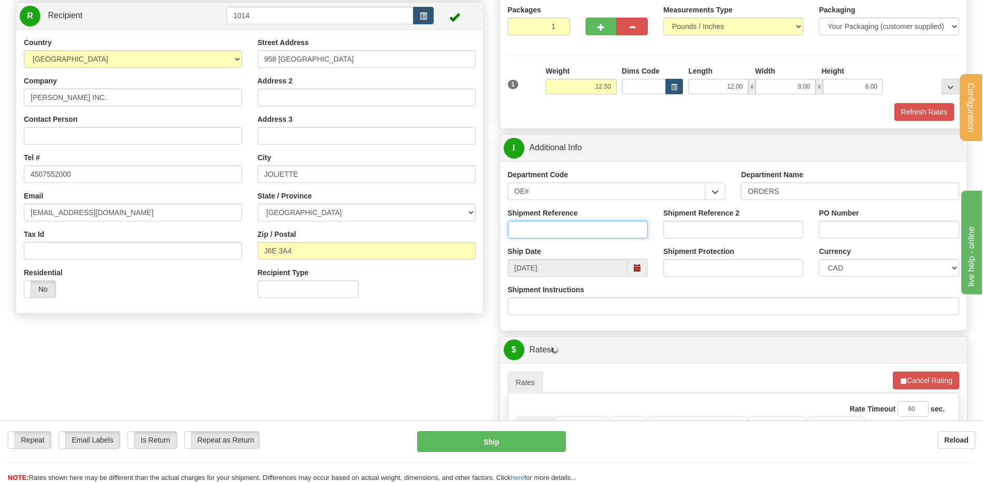
click at [570, 232] on input "Shipment Reference" at bounding box center [578, 230] width 140 height 18
type input "80006193-00"
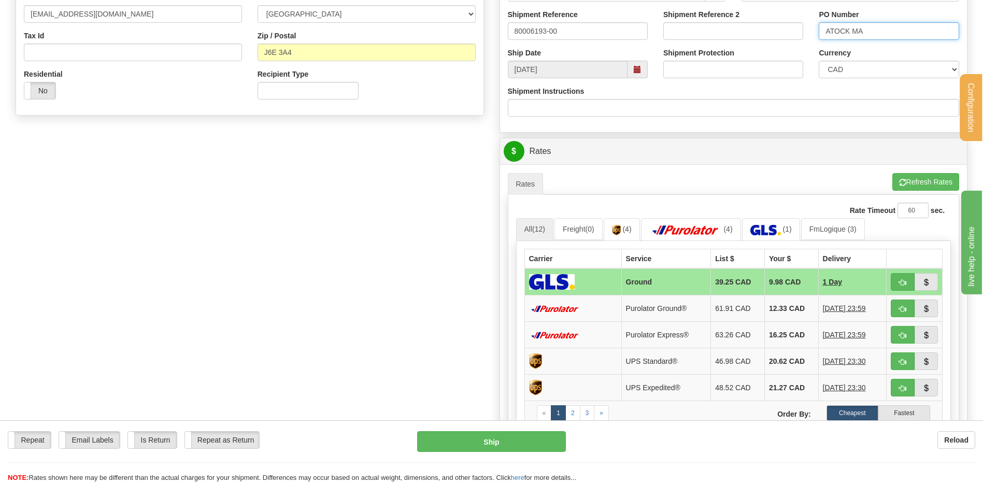
scroll to position [207, 0]
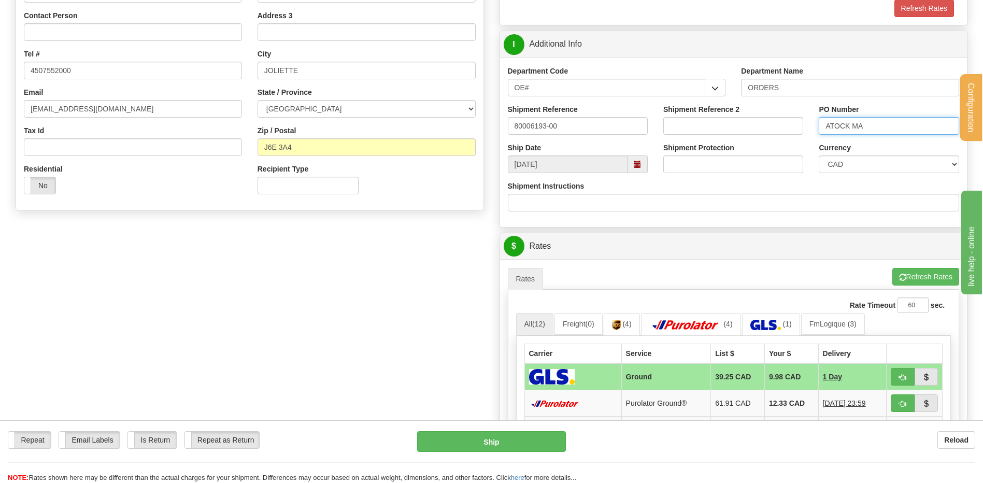
click at [830, 127] on input "ATOCK MA" at bounding box center [889, 126] width 140 height 18
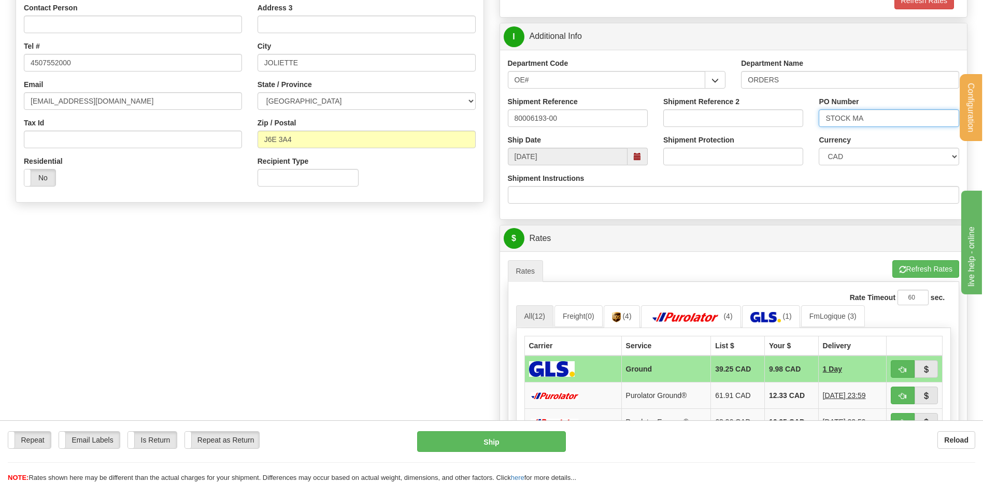
scroll to position [363, 0]
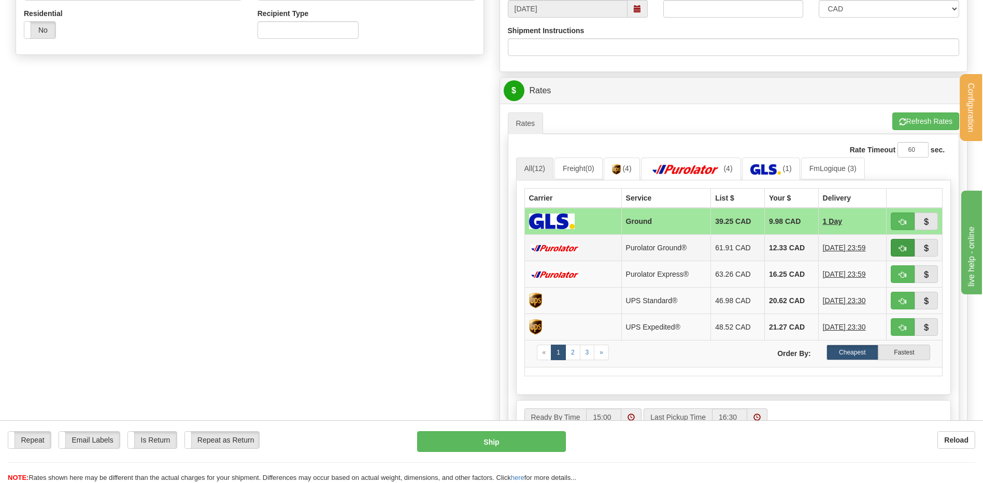
type input "STOCK MA"
click at [903, 247] on span "button" at bounding box center [902, 248] width 7 height 7
type input "260"
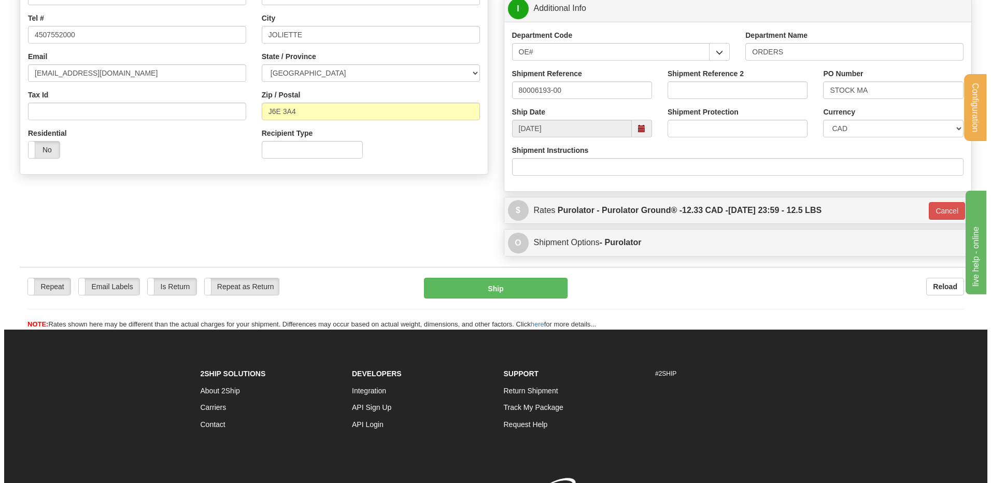
scroll to position [240, 0]
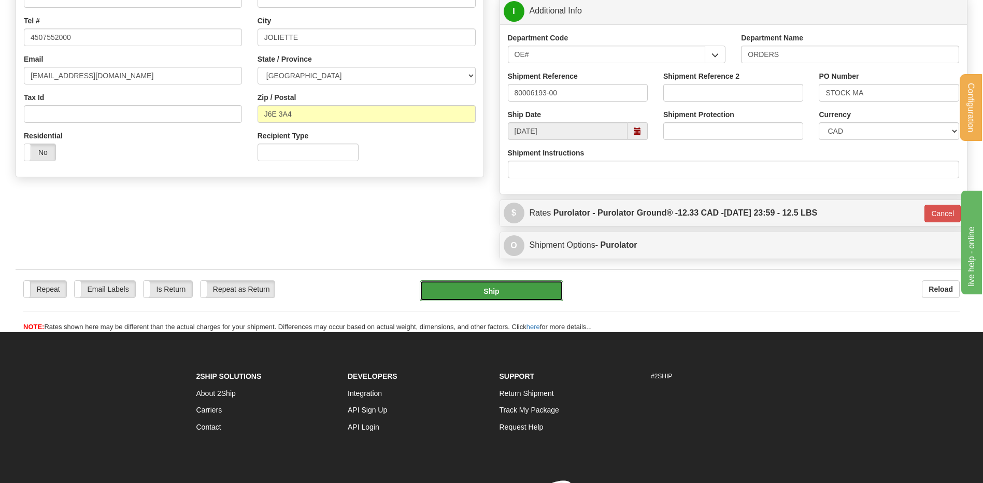
click at [490, 290] on button "Ship" at bounding box center [491, 290] width 143 height 21
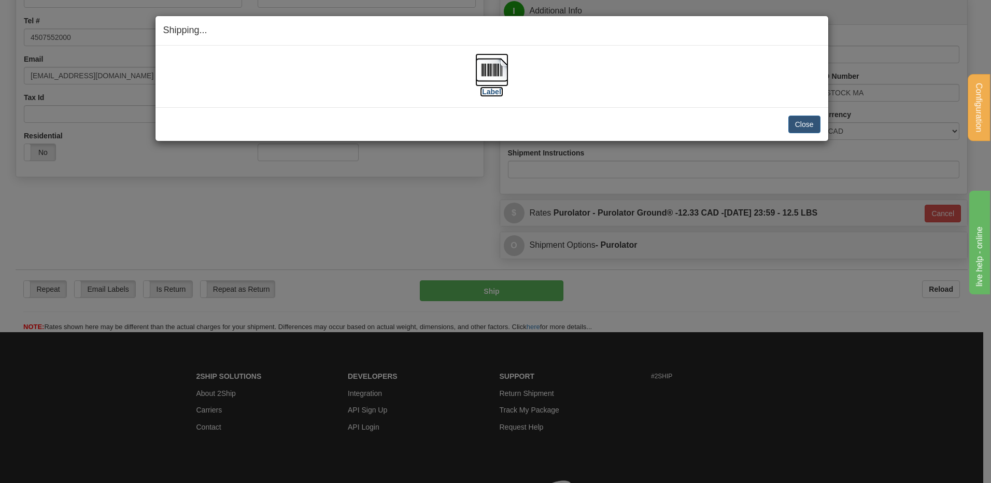
click at [490, 82] on img at bounding box center [491, 69] width 33 height 33
click at [797, 126] on button "Close" at bounding box center [804, 125] width 32 height 18
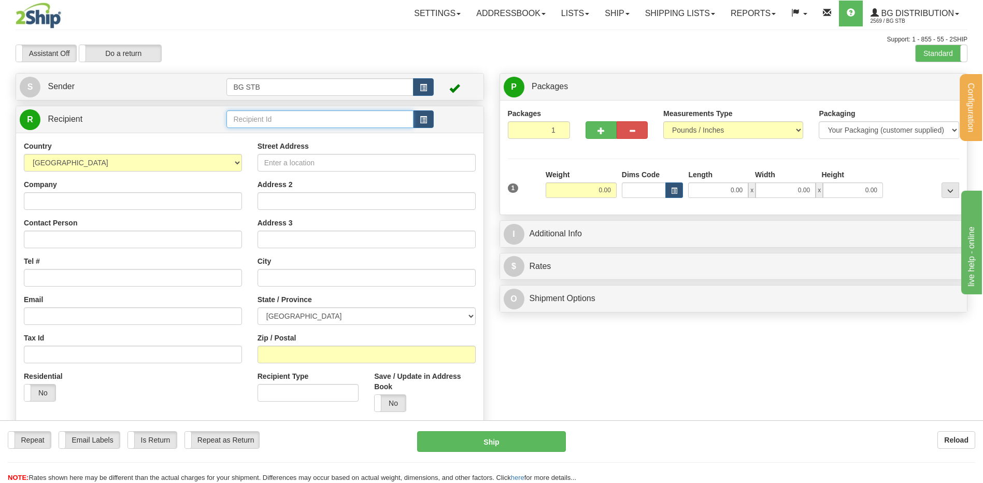
click at [349, 117] on input "text" at bounding box center [319, 119] width 187 height 18
type input "7016"
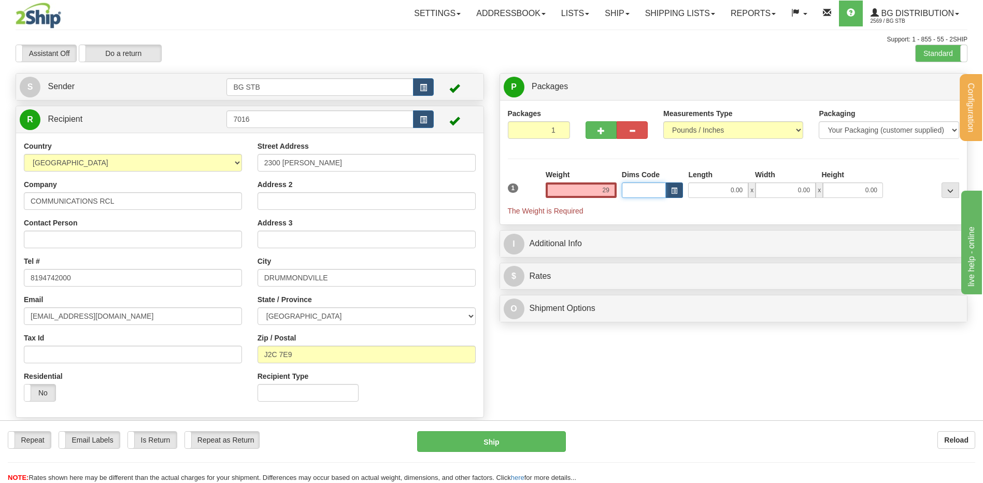
type input "29.00"
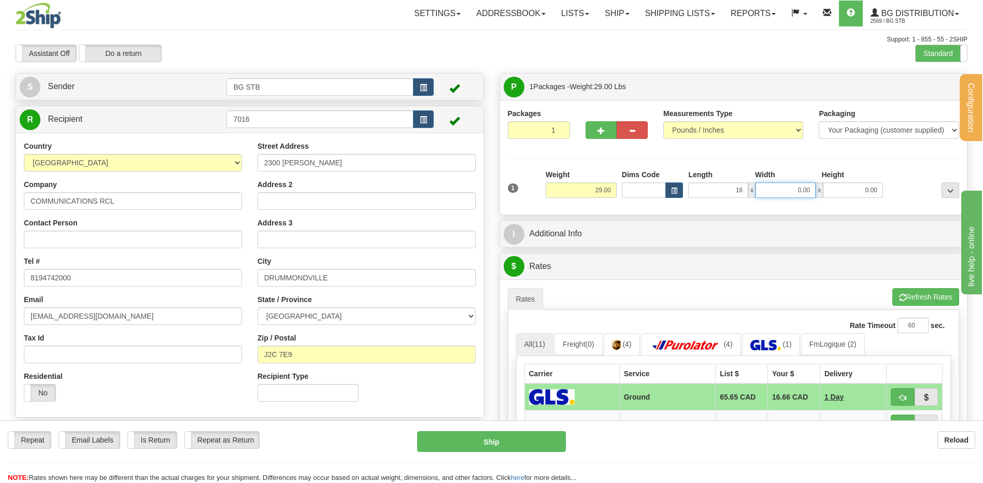
type input "16.00"
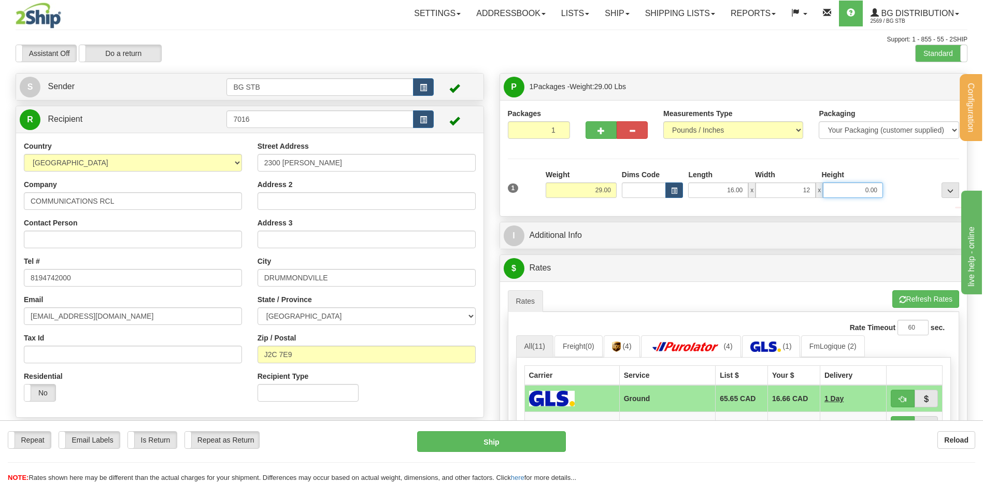
type input "12.00"
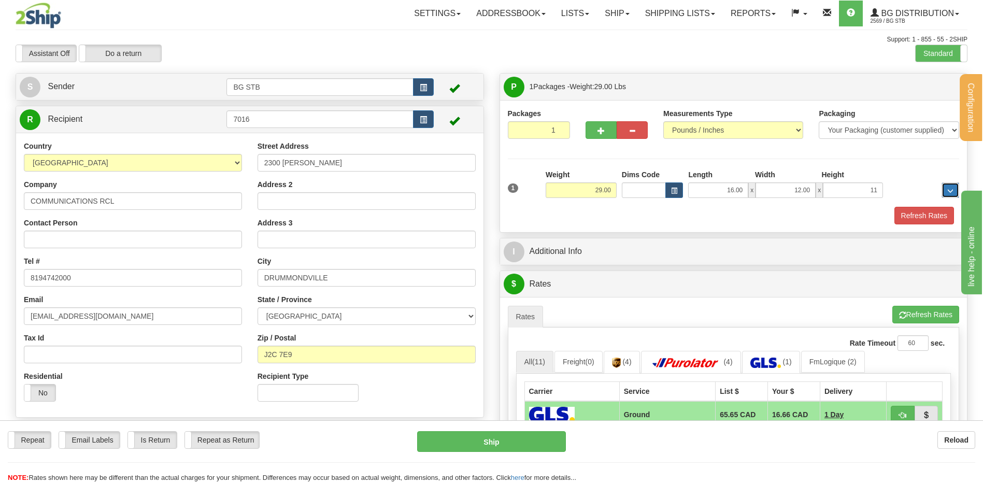
type input "11.00"
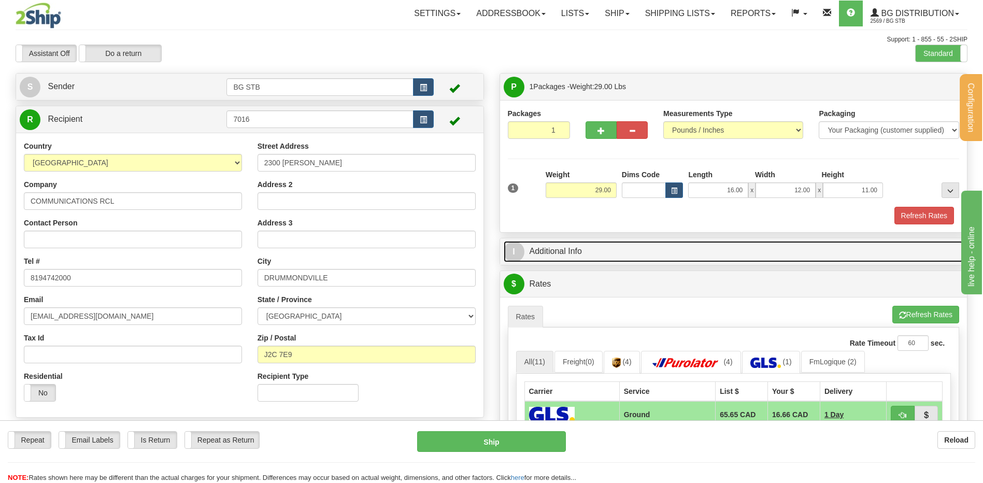
click at [703, 261] on link "I Additional Info" at bounding box center [734, 251] width 460 height 21
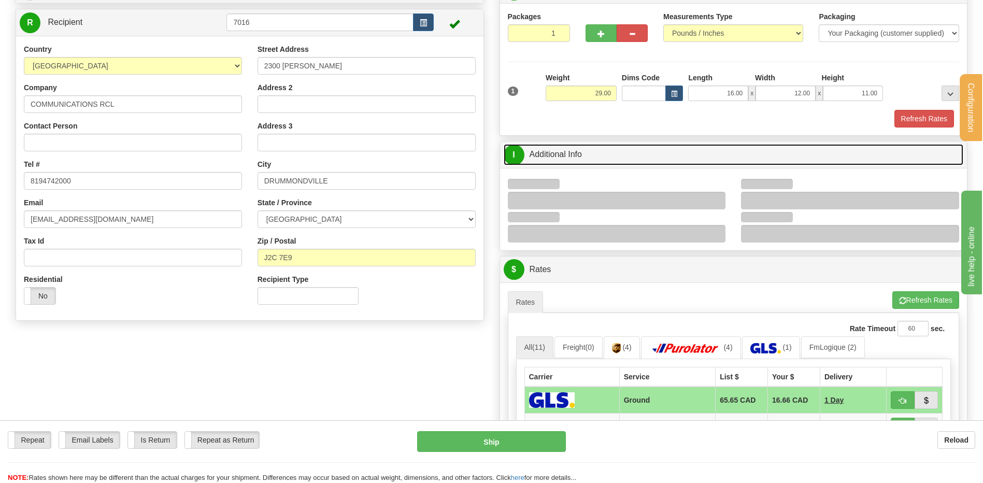
scroll to position [155, 0]
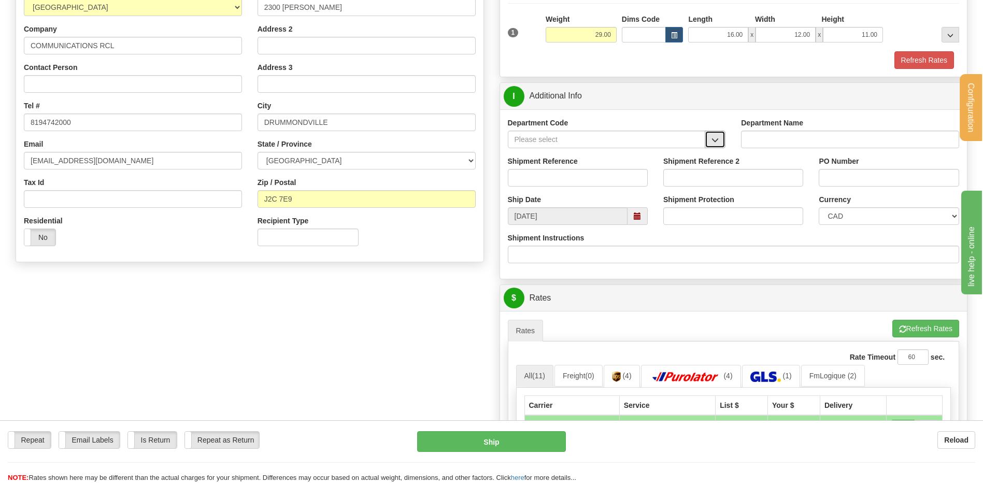
click at [714, 138] on span "button" at bounding box center [714, 140] width 7 height 7
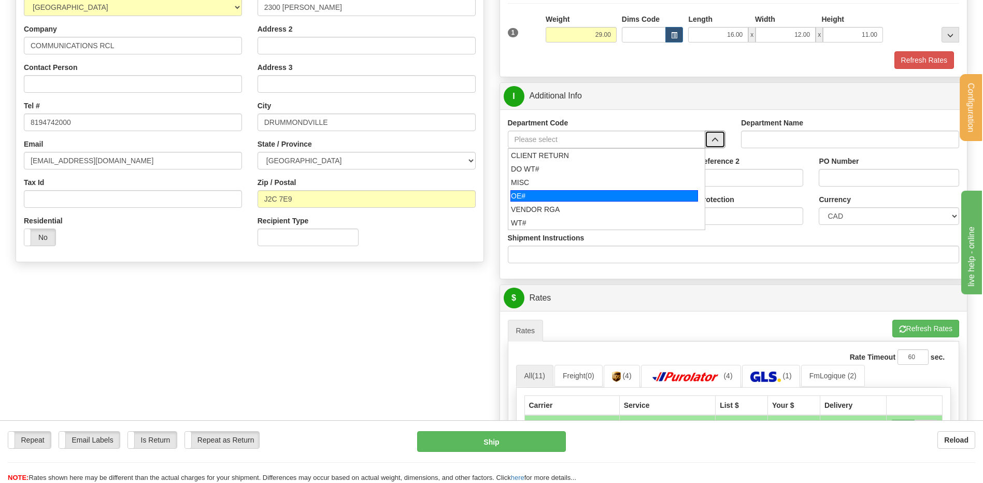
drag, startPoint x: 578, startPoint y: 192, endPoint x: 573, endPoint y: 189, distance: 6.3
click at [575, 192] on div "OE#" at bounding box center [604, 195] width 188 height 11
type input "OE#"
type input "ORDERS"
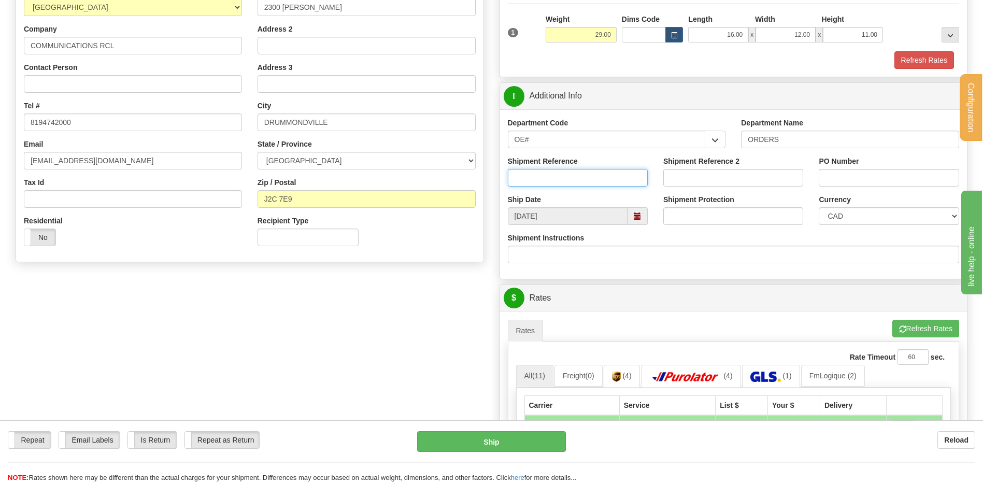
click at [571, 176] on input "Shipment Reference" at bounding box center [578, 178] width 140 height 18
type input "80006249-00"
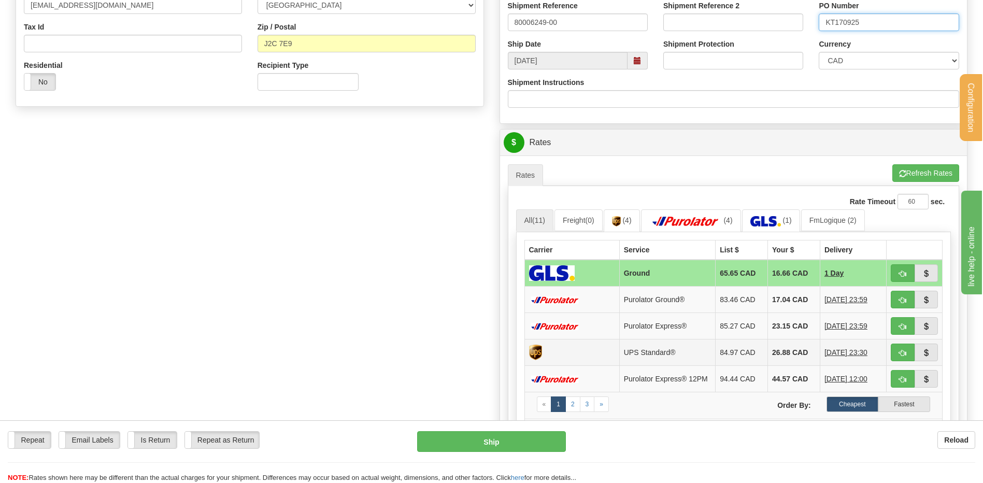
scroll to position [518, 0]
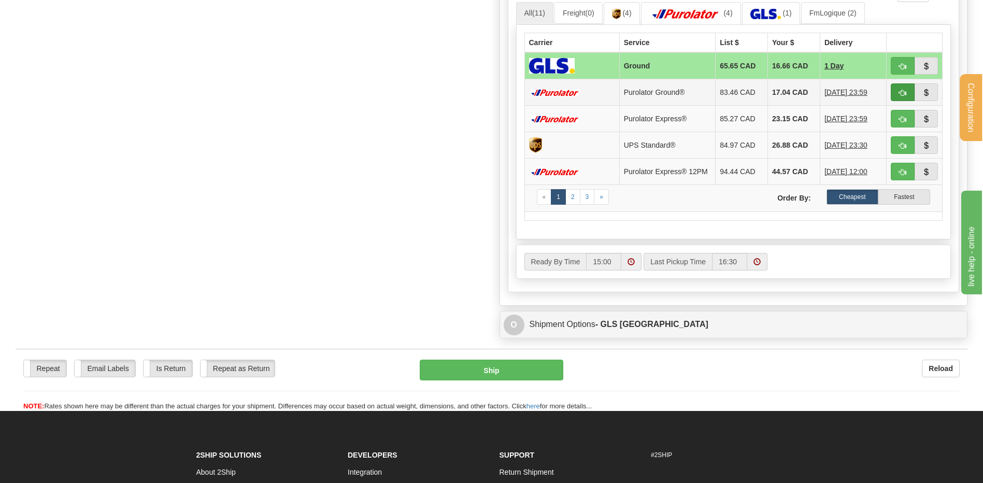
type input "KT170925"
click at [906, 88] on button "button" at bounding box center [903, 92] width 24 height 18
type input "260"
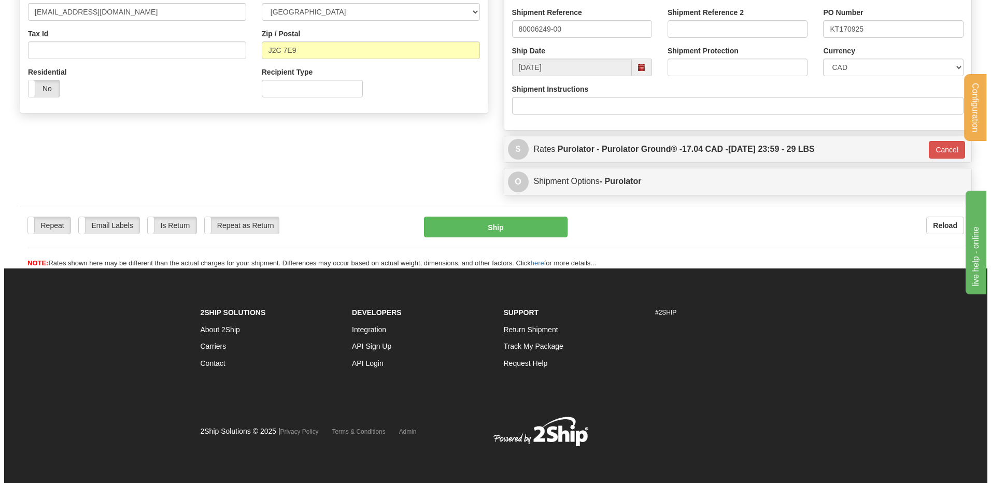
scroll to position [305, 0]
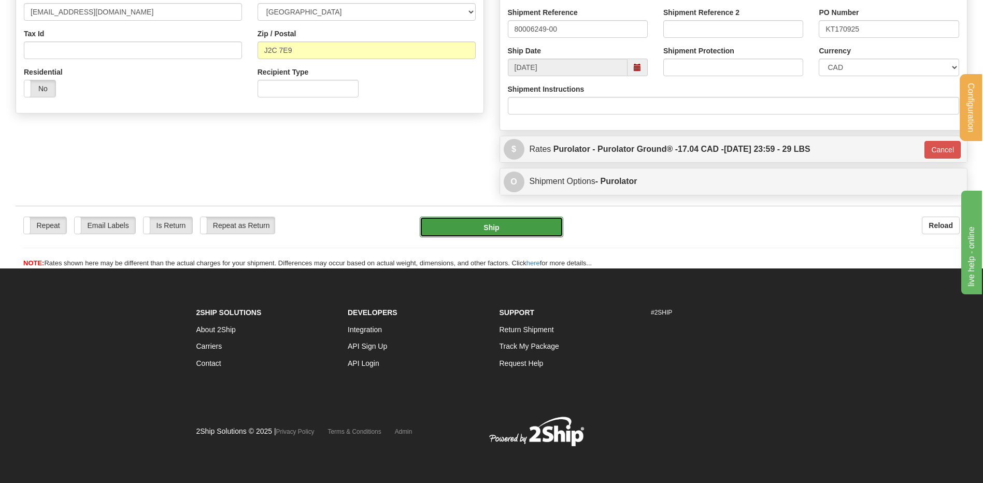
click at [480, 219] on button "Ship" at bounding box center [491, 227] width 143 height 21
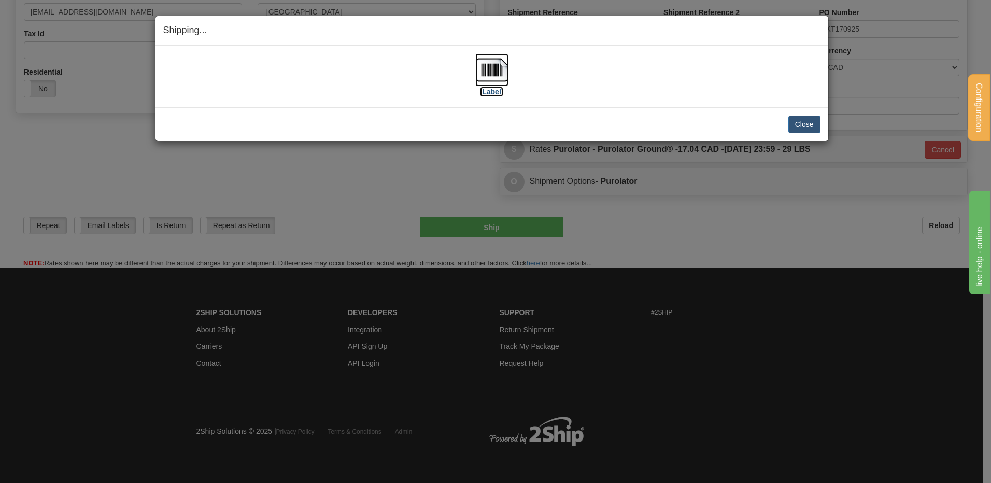
click at [475, 75] on img at bounding box center [491, 69] width 33 height 33
click at [807, 126] on button "Close" at bounding box center [804, 125] width 32 height 18
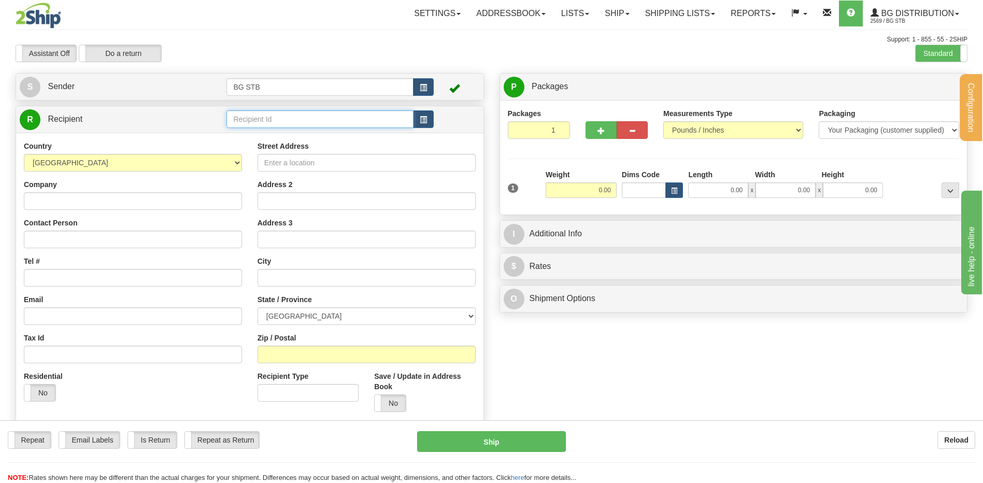
click at [380, 119] on input "text" at bounding box center [319, 119] width 187 height 18
type input "7006"
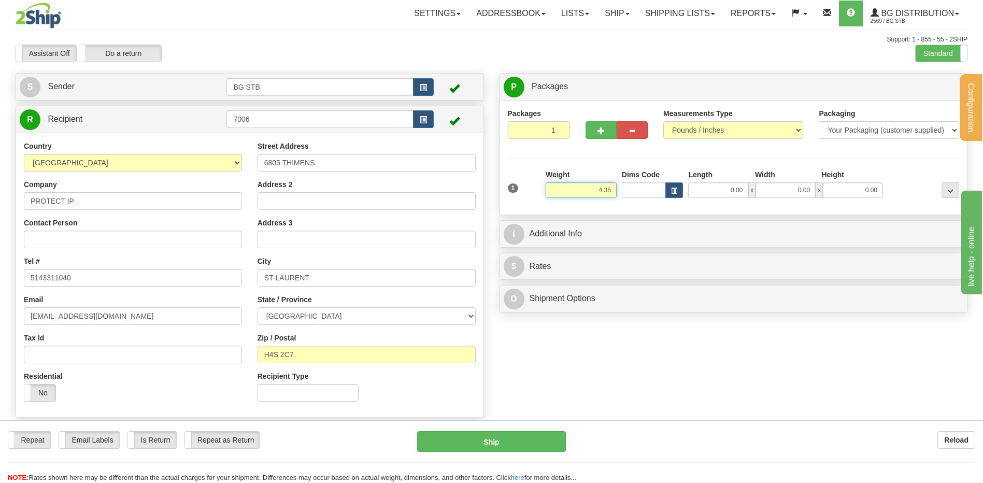
type input "4.35"
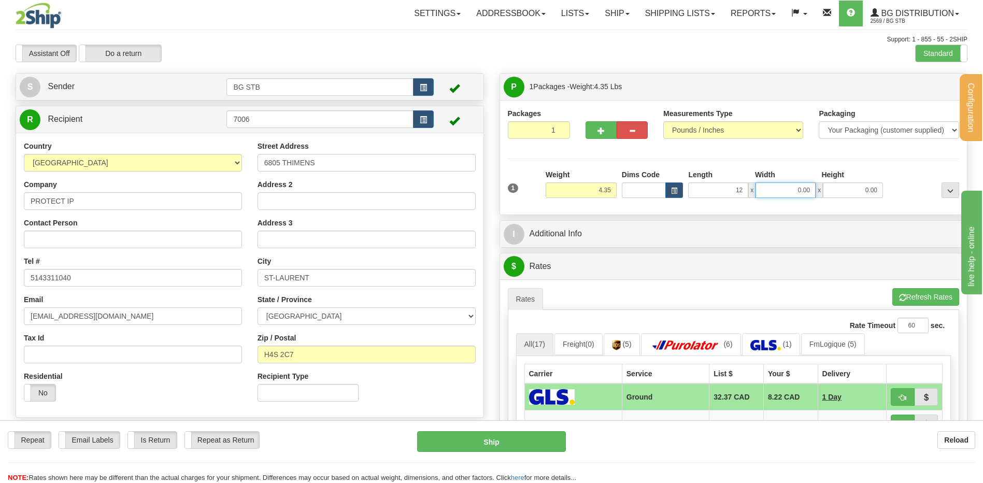
type input "12.00"
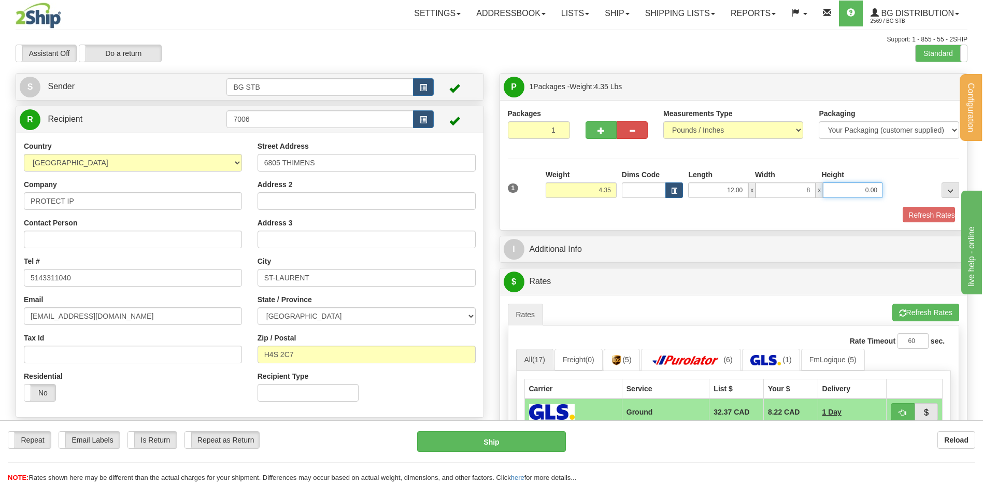
type input "8.00"
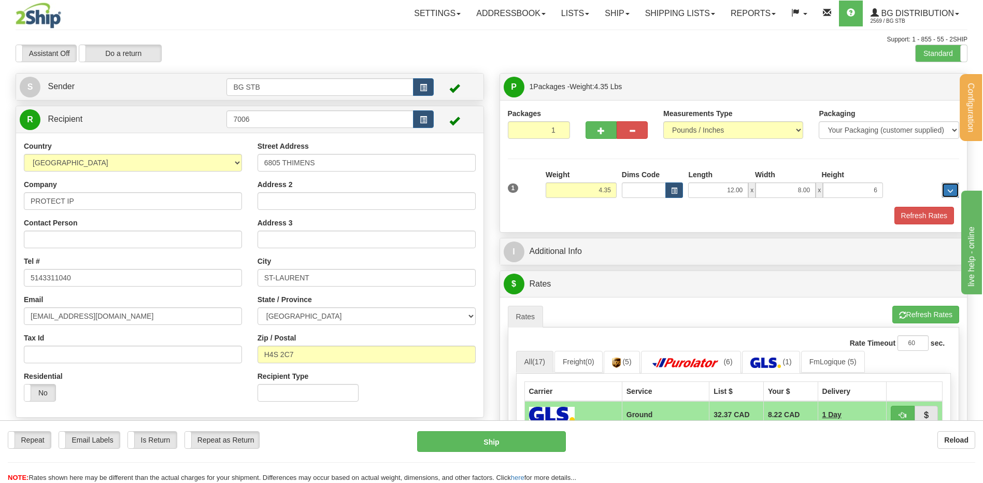
type input "6.00"
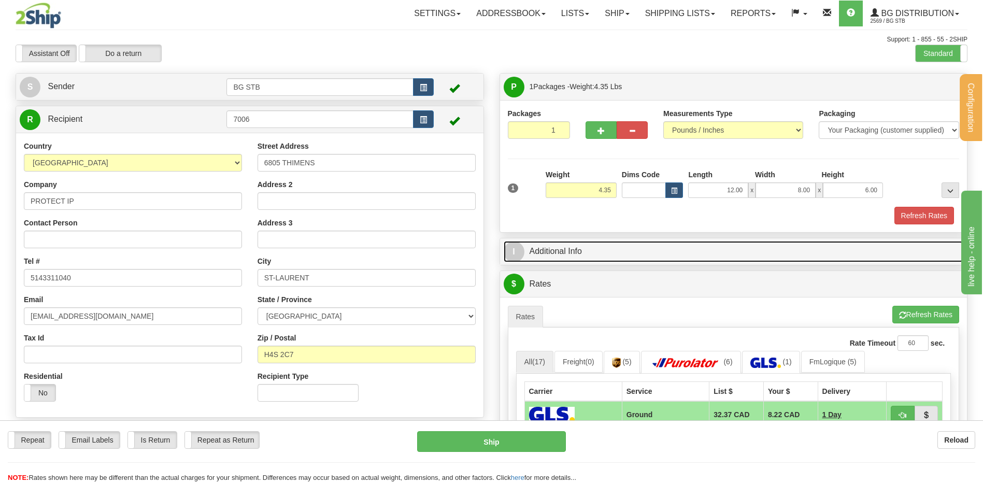
click at [644, 254] on link "I Additional Info" at bounding box center [734, 251] width 460 height 21
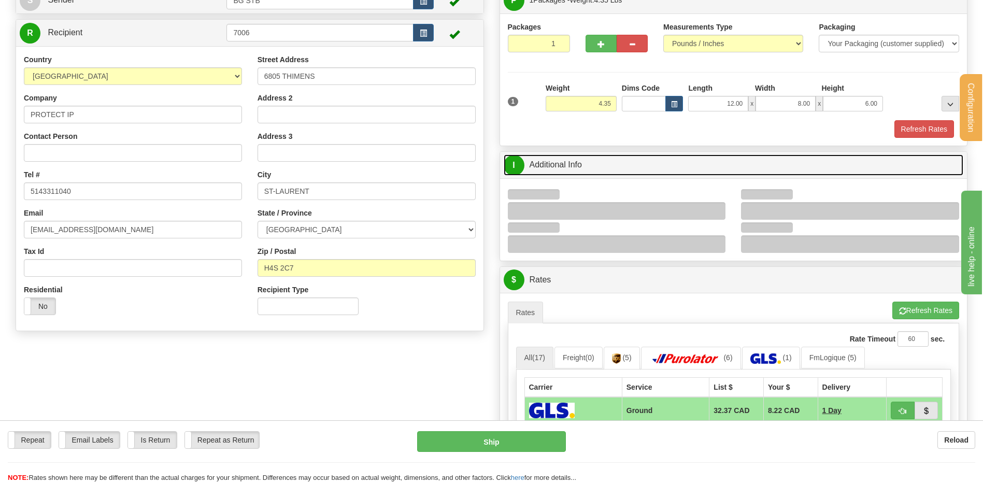
scroll to position [155, 0]
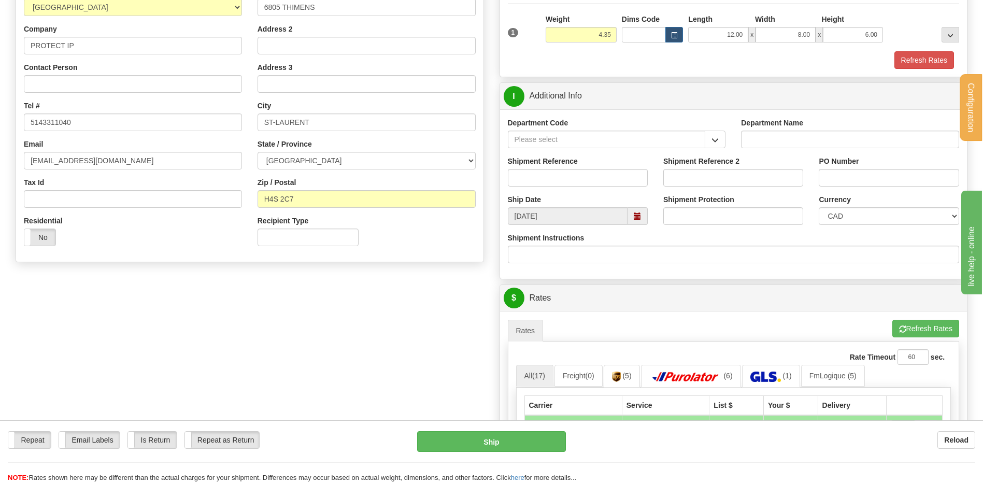
click at [713, 141] on span "button" at bounding box center [714, 140] width 7 height 7
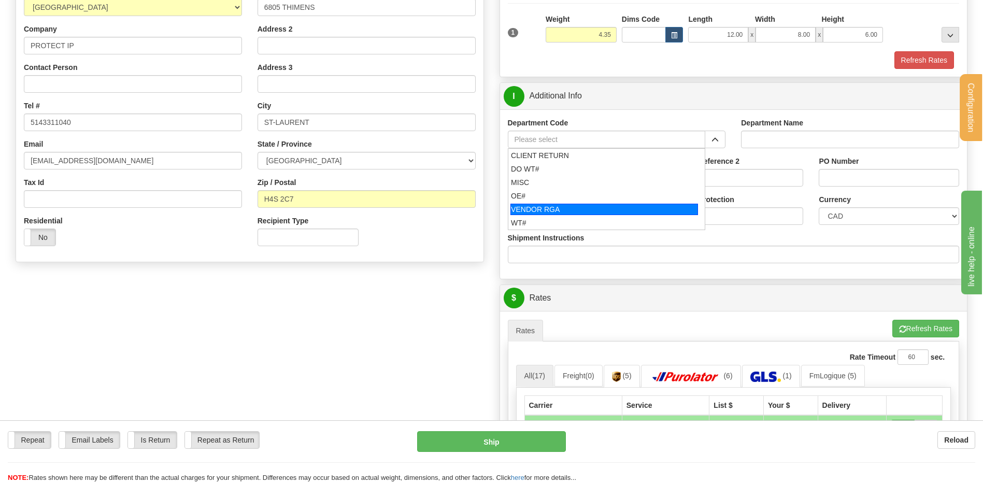
drag, startPoint x: 559, startPoint y: 204, endPoint x: 555, endPoint y: 175, distance: 29.2
click at [556, 199] on ul "CLIENT RETURN DO WT# MISC OE# VENDOR RGA WT#" at bounding box center [607, 189] width 198 height 82
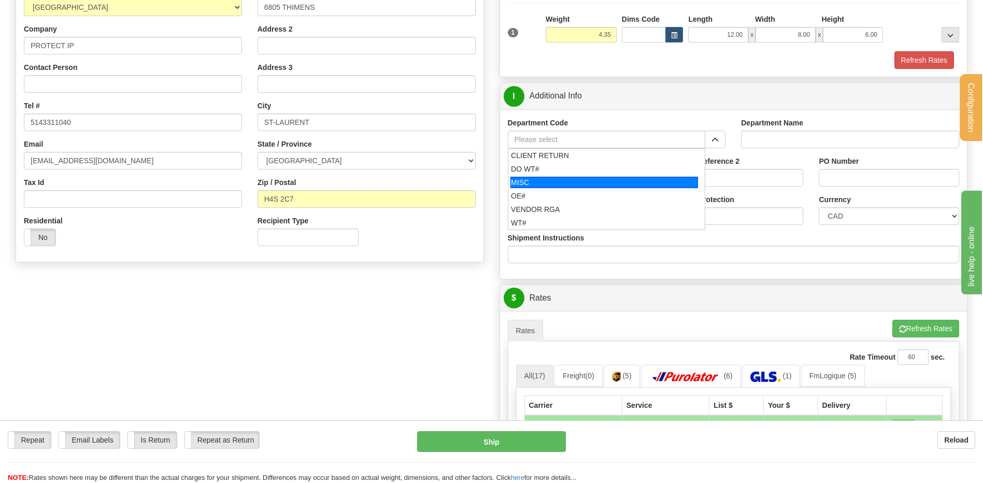
click at [549, 191] on div "OE#" at bounding box center [604, 196] width 187 height 10
type input "OE#"
type input "ORDERS"
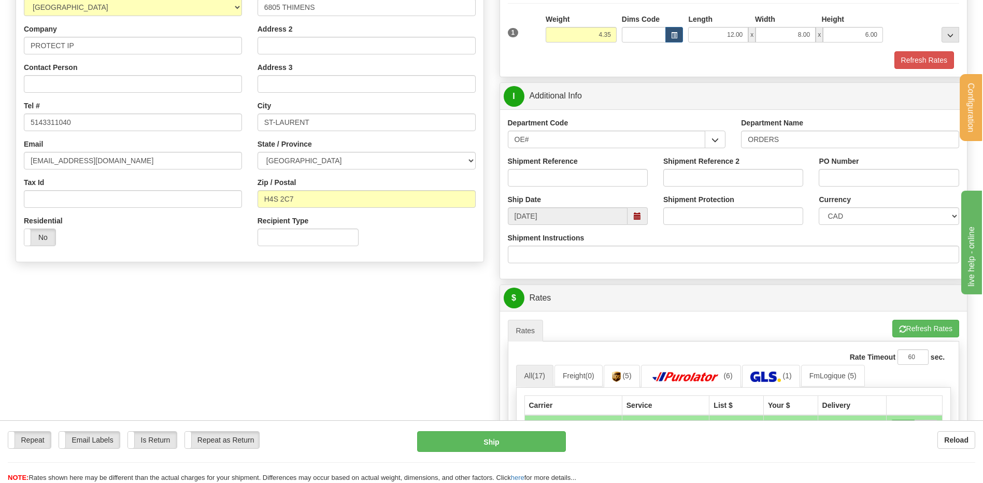
click at [546, 162] on label "Shipment Reference" at bounding box center [543, 161] width 70 height 10
click at [546, 169] on input "Shipment Reference" at bounding box center [578, 178] width 140 height 18
type input "80004561-00"
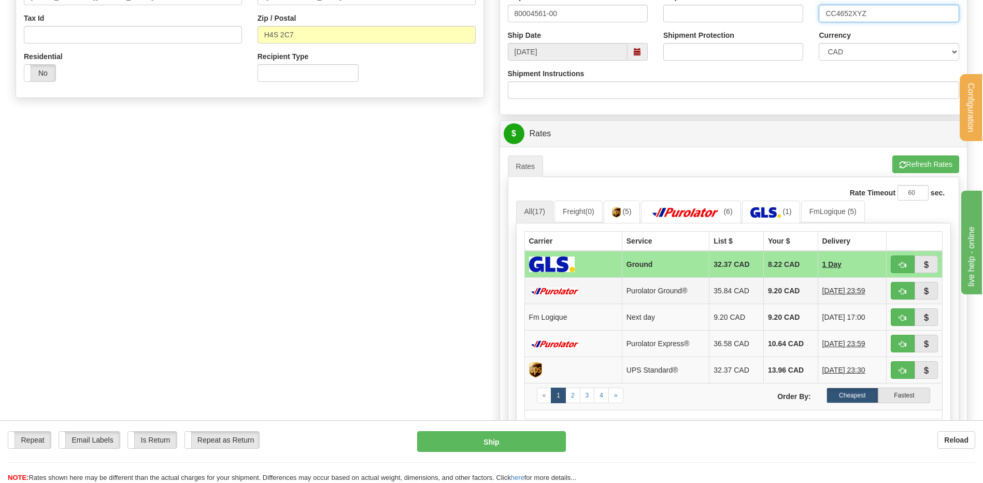
scroll to position [363, 0]
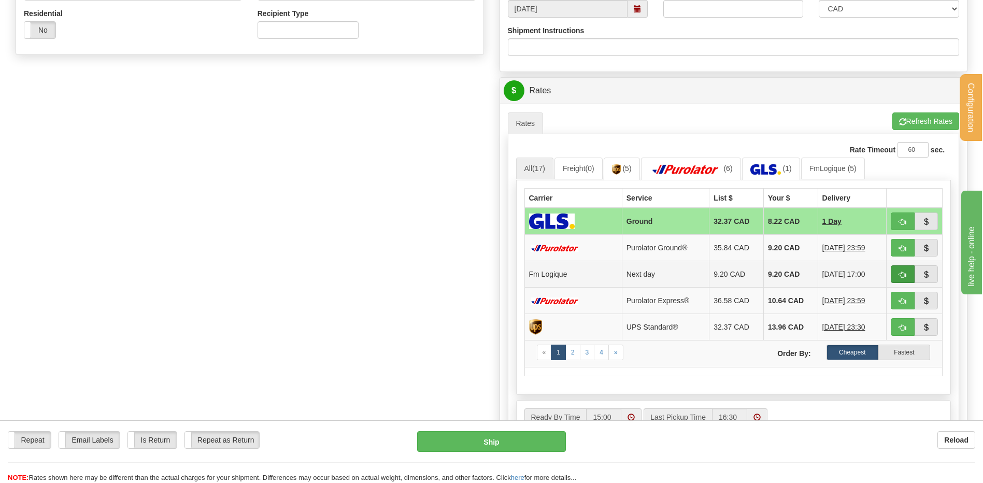
type input "CC4652XYZ"
drag, startPoint x: 897, startPoint y: 276, endPoint x: 840, endPoint y: 276, distance: 57.5
click at [898, 276] on button "button" at bounding box center [903, 274] width 24 height 18
type input "jour"
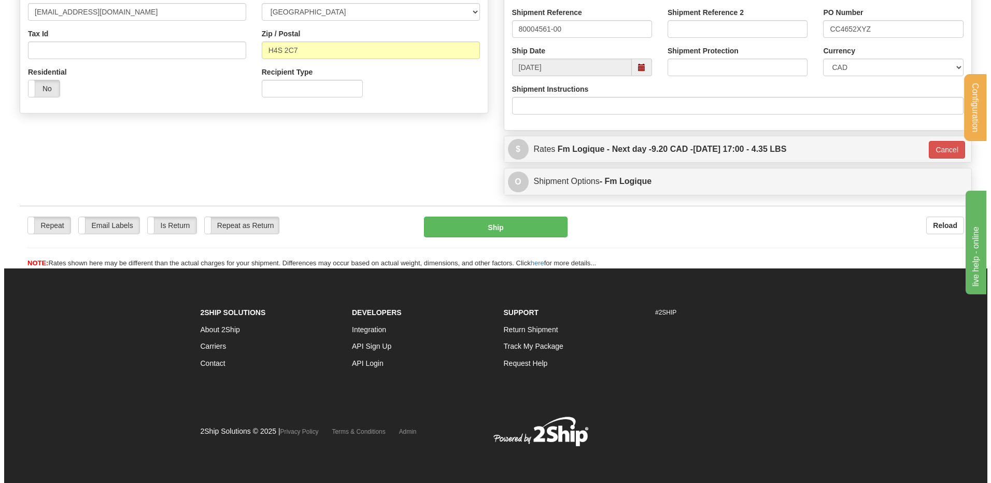
scroll to position [305, 0]
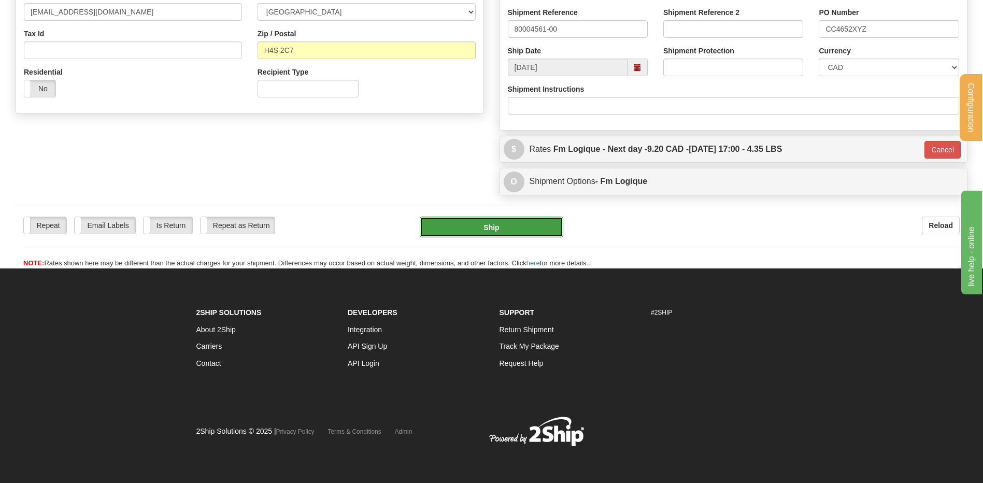
click at [500, 225] on button "Ship" at bounding box center [491, 227] width 143 height 21
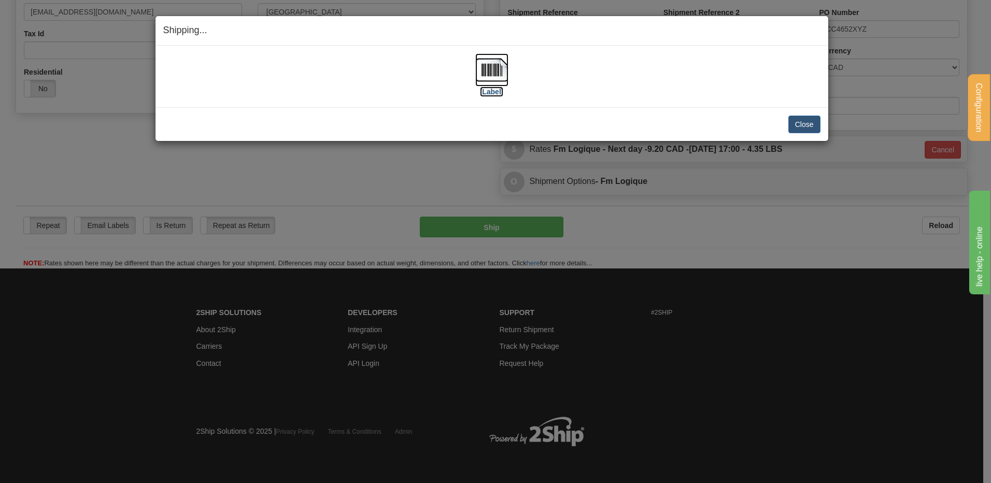
click at [488, 69] on img at bounding box center [491, 69] width 33 height 33
click at [809, 122] on button "Close" at bounding box center [804, 125] width 32 height 18
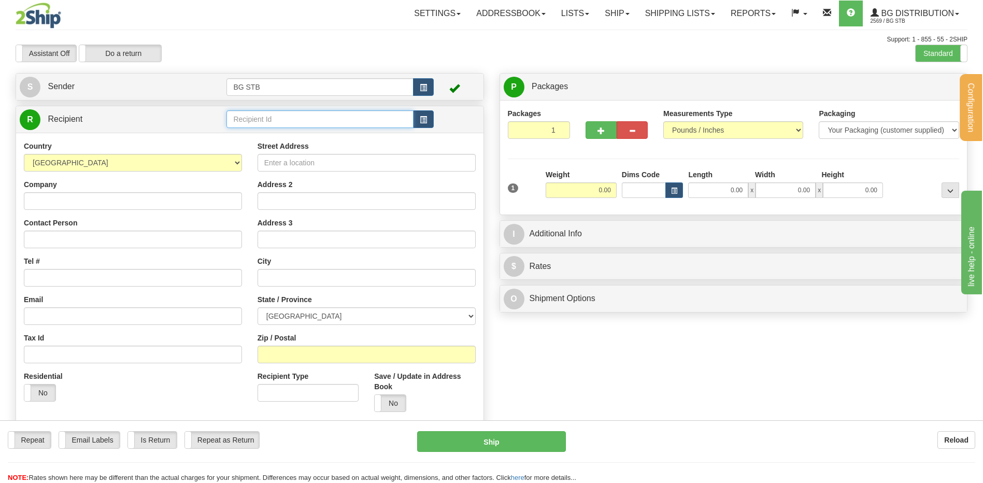
click at [274, 123] on input "text" at bounding box center [319, 119] width 187 height 18
click at [327, 123] on input "text" at bounding box center [319, 119] width 187 height 18
type input "20045"
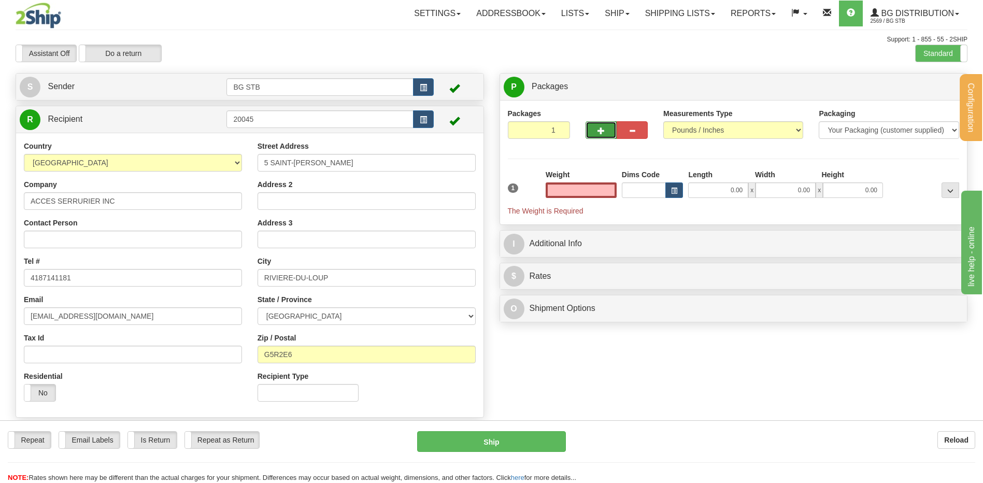
type input "0.00"
click at [603, 130] on span "button" at bounding box center [600, 130] width 7 height 7
type input "2"
drag, startPoint x: 942, startPoint y: 87, endPoint x: 921, endPoint y: 94, distance: 22.4
click at [940, 87] on span "Package Level" at bounding box center [937, 86] width 41 height 7
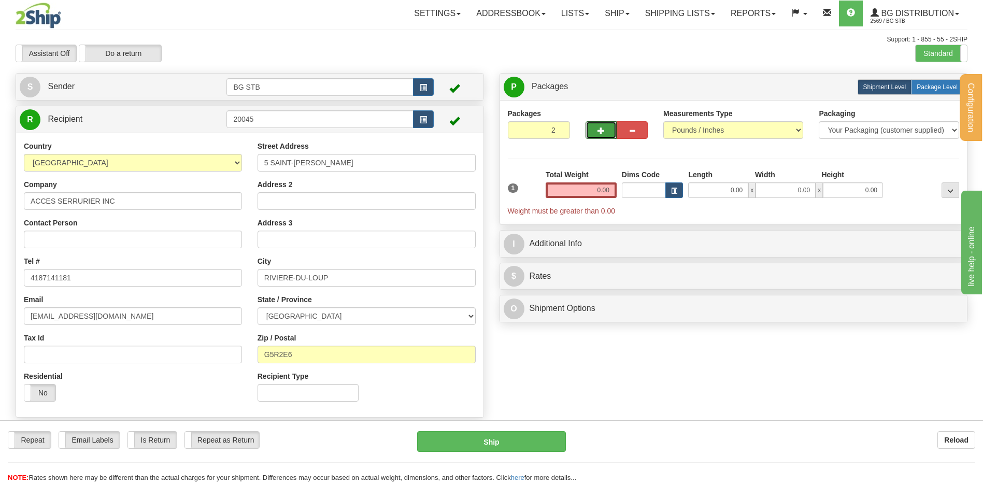
radio input "true"
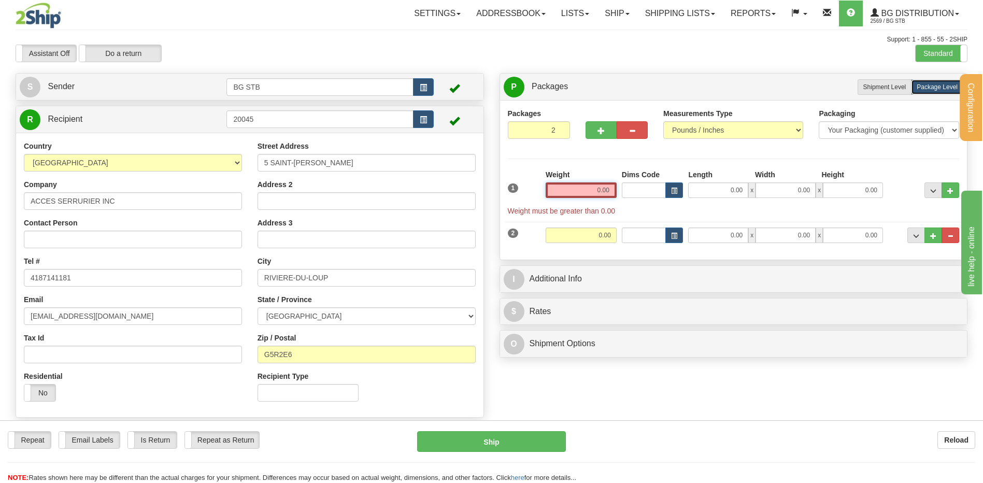
click at [589, 184] on input "0.00" at bounding box center [581, 190] width 71 height 16
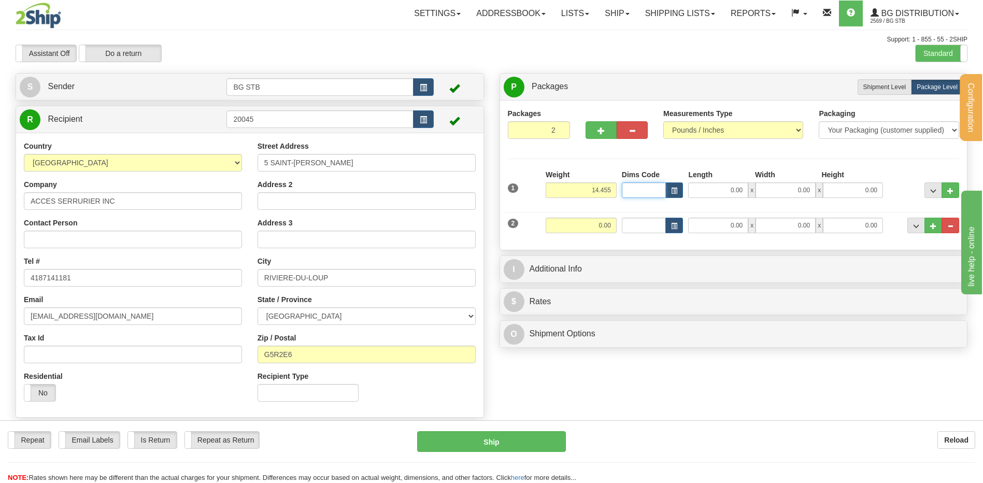
type input "14.46"
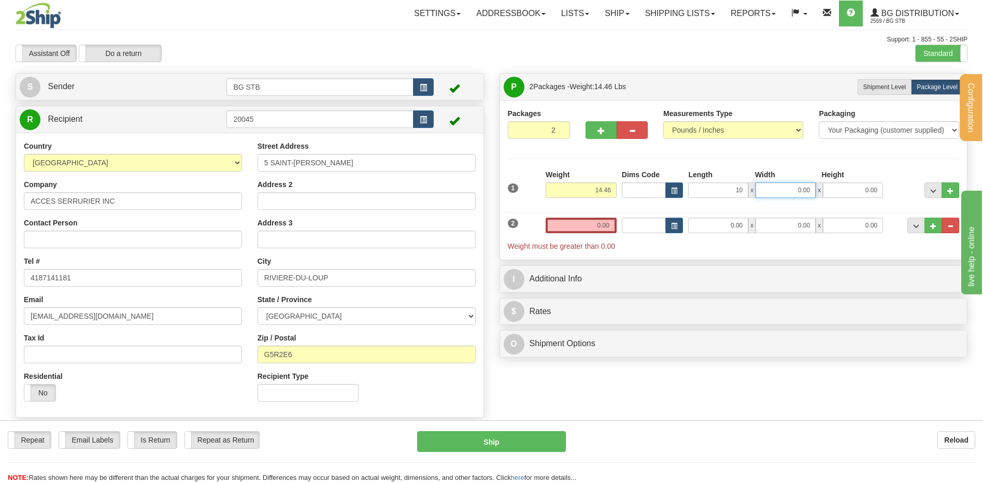
type input "10.00"
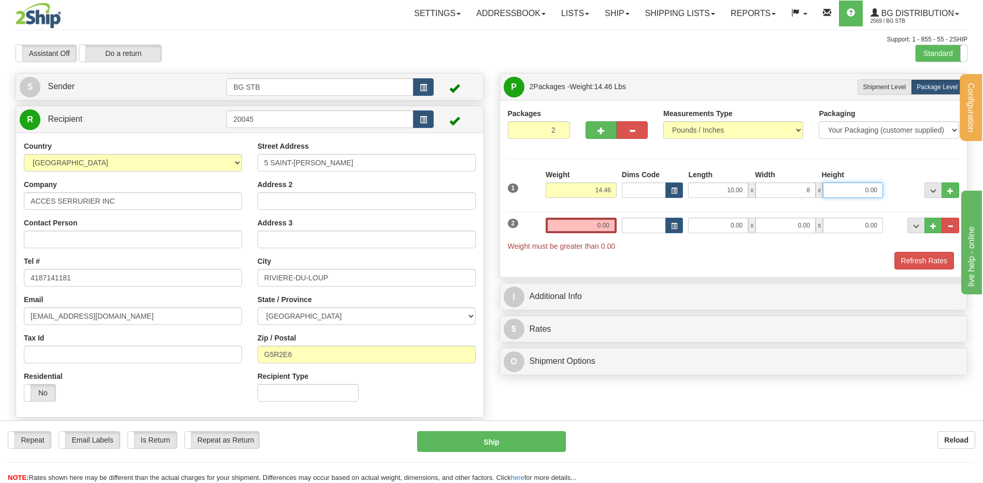
type input "8.00"
type input "6.00"
click at [595, 217] on div "2 Weight 0.00 Dims Code Length Width Height" at bounding box center [733, 229] width 457 height 45
drag, startPoint x: 585, startPoint y: 220, endPoint x: 599, endPoint y: 215, distance: 14.3
click at [585, 220] on input "0.00" at bounding box center [581, 226] width 71 height 16
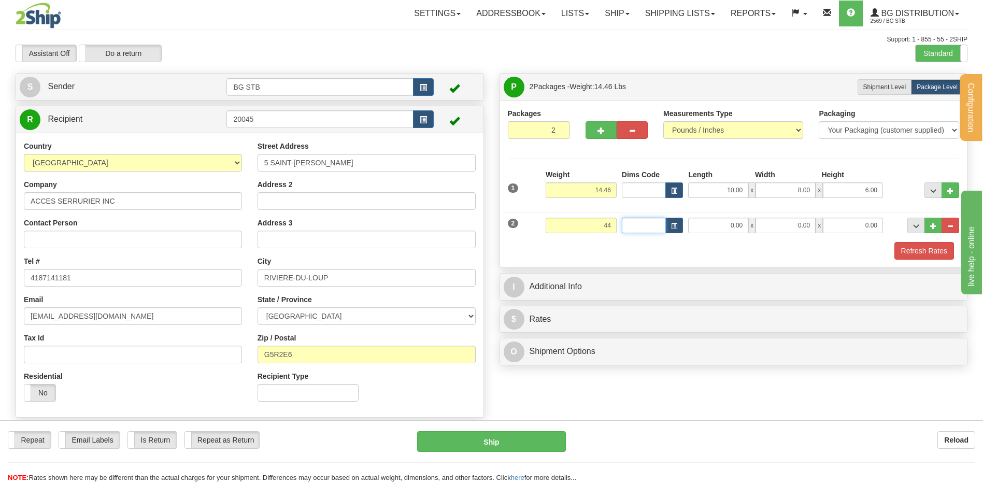
type input "44.00"
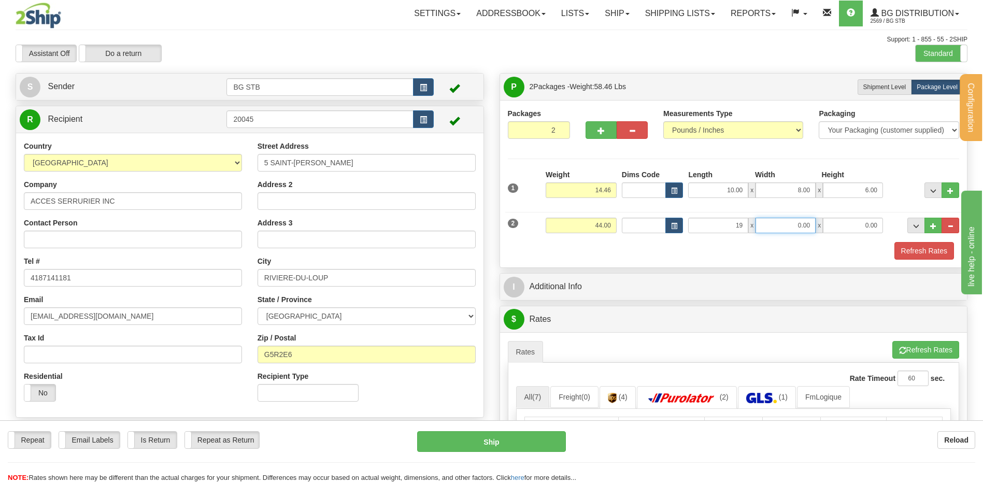
type input "19.00"
type input "17.00"
type input "7.00"
click at [604, 126] on button "button" at bounding box center [600, 130] width 31 height 18
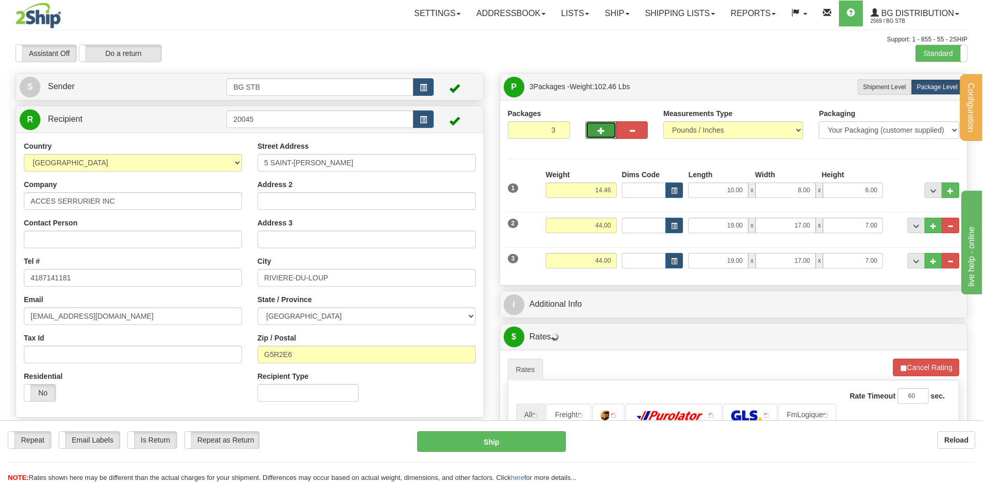
click at [597, 131] on span "button" at bounding box center [600, 130] width 7 height 7
type input "4"
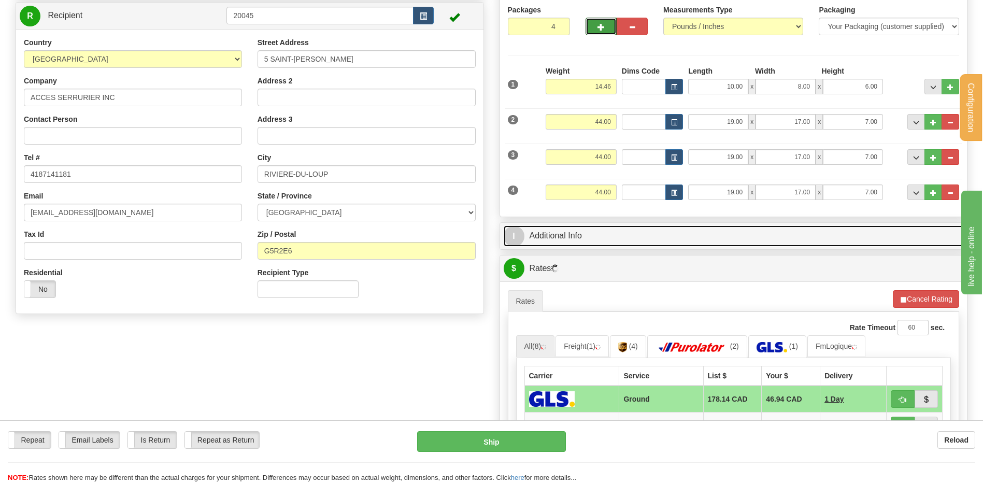
click at [580, 232] on link "I Additional Info" at bounding box center [734, 235] width 460 height 21
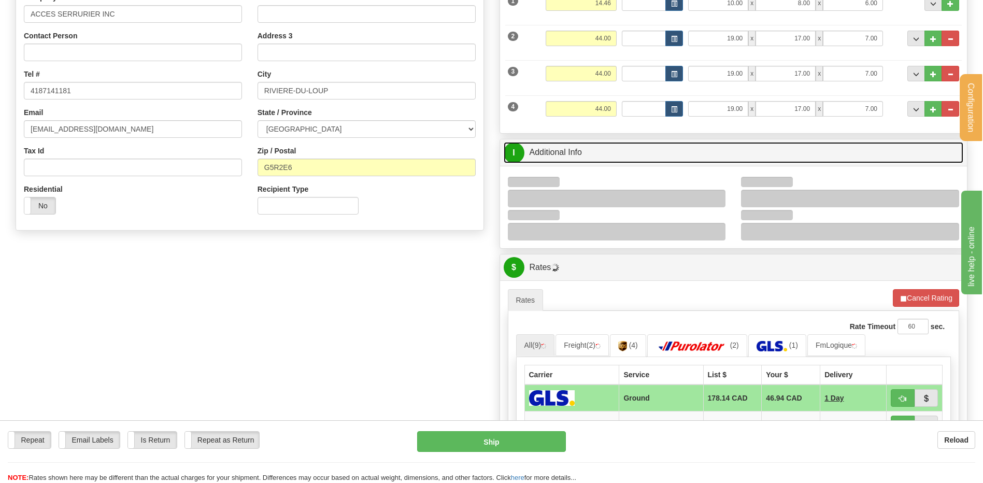
scroll to position [259, 0]
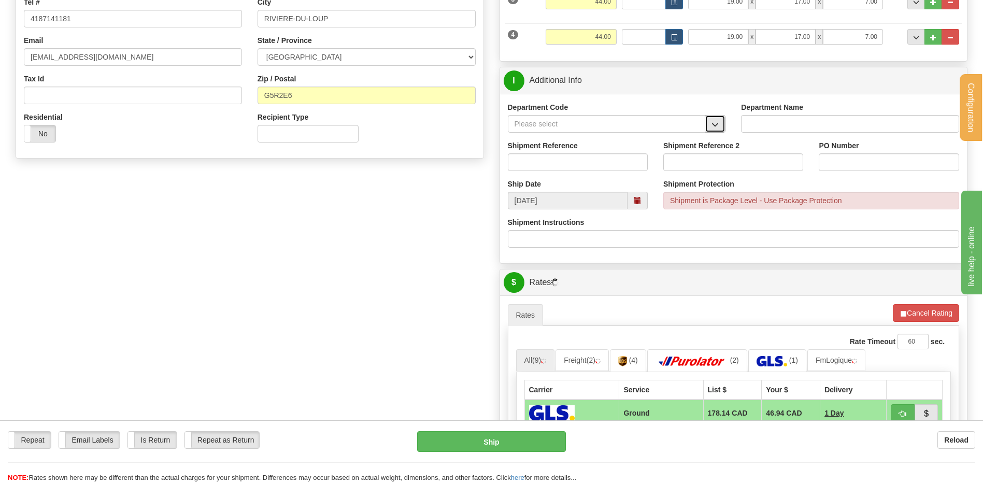
click at [719, 123] on span "button" at bounding box center [714, 124] width 7 height 7
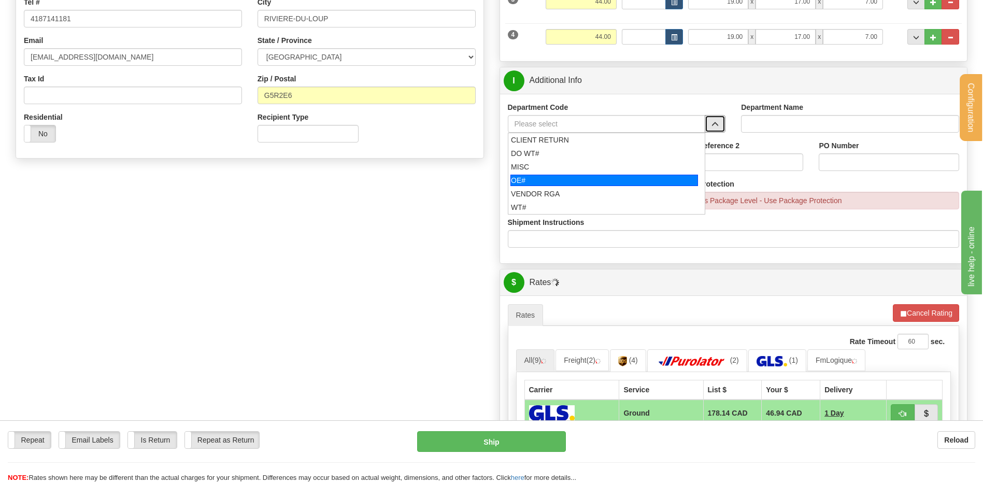
click at [518, 181] on div "OE#" at bounding box center [604, 180] width 188 height 11
type input "OE#"
type input "ORDERS"
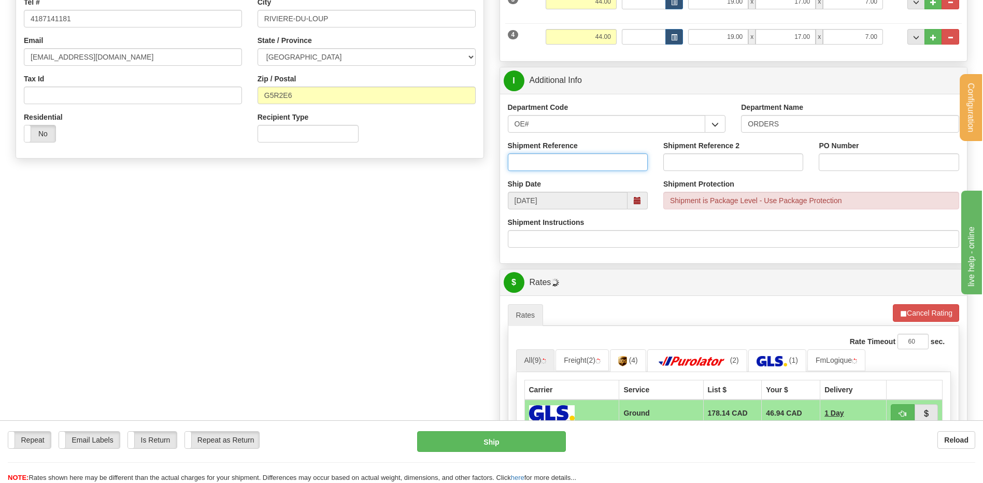
click at [522, 156] on input "Shipment Reference" at bounding box center [578, 162] width 140 height 18
type input "3"
click button "Delete" at bounding box center [0, 0] width 0 height 0
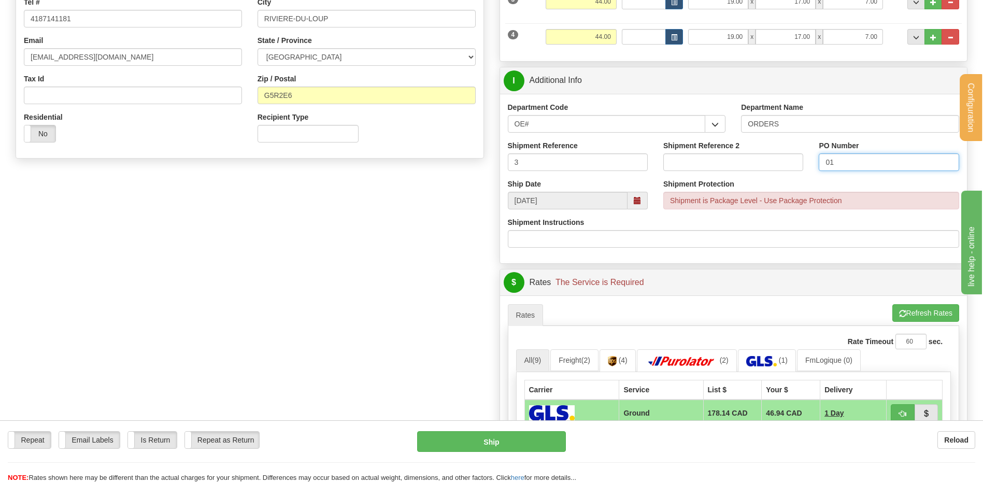
type input "0"
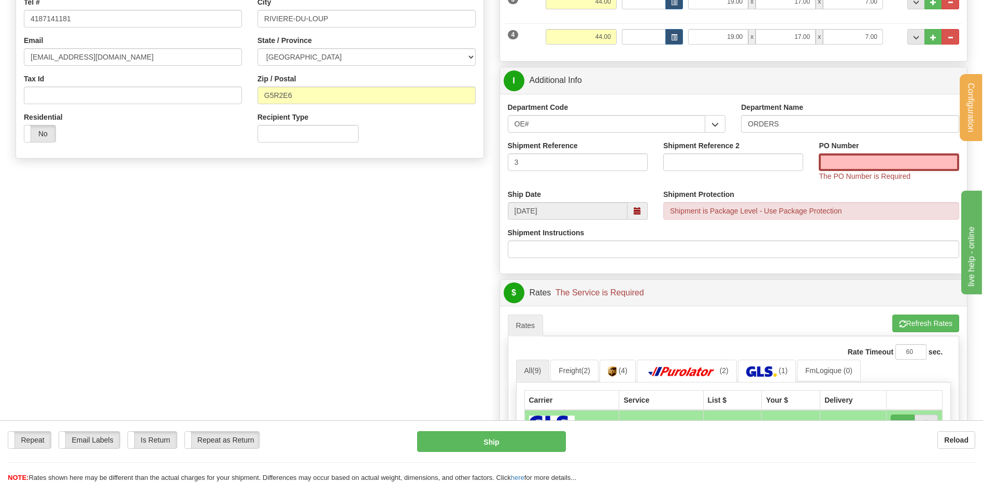
drag, startPoint x: 554, startPoint y: 171, endPoint x: 551, endPoint y: 161, distance: 10.8
click at [553, 170] on div "Shipment Reference 3" at bounding box center [577, 159] width 155 height 38
click at [551, 161] on input "3" at bounding box center [578, 162] width 140 height 18
type input "30134350-00 // 30134239-00"
click at [879, 156] on input "PO Number" at bounding box center [889, 162] width 140 height 18
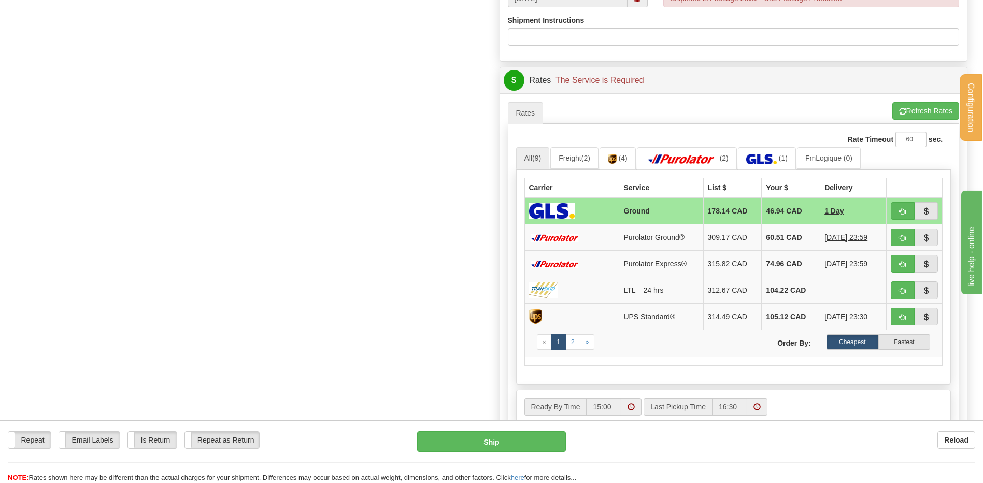
scroll to position [466, 0]
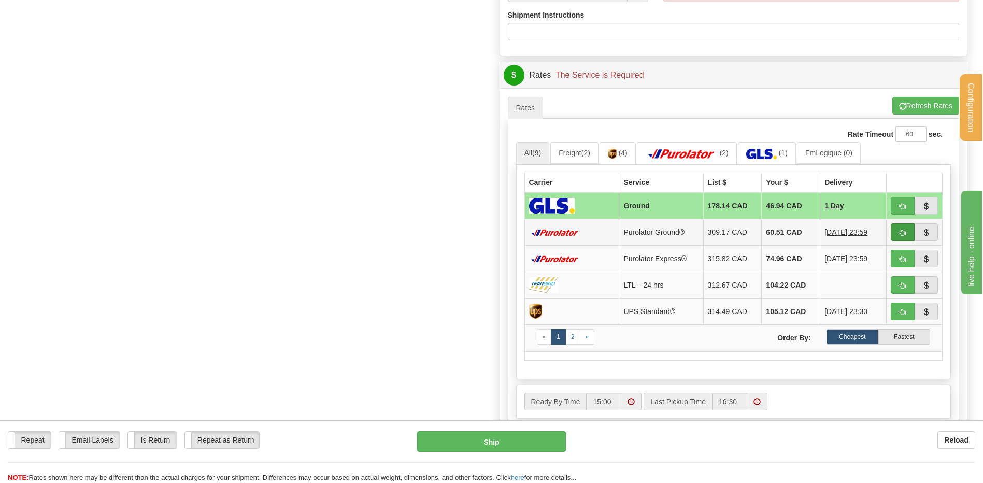
type input "170925-1 // 170925"
click at [909, 233] on button "button" at bounding box center [903, 232] width 24 height 18
type input "260"
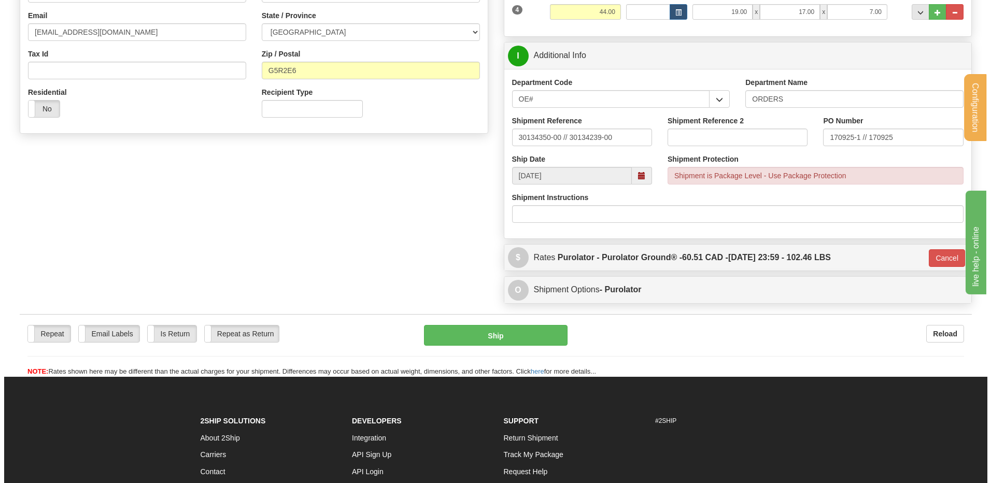
scroll to position [274, 0]
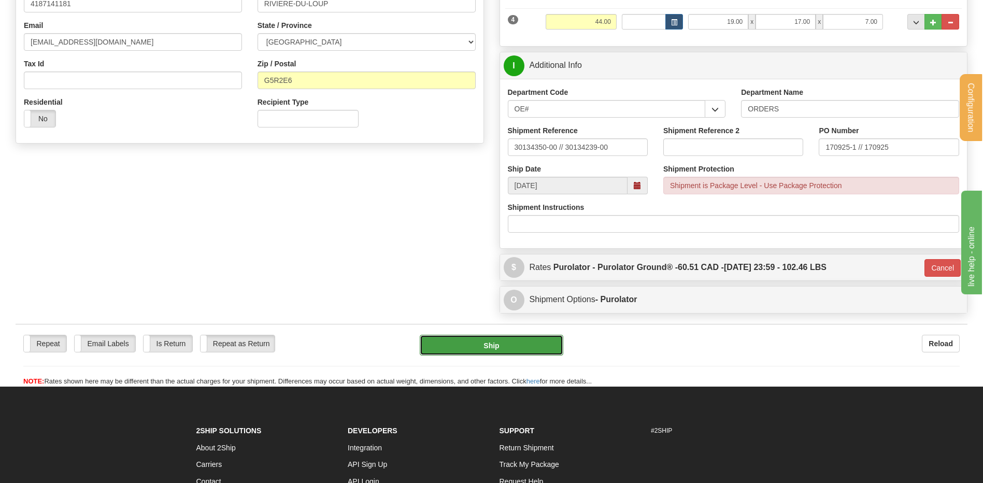
click at [468, 340] on button "Ship" at bounding box center [491, 345] width 143 height 21
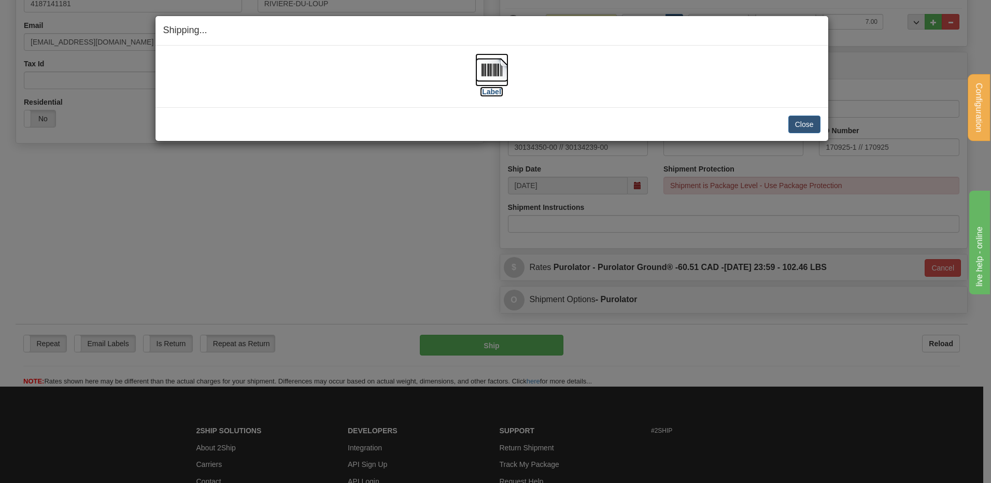
click at [476, 70] on img at bounding box center [491, 69] width 33 height 33
click at [806, 119] on button "Close" at bounding box center [804, 125] width 32 height 18
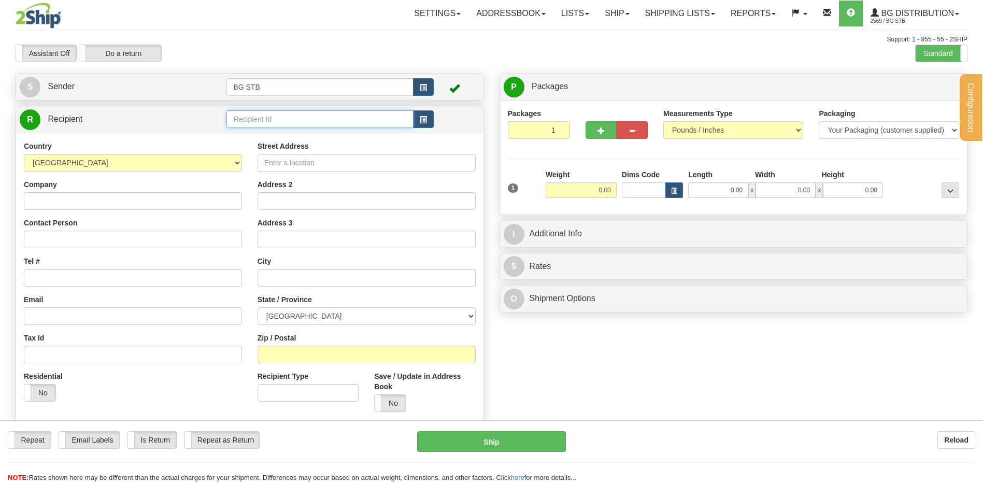
drag, startPoint x: 0, startPoint y: 0, endPoint x: 229, endPoint y: 120, distance: 258.6
click at [242, 119] on input "text" at bounding box center [319, 119] width 187 height 18
type input "1032"
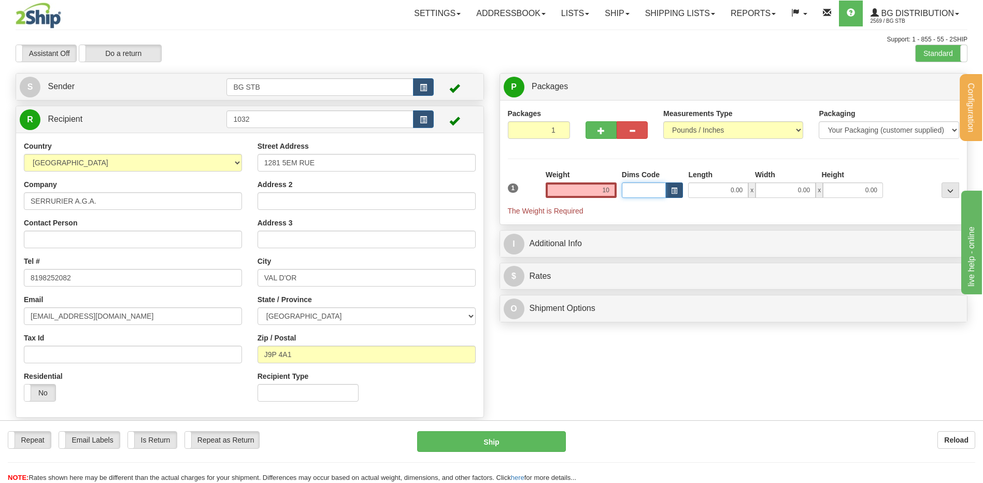
type input "10.00"
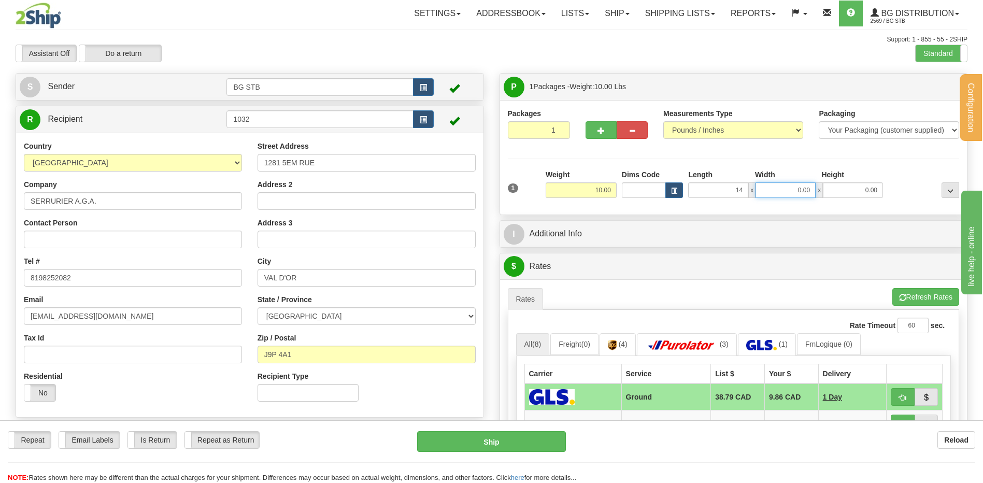
type input "14.00"
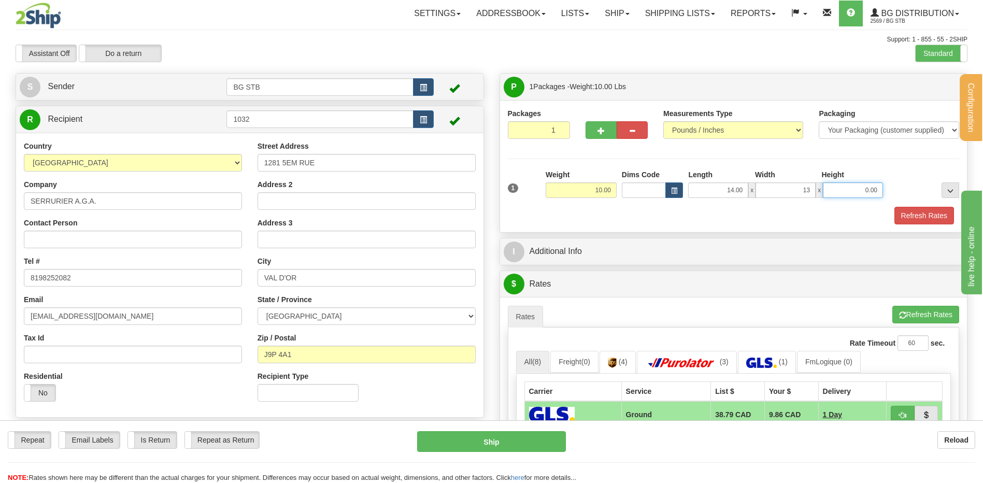
type input "13.00"
type input "5.00"
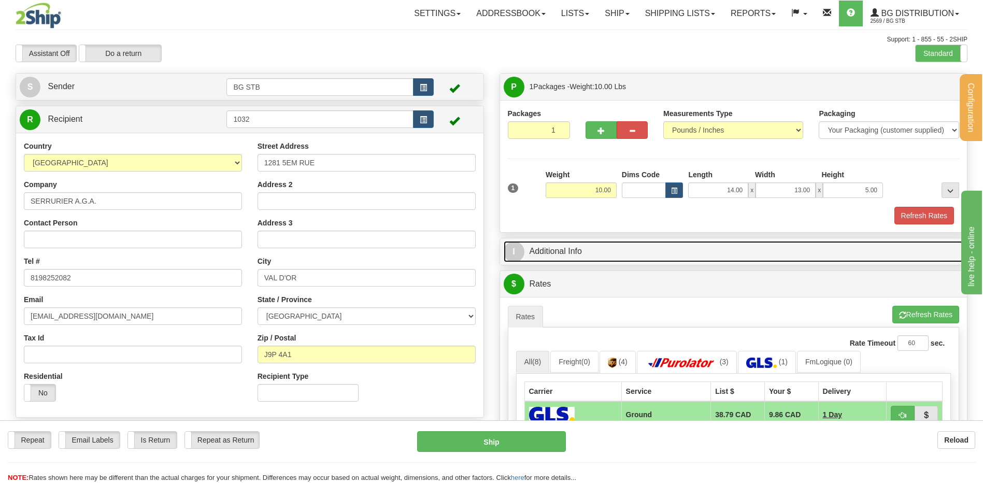
click at [610, 245] on link "I Additional Info" at bounding box center [734, 251] width 460 height 21
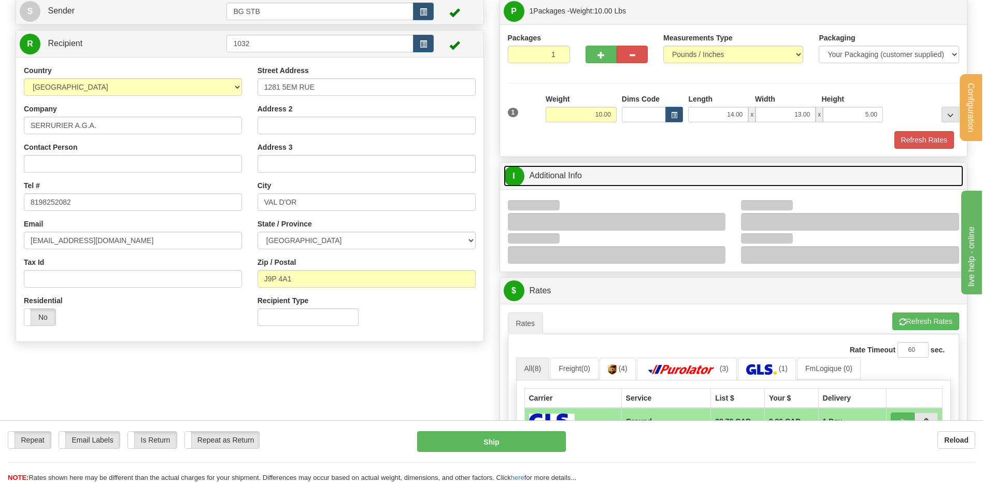
scroll to position [155, 0]
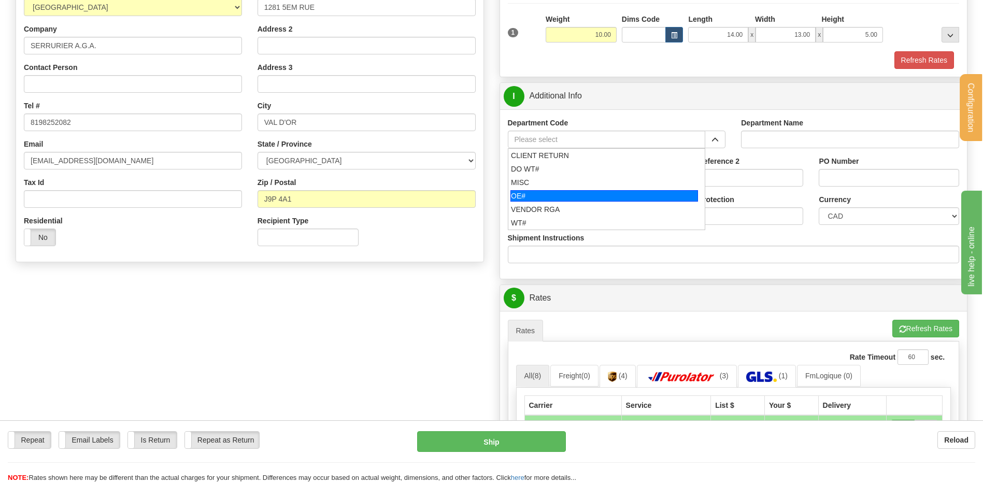
click at [554, 194] on div "OE#" at bounding box center [604, 195] width 188 height 11
type input "OE#"
type input "ORDERS"
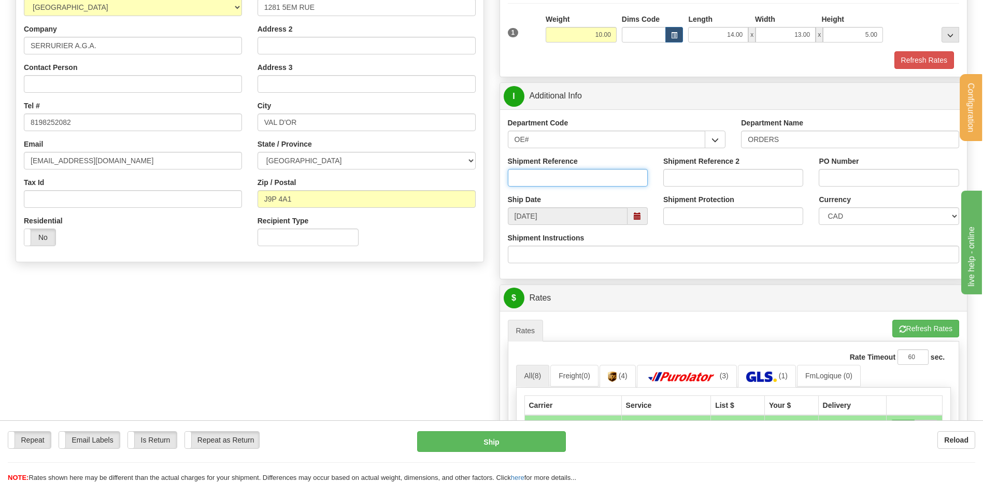
click at [552, 178] on input "Shipment Reference" at bounding box center [578, 178] width 140 height 18
type input "80006211-00"
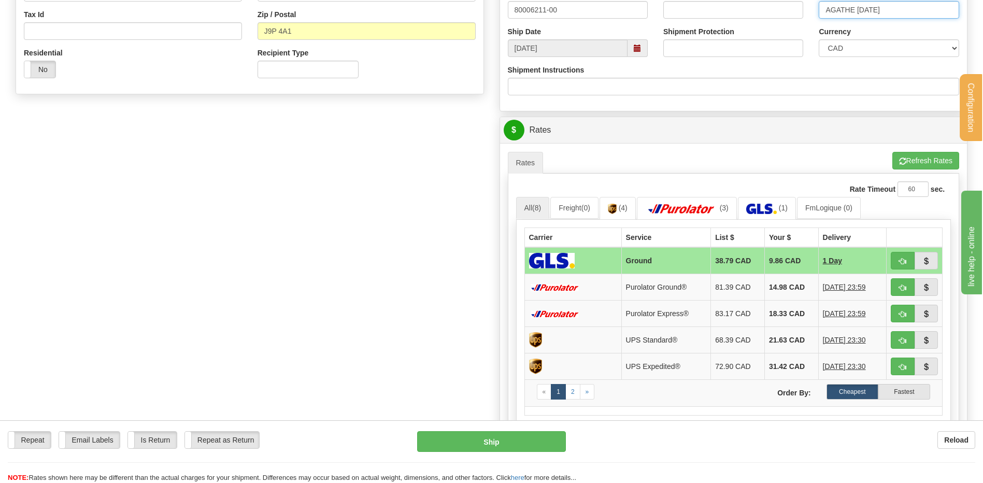
scroll to position [363, 0]
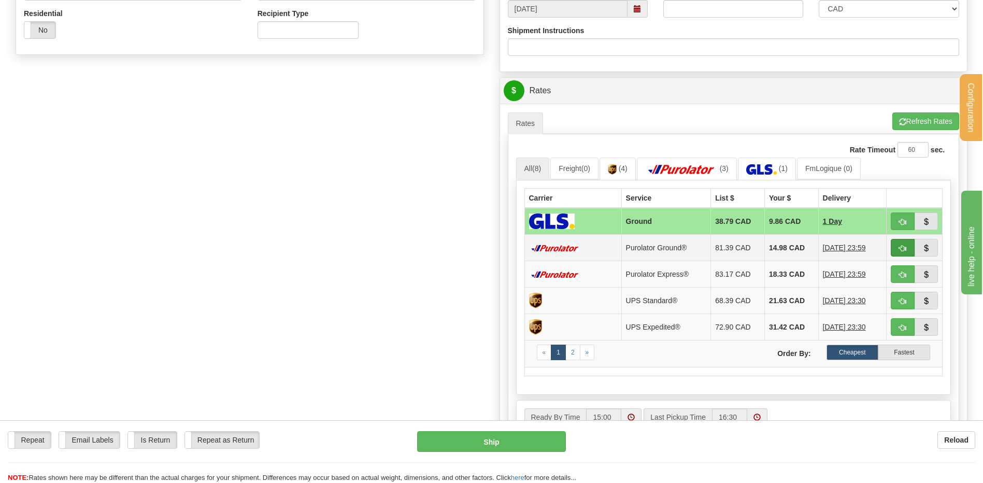
type input "AGATHE [DATE]"
drag, startPoint x: 903, startPoint y: 245, endPoint x: 812, endPoint y: 246, distance: 90.7
click at [903, 245] on span "button" at bounding box center [902, 248] width 7 height 7
type input "260"
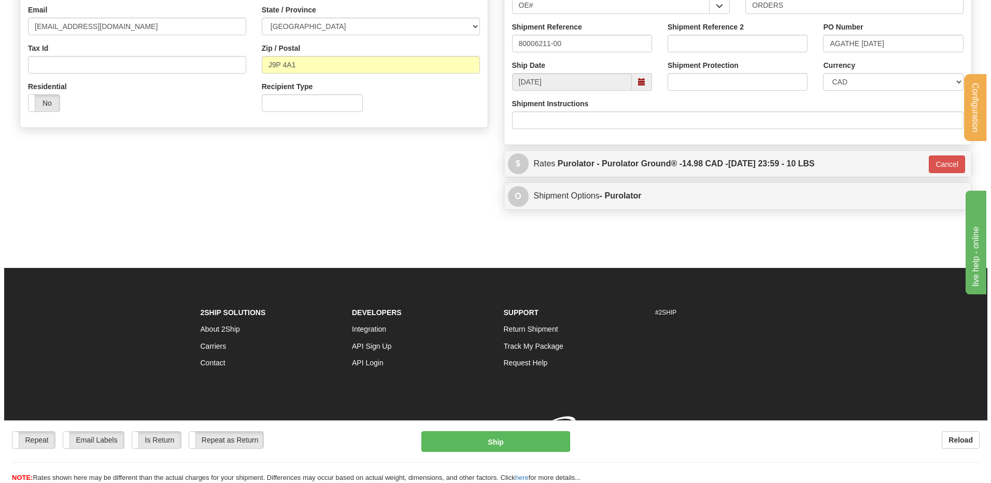
scroll to position [273, 0]
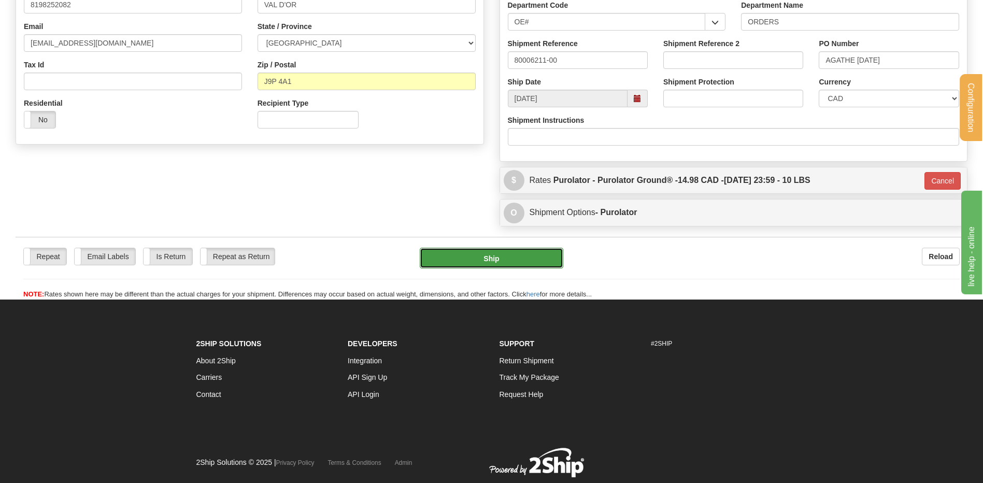
click at [470, 255] on button "Ship" at bounding box center [491, 258] width 143 height 21
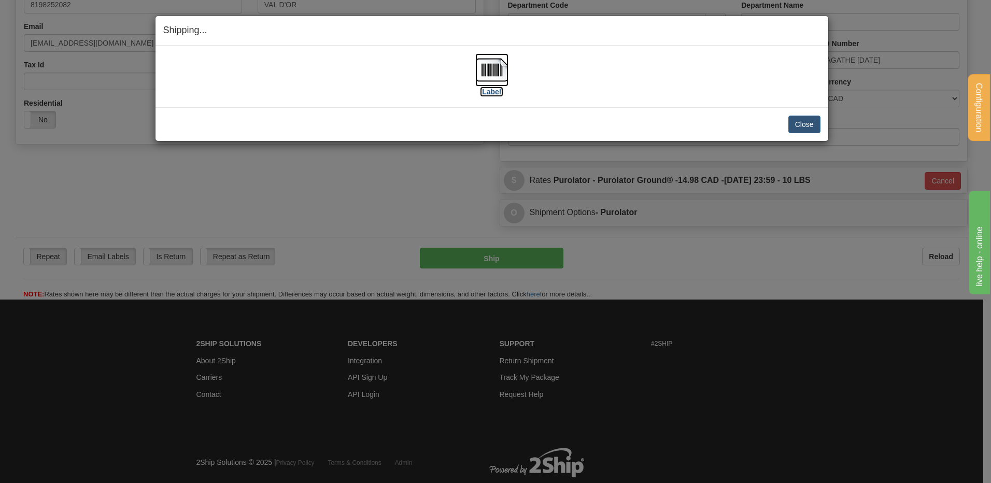
click at [494, 68] on img at bounding box center [491, 69] width 33 height 33
click at [815, 127] on button "Close" at bounding box center [804, 125] width 32 height 18
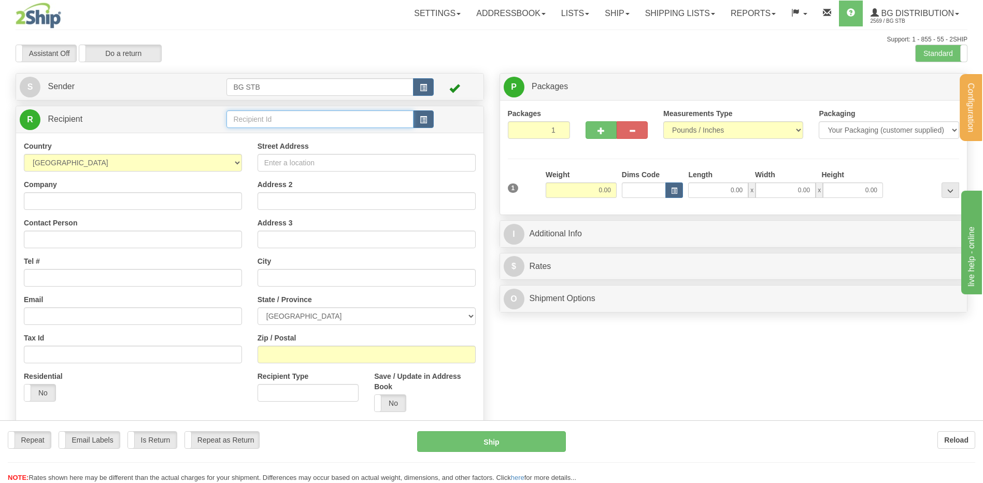
click at [237, 116] on input "text" at bounding box center [319, 119] width 187 height 18
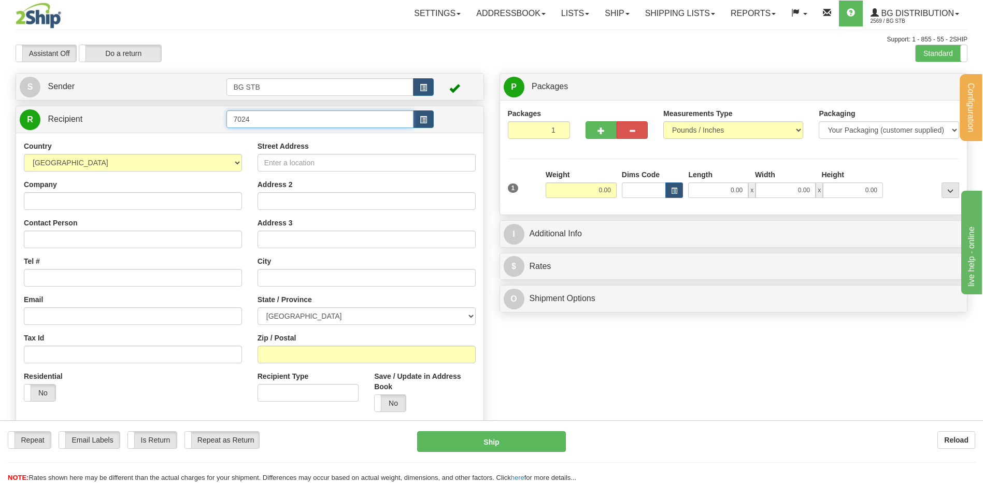
type input "7024"
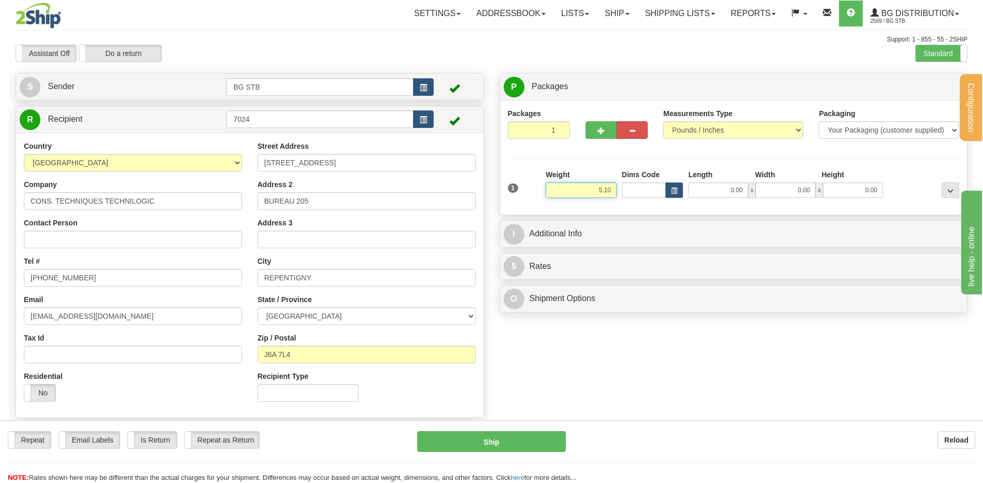
type input "5.10"
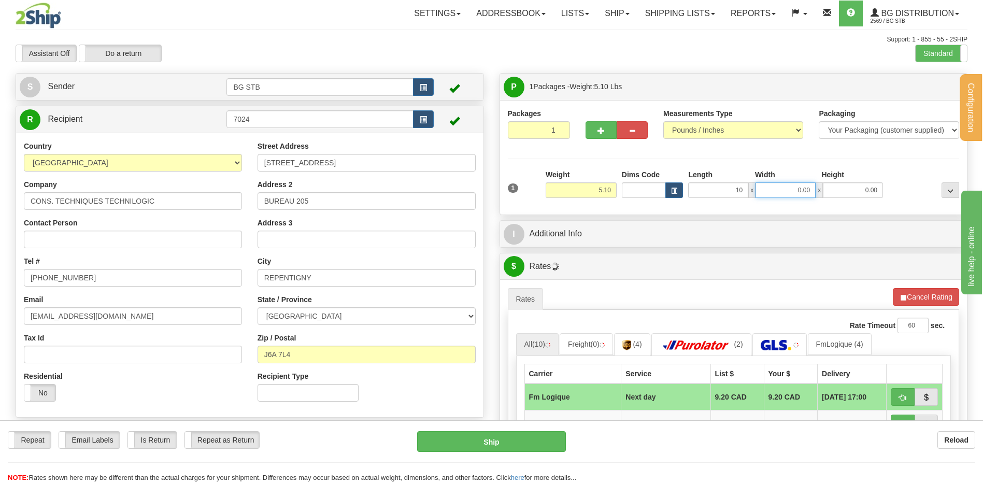
type input "10.00"
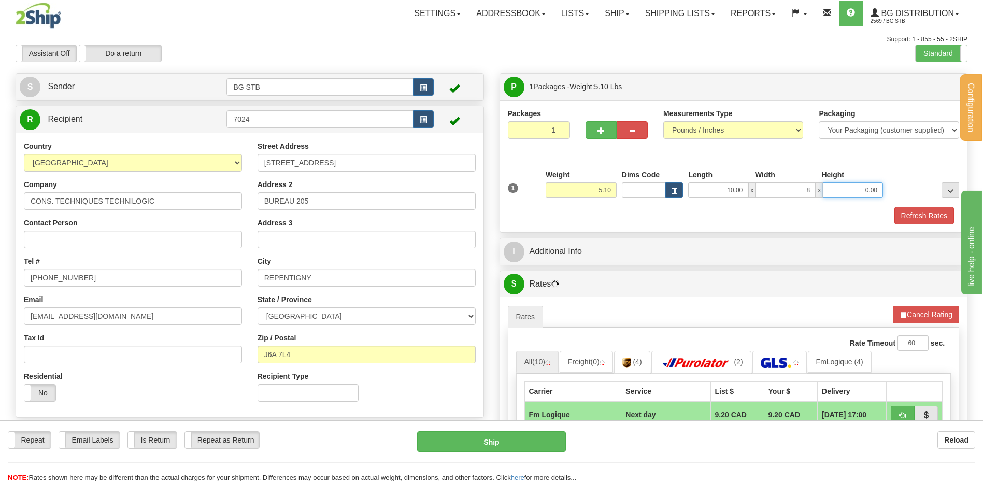
type input "8.00"
type input "10.00"
click at [600, 237] on div "P Packages 1 Packages - Weight: 5.10 Lbs Shipment Level Shipm. Package Level Pa…" at bounding box center [734, 382] width 484 height 619
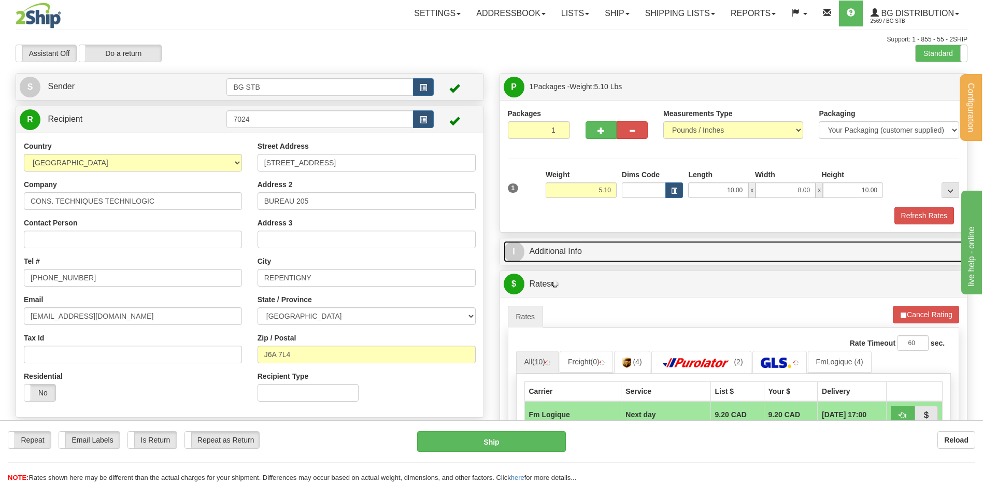
click at [604, 246] on link "I Additional Info" at bounding box center [734, 251] width 460 height 21
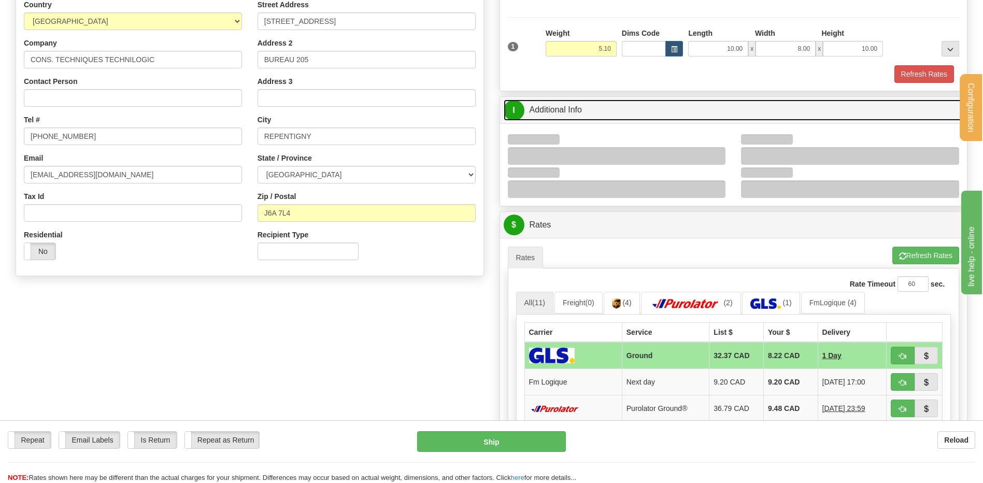
scroll to position [155, 0]
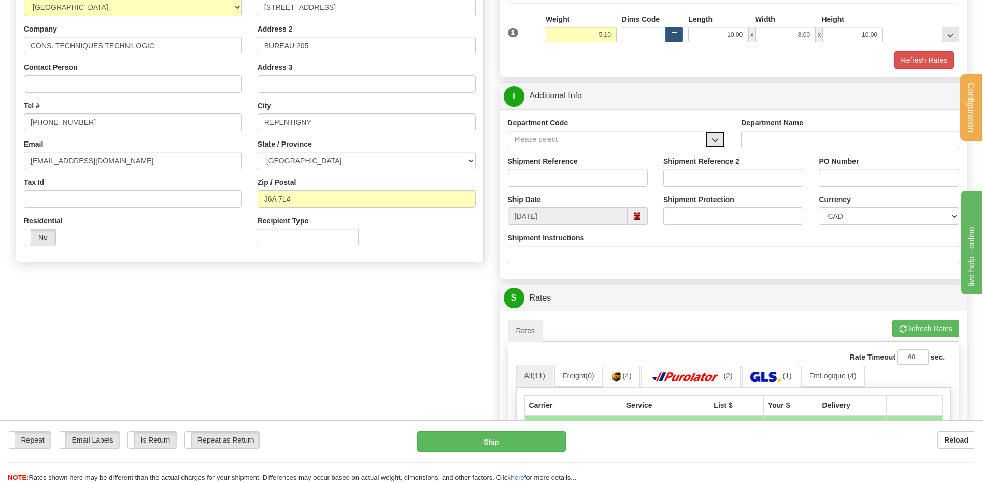
click at [716, 140] on span "button" at bounding box center [714, 140] width 7 height 7
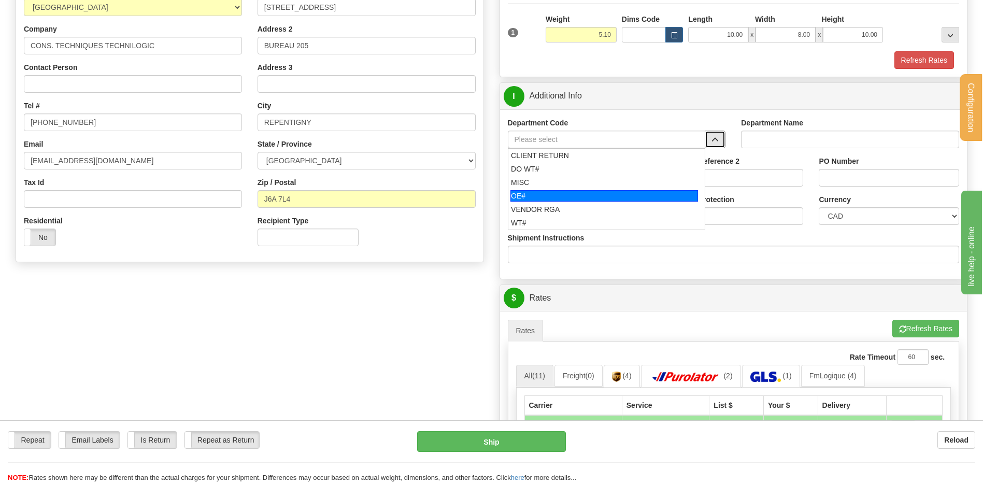
click at [520, 200] on div "OE#" at bounding box center [604, 195] width 188 height 11
type input "OE#"
type input "ORDERS"
click at [523, 173] on input "Shipment Reference" at bounding box center [578, 178] width 140 height 18
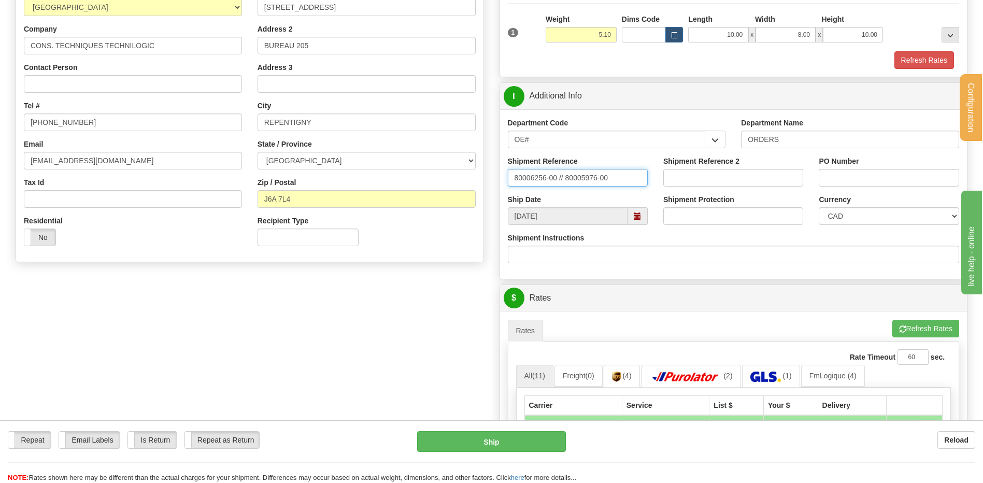
type input "80006256-00 // 80005976-00"
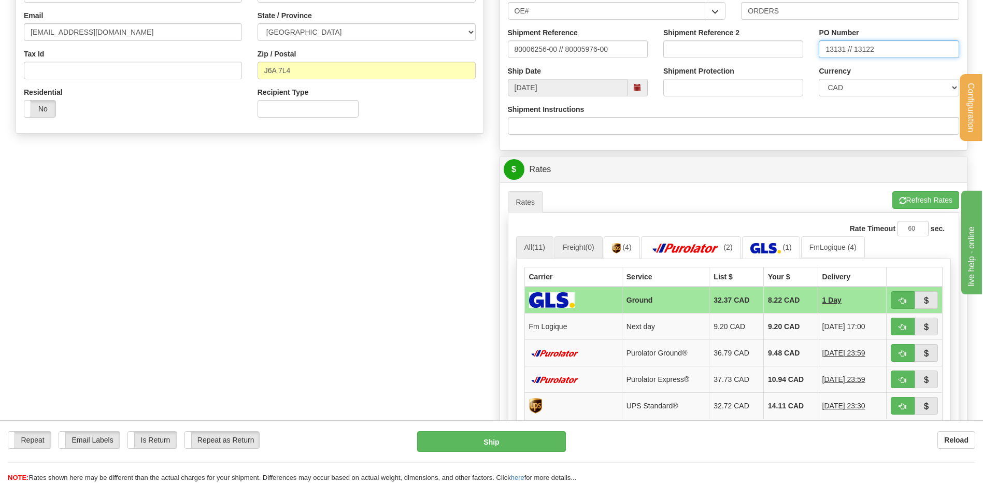
scroll to position [363, 0]
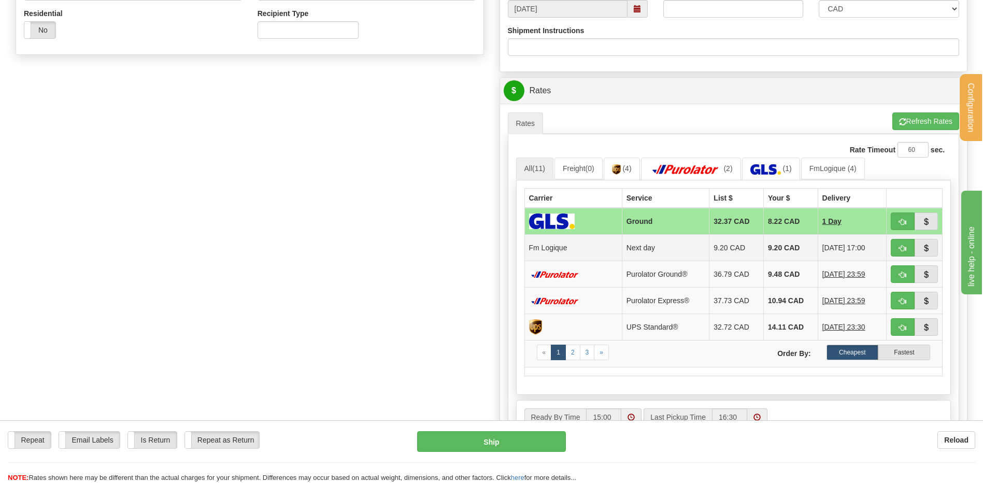
type input "13131 // 13122"
click at [894, 250] on button "button" at bounding box center [903, 248] width 24 height 18
type input "jour"
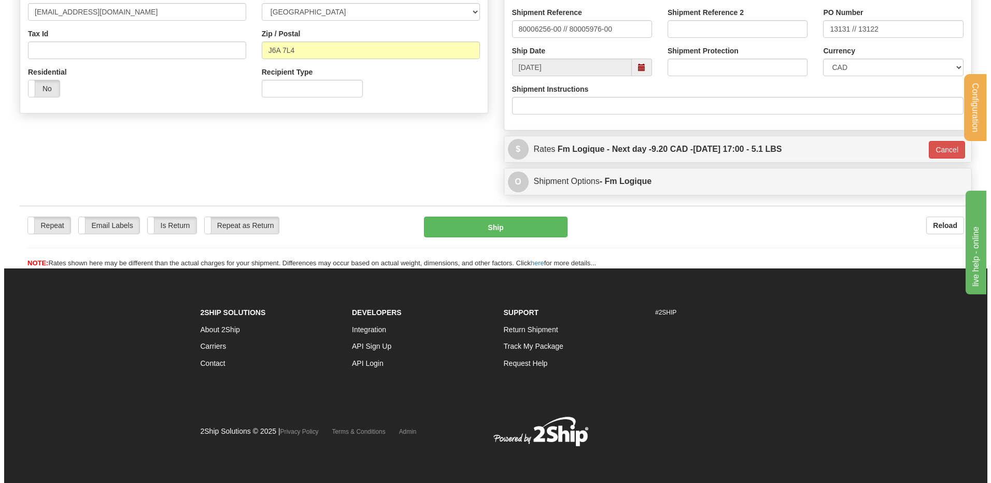
scroll to position [305, 0]
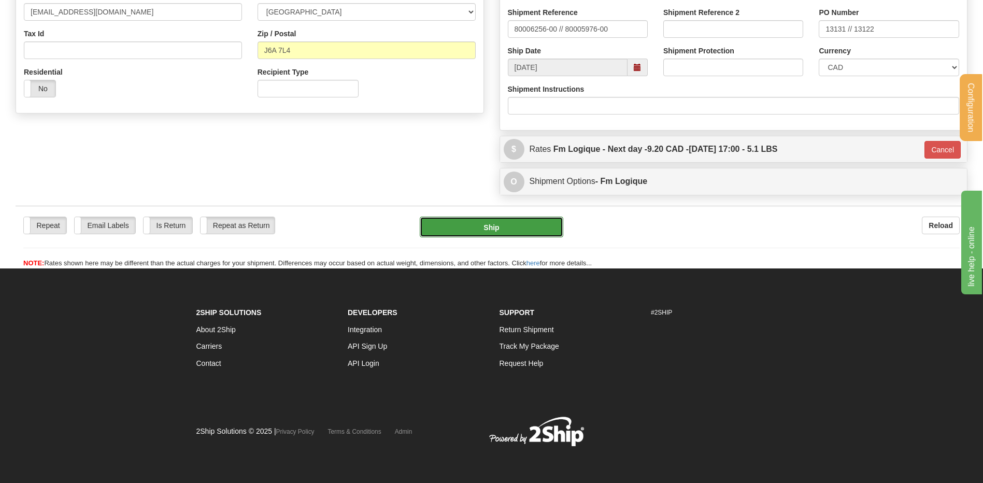
click at [493, 234] on button "Ship" at bounding box center [491, 227] width 143 height 21
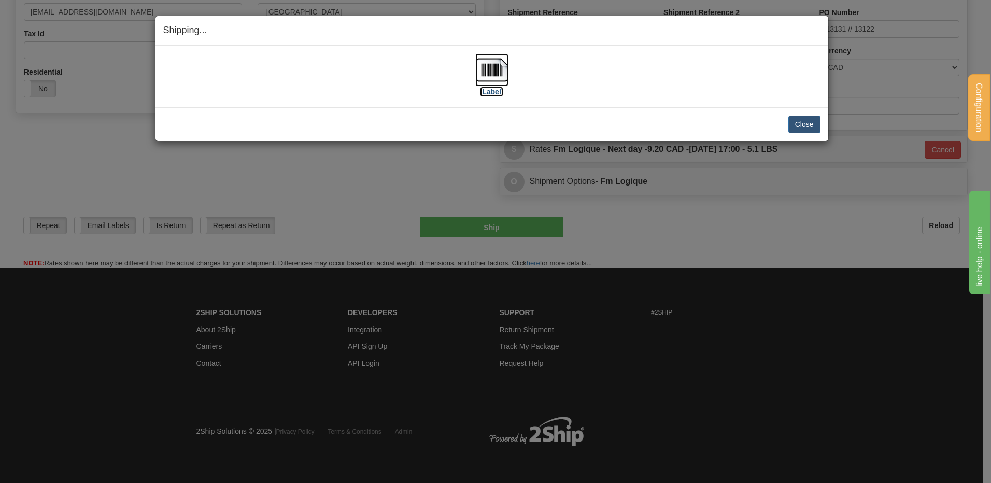
click at [492, 68] on img at bounding box center [491, 69] width 33 height 33
click at [802, 123] on button "Close" at bounding box center [804, 125] width 32 height 18
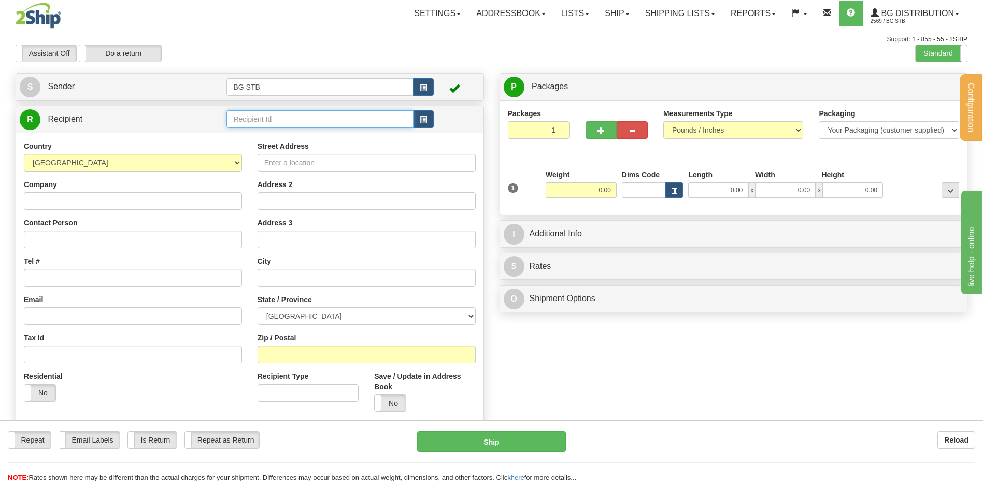
click at [249, 118] on input "text" at bounding box center [319, 119] width 187 height 18
type input "4044"
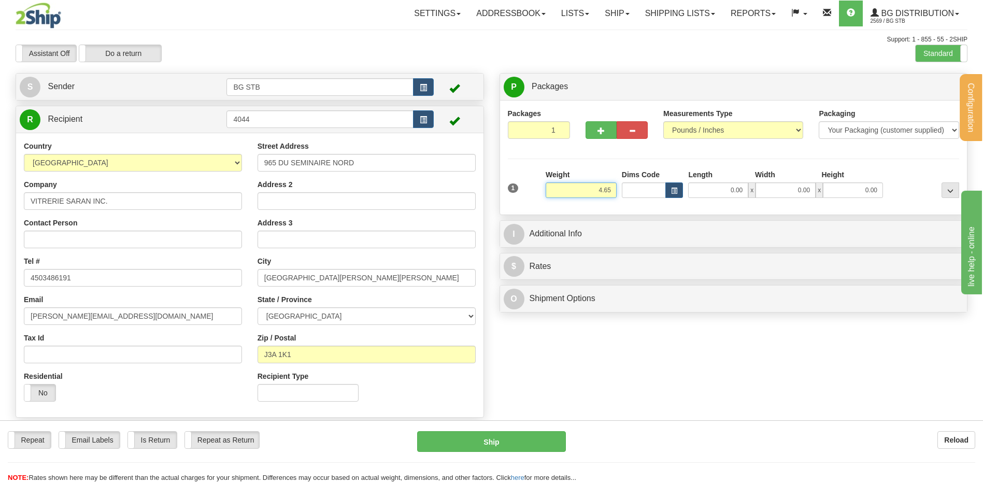
type input "4.65"
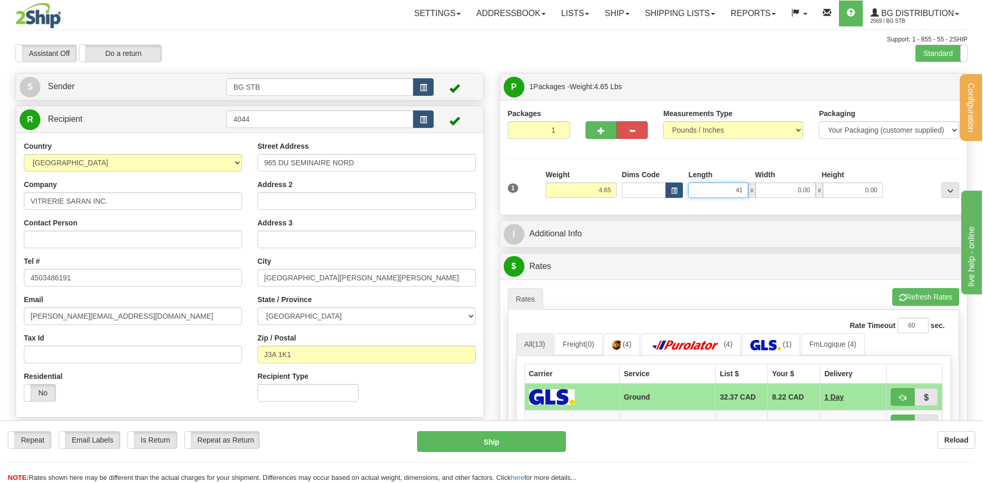
type input "4"
type input "16.00"
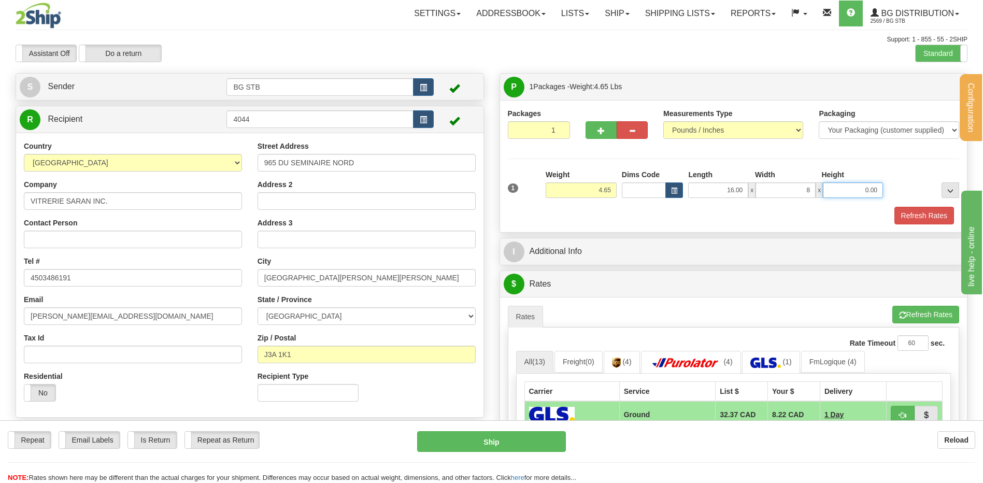
type input "8.00"
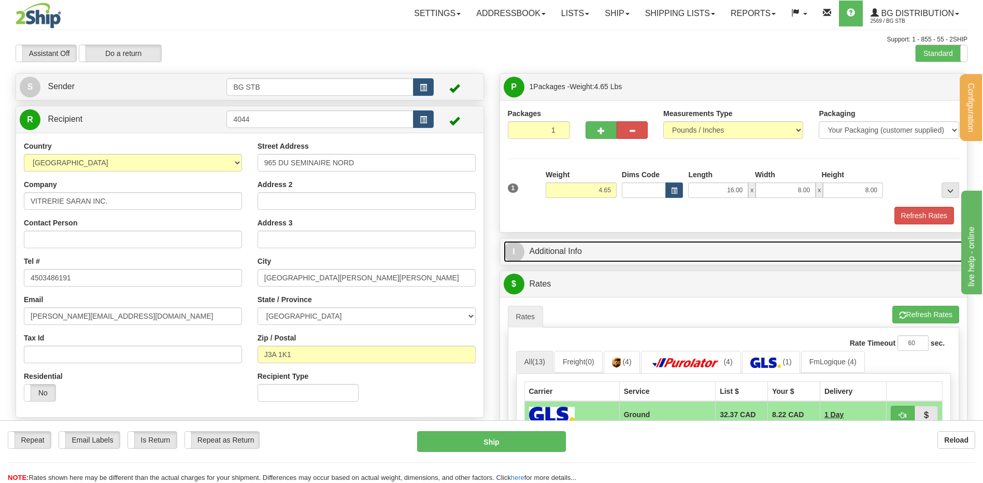
click at [577, 251] on link "I Additional Info" at bounding box center [734, 251] width 460 height 21
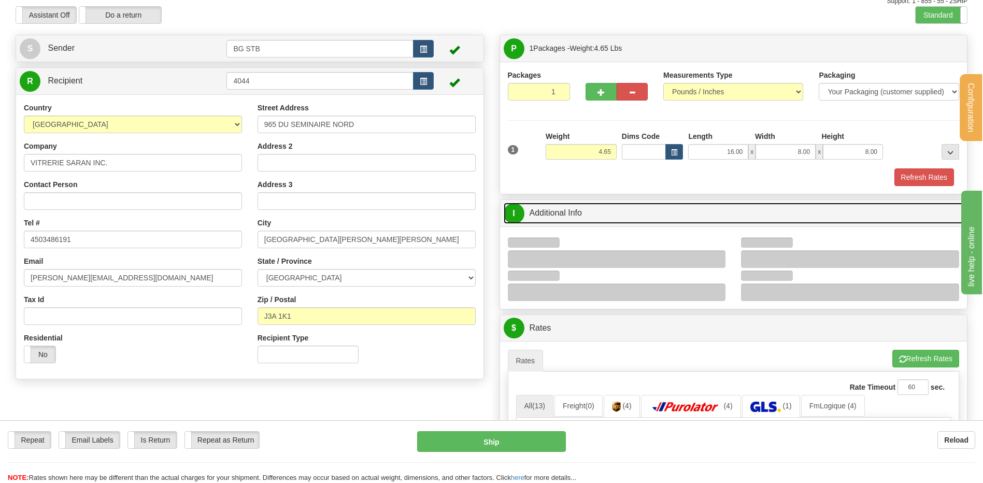
scroll to position [104, 0]
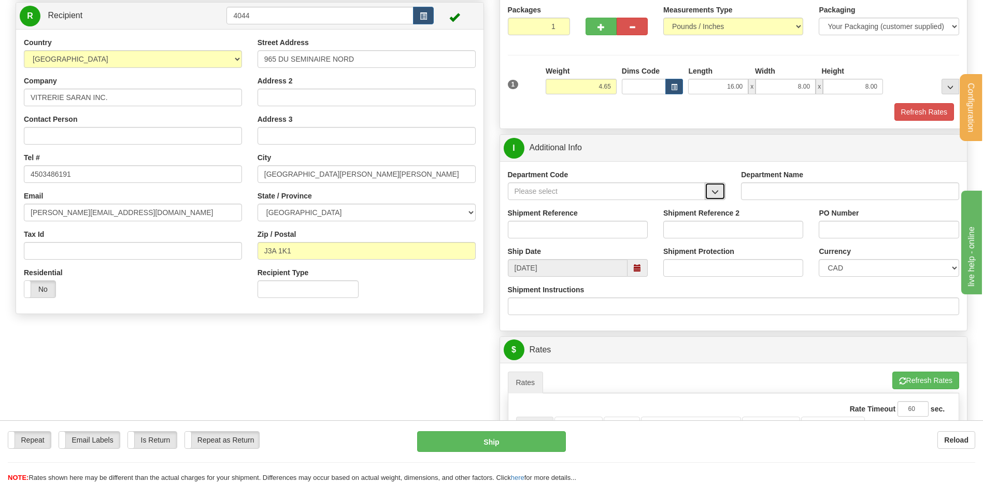
click at [713, 192] on span "button" at bounding box center [714, 192] width 7 height 7
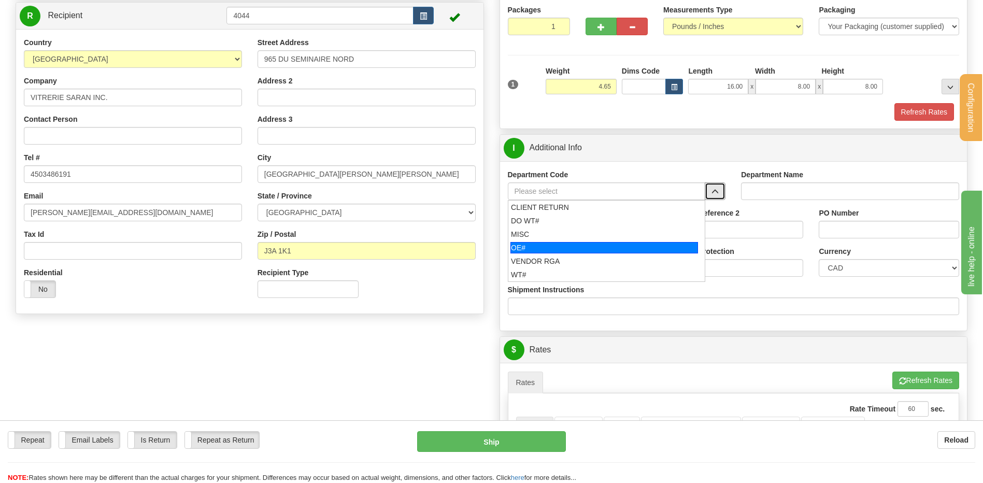
drag, startPoint x: 555, startPoint y: 244, endPoint x: 554, endPoint y: 233, distance: 11.4
click at [555, 243] on div "OE#" at bounding box center [604, 247] width 188 height 11
type input "OE#"
type input "ORDERS"
click at [554, 233] on input "Shipment Reference" at bounding box center [578, 230] width 140 height 18
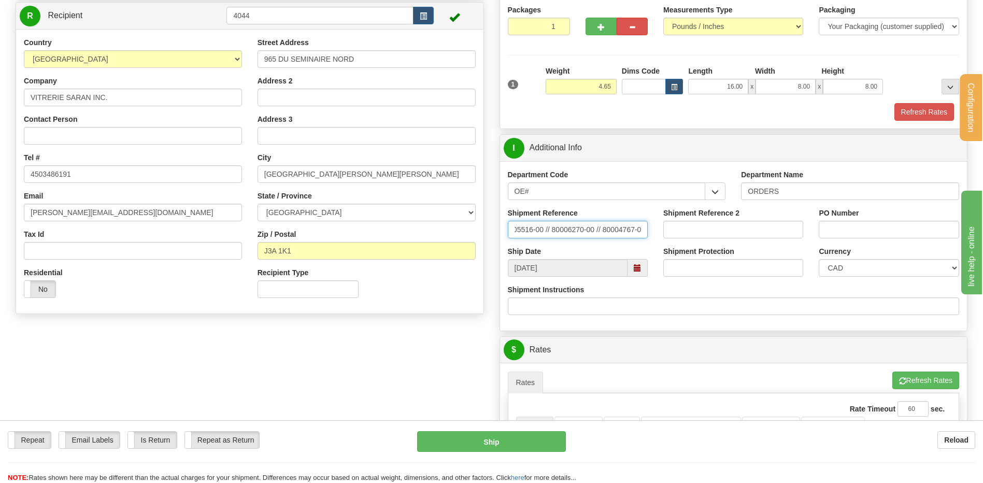
scroll to position [0, 18]
type input "80005516-00 // 80006270-00 // 80004767-00"
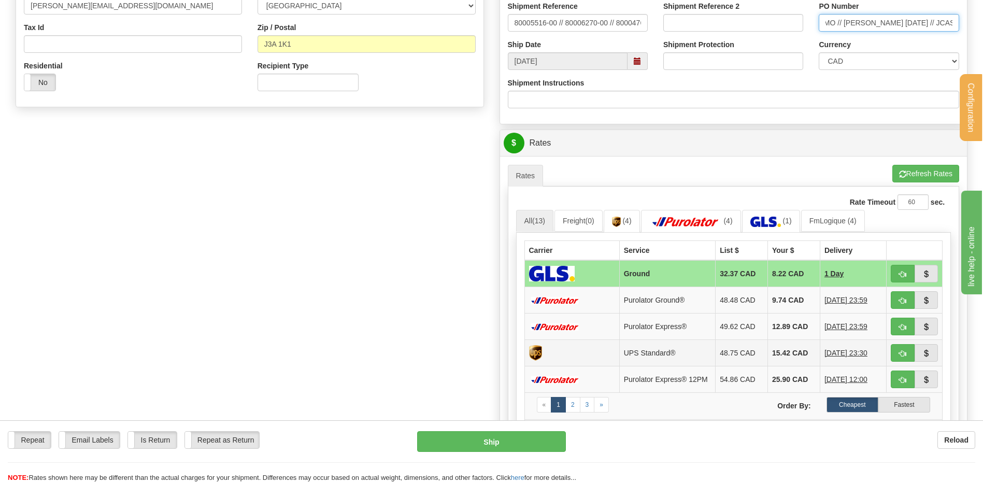
scroll to position [363, 0]
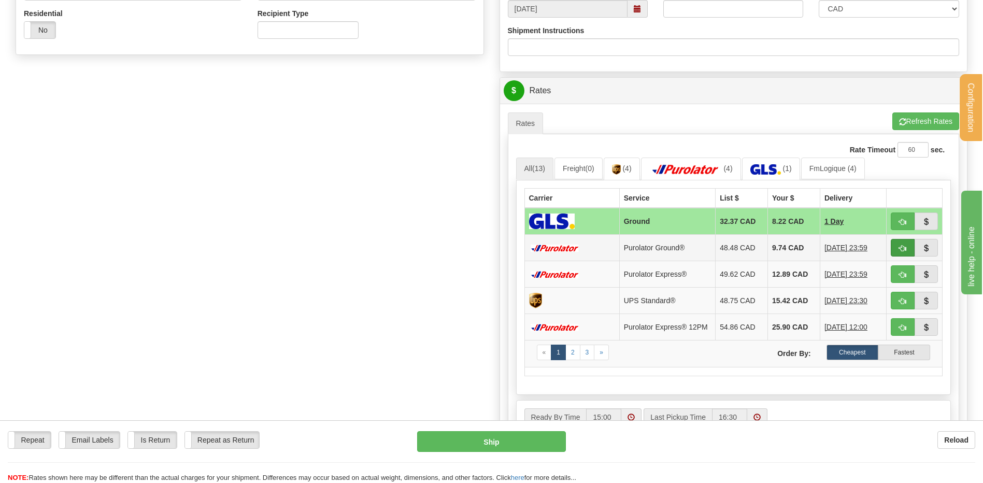
type input "PROMO // CARLO 17SEPT // JCAS19AOUT"
click at [904, 248] on span "button" at bounding box center [902, 248] width 7 height 7
type input "260"
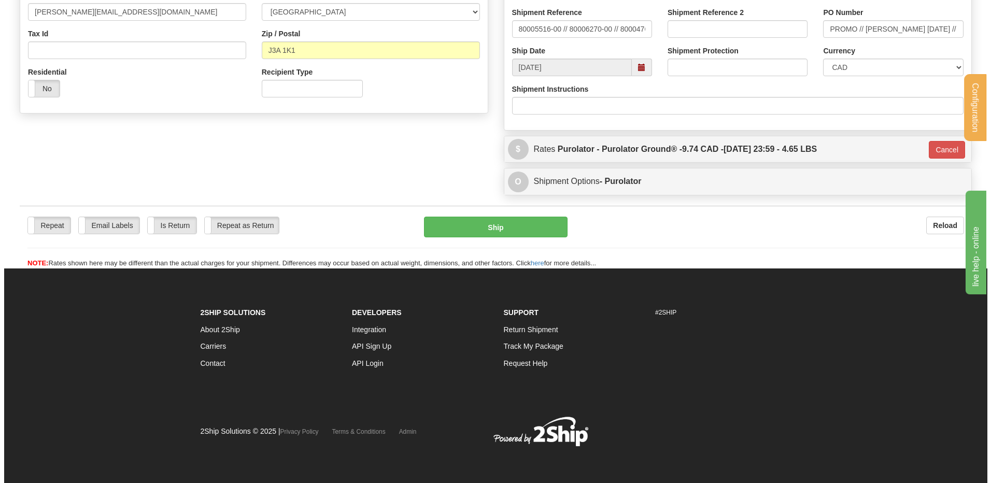
scroll to position [305, 0]
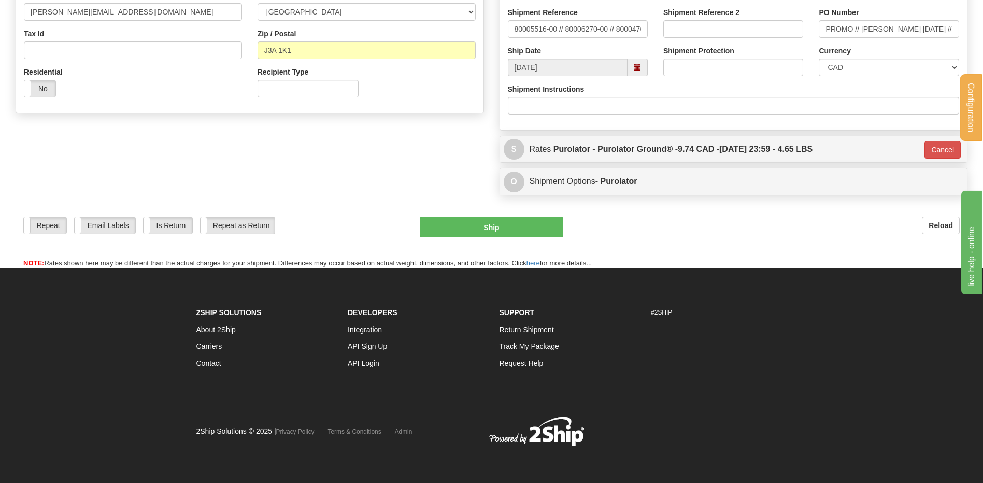
click at [510, 240] on div "Repeat Repeat Email Labels Email Labels Edit Is Return Is Return Repeat as Retu…" at bounding box center [492, 243] width 952 height 52
click at [508, 232] on button "Ship" at bounding box center [491, 227] width 143 height 21
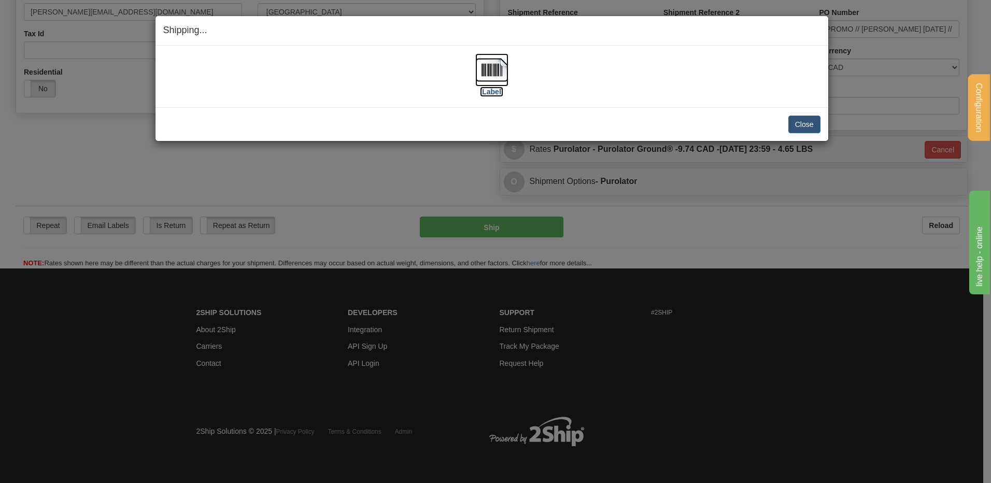
click at [499, 65] on img at bounding box center [491, 69] width 33 height 33
click at [801, 120] on button "Close" at bounding box center [804, 125] width 32 height 18
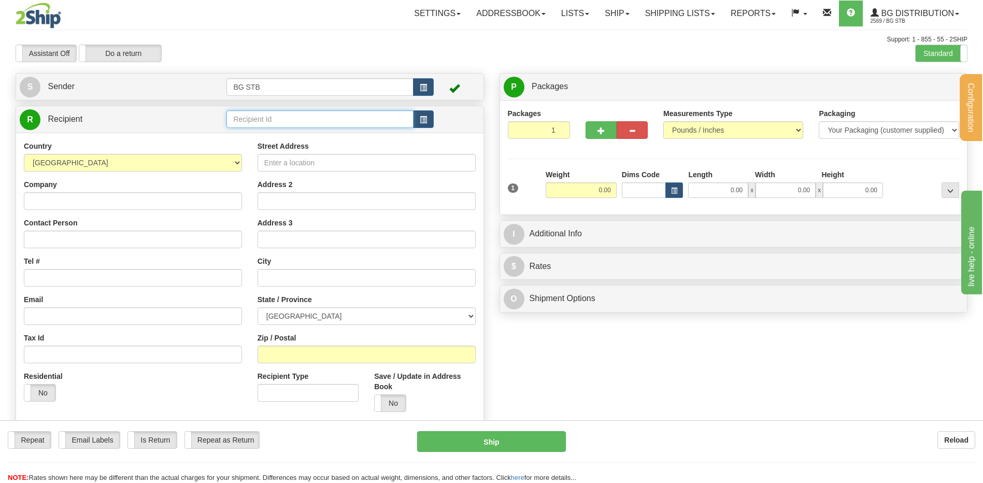
click at [242, 119] on input "text" at bounding box center [319, 119] width 187 height 18
type input "5910"
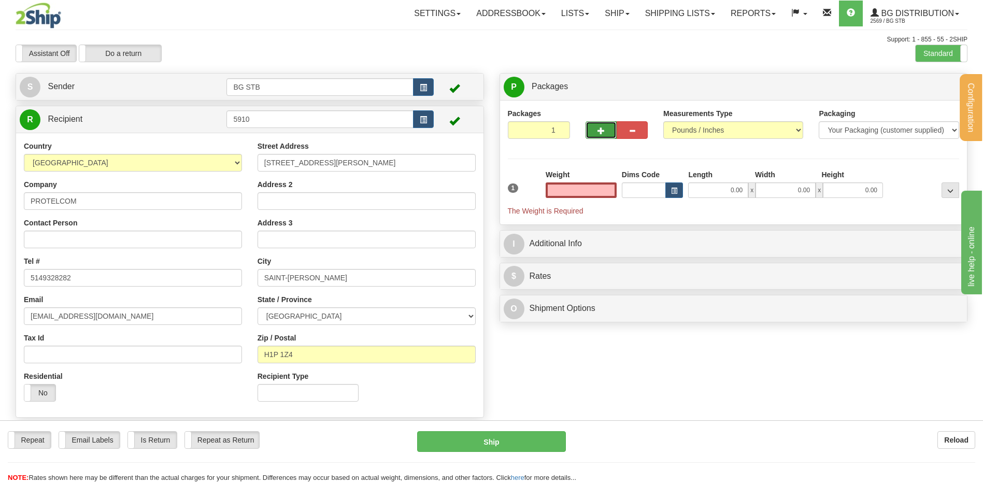
type input "0.00"
click at [600, 125] on button "button" at bounding box center [600, 130] width 31 height 18
click at [593, 132] on button "button" at bounding box center [600, 130] width 31 height 18
type input "3"
click at [953, 88] on span "Package Level" at bounding box center [937, 86] width 41 height 7
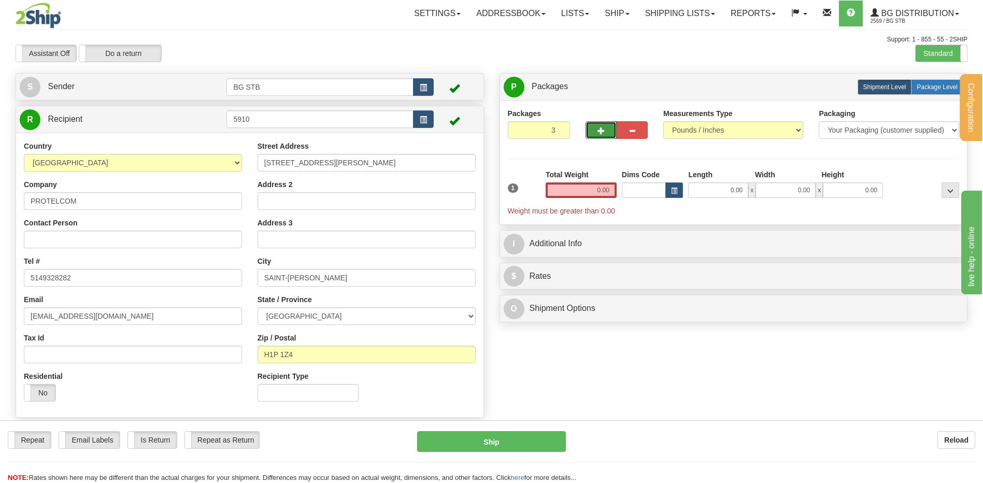
radio input "true"
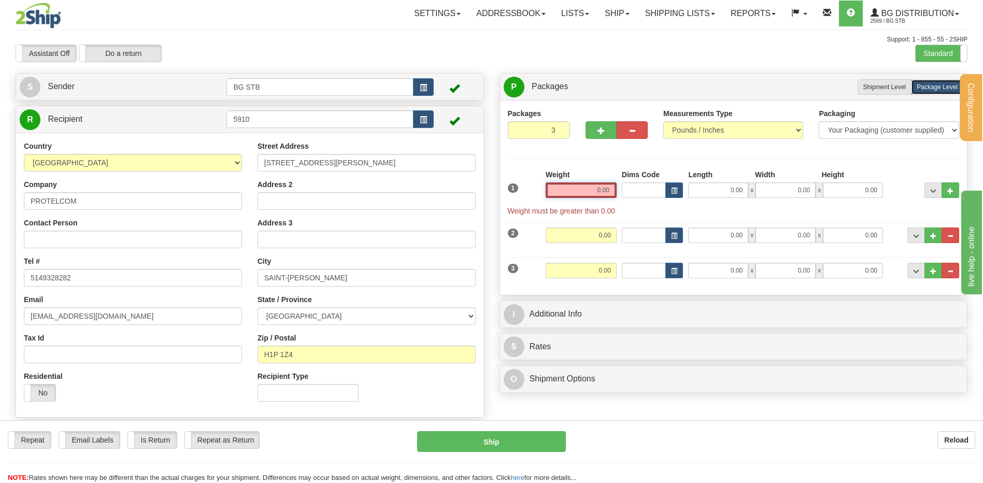
click at [598, 186] on input "0.00" at bounding box center [581, 190] width 71 height 16
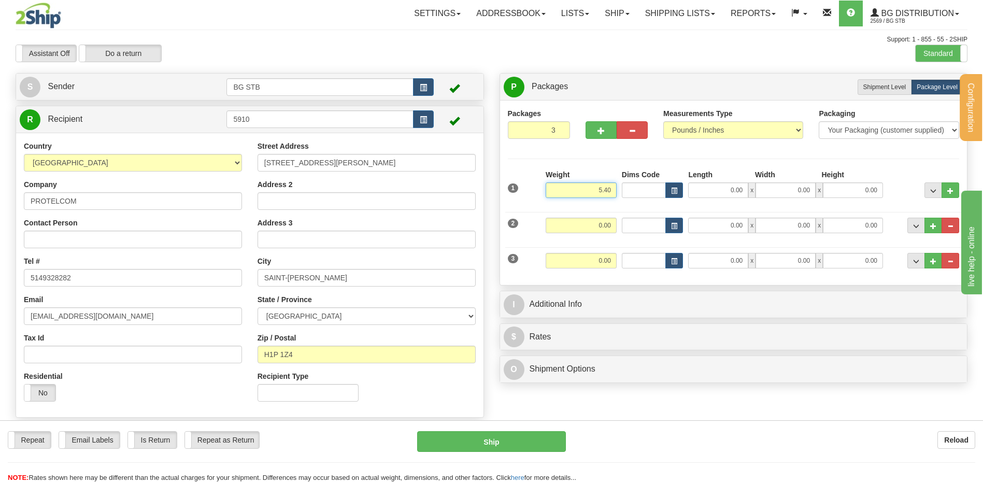
type input "5.40"
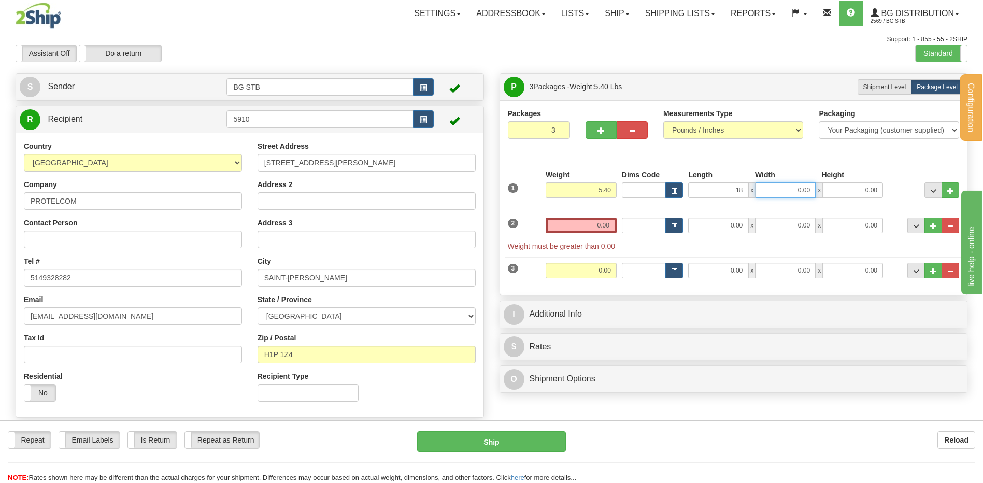
type input "18.00"
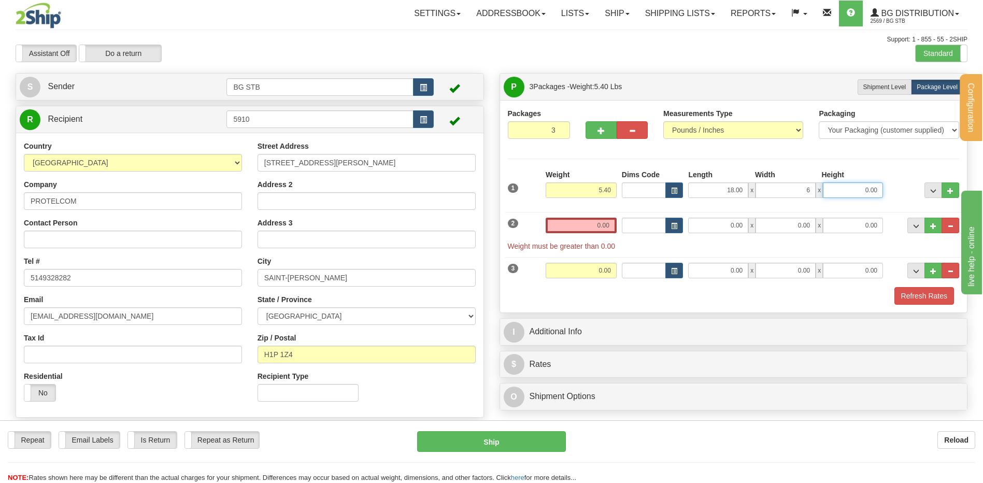
type input "6.00"
type input "5.00"
click at [569, 227] on input "0.00" at bounding box center [581, 226] width 71 height 16
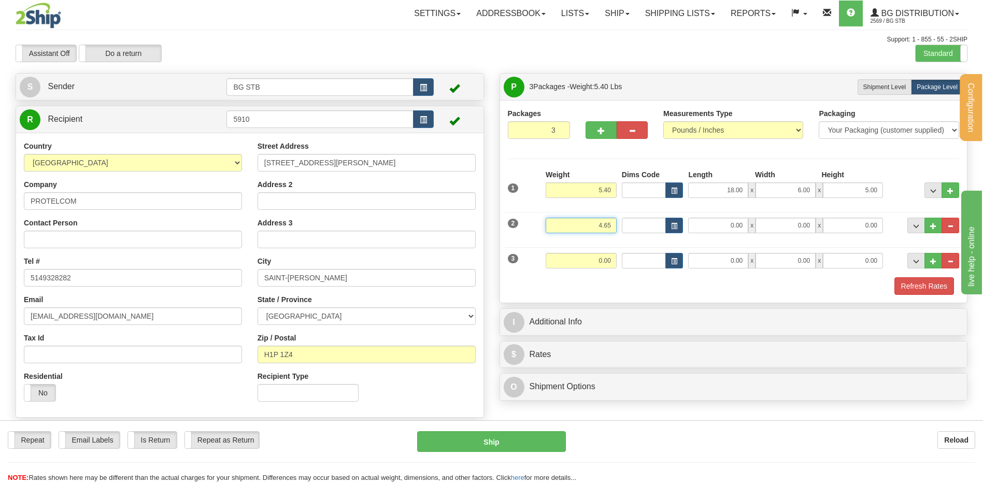
type input "4.65"
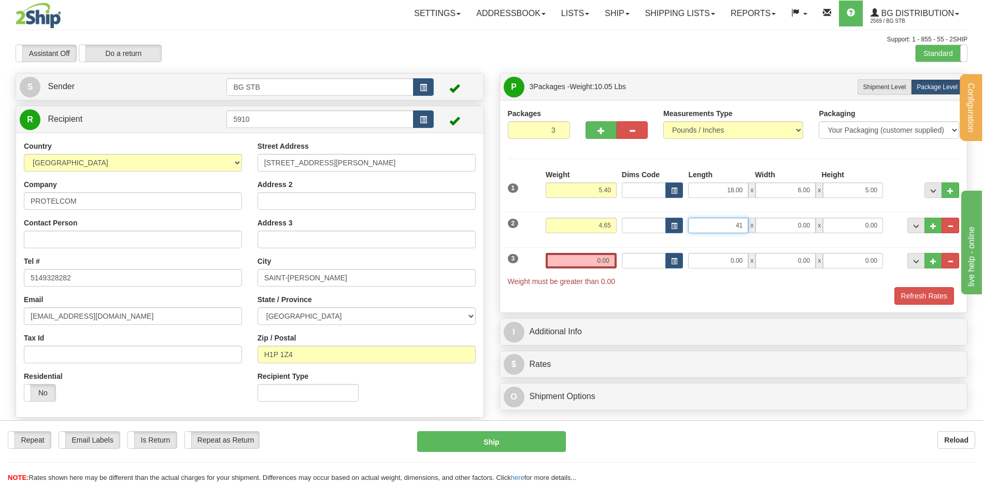
type input "4"
type input "16.00"
type input "12.00"
type input "5"
type input "11.00"
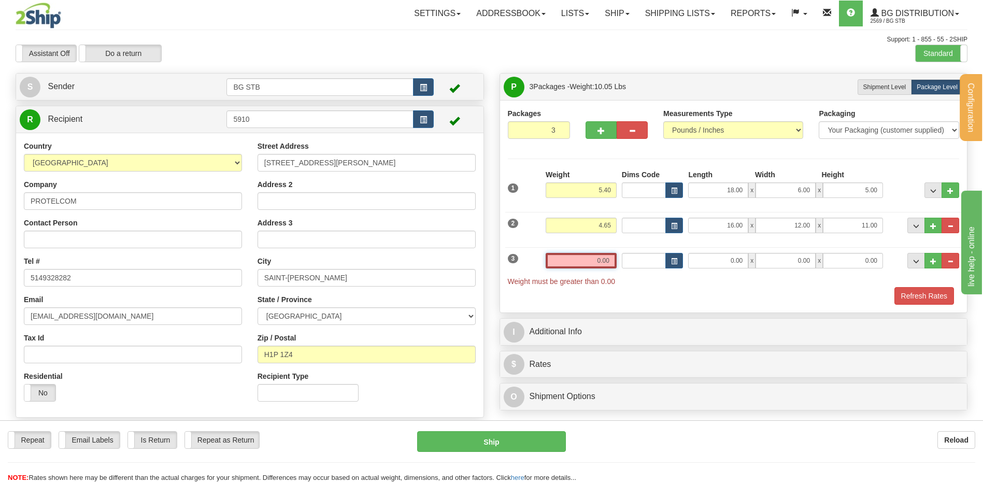
click at [602, 262] on input "0.00" at bounding box center [581, 261] width 71 height 16
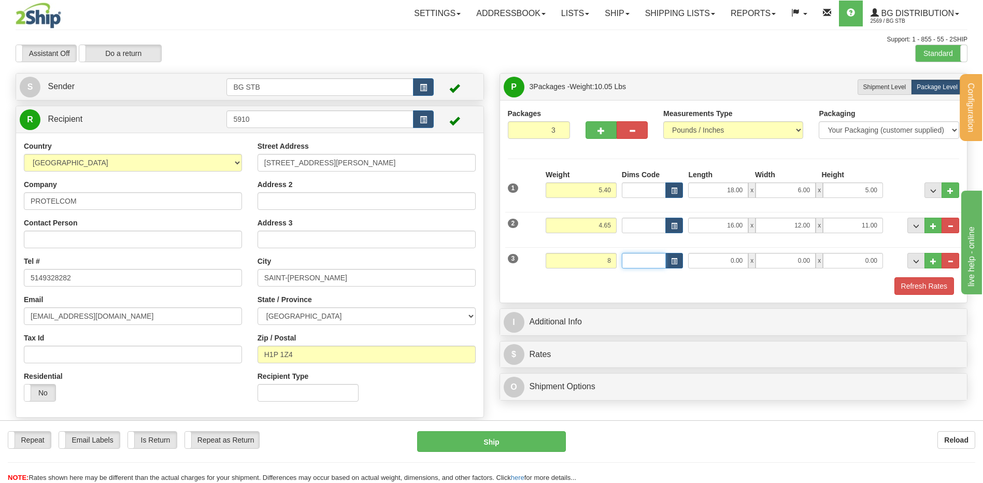
type input "8.00"
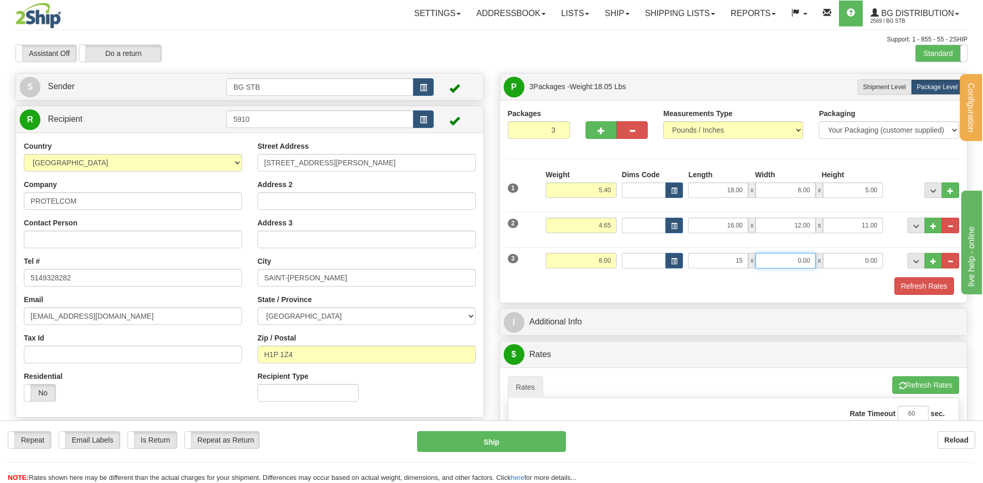
type input "15.00"
type input "13.00"
type input "5.00"
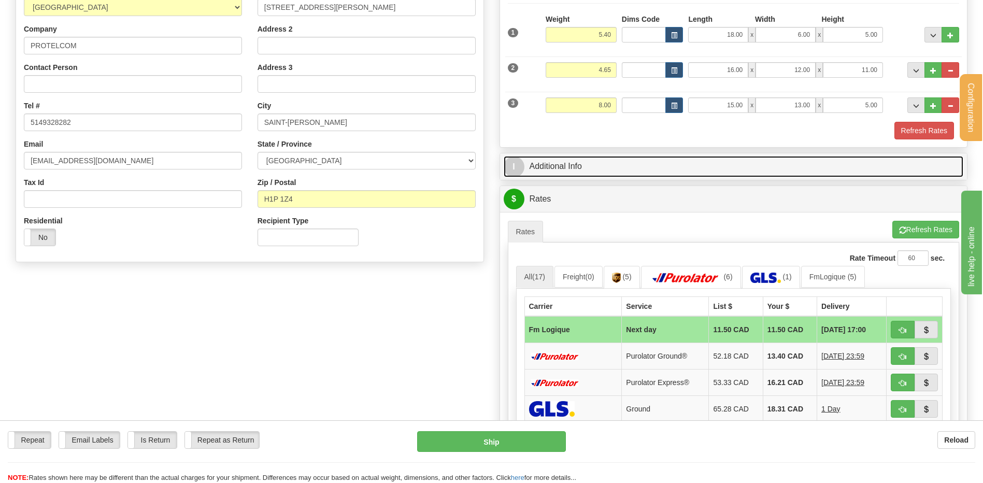
click at [619, 161] on link "I Additional Info" at bounding box center [734, 166] width 460 height 21
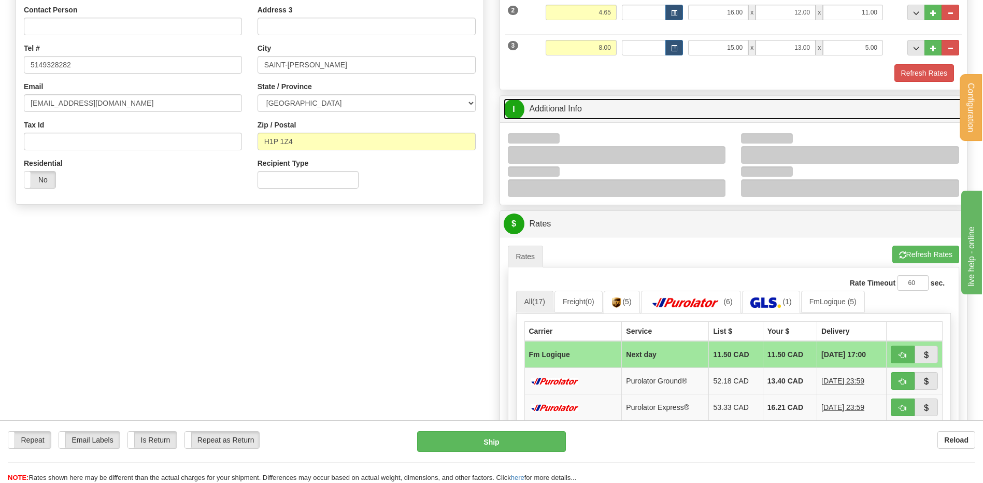
scroll to position [259, 0]
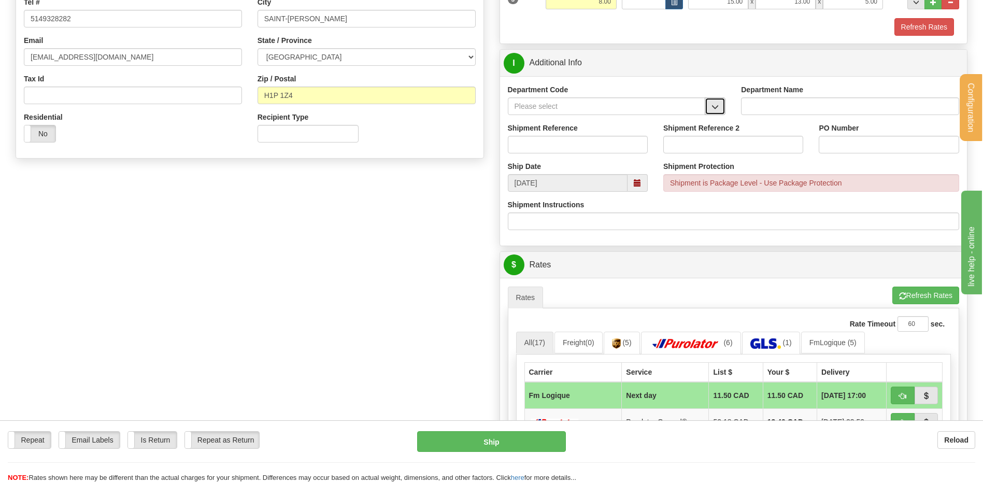
click at [719, 102] on button "button" at bounding box center [715, 106] width 21 height 18
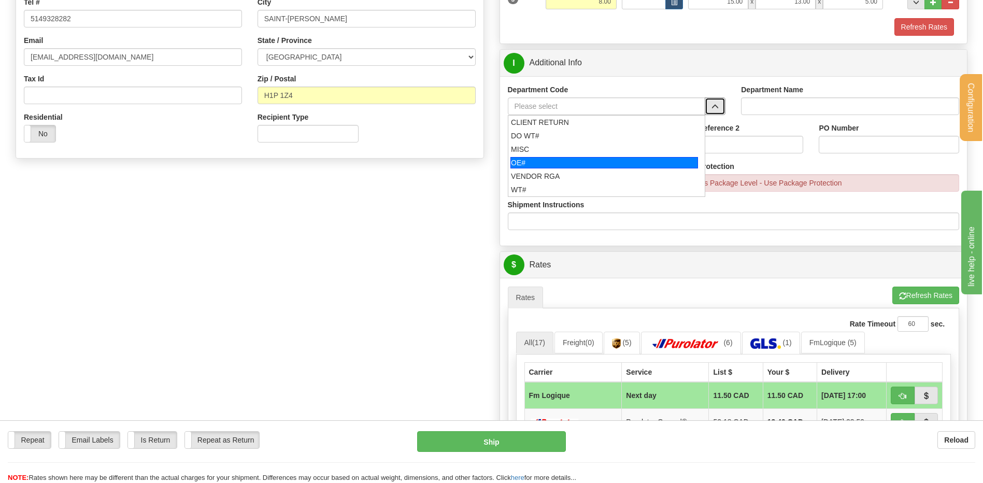
click at [594, 162] on div "OE#" at bounding box center [604, 162] width 188 height 11
type input "OE#"
type input "ORDERS"
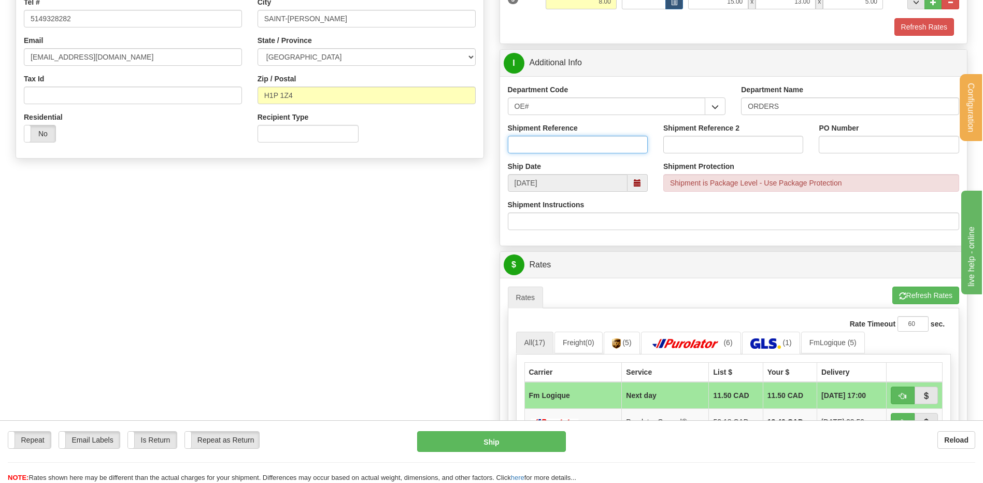
click at [590, 153] on input "Shipment Reference" at bounding box center [578, 145] width 140 height 18
type input "80005857-00"
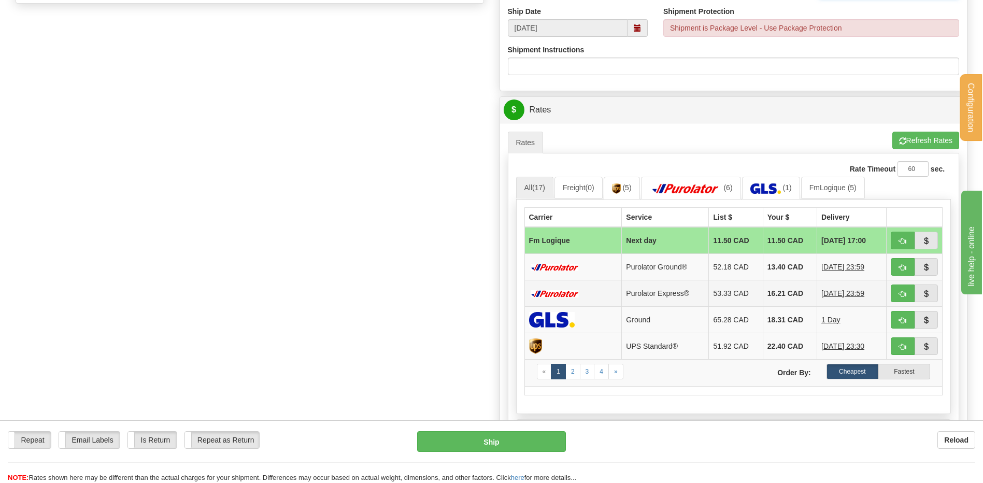
scroll to position [518, 0]
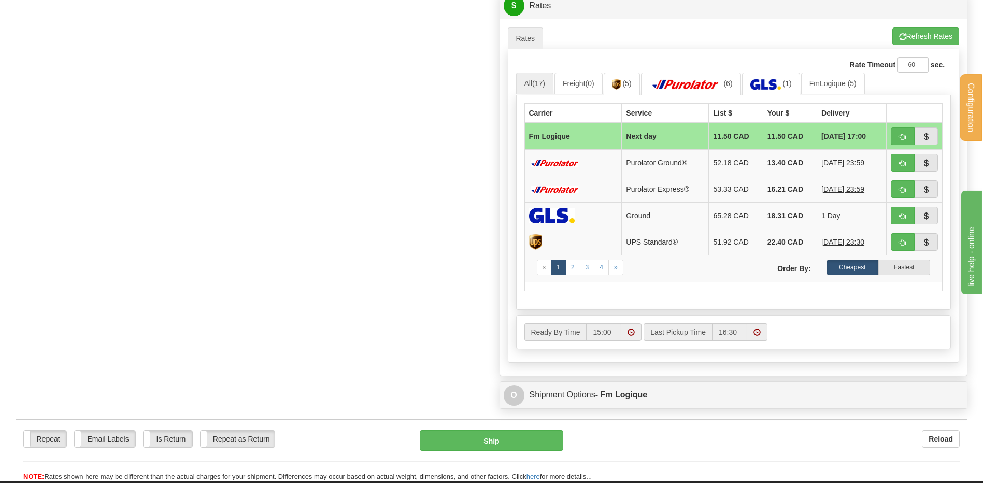
type input "11354"
drag, startPoint x: 885, startPoint y: 137, endPoint x: 899, endPoint y: 137, distance: 13.5
click at [885, 137] on td "[DATE] 17:00" at bounding box center [851, 136] width 69 height 27
click at [908, 136] on button "button" at bounding box center [903, 136] width 24 height 18
type input "jour"
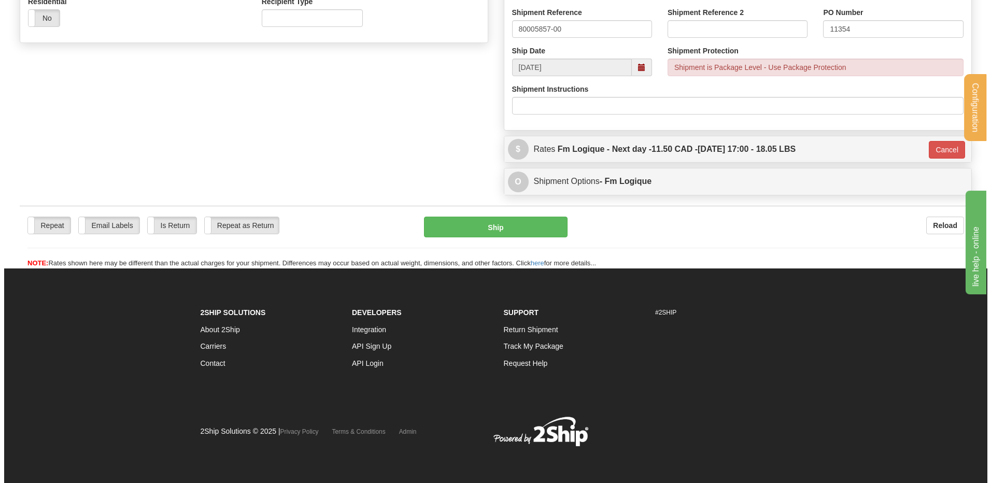
scroll to position [375, 0]
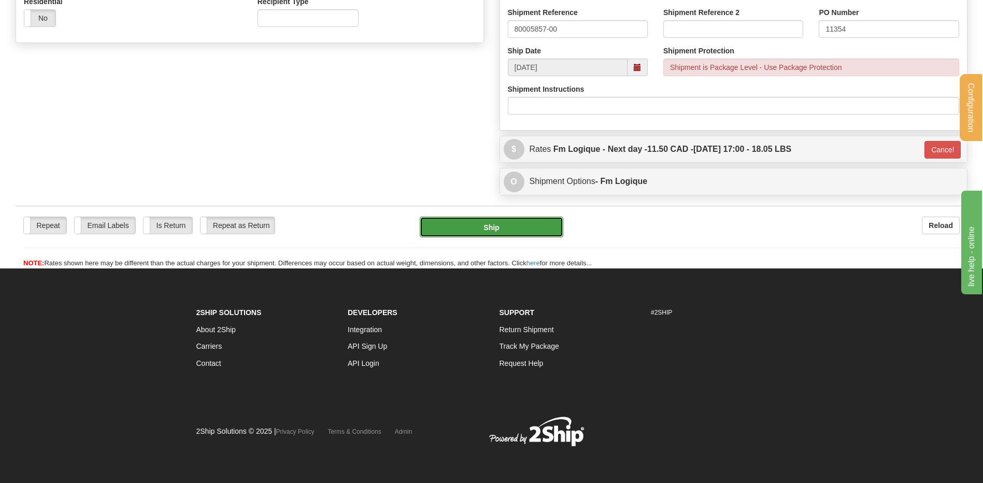
click at [451, 226] on button "Ship" at bounding box center [491, 227] width 143 height 21
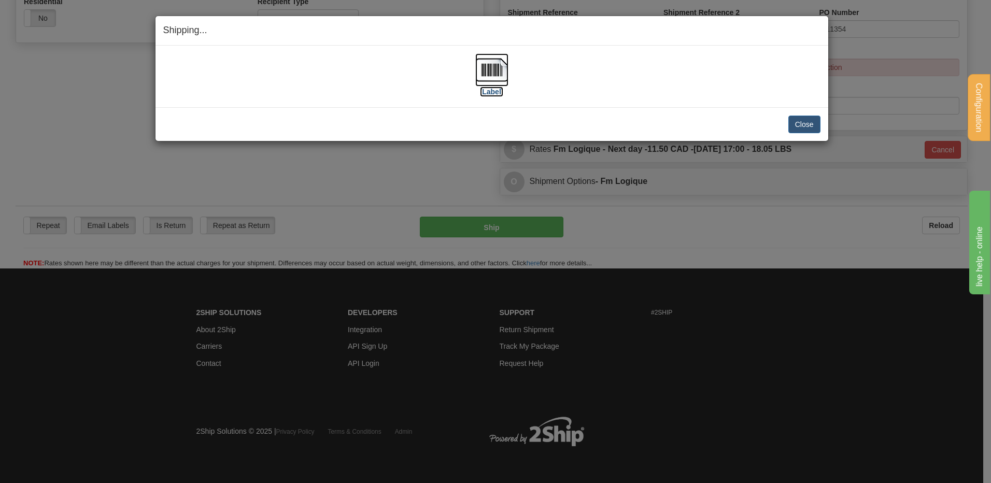
click at [483, 76] on img at bounding box center [491, 69] width 33 height 33
click at [821, 133] on div "Close Cancel Cancel Shipment and Quit Pickup Quit Pickup ONLY" at bounding box center [491, 124] width 673 height 34
click at [809, 126] on button "Close" at bounding box center [804, 125] width 32 height 18
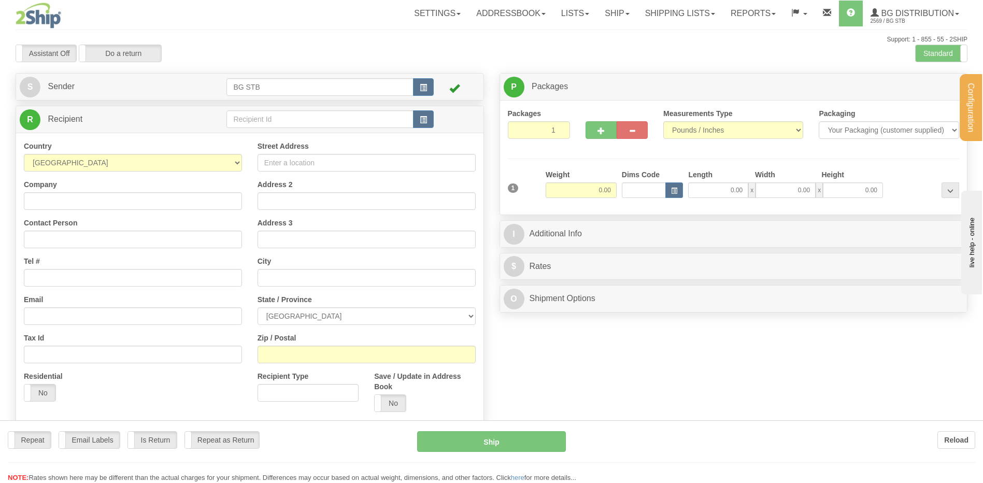
click at [251, 122] on div at bounding box center [491, 241] width 983 height 483
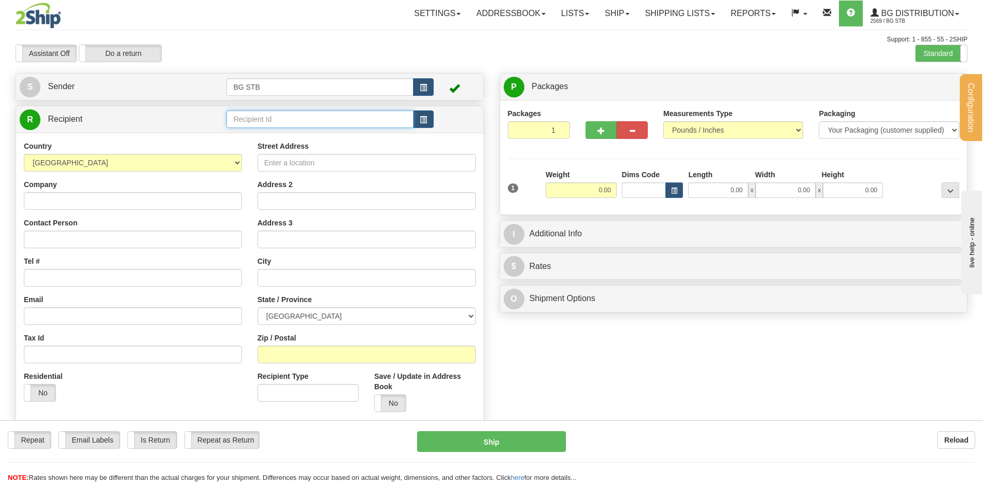
click at [251, 122] on input "text" at bounding box center [319, 119] width 187 height 18
type input "20010"
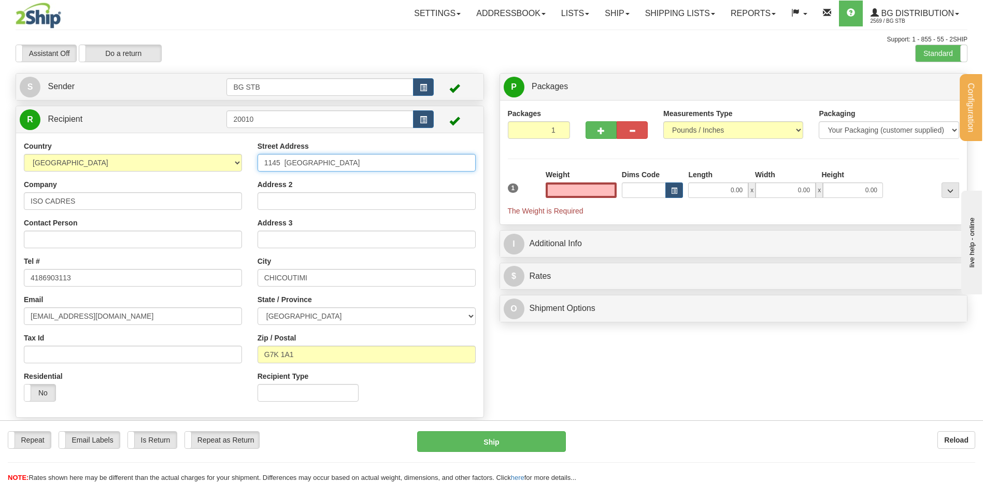
type input "0.00"
drag, startPoint x: 349, startPoint y: 160, endPoint x: 162, endPoint y: 165, distance: 187.6
click at [163, 165] on div "Country AFGHANISTAN ALAND ISLANDS ALBANIA ALGERIA AMERICAN SAMOA ANDORRA ANGOLA…" at bounding box center [249, 275] width 467 height 268
type input "1934 RUE DECOSTE"
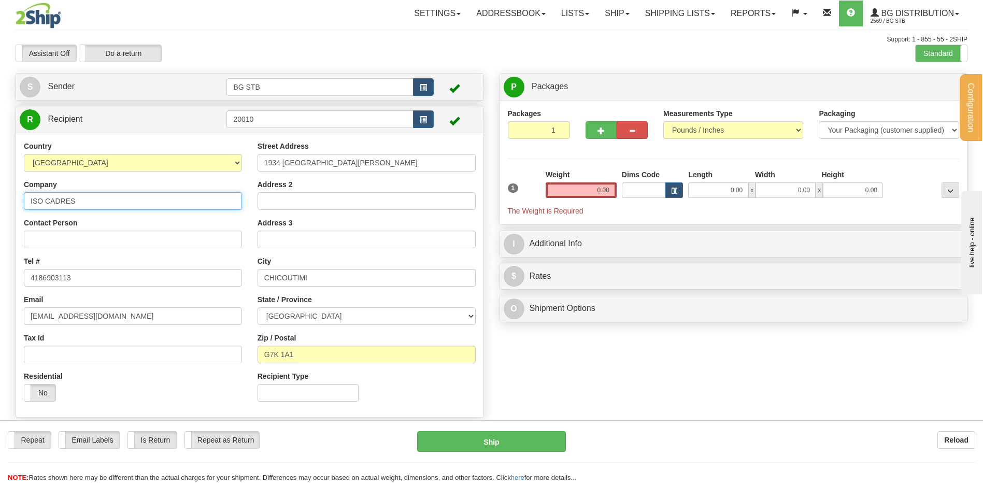
drag, startPoint x: 118, startPoint y: 196, endPoint x: 0, endPoint y: 199, distance: 117.7
click at [15, 196] on div "Create a label for the return Create Pickup Without Label S Sender BG STB" at bounding box center [250, 248] width 484 height 350
type input "TC3 CONSTRUCTION"
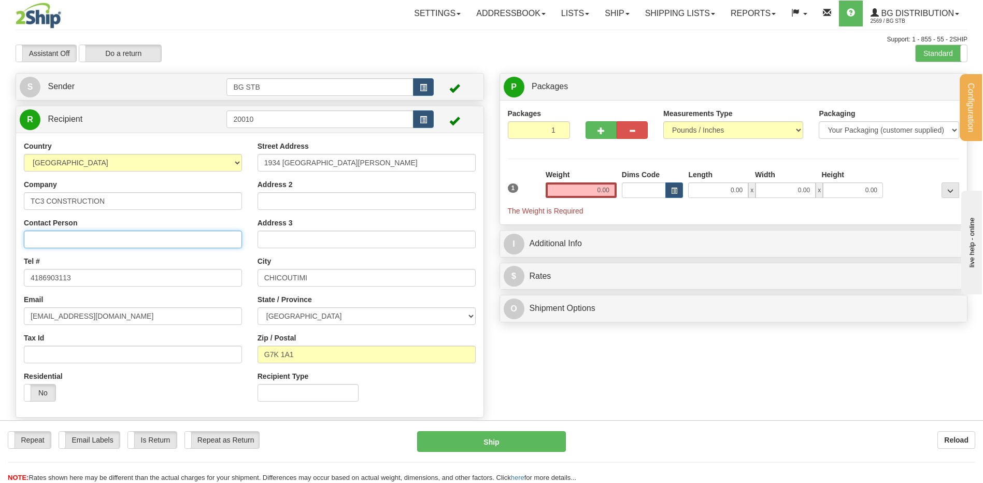
click at [167, 234] on input "Contact Person" at bounding box center [133, 240] width 218 height 18
type input "A/S MELANIE DOIRON"
drag, startPoint x: 302, startPoint y: 284, endPoint x: 210, endPoint y: 281, distance: 91.8
click at [210, 281] on div "Country [GEOGRAPHIC_DATA] [GEOGRAPHIC_DATA] [GEOGRAPHIC_DATA] [GEOGRAPHIC_DATA]…" at bounding box center [249, 275] width 467 height 268
type input "SEPT-ILES"
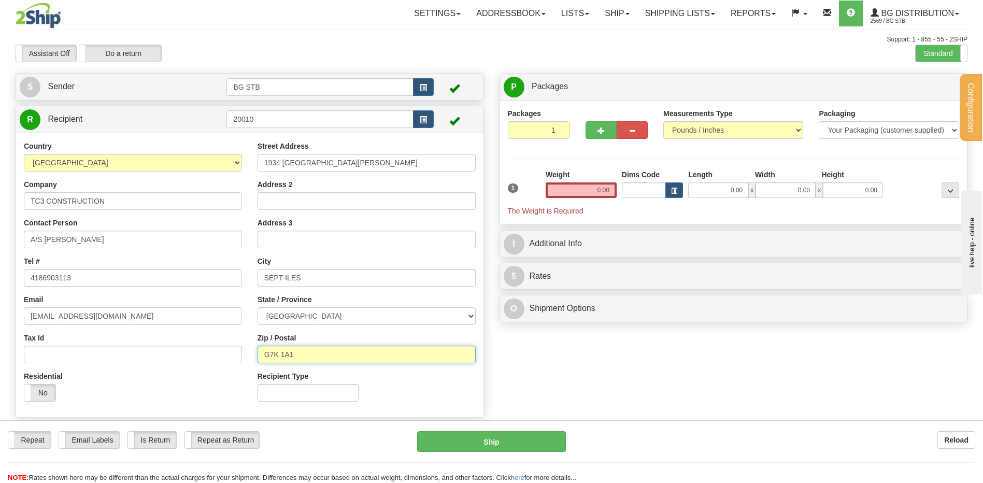
drag, startPoint x: 294, startPoint y: 359, endPoint x: 244, endPoint y: 353, distance: 50.1
click at [243, 353] on div "Country AFGHANISTAN ALAND ISLANDS ALBANIA ALGERIA AMERICAN SAMOA ANDORRA ANGOLA…" at bounding box center [249, 275] width 467 height 268
type input "G4R 4X6"
click at [594, 194] on input "0.00" at bounding box center [581, 190] width 71 height 16
type input "19.00"
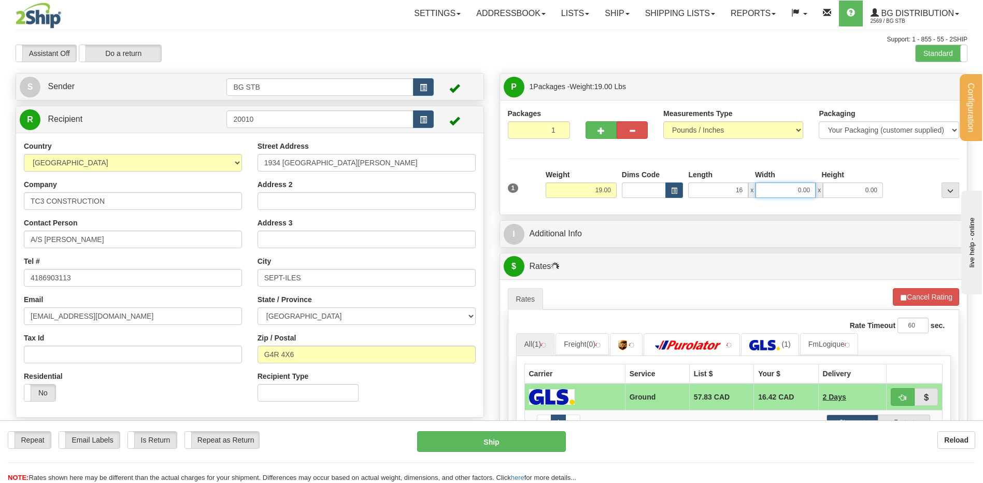
type input "16.00"
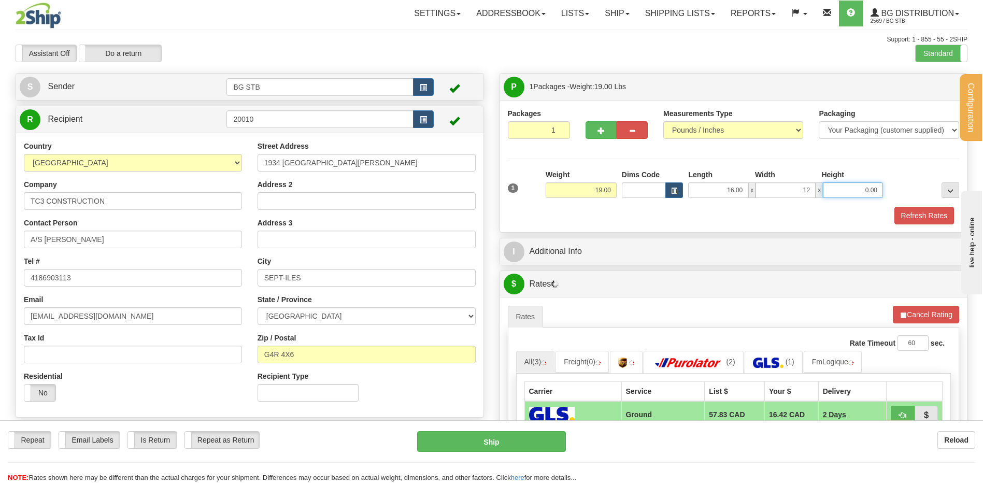
type input "12.00"
type input "11"
type input "11.00"
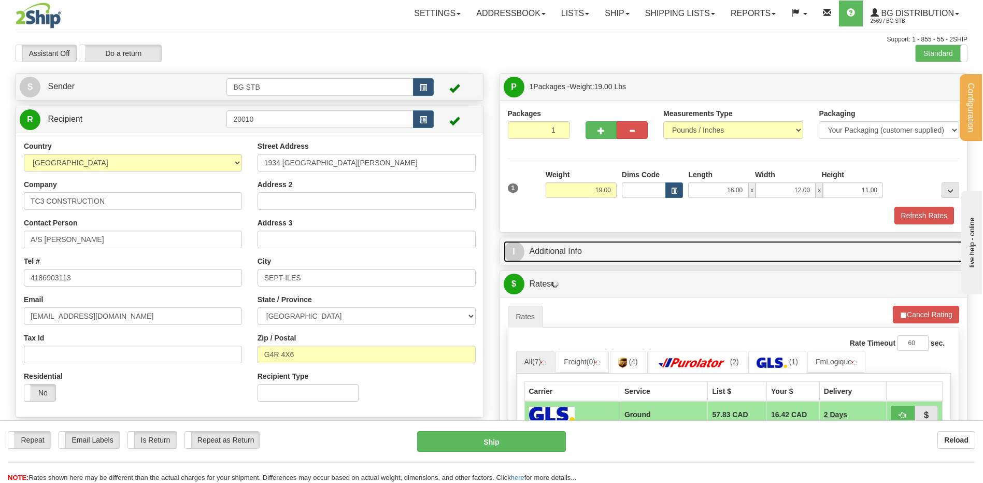
click at [614, 256] on link "I Additional Info" at bounding box center [734, 251] width 460 height 21
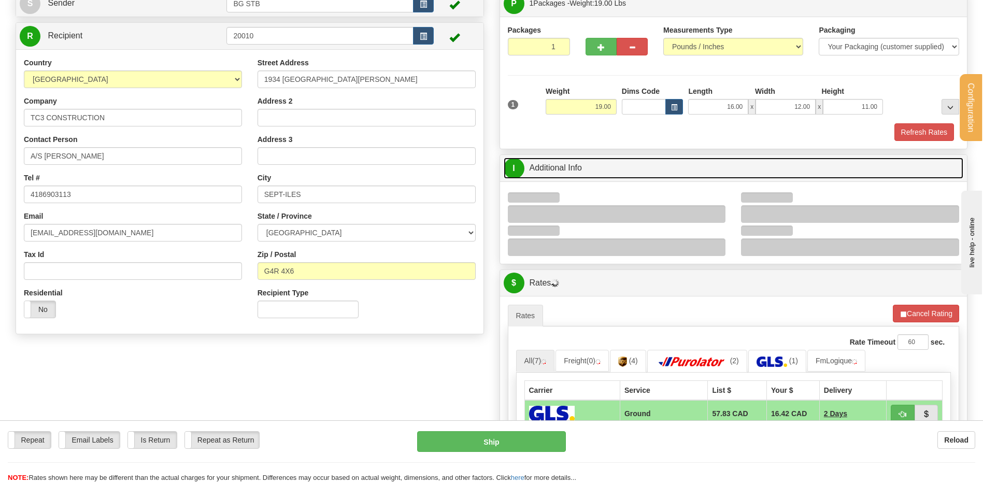
scroll to position [155, 0]
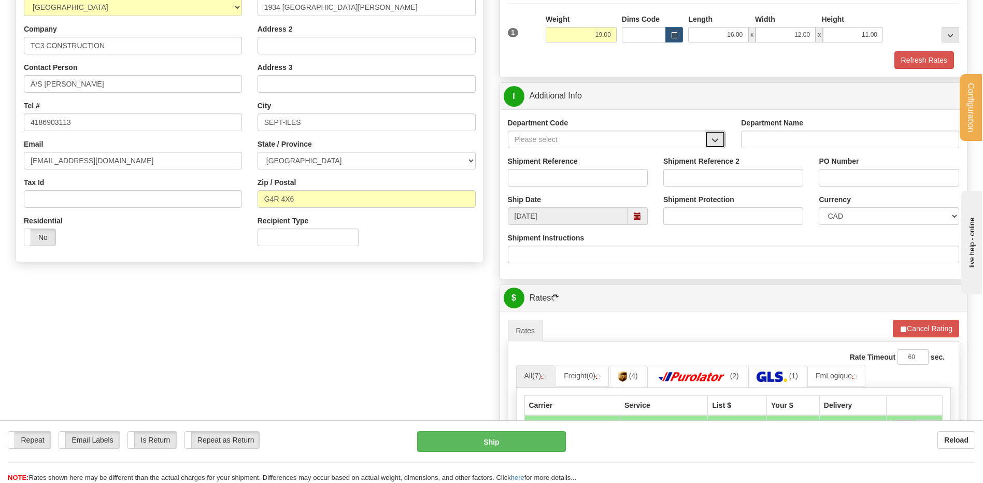
click at [713, 144] on button "button" at bounding box center [715, 140] width 21 height 18
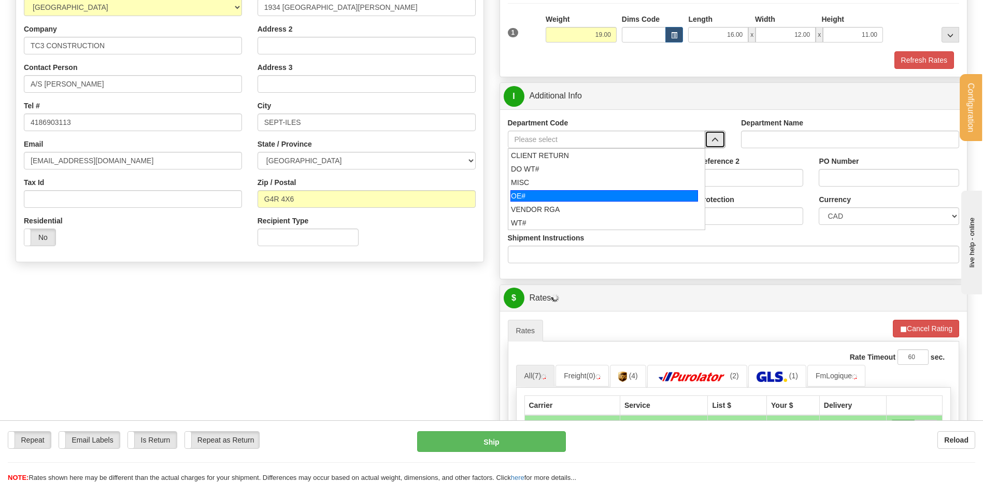
click at [551, 195] on div "OE#" at bounding box center [604, 195] width 188 height 11
type input "OE#"
type input "ORDERS"
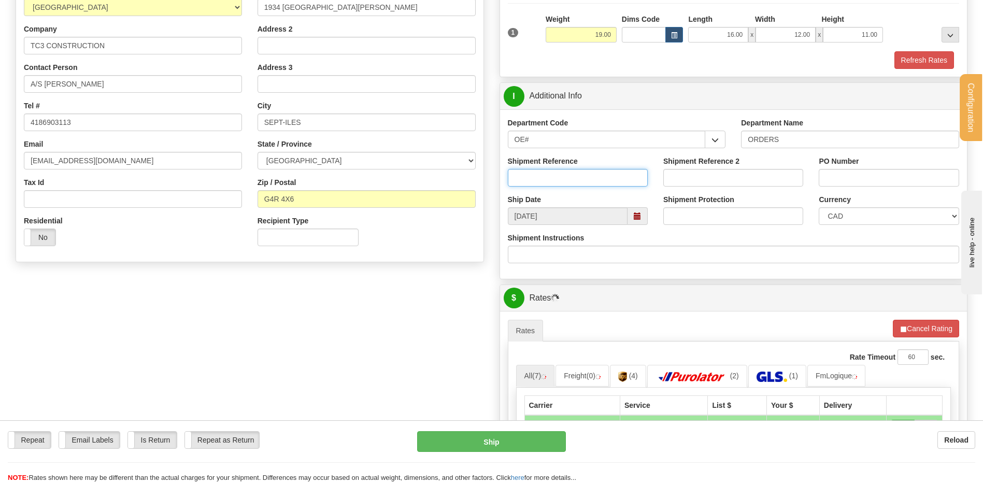
click at [548, 183] on input "Shipment Reference" at bounding box center [578, 178] width 140 height 18
type input "8"
type input "30134332-00 // -01"
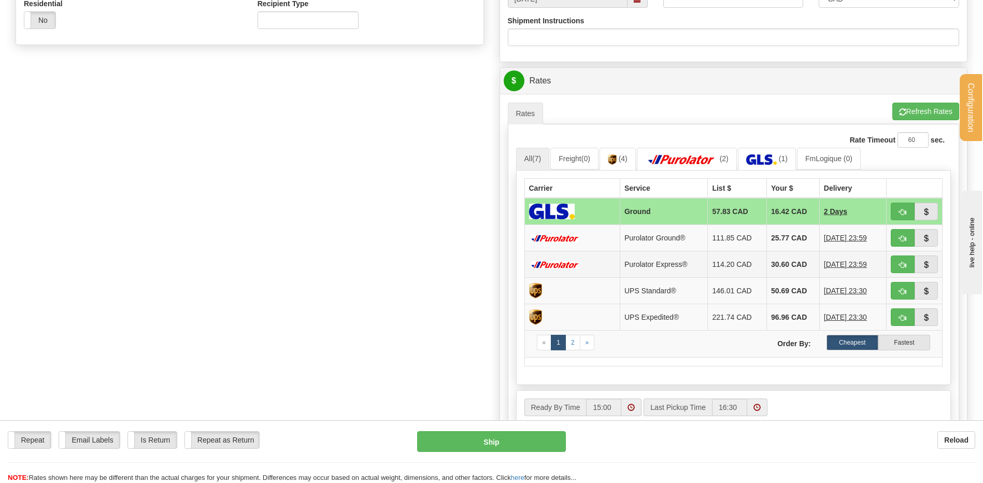
scroll to position [414, 0]
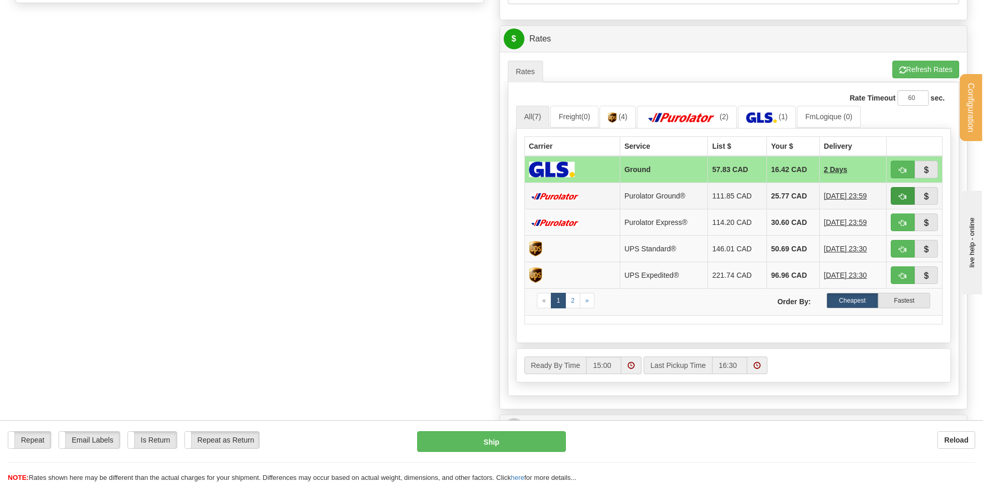
type input "KP-4306-04"
click at [899, 192] on button "button" at bounding box center [903, 196] width 24 height 18
type input "260"
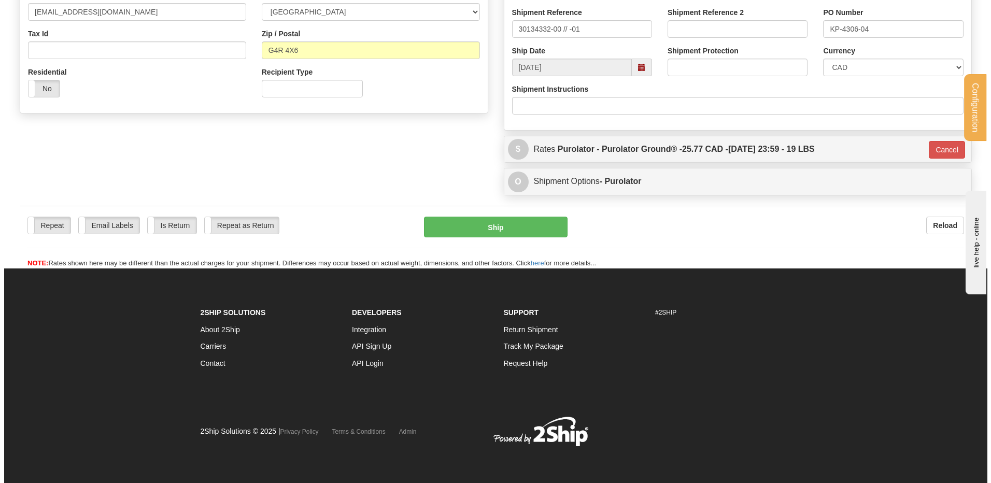
scroll to position [222, 0]
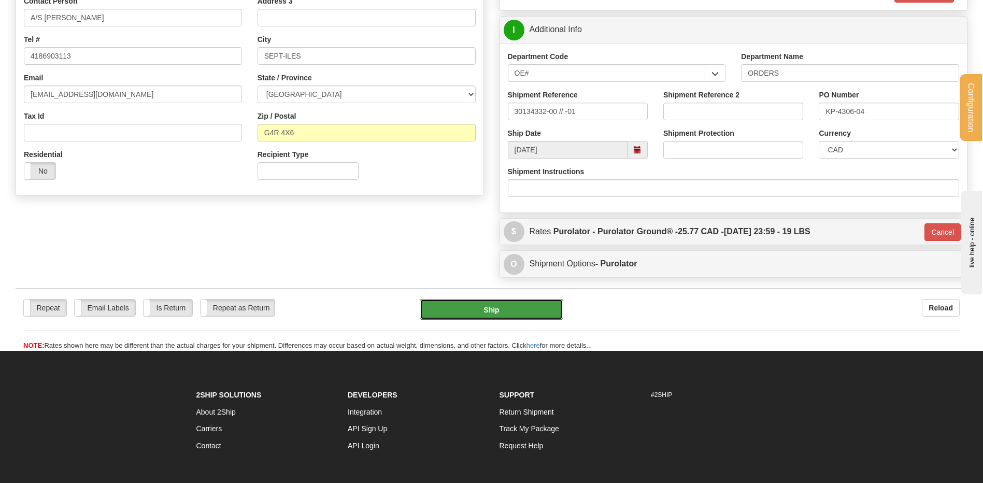
click at [493, 299] on button "Ship" at bounding box center [491, 309] width 143 height 21
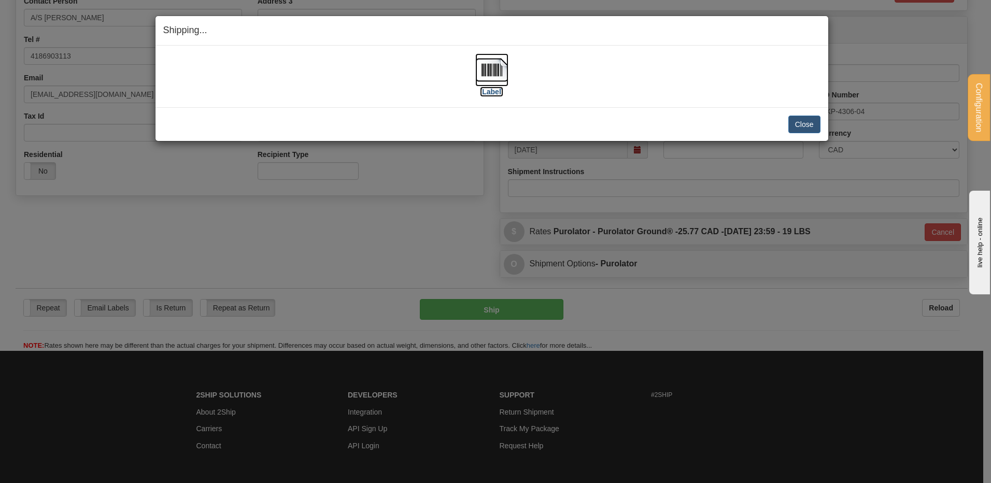
click at [495, 61] on img at bounding box center [491, 69] width 33 height 33
click at [796, 116] on button "Close" at bounding box center [804, 125] width 32 height 18
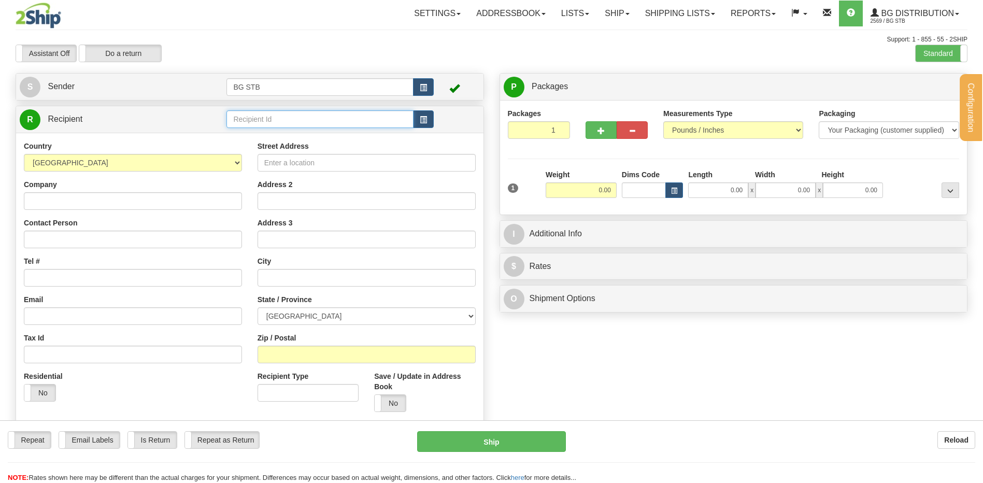
click at [246, 119] on div "Configuration My Configuration Panel Close Configure My Carriers" at bounding box center [491, 243] width 983 height 486
type input "4108"
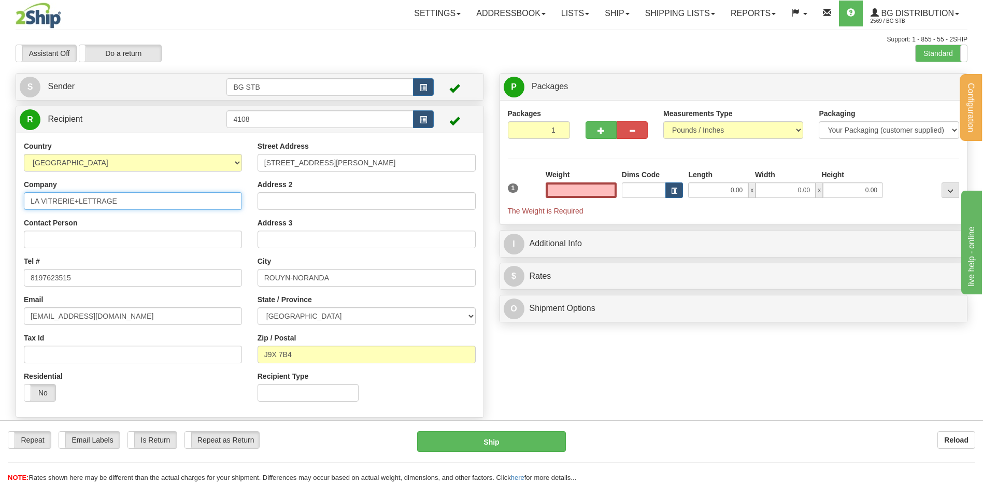
type input "0.00"
click at [75, 201] on input "LA VITRERIE+LETTRAGE" at bounding box center [133, 201] width 218 height 18
type input "LA VITRERIE ET LETTRAGE"
click at [571, 191] on input "0.00" at bounding box center [581, 190] width 71 height 16
type input "0.00"
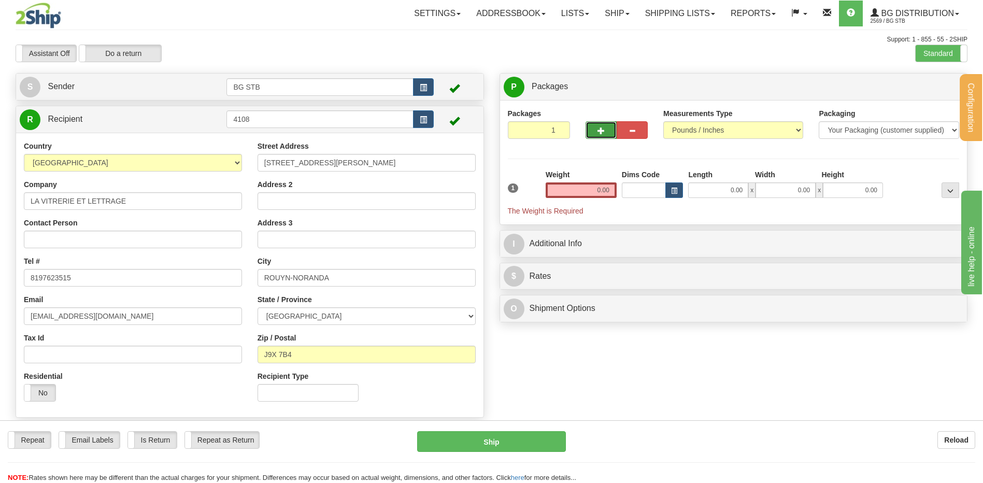
click at [589, 122] on button "button" at bounding box center [600, 130] width 31 height 18
type input "2"
click at [927, 87] on span "Package Level" at bounding box center [937, 86] width 41 height 7
radio input "true"
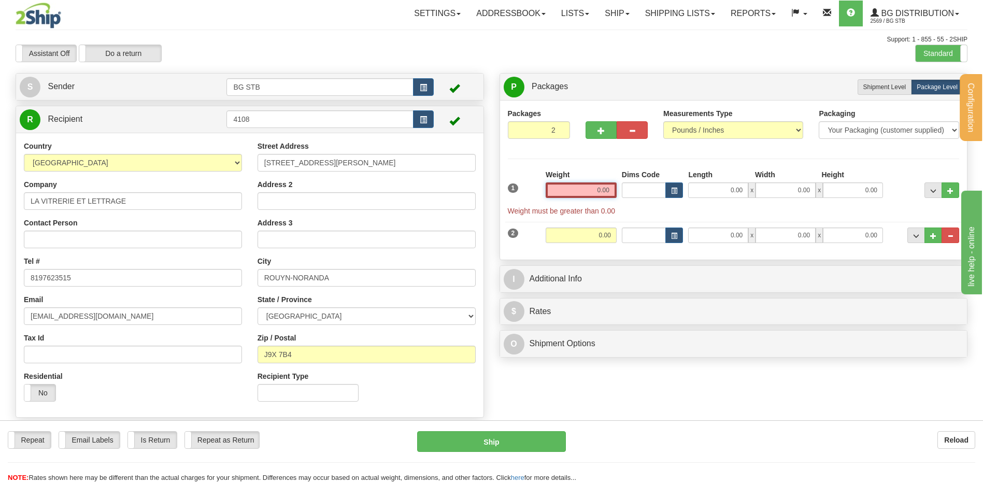
click at [573, 192] on input "0.00" at bounding box center [581, 190] width 71 height 16
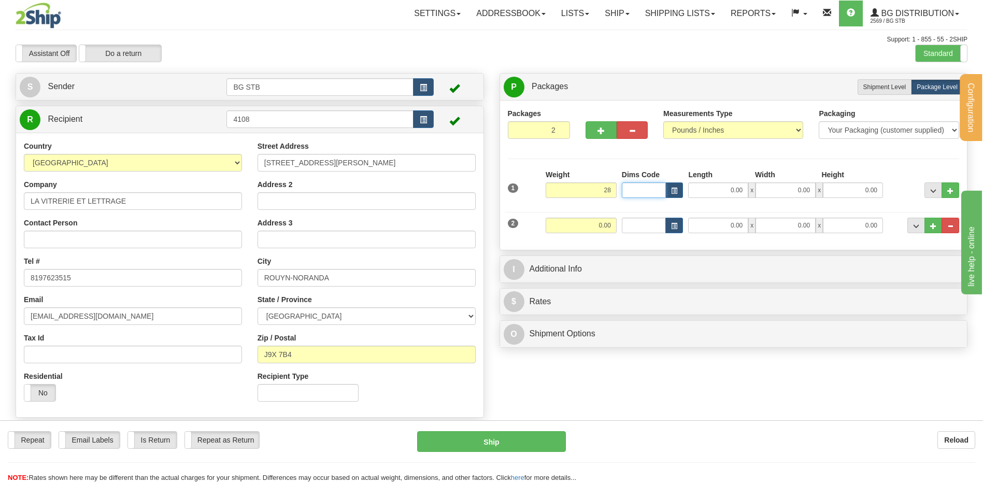
type input "28.00"
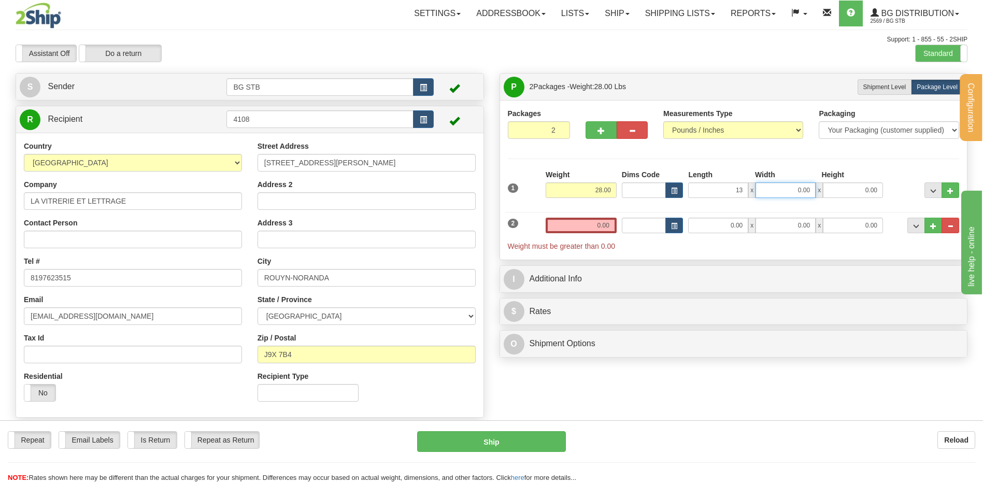
type input "13.00"
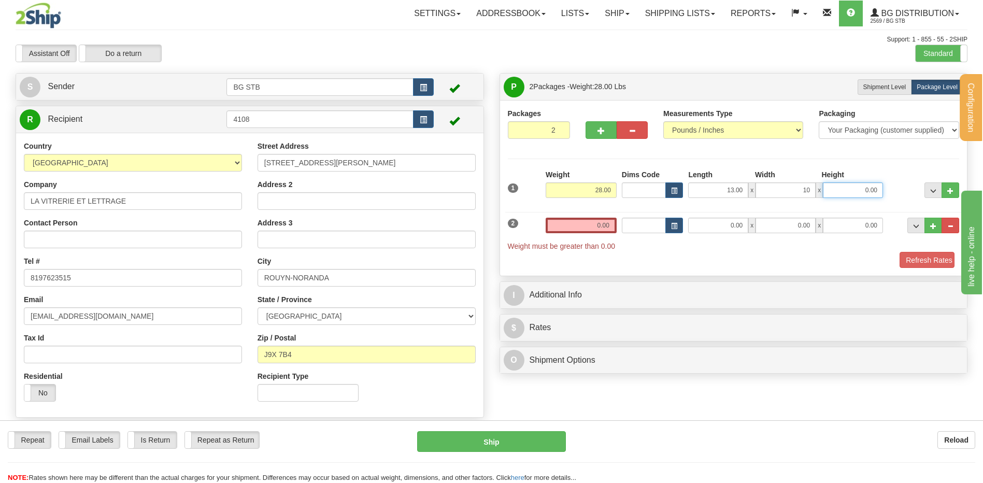
type input "10.00"
type input "13.00"
click at [567, 220] on input "0.00" at bounding box center [581, 226] width 71 height 16
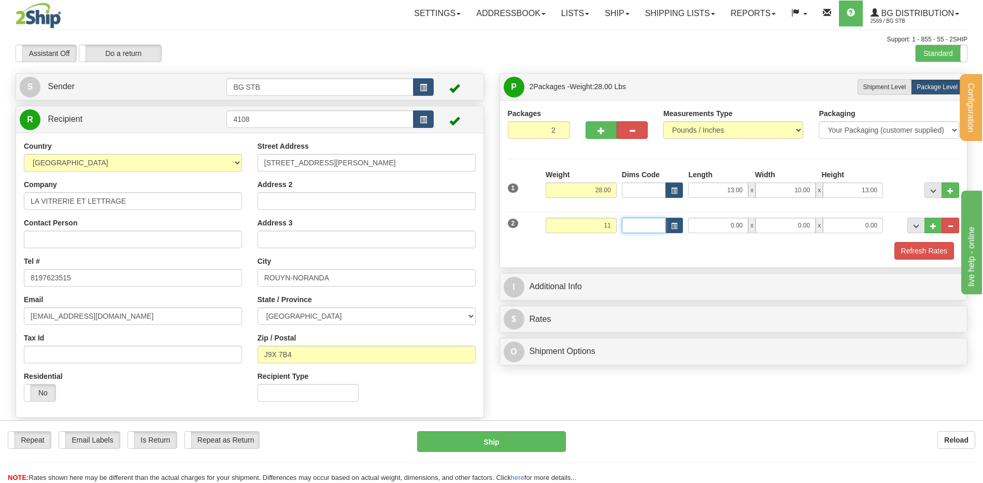
type input "11.00"
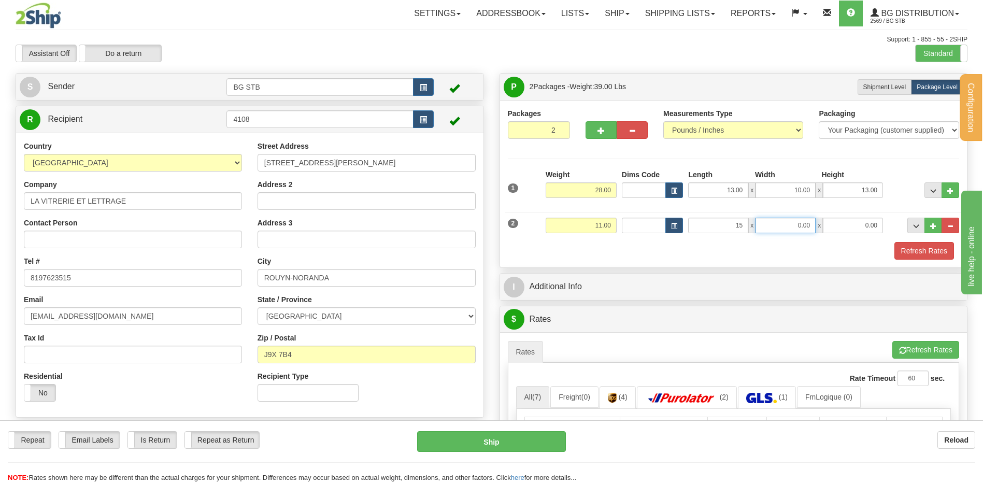
type input "15.00"
type input "5.00"
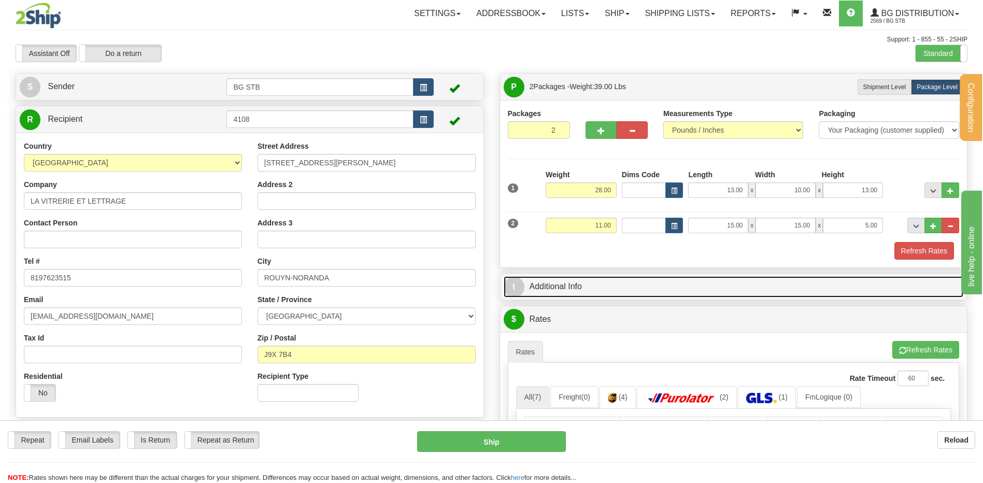
click at [624, 289] on link "I Additional Info" at bounding box center [734, 286] width 460 height 21
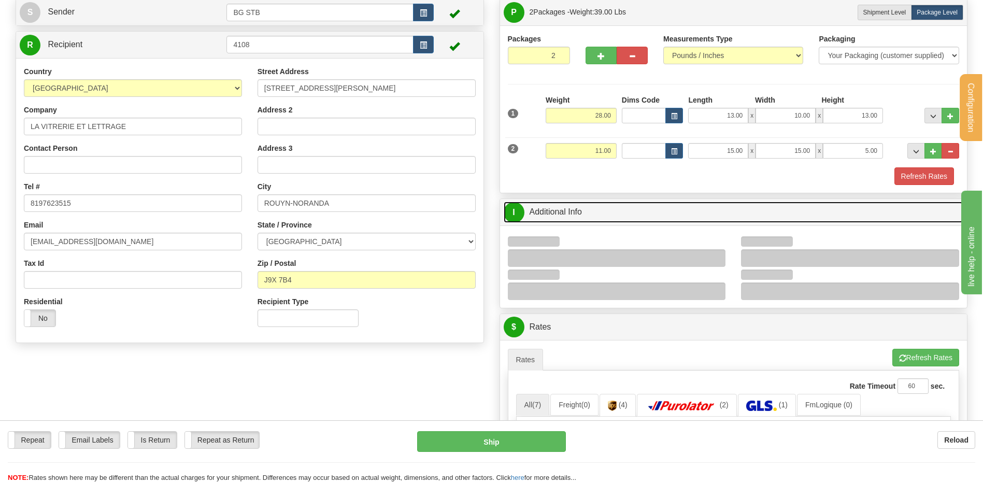
scroll to position [155, 0]
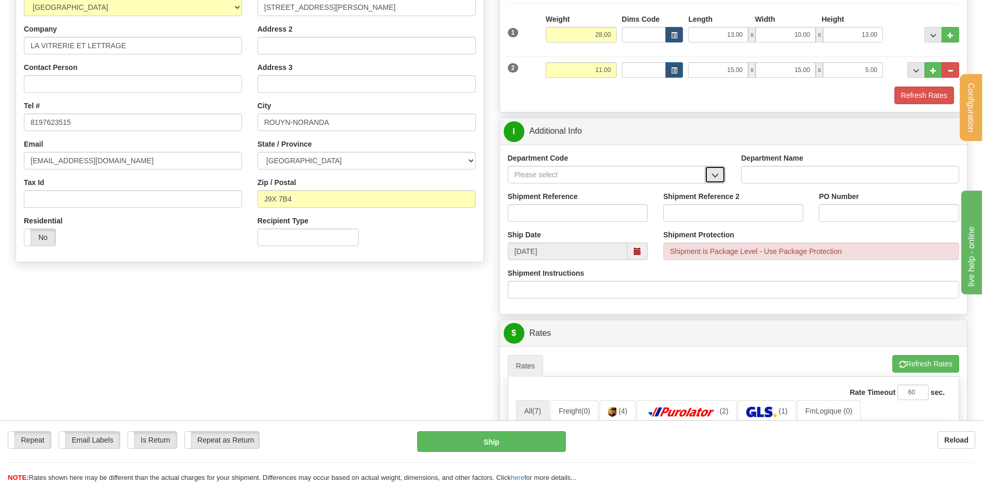
click at [714, 176] on span "button" at bounding box center [714, 175] width 7 height 7
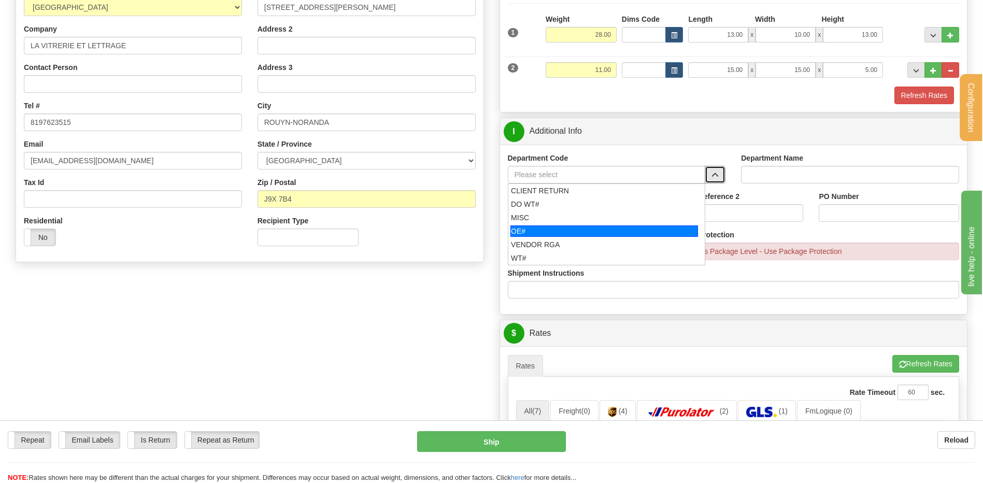
click at [591, 226] on div "OE#" at bounding box center [604, 230] width 188 height 11
type input "OE#"
type input "ORDERS"
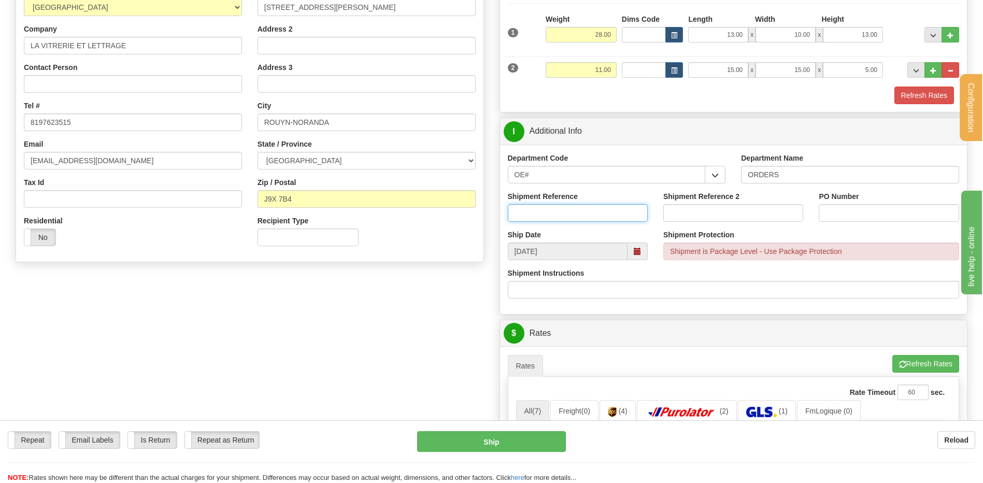
click at [587, 218] on input "Shipment Reference" at bounding box center [578, 213] width 140 height 18
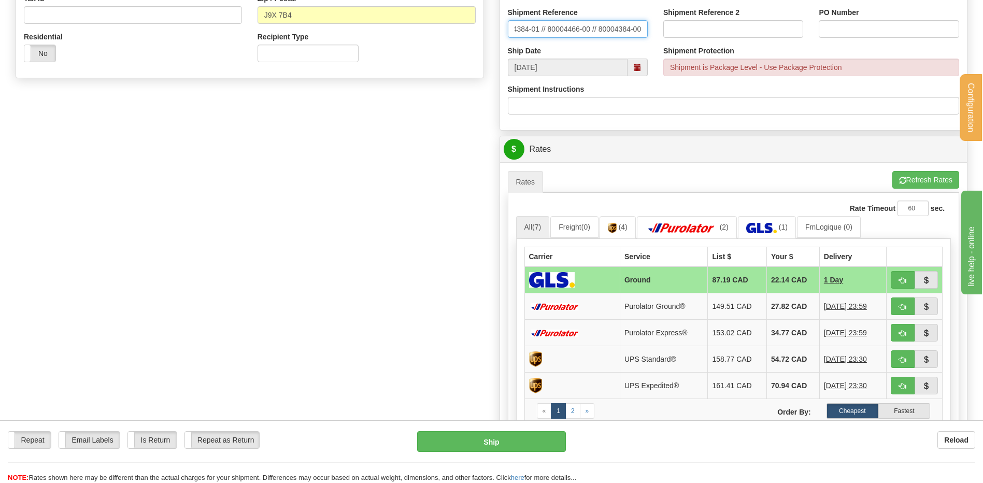
scroll to position [259, 0]
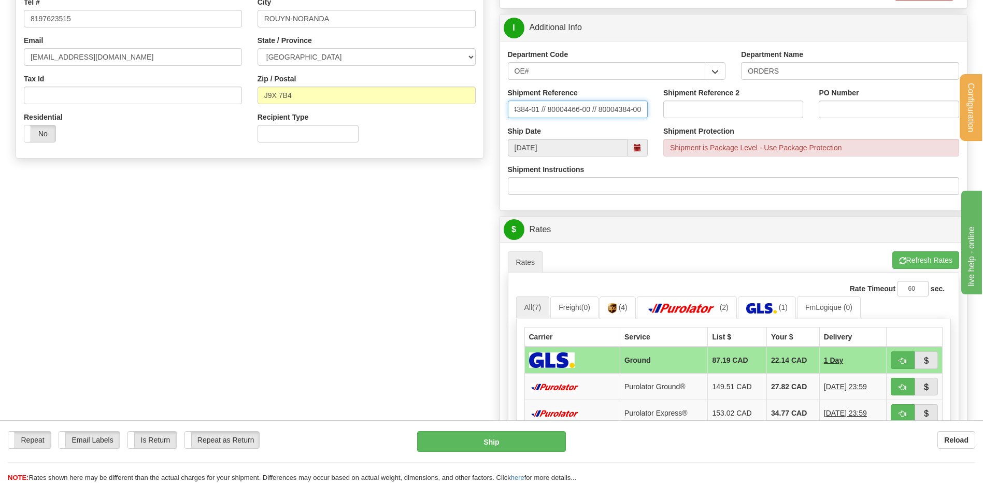
type input "80004384-01 // 80004466-00 // 80004384-00"
click at [843, 96] on label "PO Number" at bounding box center [839, 93] width 40 height 10
click at [843, 101] on input "PO Number" at bounding box center [889, 110] width 140 height 18
click at [842, 107] on input "PO Number" at bounding box center [889, 110] width 140 height 18
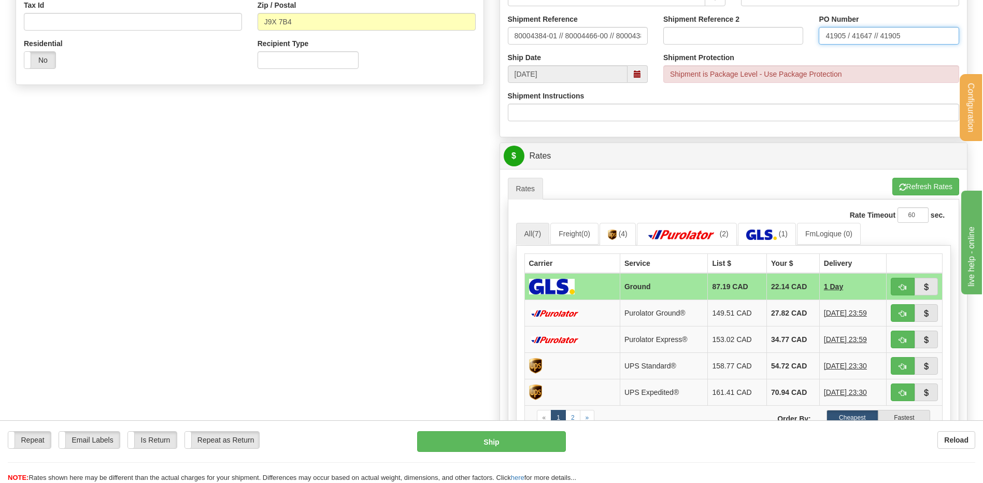
scroll to position [414, 0]
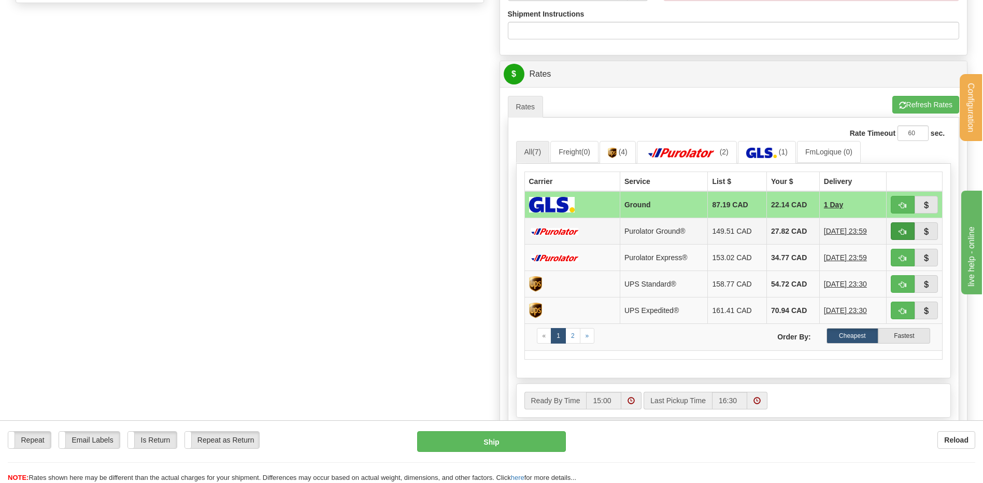
type input "41905 / 41647 // 41905"
click at [899, 230] on span "button" at bounding box center [902, 231] width 7 height 7
type input "260"
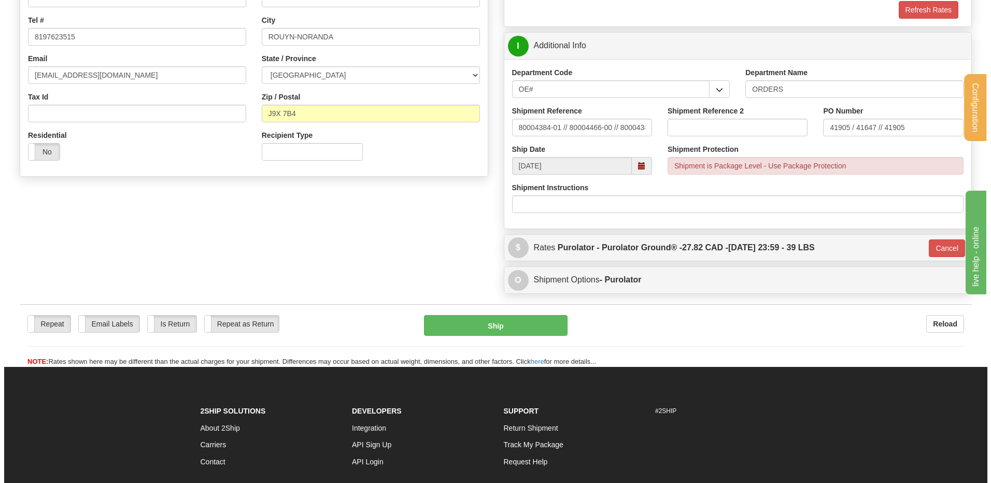
scroll to position [236, 0]
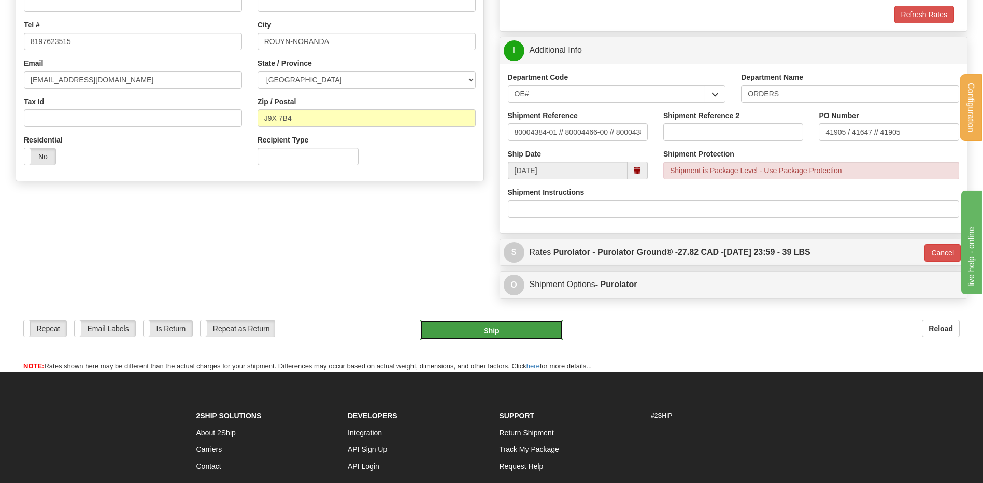
click at [510, 331] on button "Ship" at bounding box center [491, 330] width 143 height 21
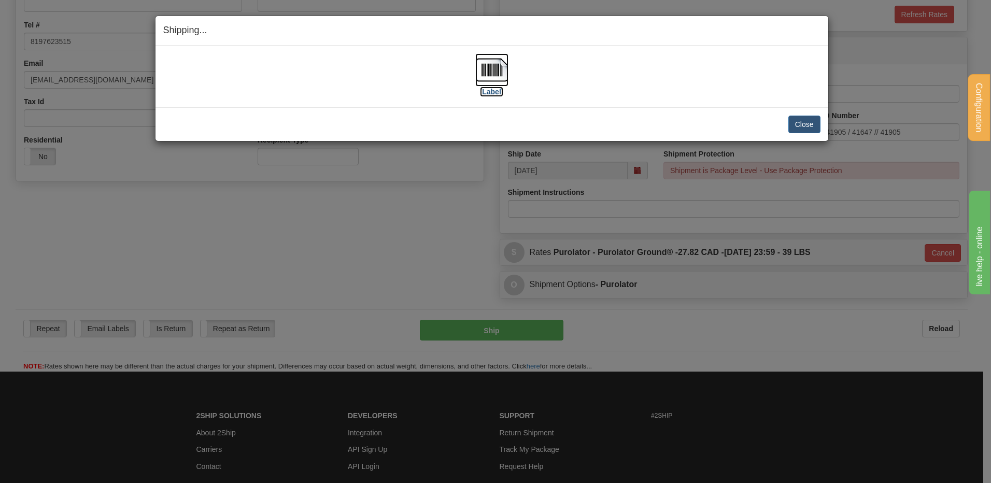
click at [496, 66] on img at bounding box center [491, 69] width 33 height 33
click at [803, 124] on button "Close" at bounding box center [804, 125] width 32 height 18
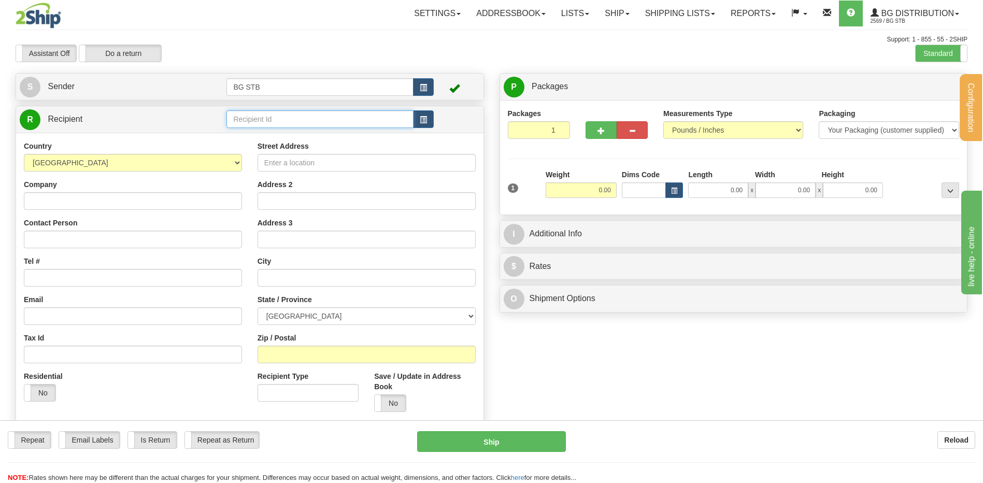
click at [355, 123] on input "text" at bounding box center [319, 119] width 187 height 18
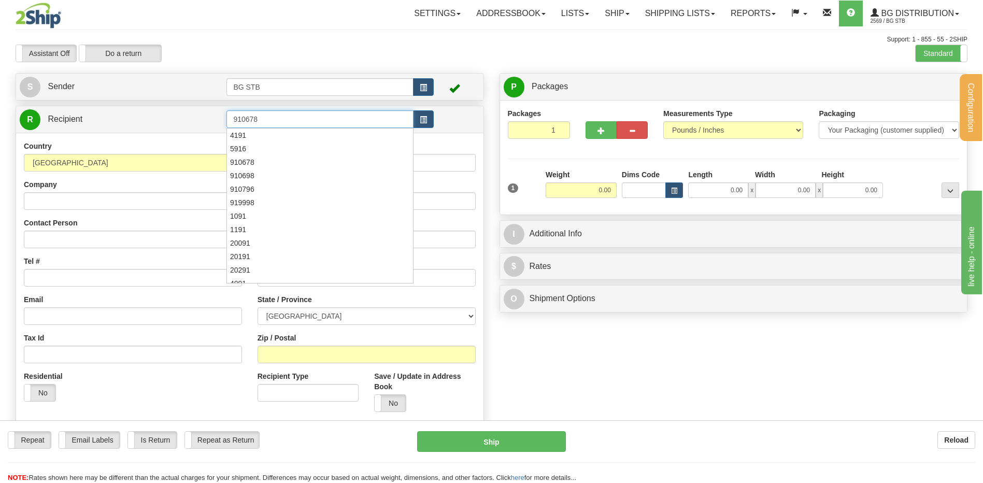
type input "910678"
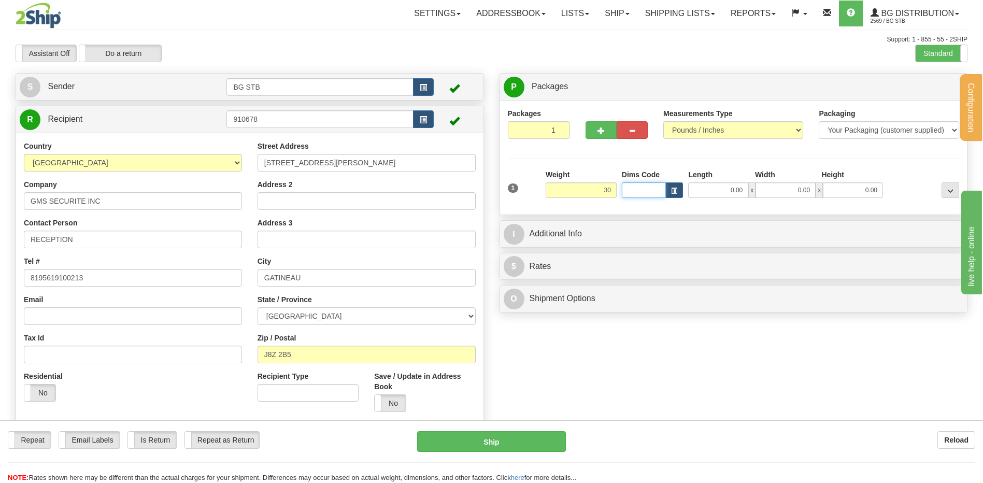
type input "30.00"
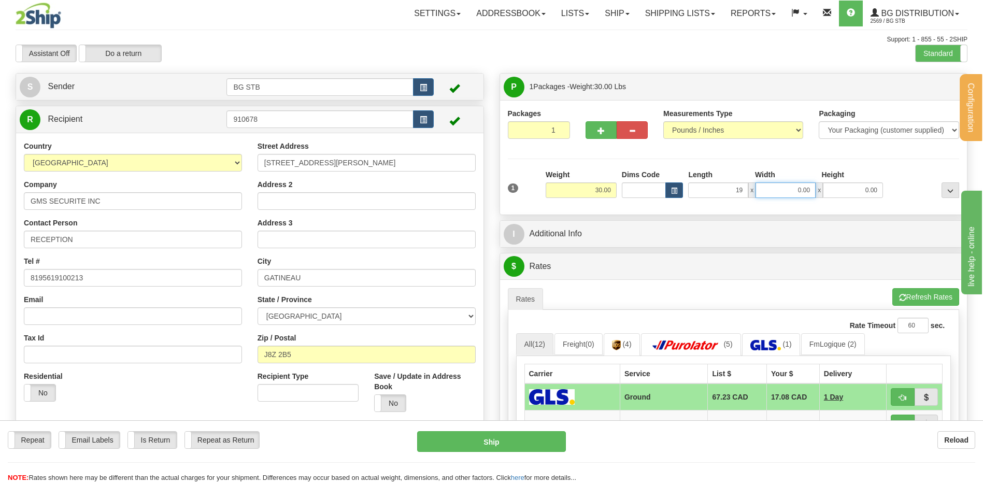
type input "19.00"
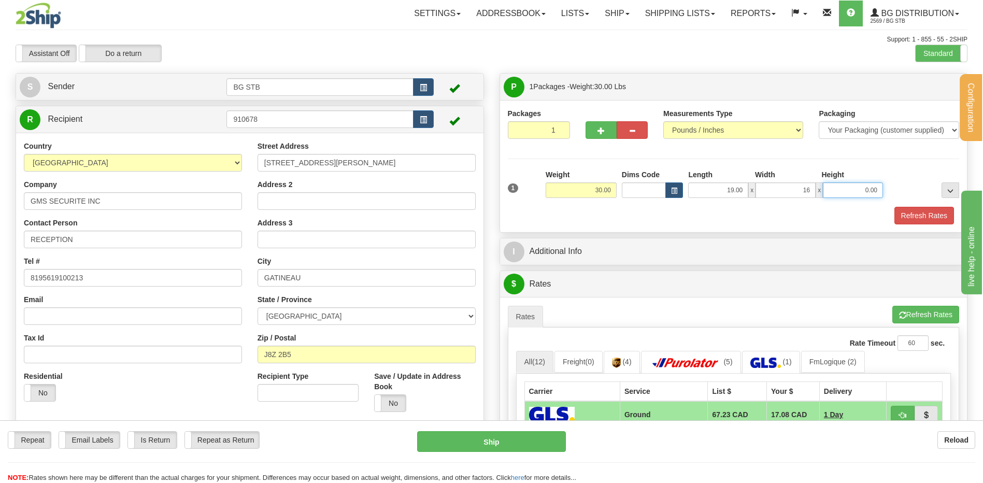
type input "16.00"
type input "13.00"
drag, startPoint x: 578, startPoint y: 267, endPoint x: 583, endPoint y: 259, distance: 10.0
click at [581, 265] on div "P Packages 1 Packages - Weight: 30.00 Lbs Shipment Level Shipm. Package Level P…" at bounding box center [734, 382] width 484 height 619
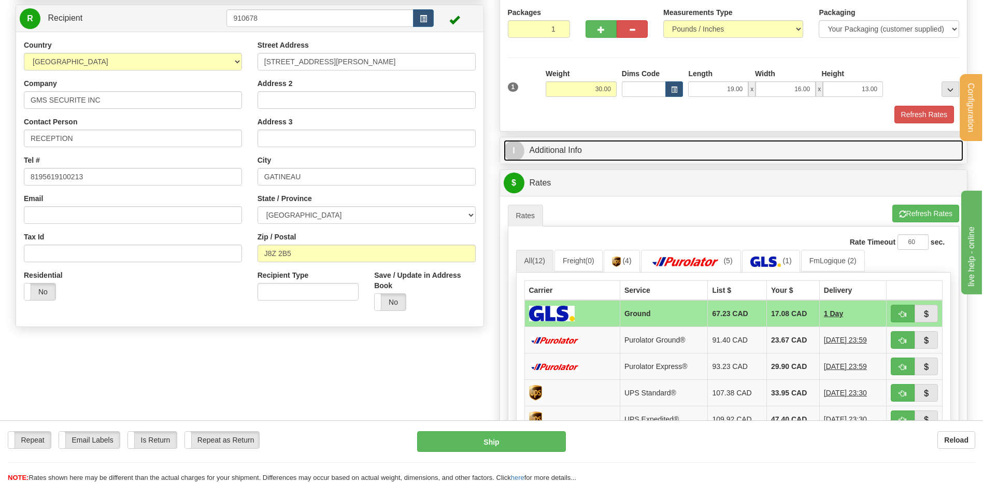
scroll to position [207, 0]
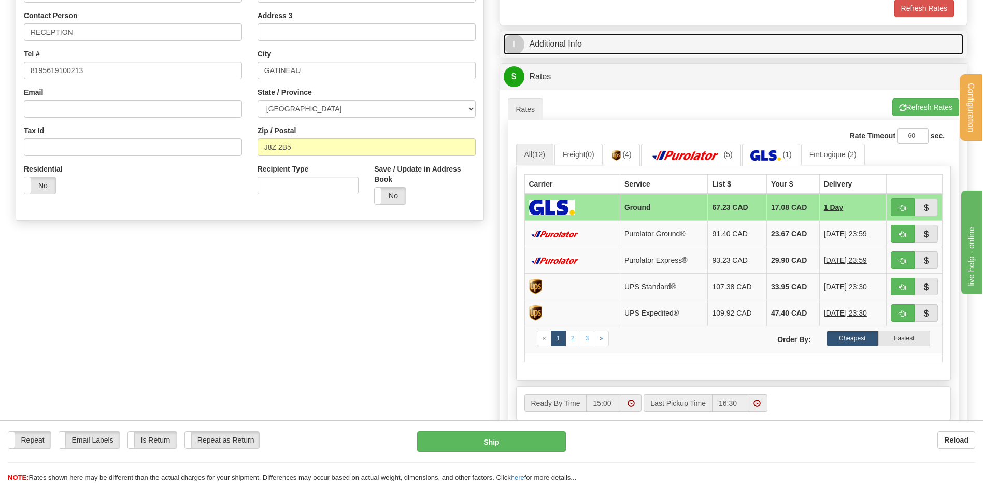
click at [576, 48] on link "I Additional Info" at bounding box center [734, 44] width 460 height 21
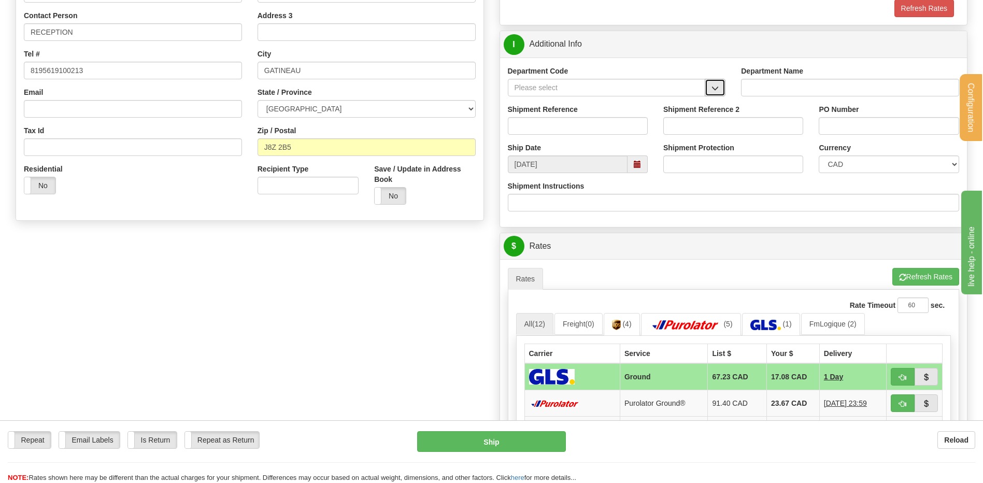
drag, startPoint x: 716, startPoint y: 89, endPoint x: 707, endPoint y: 95, distance: 11.2
click at [715, 89] on span "button" at bounding box center [714, 88] width 7 height 7
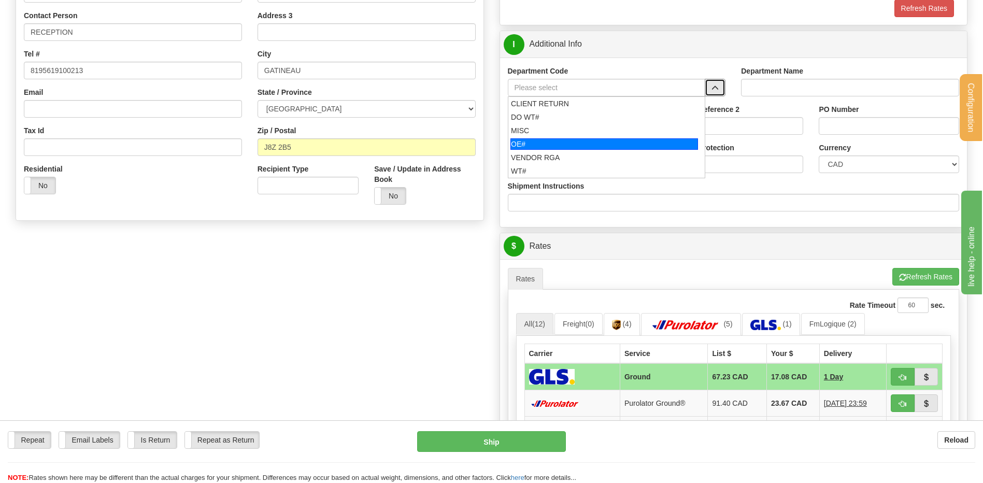
click at [558, 143] on div "OE#" at bounding box center [604, 143] width 188 height 11
type input "OE#"
type input "ORDERS"
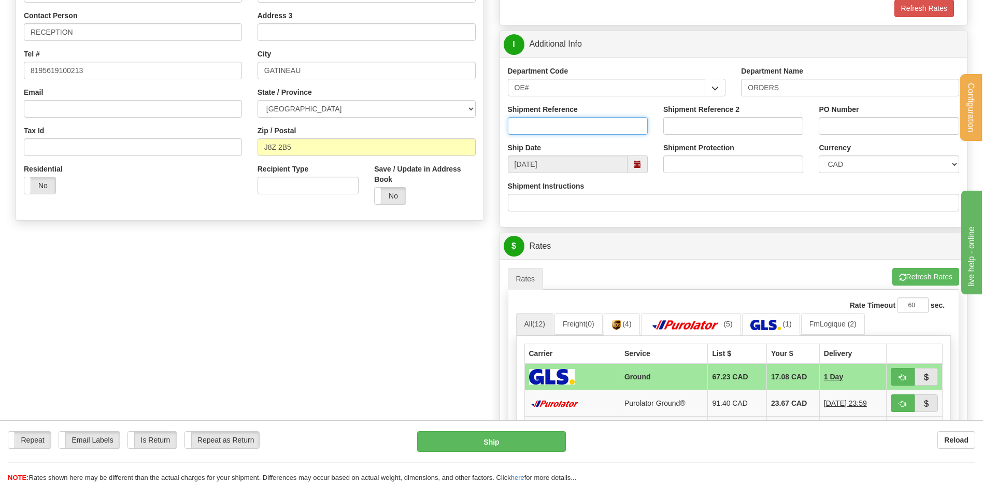
click at [553, 131] on input "Shipment Reference" at bounding box center [578, 126] width 140 height 18
type input "80004289-00"
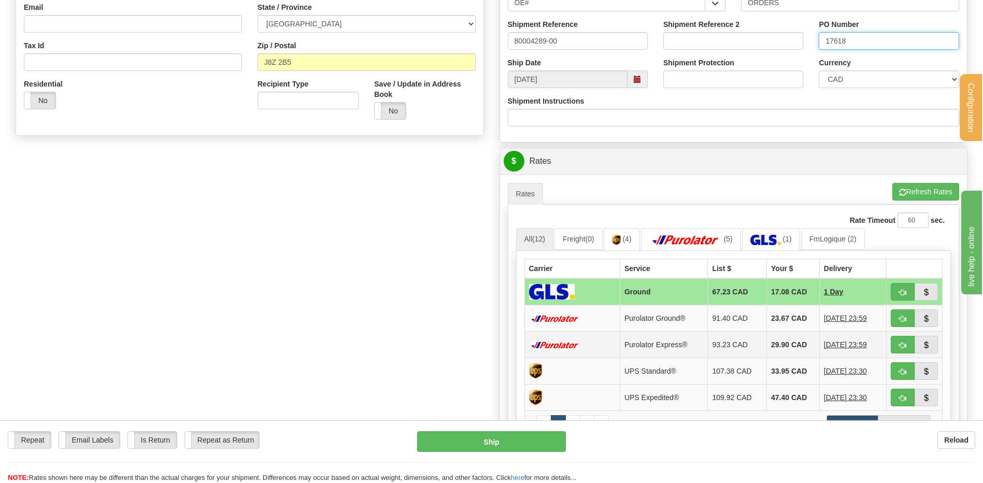
scroll to position [414, 0]
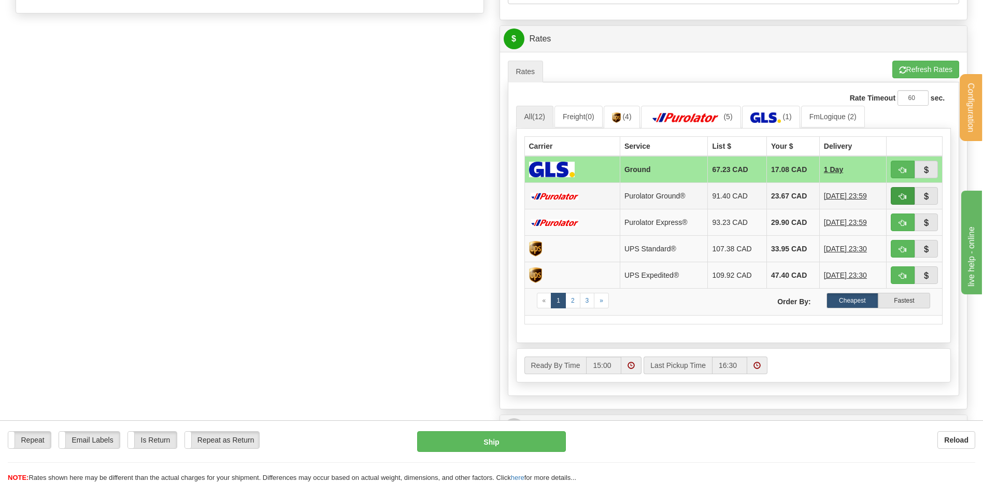
type input "17618"
click at [905, 198] on span "button" at bounding box center [902, 196] width 7 height 7
type input "260"
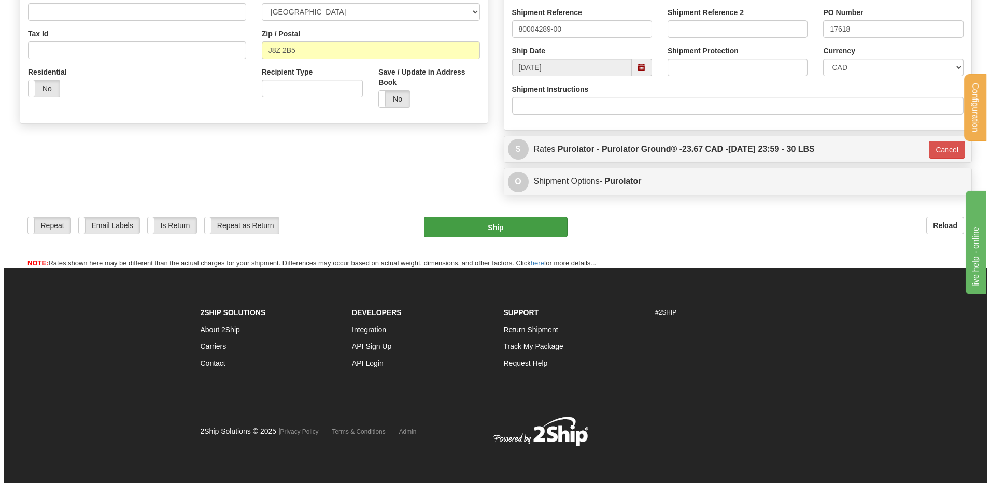
scroll to position [305, 0]
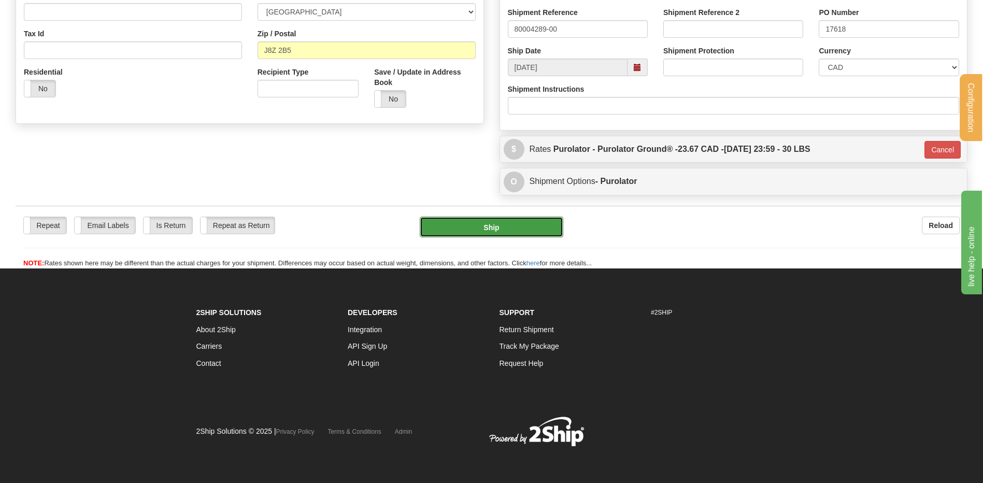
click at [548, 221] on button "Ship" at bounding box center [491, 227] width 143 height 21
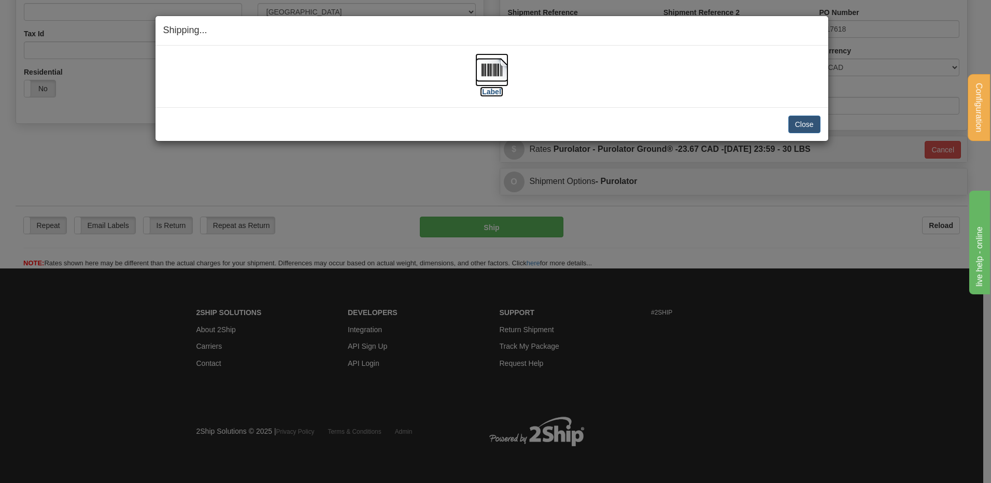
click at [500, 66] on img at bounding box center [491, 69] width 33 height 33
click at [803, 121] on button "Close" at bounding box center [804, 125] width 32 height 18
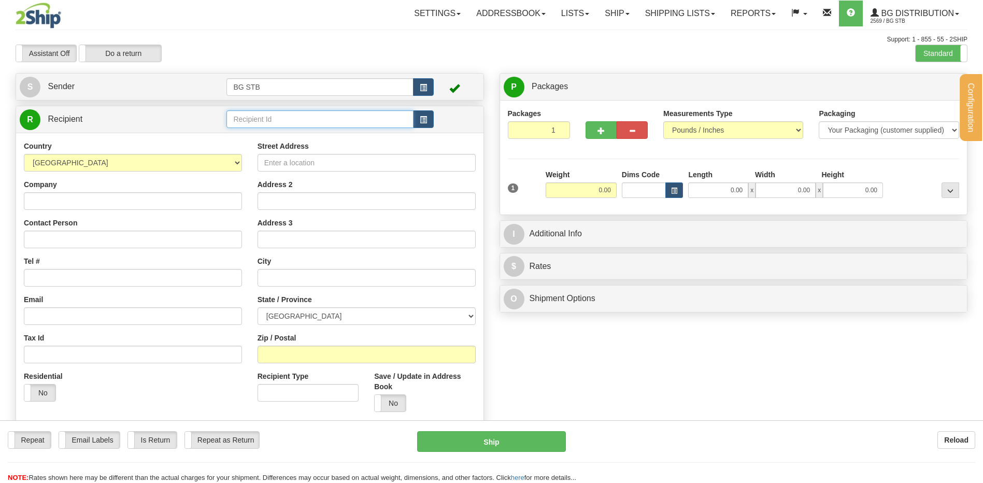
click at [237, 119] on input "text" at bounding box center [319, 119] width 187 height 18
type input "1186"
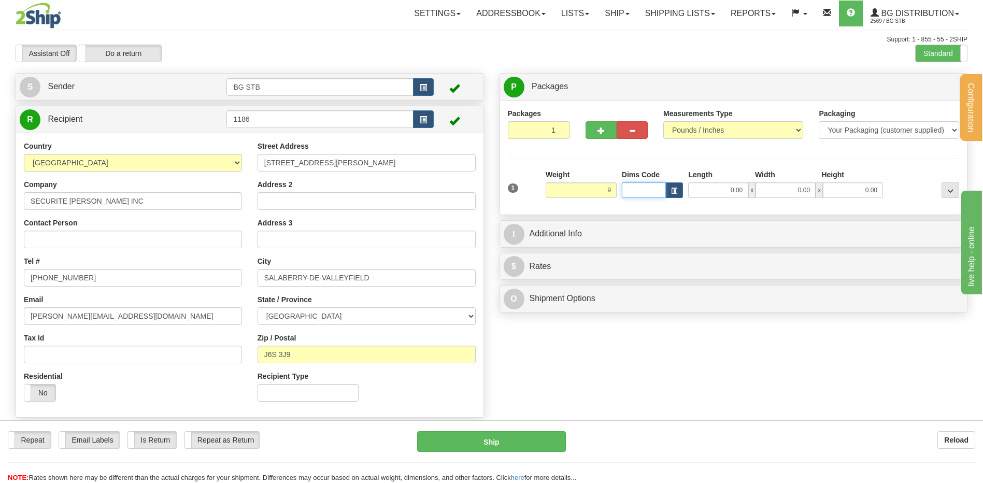
type input "9.00"
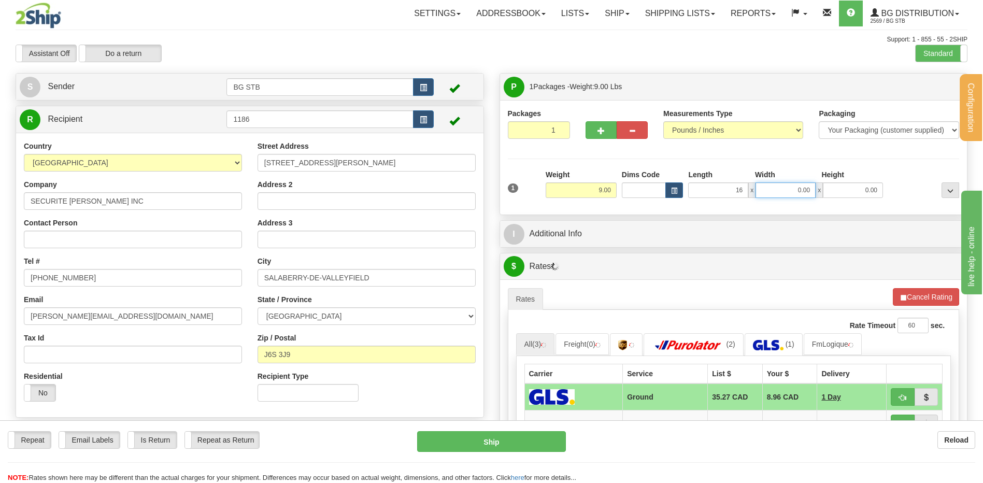
type input "16.00"
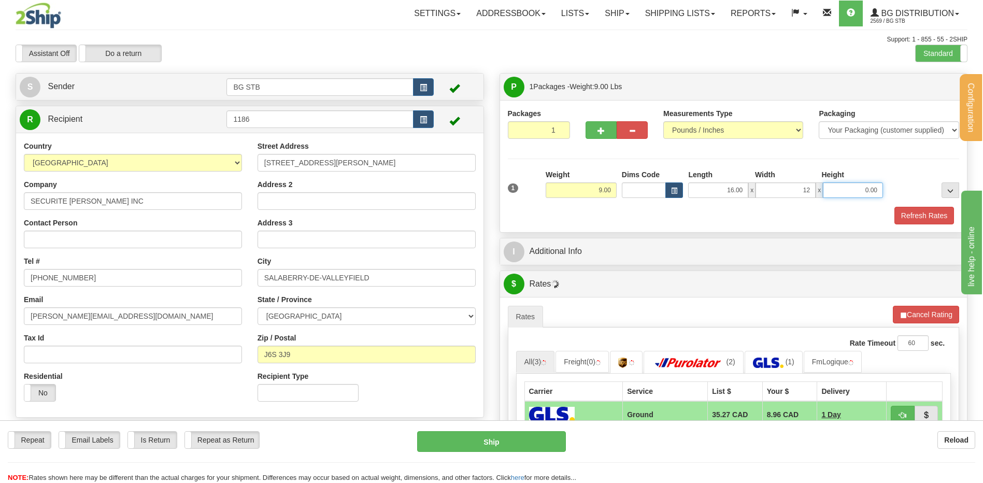
type input "12.00"
type input "11.00"
drag, startPoint x: 581, startPoint y: 236, endPoint x: 577, endPoint y: 246, distance: 10.7
click at [578, 244] on div "P Packages 1 Packages - Weight: 9.00 Lbs Shipment Level Shipm. Package Level Pa…" at bounding box center [734, 382] width 484 height 619
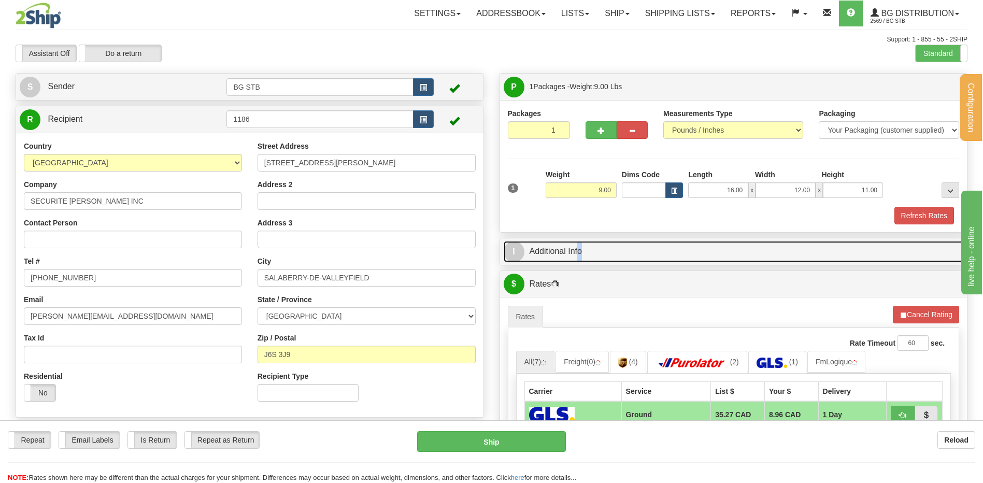
drag, startPoint x: 577, startPoint y: 246, endPoint x: 571, endPoint y: 242, distance: 6.3
click at [577, 246] on link "I Additional Info" at bounding box center [734, 251] width 460 height 21
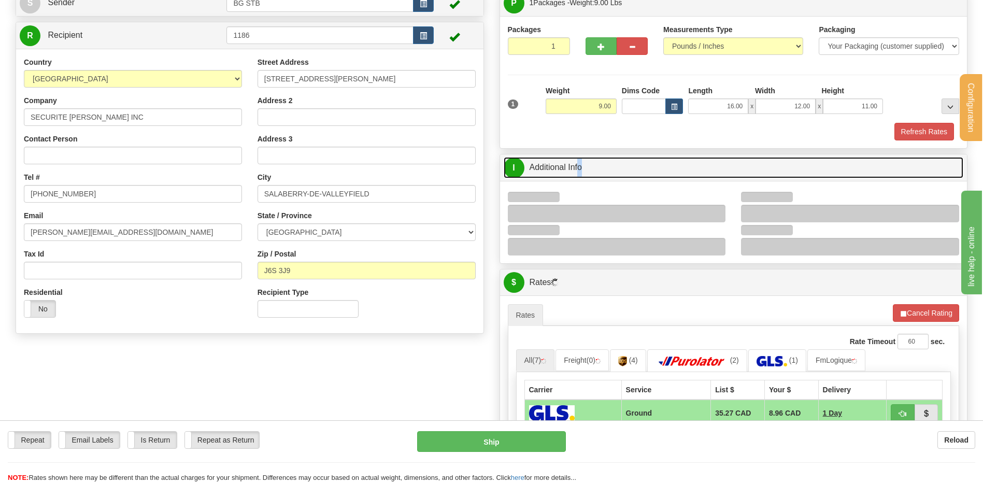
scroll to position [155, 0]
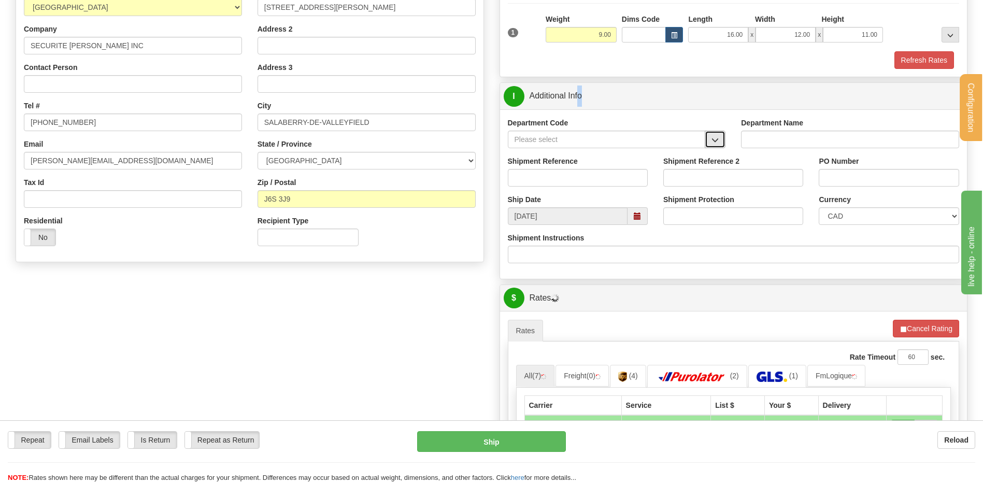
click at [710, 141] on button "button" at bounding box center [715, 140] width 21 height 18
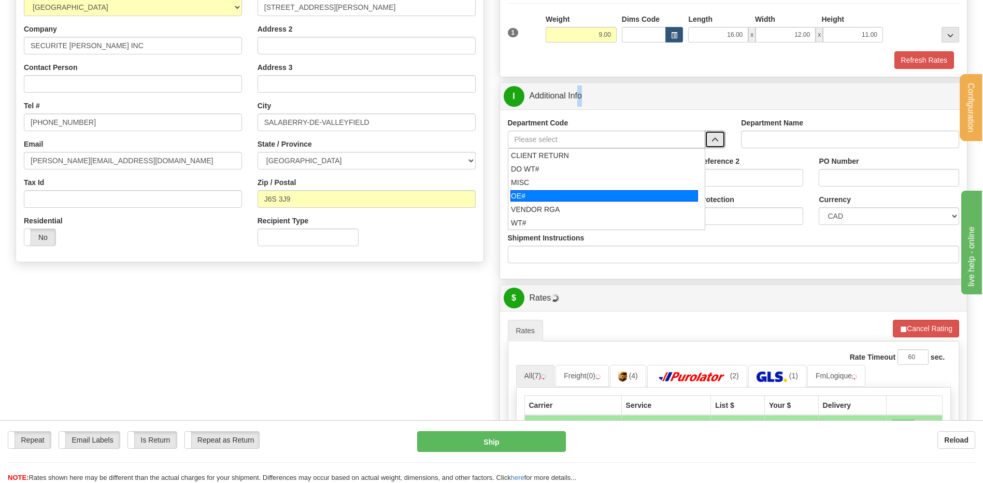
click at [590, 195] on div "OE#" at bounding box center [604, 195] width 188 height 11
type input "OE#"
type input "ORDERS"
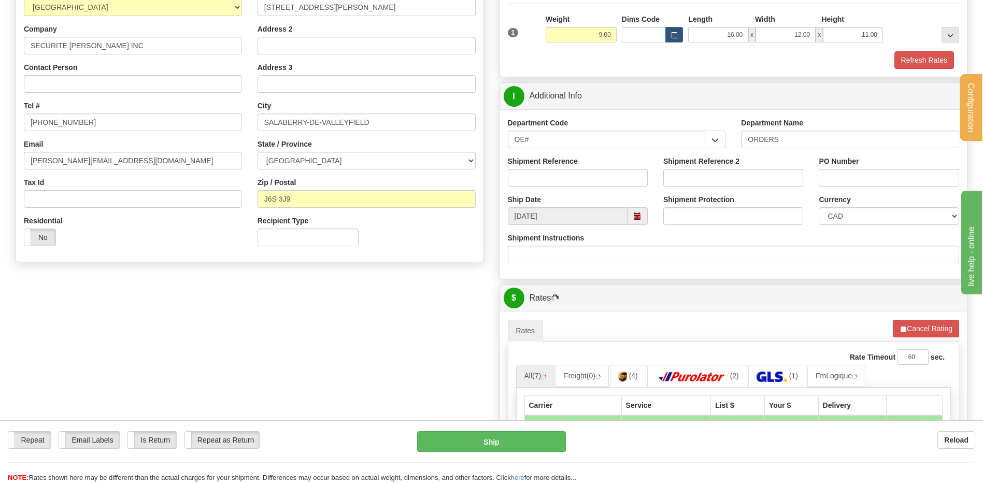
click at [585, 188] on div "Shipment Reference" at bounding box center [577, 175] width 155 height 38
click at [584, 184] on input "Shipment Reference" at bounding box center [578, 178] width 140 height 18
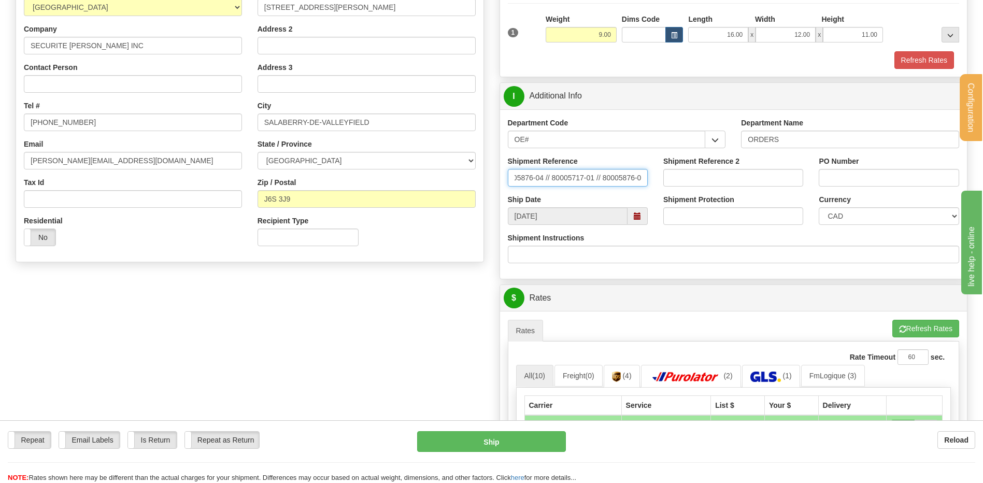
scroll to position [0, 18]
type input "80005876-04 // 80005717-01 // 80005876-05"
type input "A"
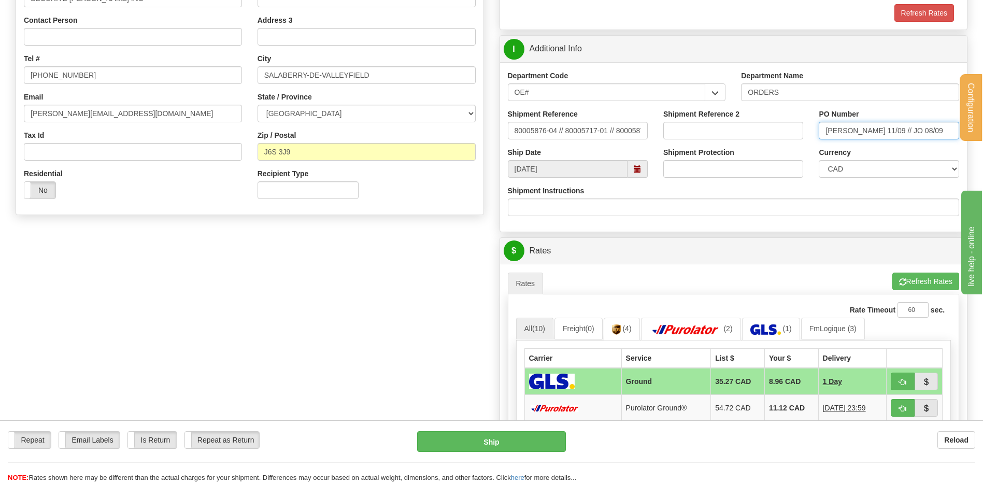
scroll to position [363, 0]
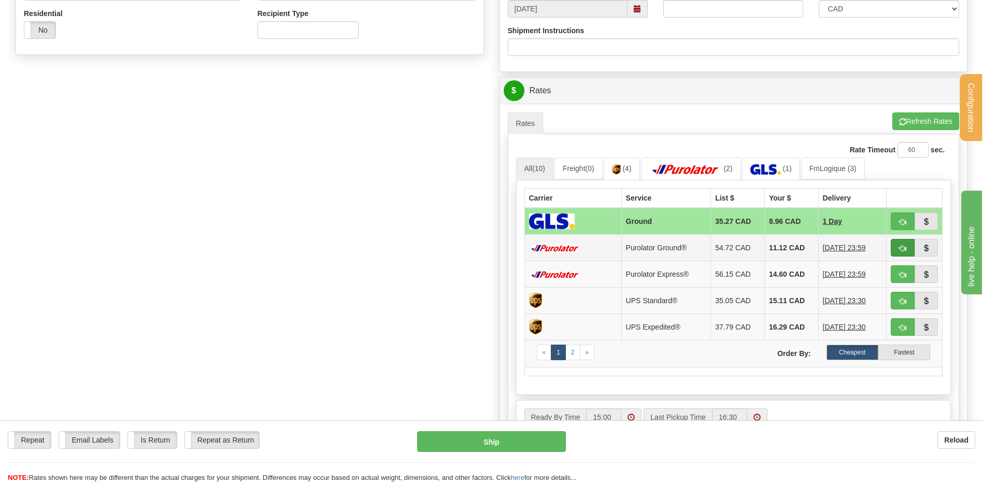
type input "YANIE 11/09 // JO 08/09"
drag, startPoint x: 899, startPoint y: 247, endPoint x: 778, endPoint y: 231, distance: 122.4
click at [899, 247] on span "button" at bounding box center [902, 248] width 7 height 7
type input "260"
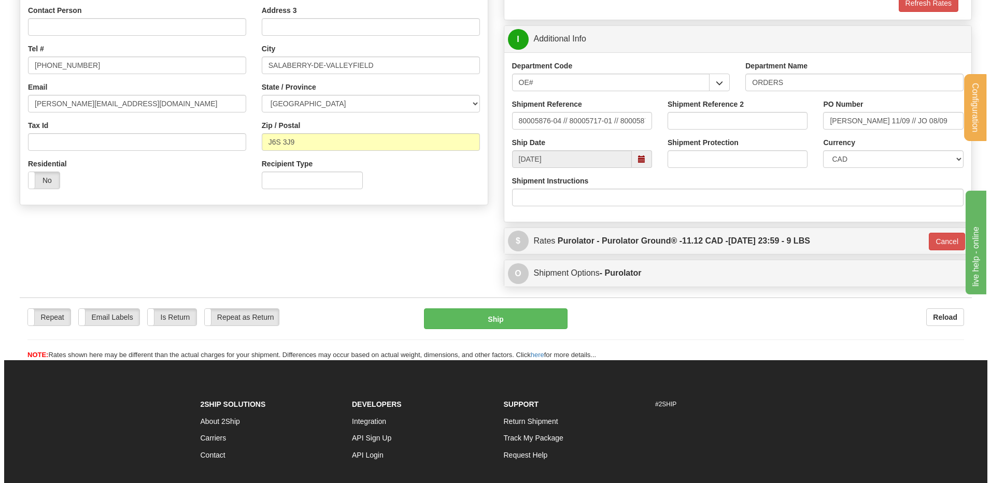
scroll to position [201, 0]
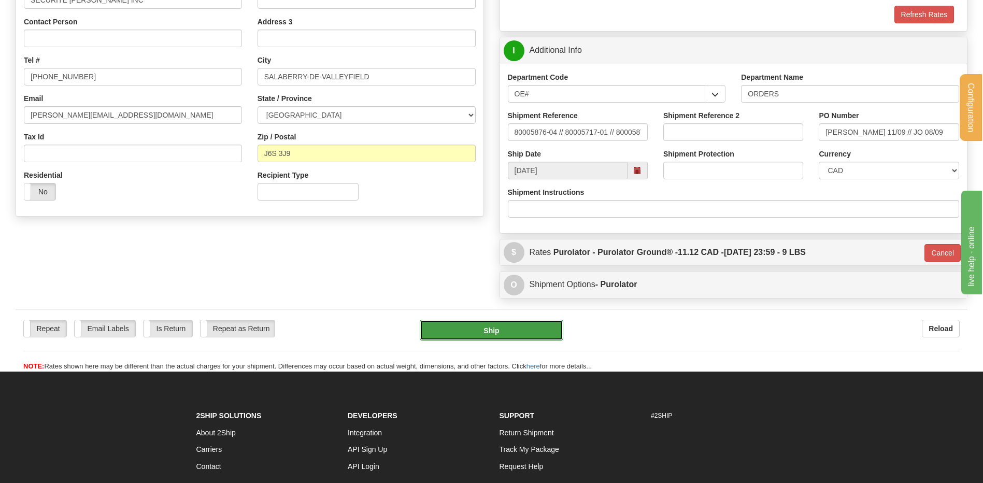
click at [475, 327] on button "Ship" at bounding box center [491, 330] width 143 height 21
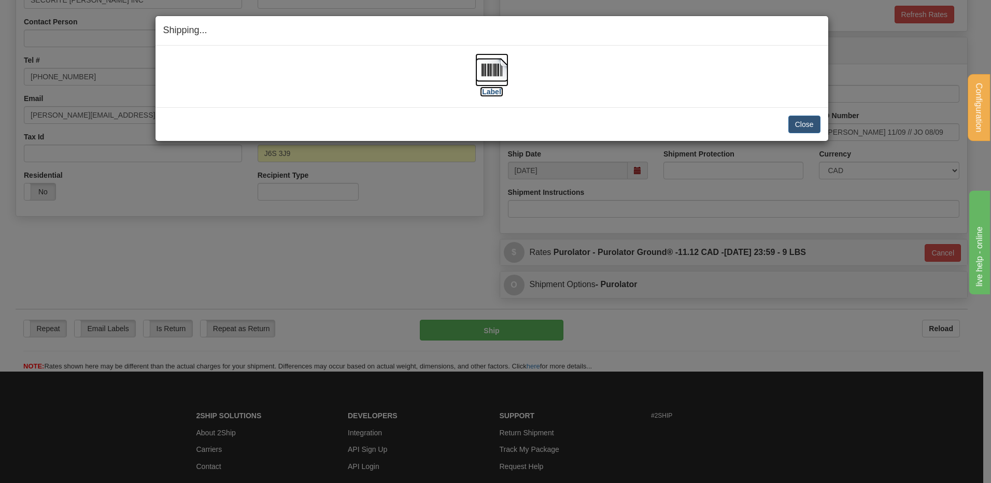
click at [499, 66] on img at bounding box center [491, 69] width 33 height 33
drag, startPoint x: 800, startPoint y: 115, endPoint x: 802, endPoint y: 120, distance: 5.3
click at [801, 119] on div "Close Cancel Cancel Shipment and Quit Pickup Quit Pickup ONLY" at bounding box center [491, 124] width 673 height 34
click at [802, 120] on button "Close" at bounding box center [804, 125] width 32 height 18
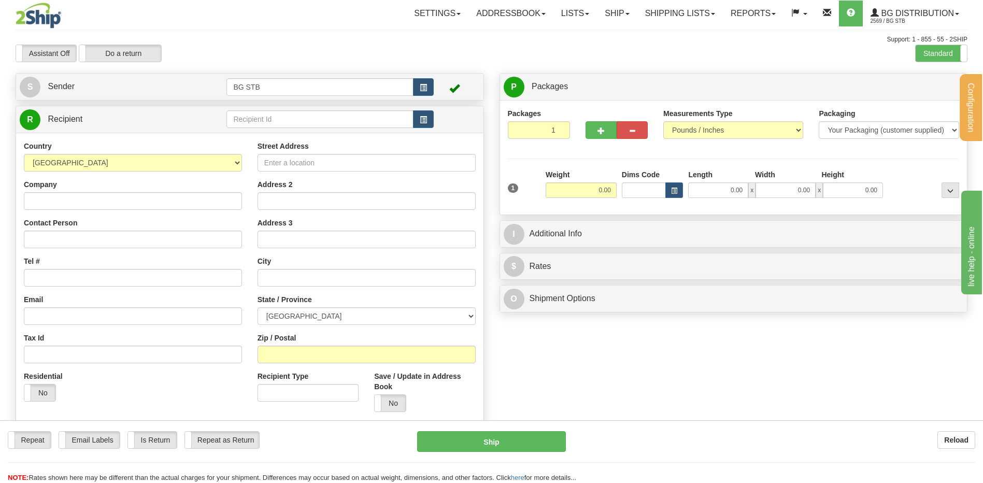
drag, startPoint x: 401, startPoint y: 108, endPoint x: 392, endPoint y: 112, distance: 9.7
click at [394, 111] on td at bounding box center [329, 119] width 207 height 21
click at [391, 113] on input "text" at bounding box center [319, 119] width 187 height 18
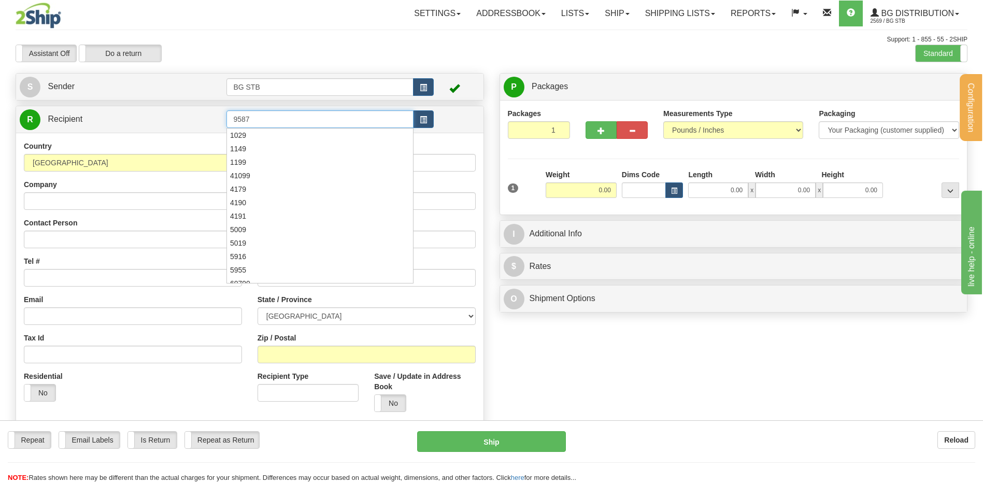
type input "9587"
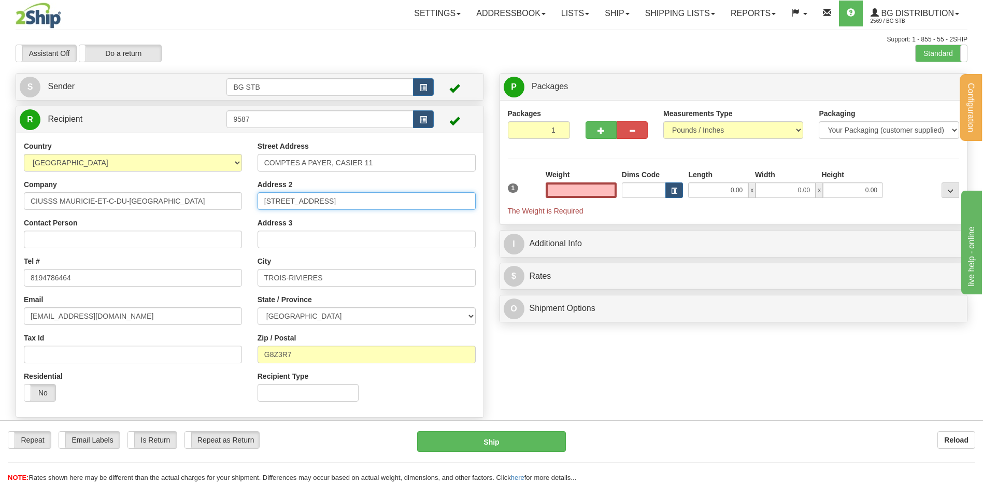
type input "0.00"
drag, startPoint x: 380, startPoint y: 205, endPoint x: 190, endPoint y: 203, distance: 190.2
click at [194, 202] on div "Country [GEOGRAPHIC_DATA] [GEOGRAPHIC_DATA] [GEOGRAPHIC_DATA] [GEOGRAPHIC_DATA]…" at bounding box center [249, 275] width 467 height 268
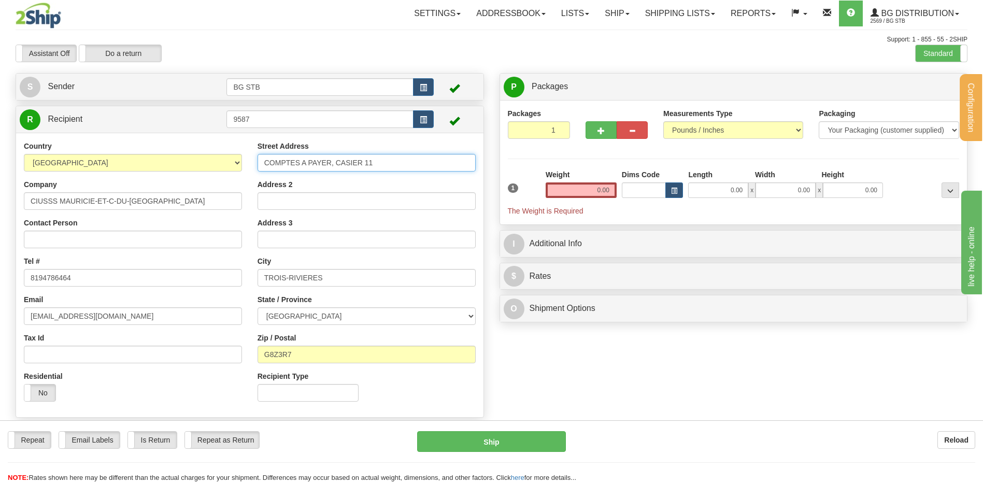
drag, startPoint x: 363, startPoint y: 155, endPoint x: 138, endPoint y: 152, distance: 224.4
click at [148, 150] on div "Country [GEOGRAPHIC_DATA] [GEOGRAPHIC_DATA] [GEOGRAPHIC_DATA] [GEOGRAPHIC_DATA]…" at bounding box center [249, 275] width 467 height 268
type input "[STREET_ADDRESS][GEOGRAPHIC_DATA]"
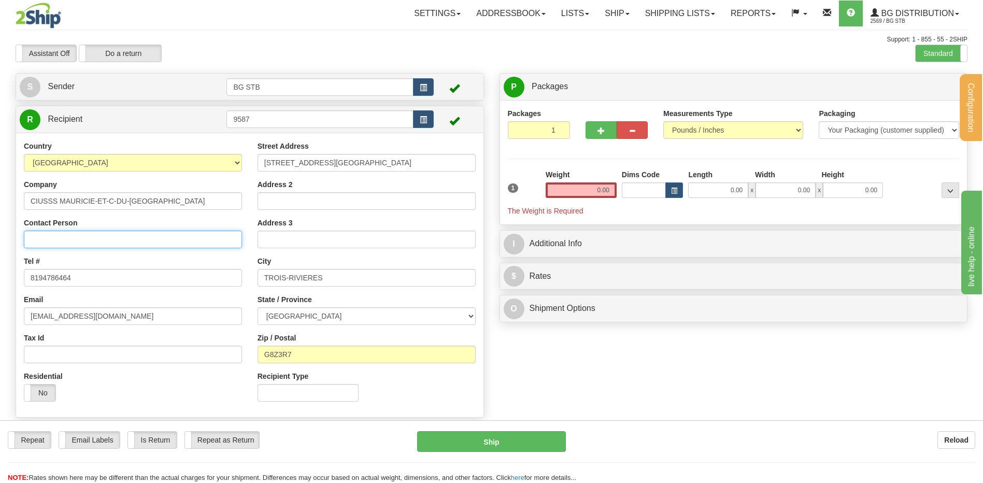
click at [130, 233] on input "Contact Person" at bounding box center [133, 240] width 218 height 18
type input "ATT / [PERSON_NAME]"
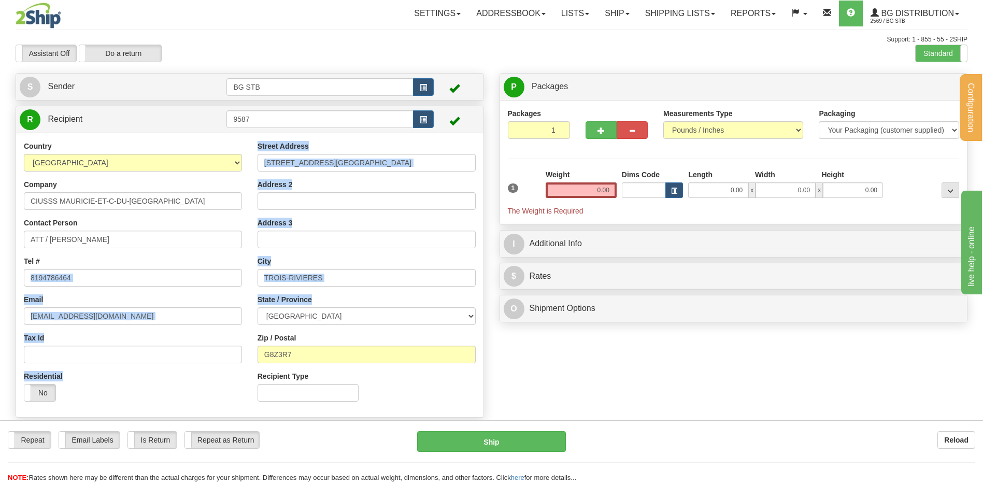
drag, startPoint x: 348, startPoint y: 287, endPoint x: 237, endPoint y: 276, distance: 110.8
click at [237, 276] on div "Country [GEOGRAPHIC_DATA] [GEOGRAPHIC_DATA] [GEOGRAPHIC_DATA] [GEOGRAPHIC_DATA]…" at bounding box center [249, 275] width 467 height 268
click at [343, 276] on input "TROIS-RIVIERES" at bounding box center [367, 278] width 218 height 18
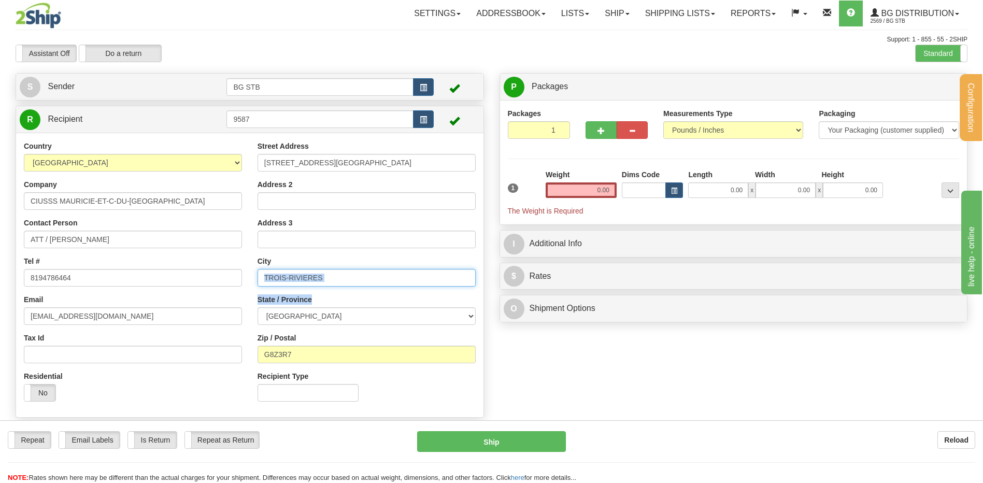
drag, startPoint x: 341, startPoint y: 277, endPoint x: 330, endPoint y: 282, distance: 12.5
click at [332, 280] on input "TROIS-RIVIERES" at bounding box center [367, 278] width 218 height 18
click at [330, 282] on input "TROIS-RIVIERES" at bounding box center [367, 278] width 218 height 18
drag, startPoint x: 329, startPoint y: 281, endPoint x: 248, endPoint y: 282, distance: 81.4
click at [248, 282] on div "Country [GEOGRAPHIC_DATA] [GEOGRAPHIC_DATA] [GEOGRAPHIC_DATA] [GEOGRAPHIC_DATA]…" at bounding box center [249, 275] width 467 height 268
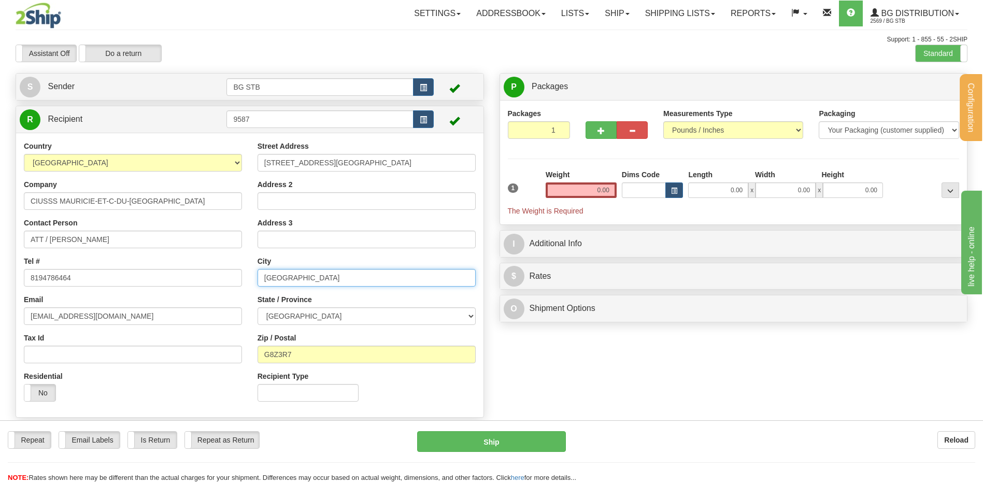
type input "[GEOGRAPHIC_DATA]"
drag, startPoint x: 304, startPoint y: 351, endPoint x: 250, endPoint y: 355, distance: 53.6
click at [250, 355] on div "Street Address [STREET_ADDRESS][GEOGRAPHIC_DATA] Address 2 Address 3 City [GEOG…" at bounding box center [367, 275] width 234 height 268
type input "J2B 1C1"
click at [359, 201] on input "Address 2" at bounding box center [367, 201] width 218 height 18
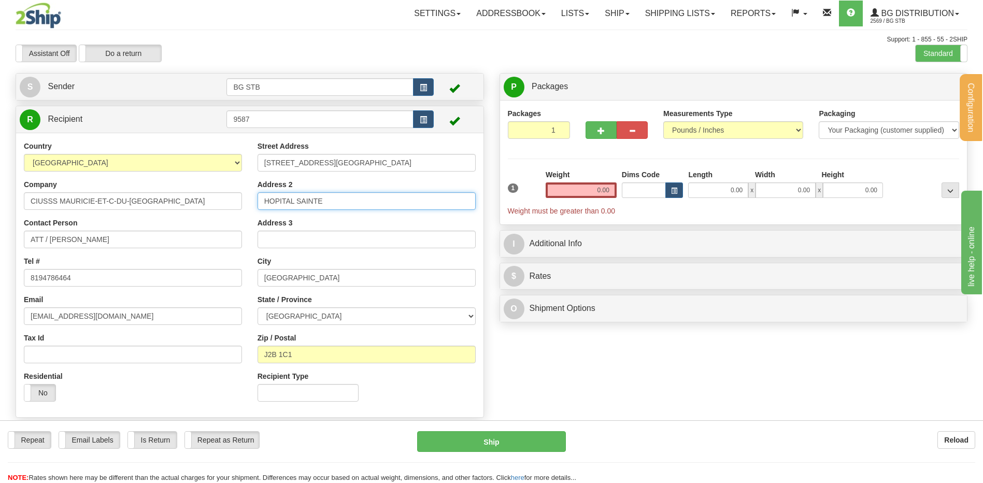
type input "[GEOGRAPHIC_DATA]"
click at [588, 125] on button "button" at bounding box center [600, 130] width 31 height 18
type input "2"
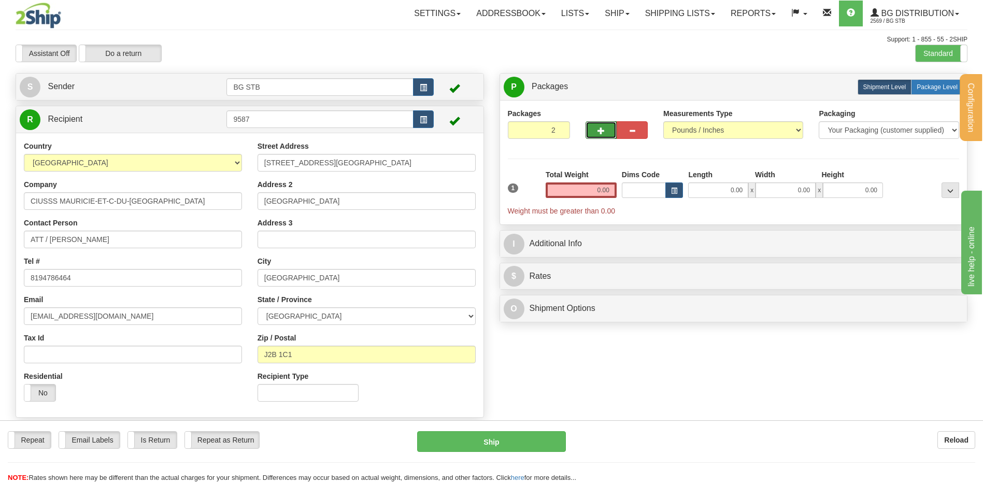
click at [923, 87] on span "Package Level" at bounding box center [937, 86] width 41 height 7
radio input "true"
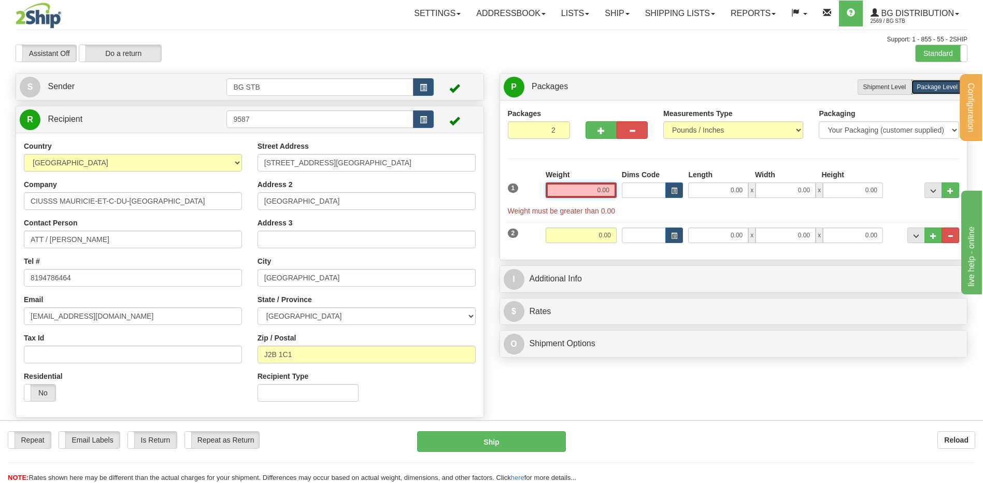
click at [600, 187] on input "0.00" at bounding box center [581, 190] width 71 height 16
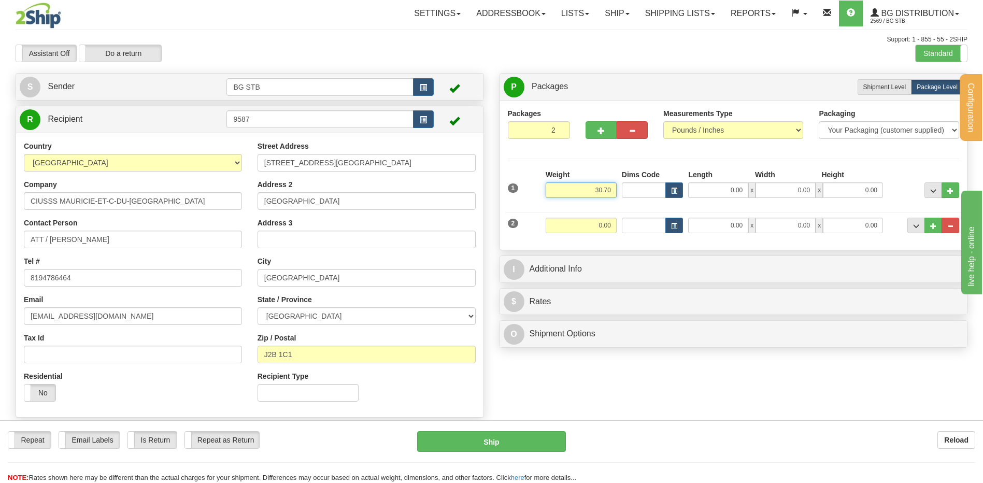
type input "30.70"
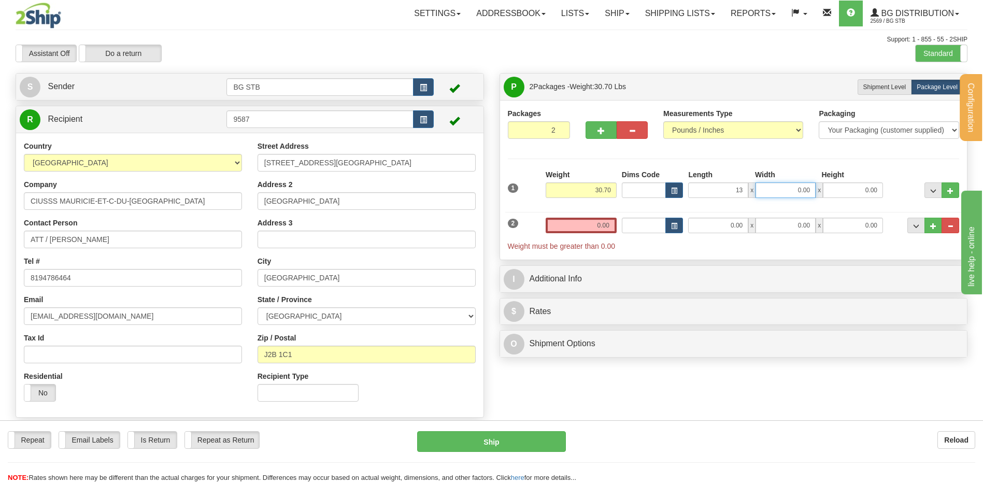
type input "13.00"
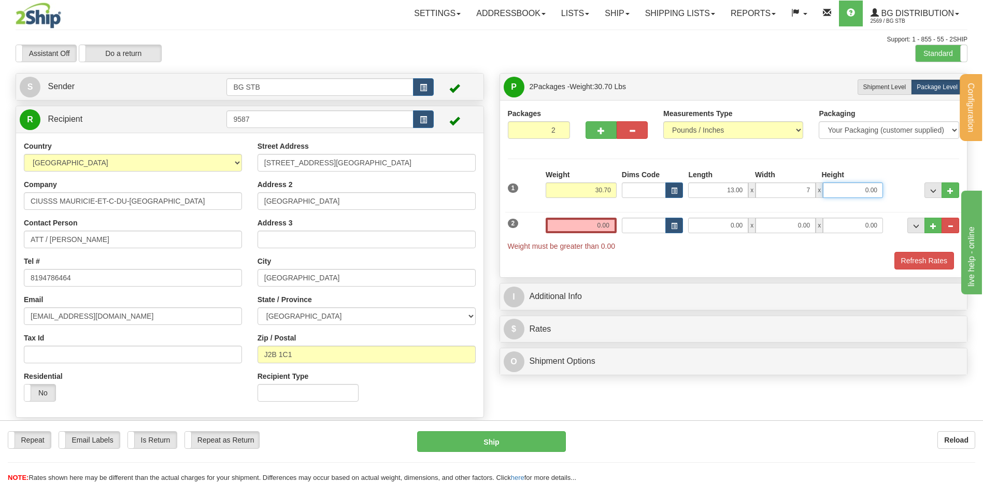
type input "7.00"
type input "5.00"
click at [587, 229] on input "0.00" at bounding box center [581, 226] width 71 height 16
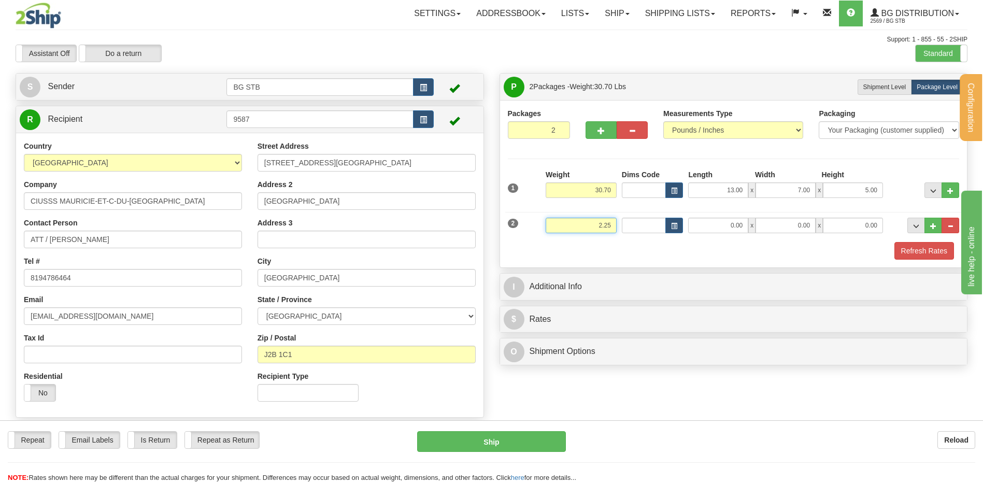
type input "2.25"
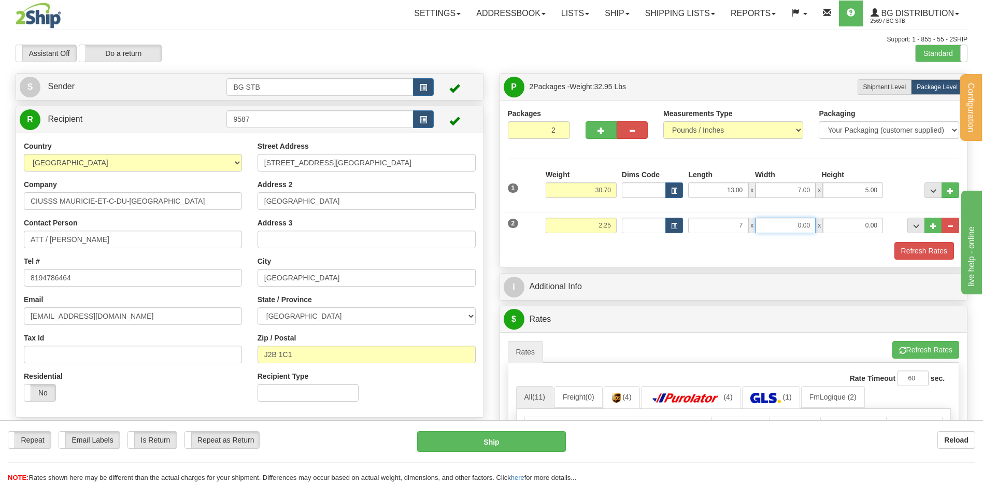
type input "7.00"
type input "9.00"
type input "4.00"
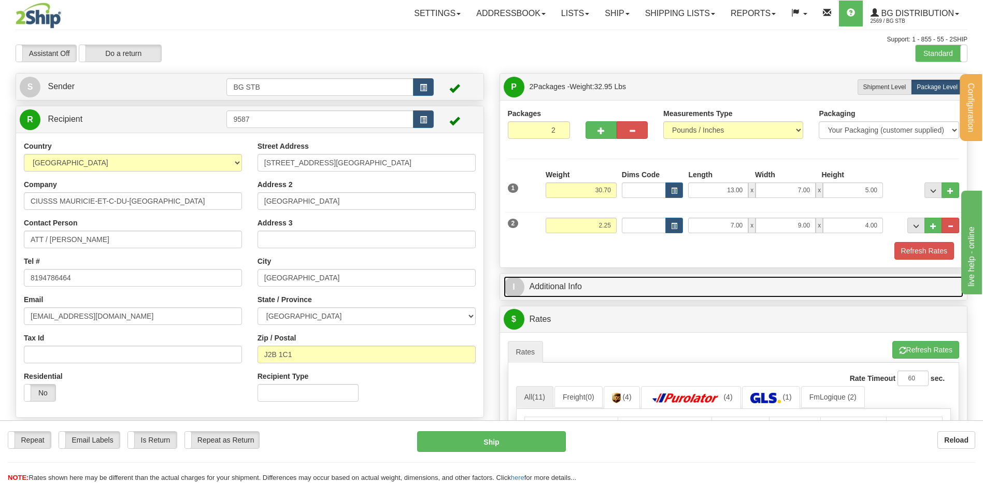
click at [556, 278] on link "I Additional Info" at bounding box center [734, 286] width 460 height 21
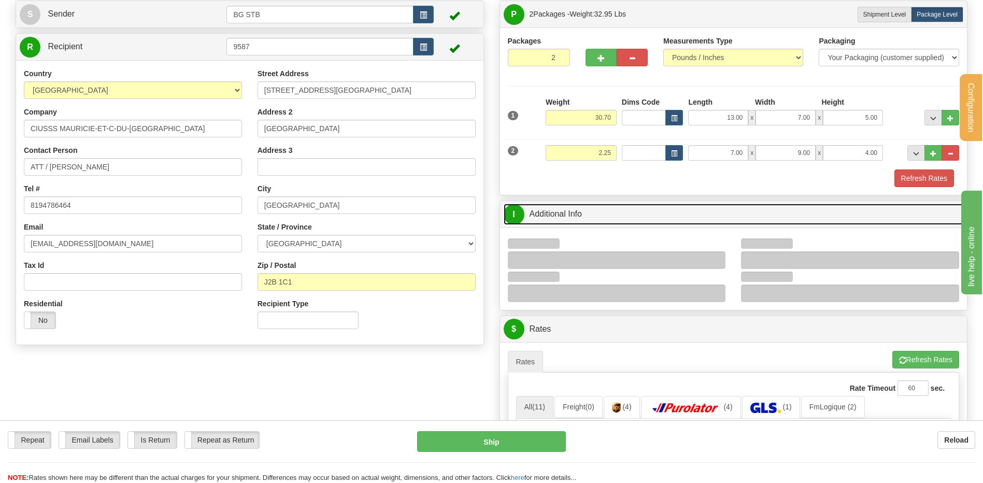
scroll to position [155, 0]
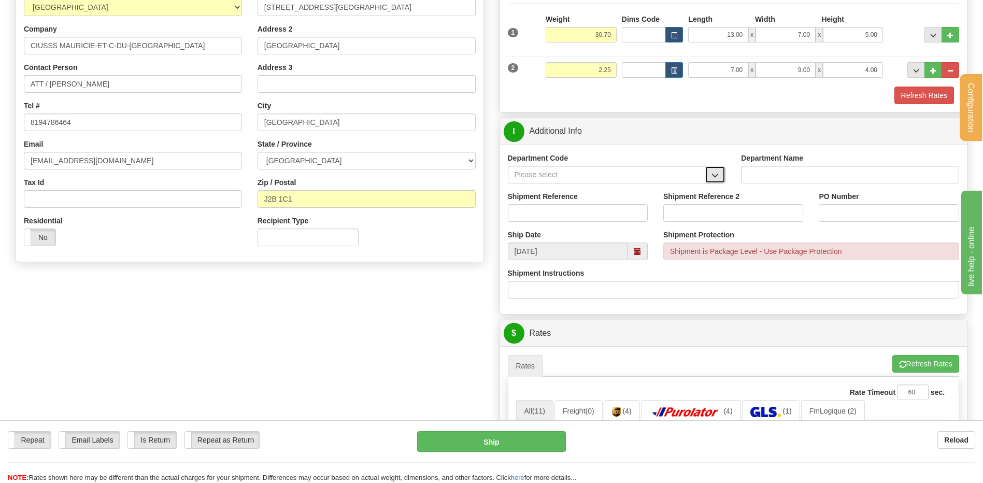
click at [712, 168] on button "button" at bounding box center [715, 175] width 21 height 18
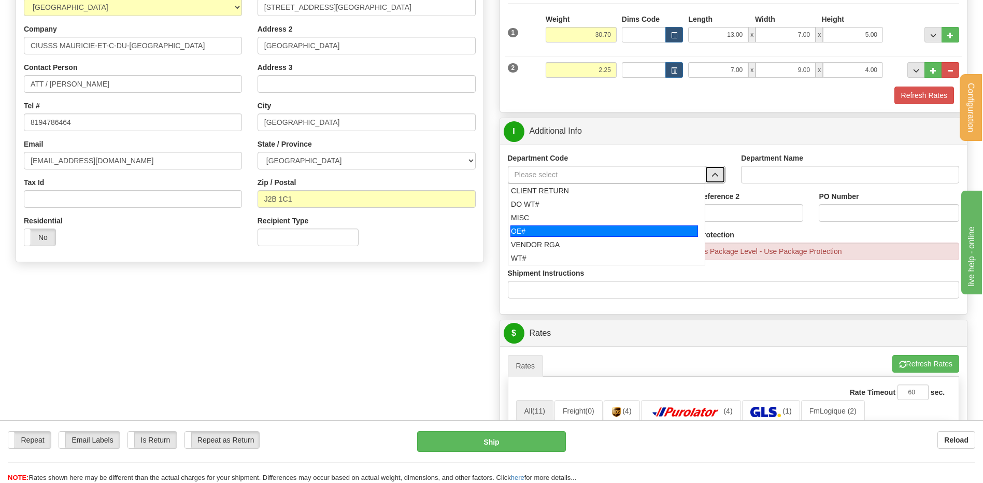
click at [555, 228] on div "OE#" at bounding box center [604, 230] width 188 height 11
type input "OE#"
type input "ORDERS"
click at [552, 205] on input "Shipment Reference" at bounding box center [578, 213] width 140 height 18
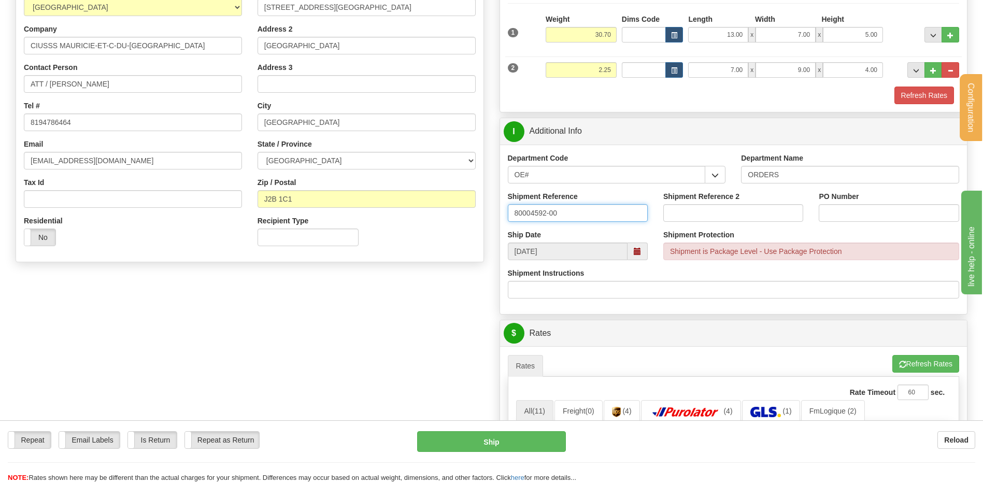
type input "80004592-00"
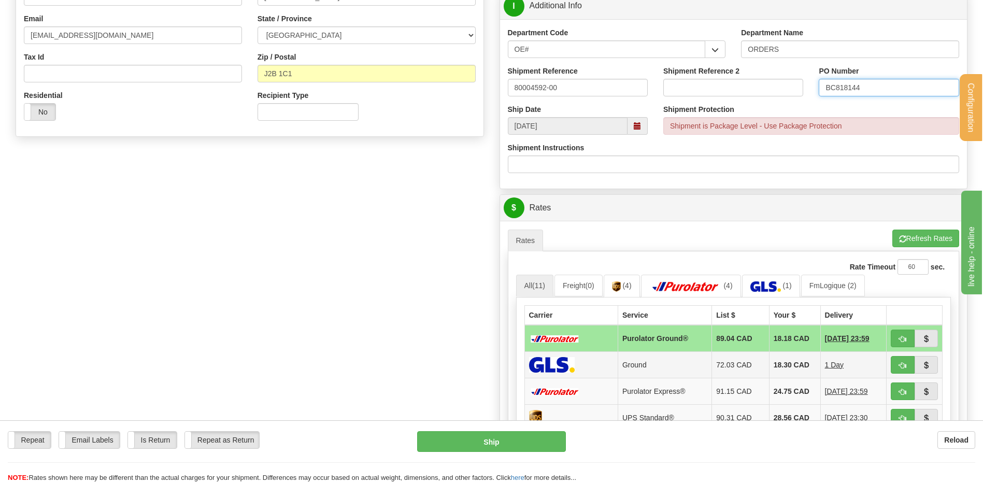
scroll to position [466, 0]
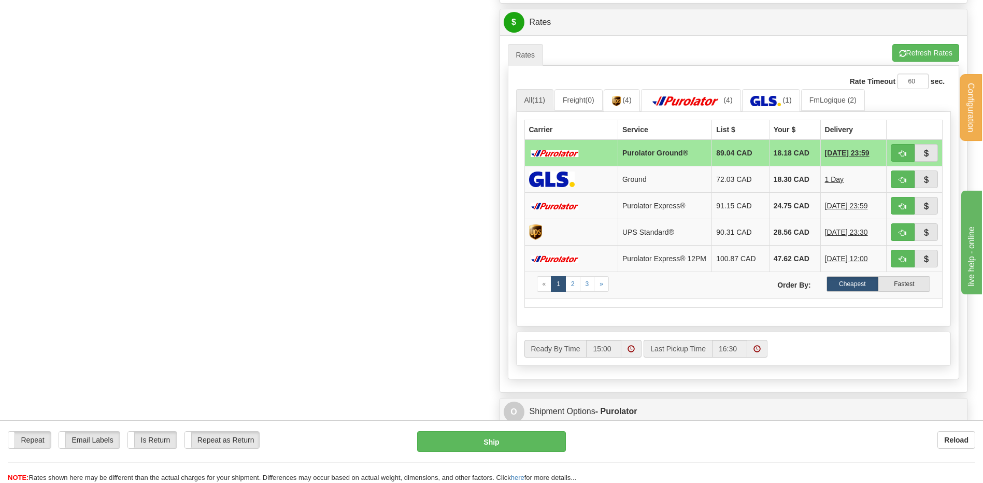
type input "BC818144"
click at [902, 150] on span "button" at bounding box center [902, 153] width 7 height 7
type input "260"
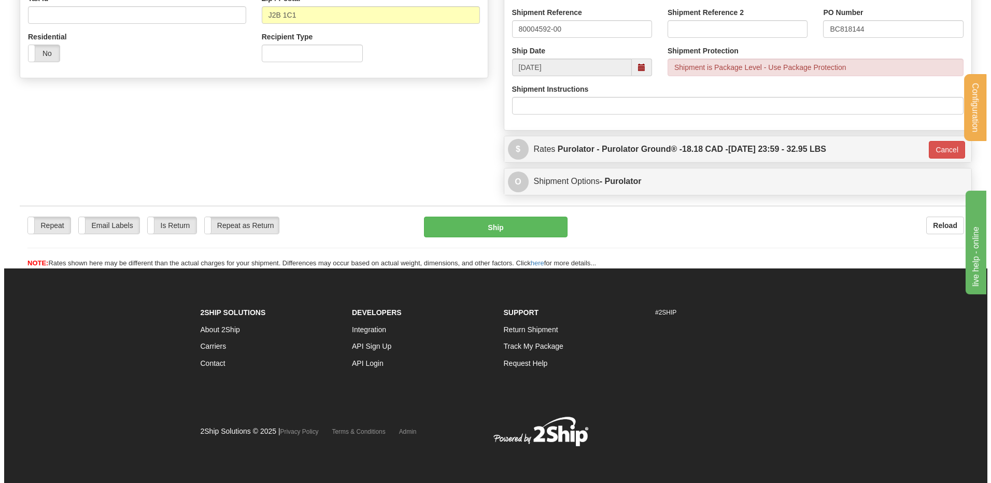
scroll to position [340, 0]
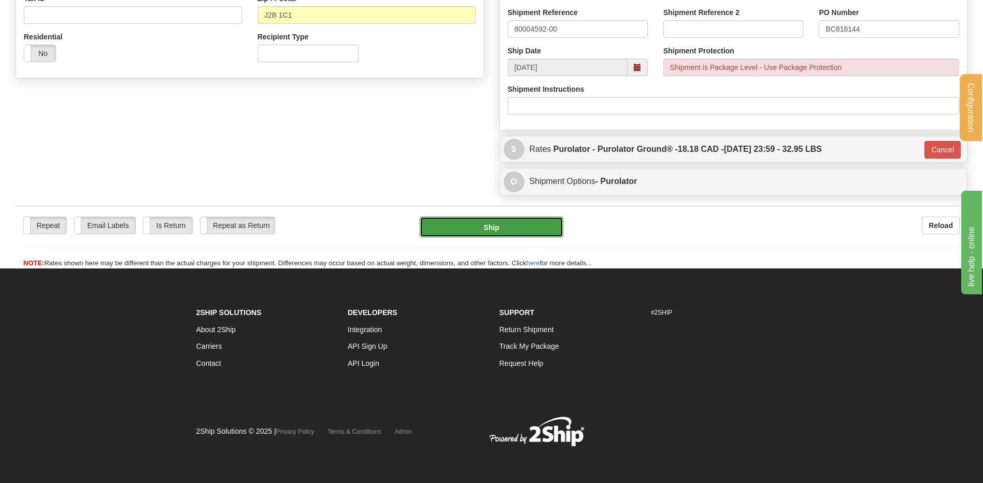
click at [494, 227] on button "Ship" at bounding box center [491, 227] width 143 height 21
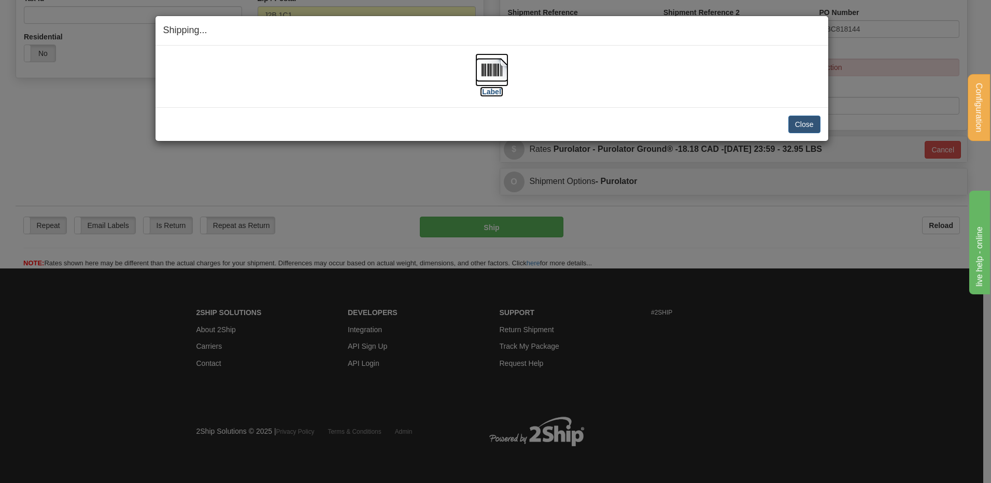
click at [489, 78] on img at bounding box center [491, 69] width 33 height 33
click at [804, 125] on button "Close" at bounding box center [804, 125] width 32 height 18
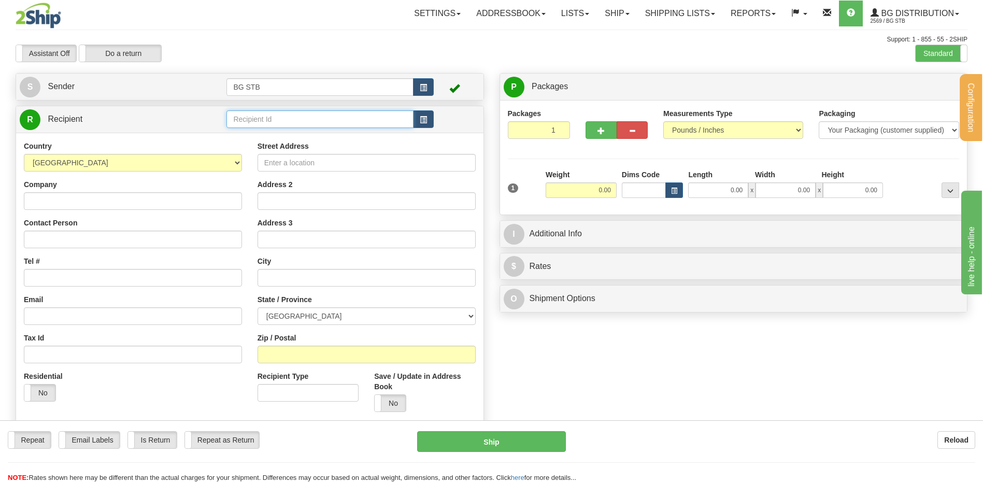
click at [246, 120] on input "text" at bounding box center [319, 119] width 187 height 18
type input "5009"
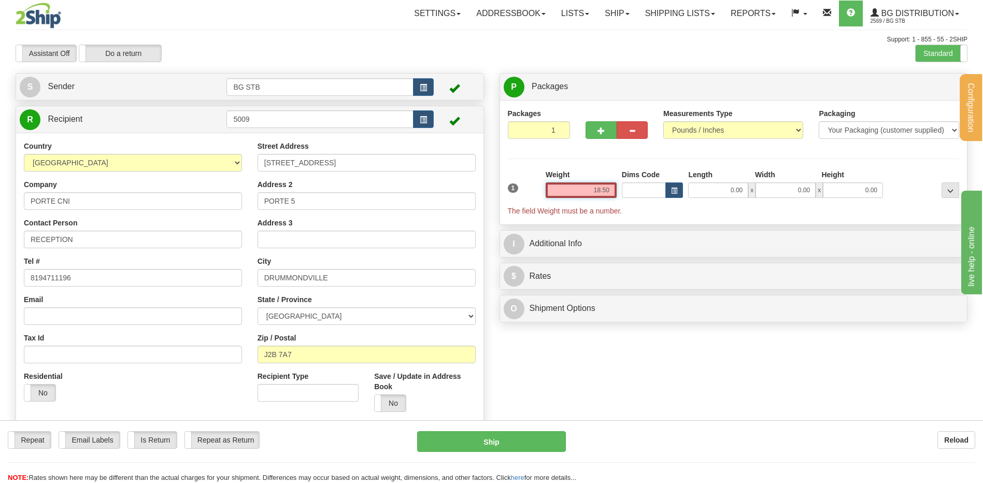
type input "18.50"
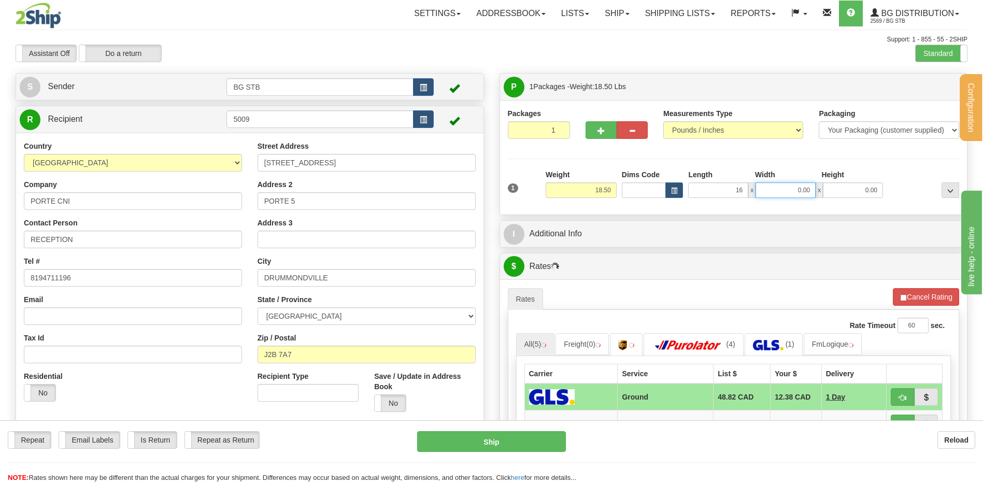
type input "16.00"
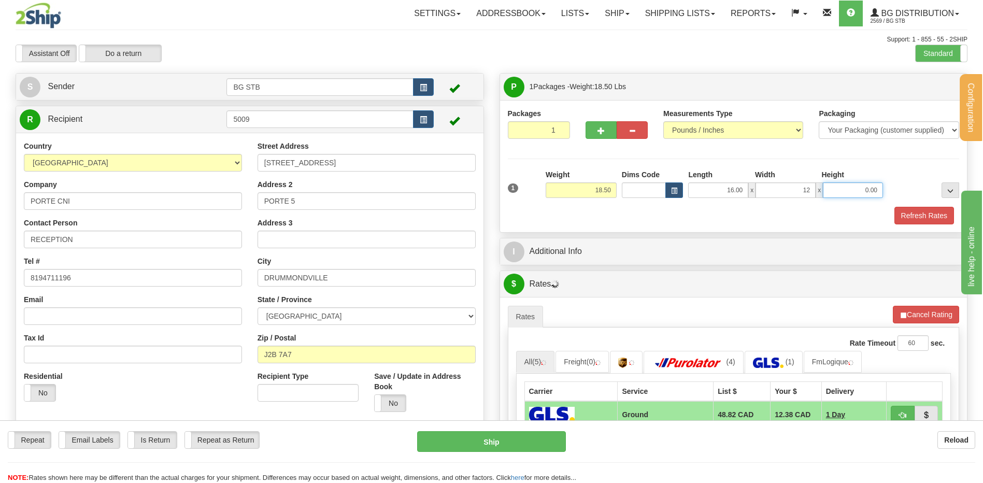
type input "12.00"
type input "11.00"
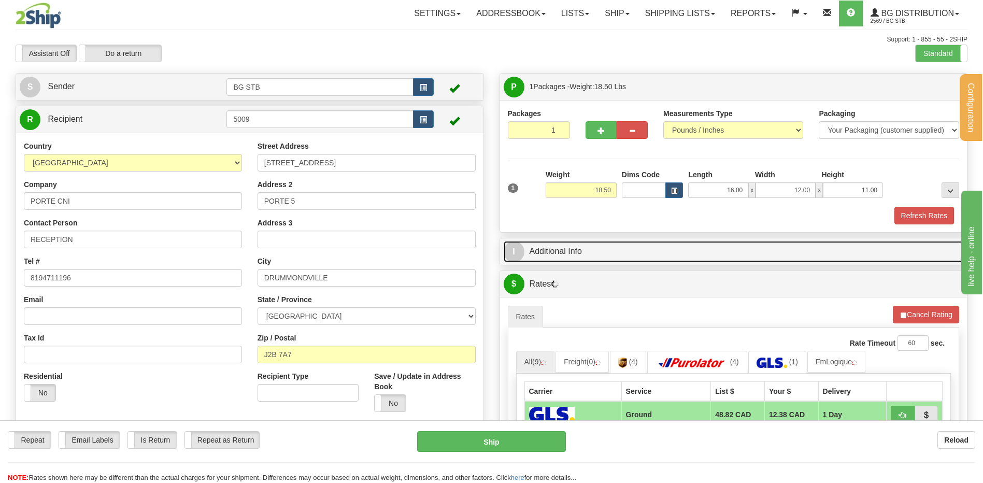
click at [667, 252] on link "I Additional Info" at bounding box center [734, 251] width 460 height 21
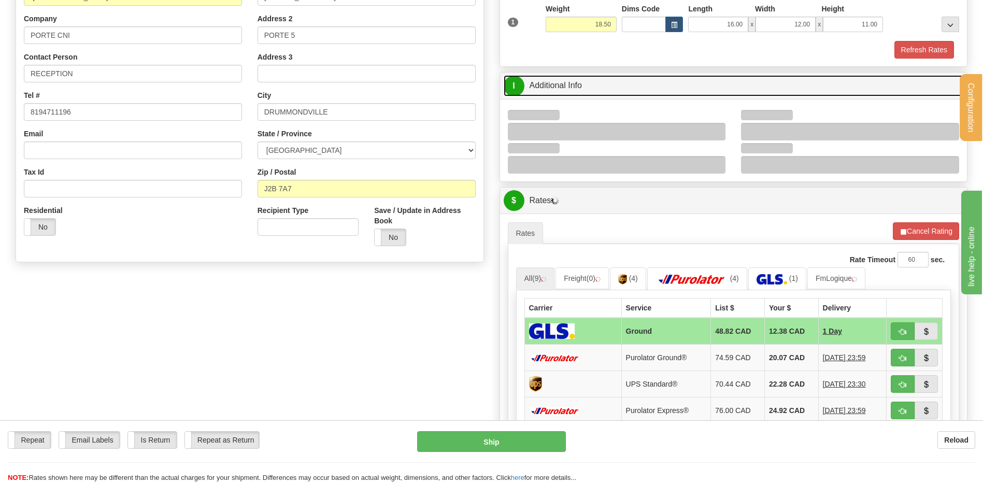
scroll to position [207, 0]
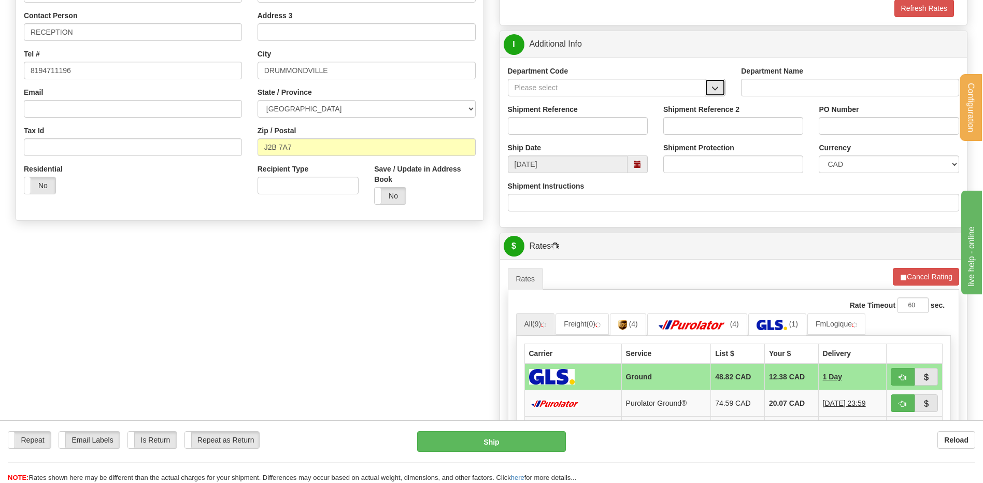
click at [718, 81] on button "button" at bounding box center [715, 88] width 21 height 18
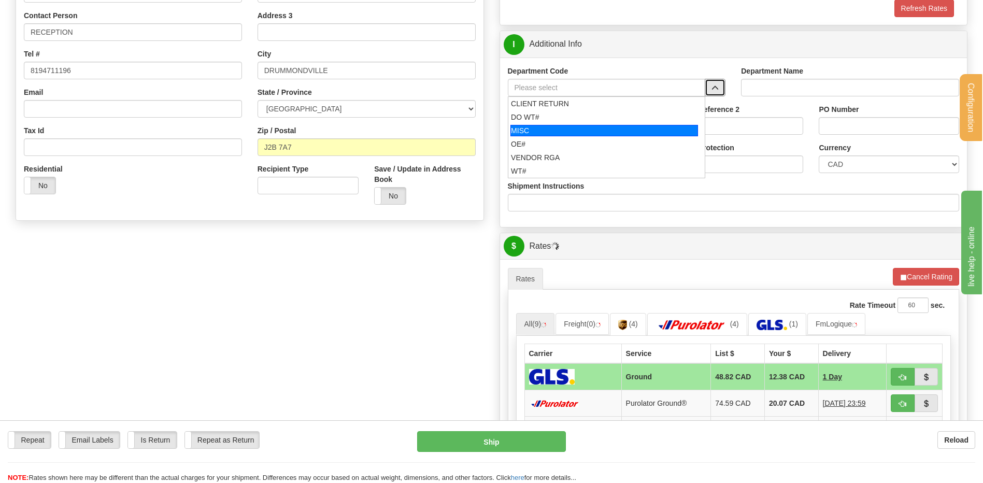
click at [599, 136] on li "MISC" at bounding box center [606, 130] width 197 height 13
type input "MISC"
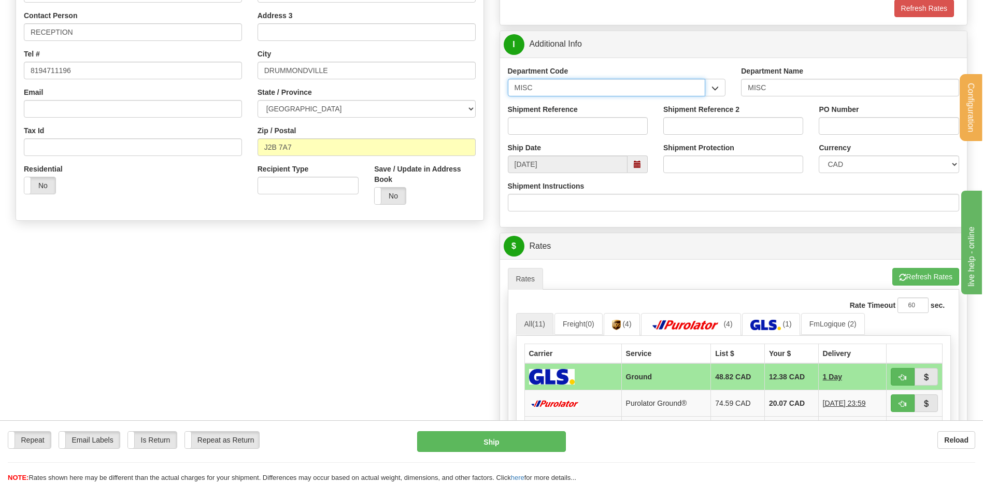
drag, startPoint x: 478, startPoint y: 89, endPoint x: 451, endPoint y: 92, distance: 27.2
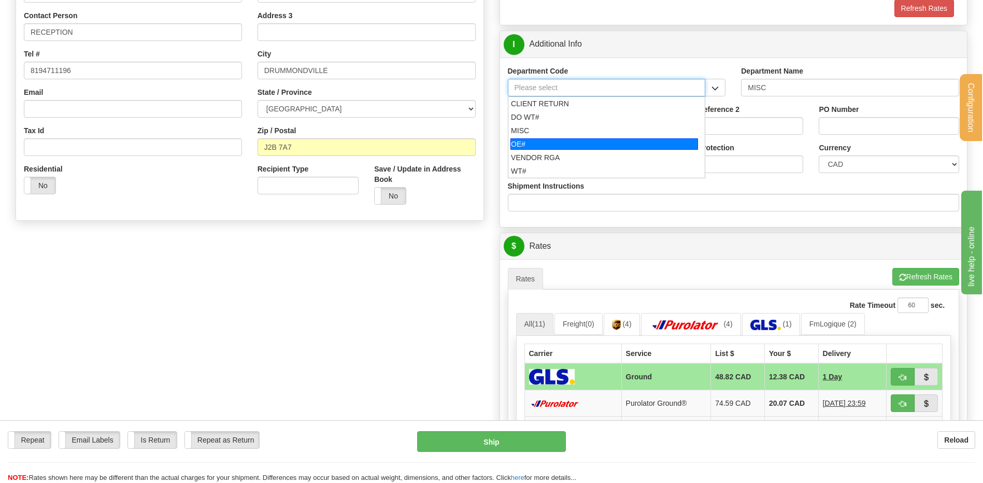
click at [533, 139] on div "OE#" at bounding box center [604, 143] width 188 height 11
type input "OE#"
type input "ORDERS"
type input "OE#"
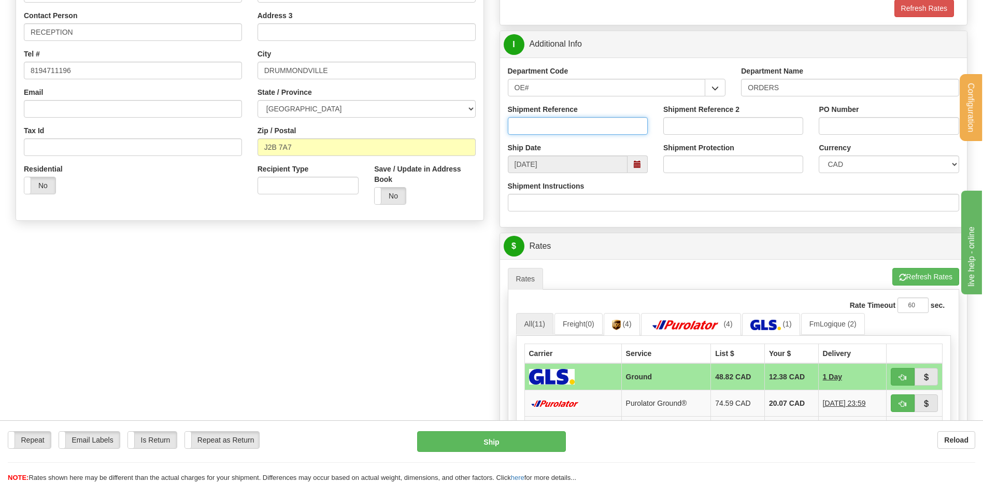
click at [533, 125] on input "Shipment Reference" at bounding box center [578, 126] width 140 height 18
type input "80006082-00"
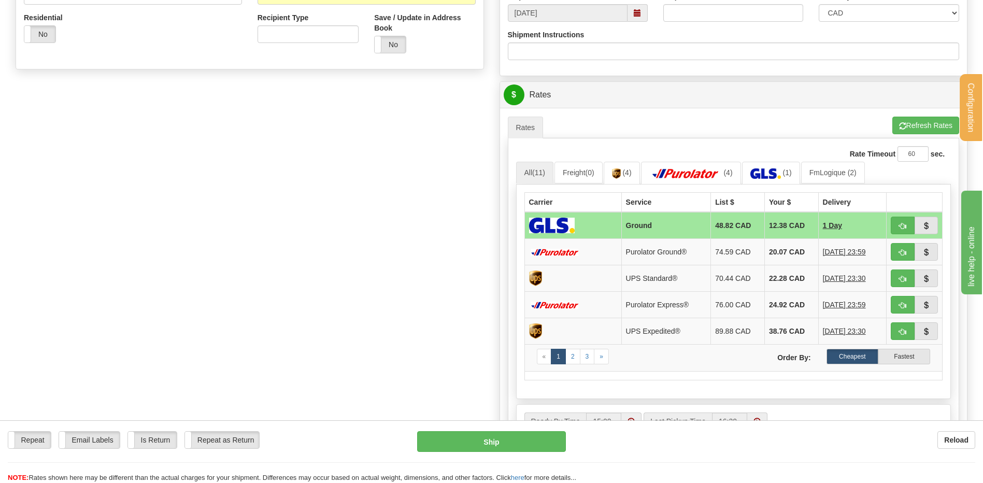
scroll to position [363, 0]
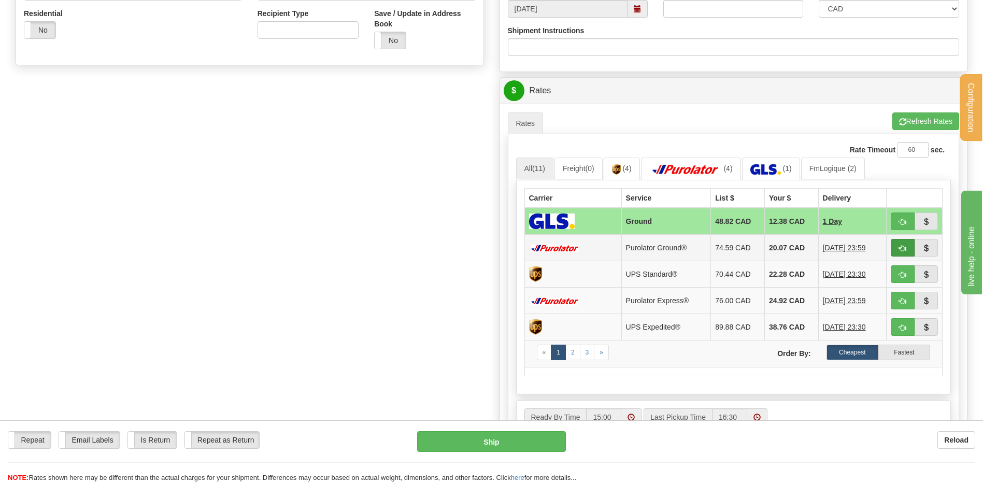
type input "2097 OCEAN SPRAY"
click at [898, 246] on button "button" at bounding box center [903, 248] width 24 height 18
type input "260"
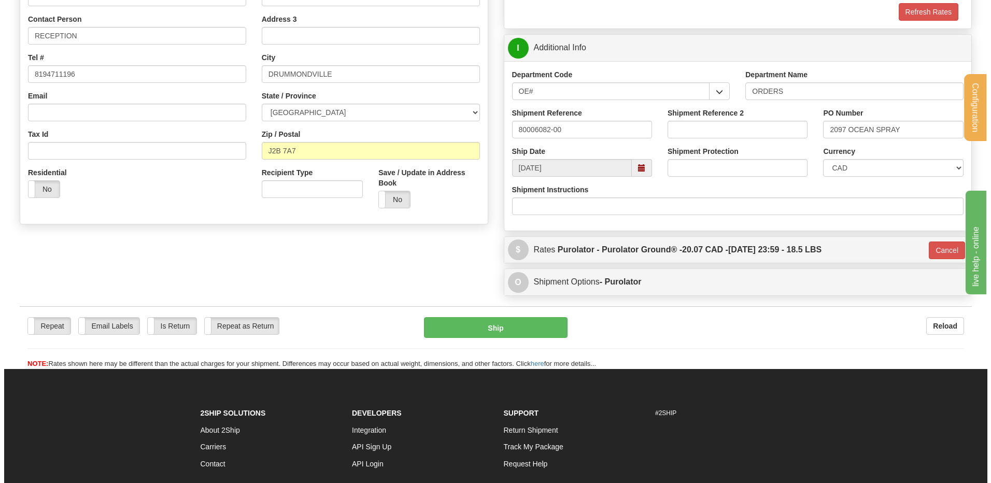
scroll to position [201, 0]
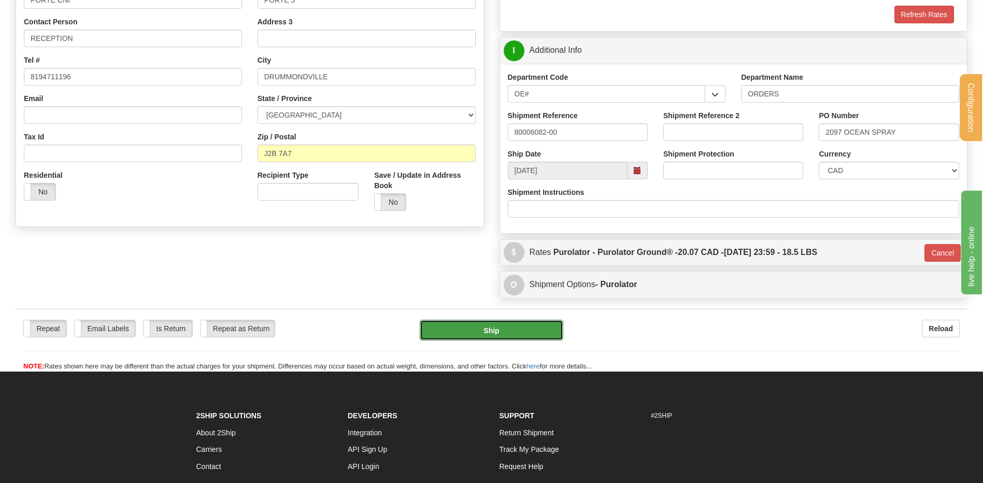
click at [451, 331] on button "Ship" at bounding box center [491, 330] width 143 height 21
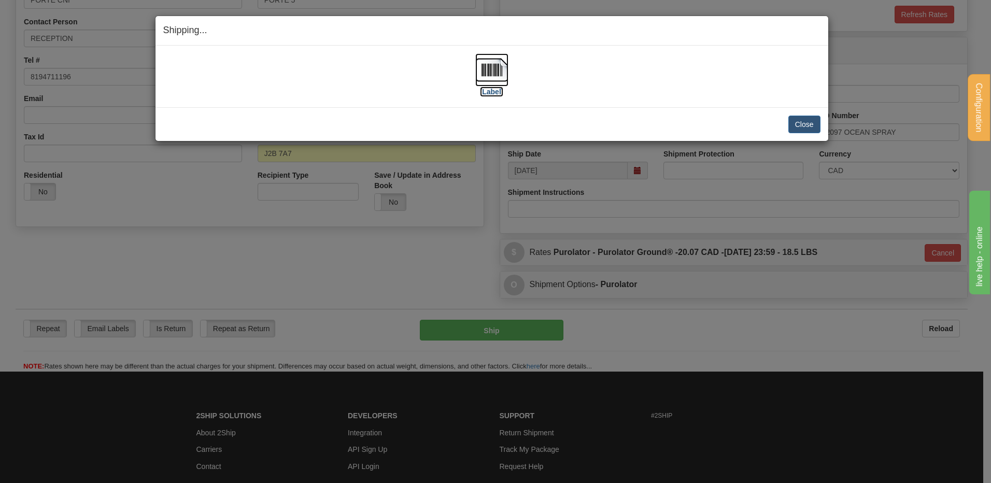
click at [504, 67] on img at bounding box center [491, 69] width 33 height 33
click at [796, 118] on button "Close" at bounding box center [804, 125] width 32 height 18
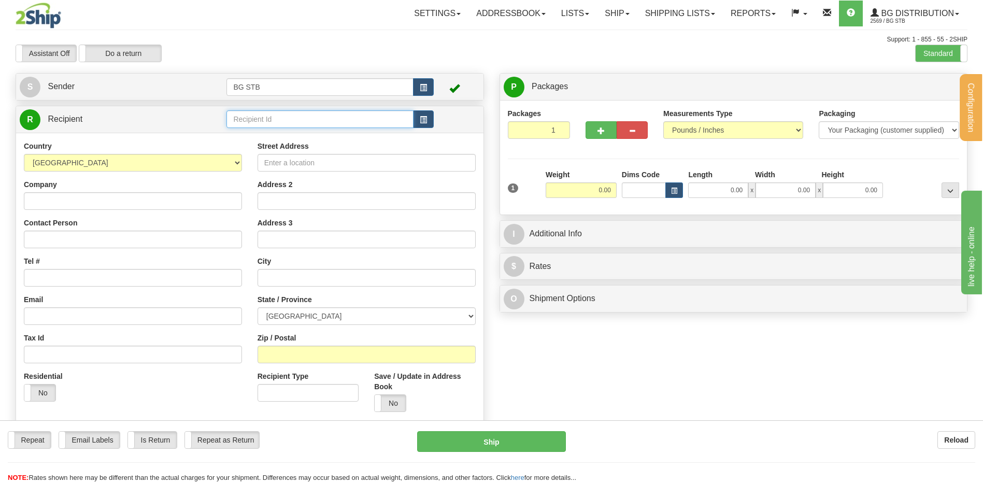
click at [244, 117] on input "text" at bounding box center [319, 119] width 187 height 18
type input "122"
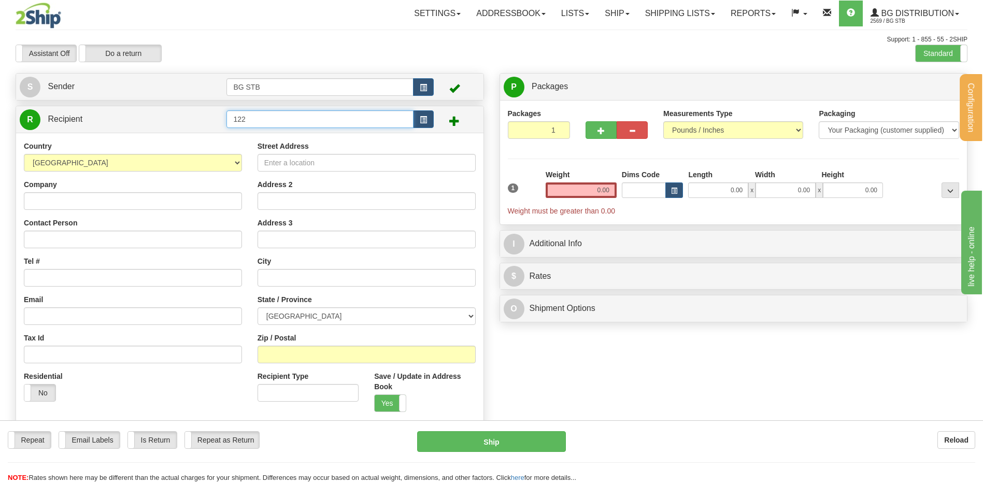
click at [244, 117] on input "122" at bounding box center [319, 119] width 187 height 18
type input "1222"
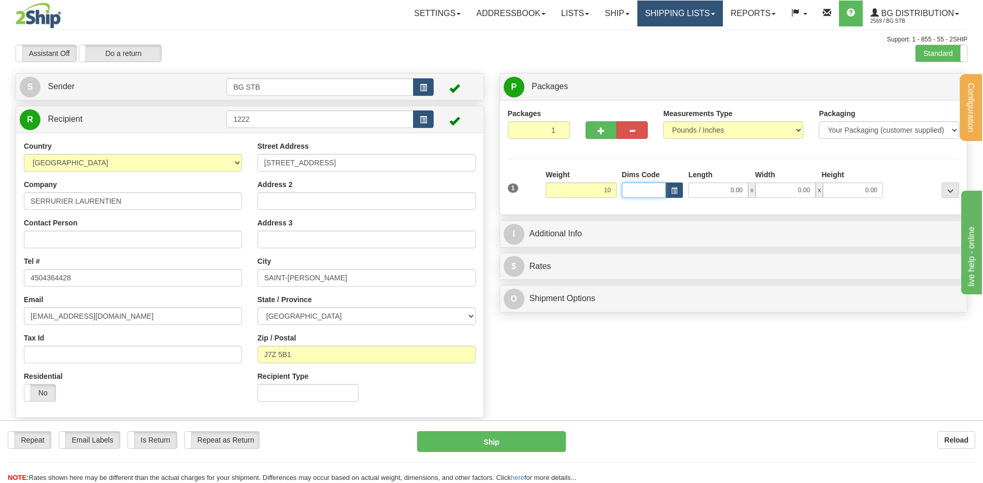
type input "10.00"
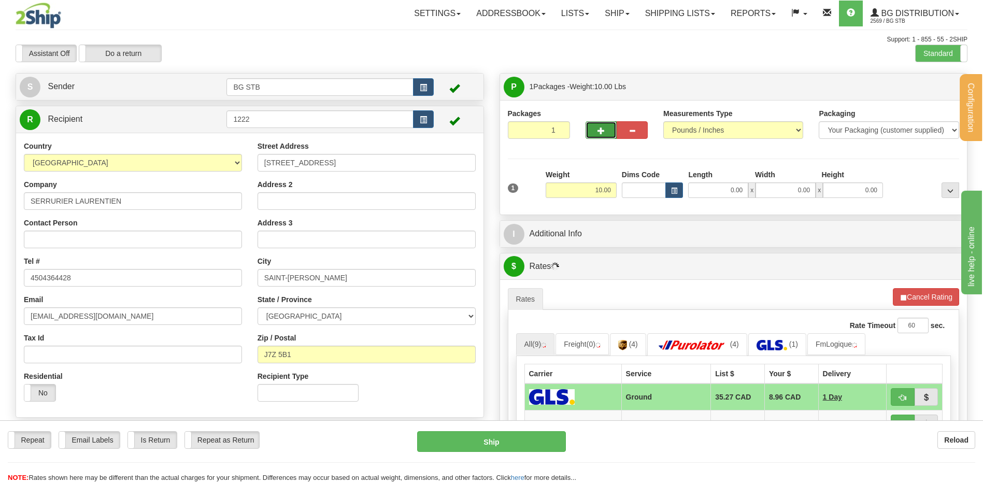
click at [599, 128] on span "button" at bounding box center [600, 130] width 7 height 7
type input "2"
click at [944, 85] on span "Package Level" at bounding box center [937, 86] width 41 height 7
radio input "true"
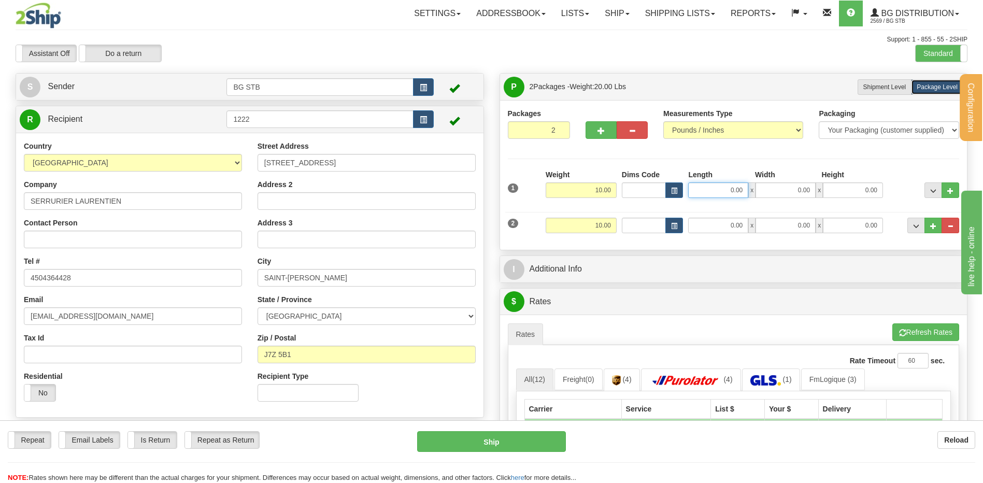
click at [734, 194] on input "0.00" at bounding box center [718, 190] width 60 height 16
type input "37.00"
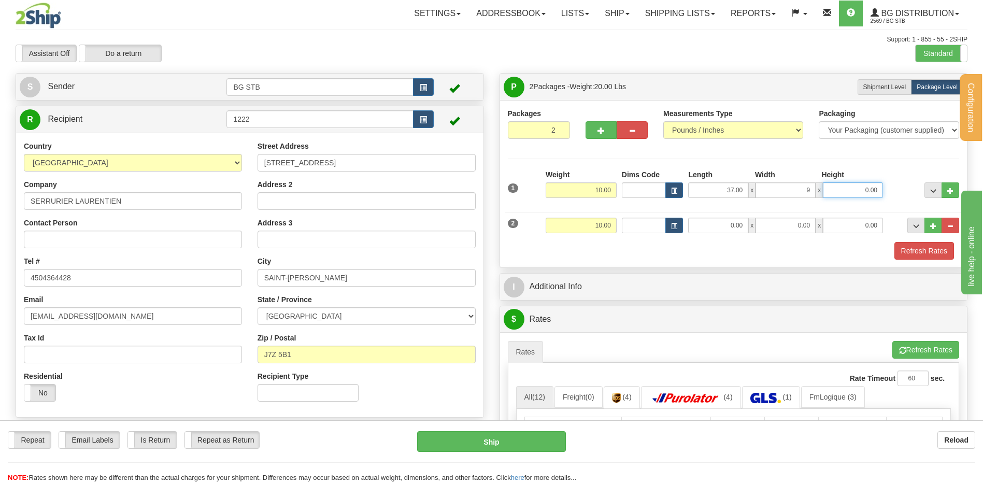
type input "9.00"
type input "3.00"
click at [712, 223] on input "0.00" at bounding box center [718, 226] width 60 height 16
type input "10.00"
type input "8.00"
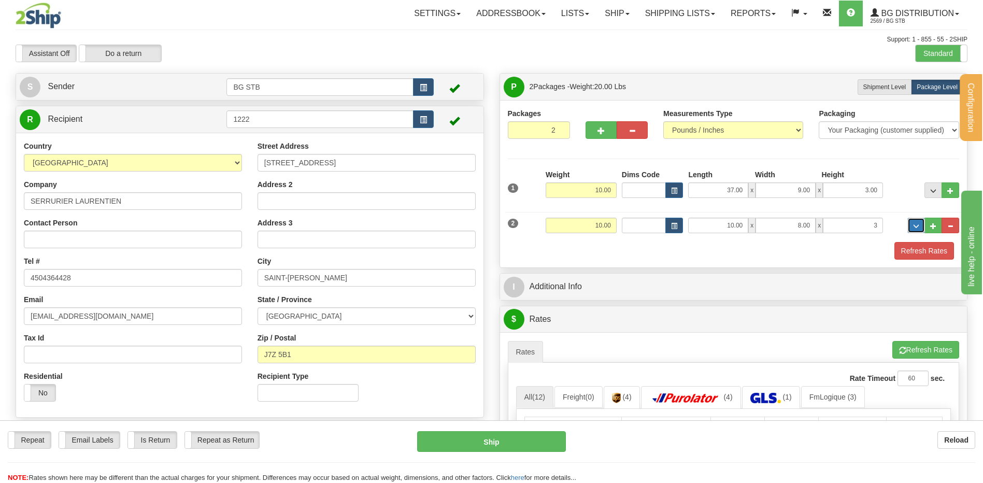
type input "3.00"
drag, startPoint x: 564, startPoint y: 224, endPoint x: 723, endPoint y: 222, distance: 159.1
click at [684, 216] on div "2 Weight 10.00 Dims Code Length Width Height" at bounding box center [733, 224] width 457 height 35
type input "3.50"
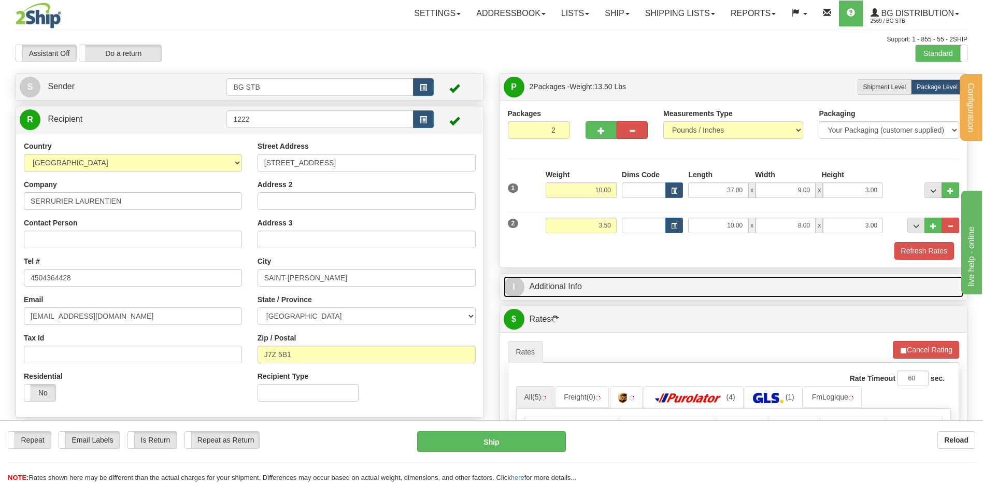
click at [590, 285] on link "I Additional Info" at bounding box center [734, 286] width 460 height 21
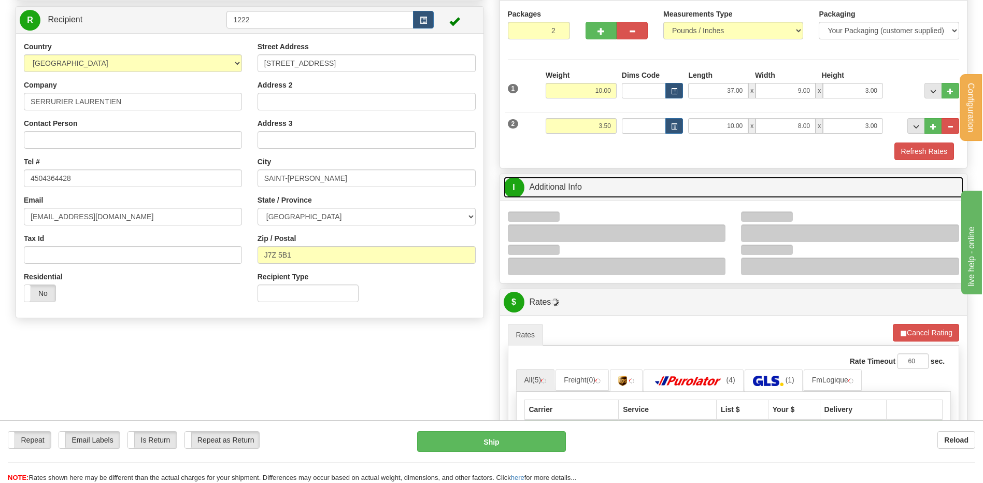
scroll to position [155, 0]
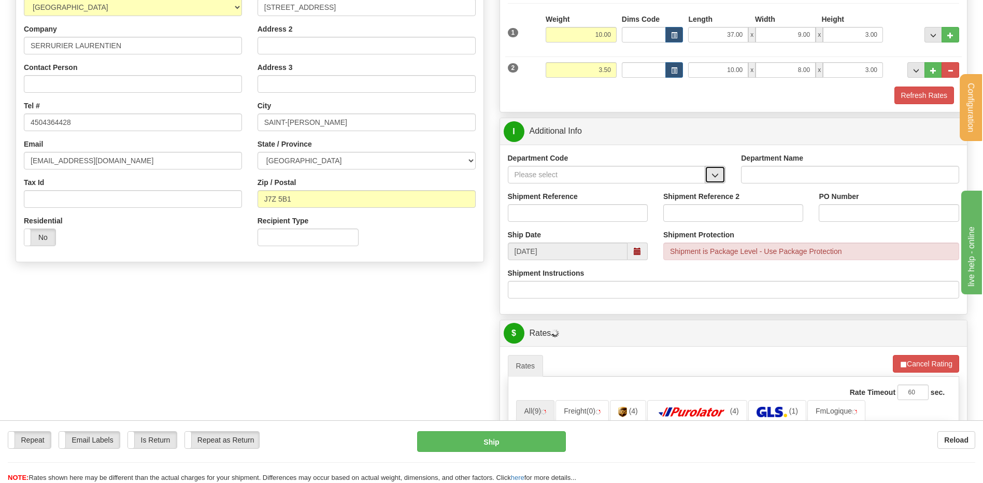
click at [720, 177] on button "button" at bounding box center [715, 175] width 21 height 18
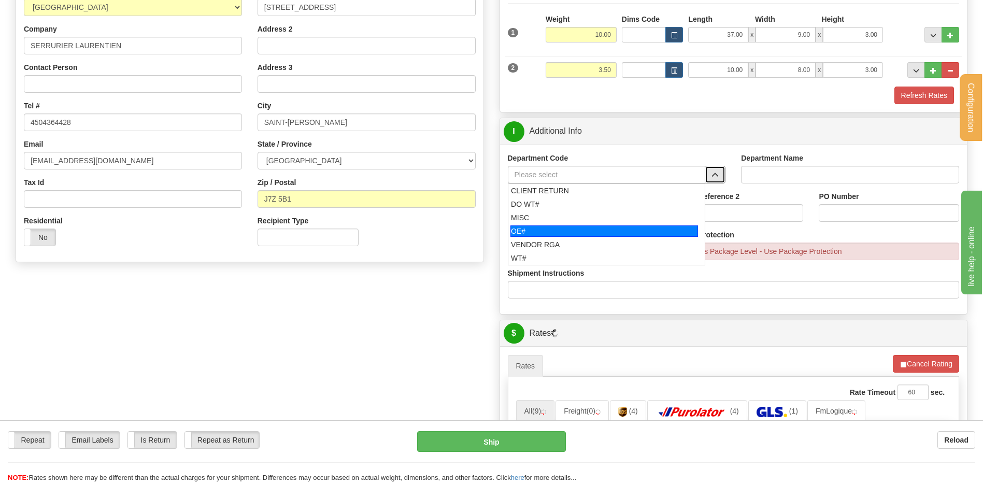
click at [582, 225] on div "OE#" at bounding box center [604, 230] width 188 height 11
type input "OE#"
type input "ORDERS"
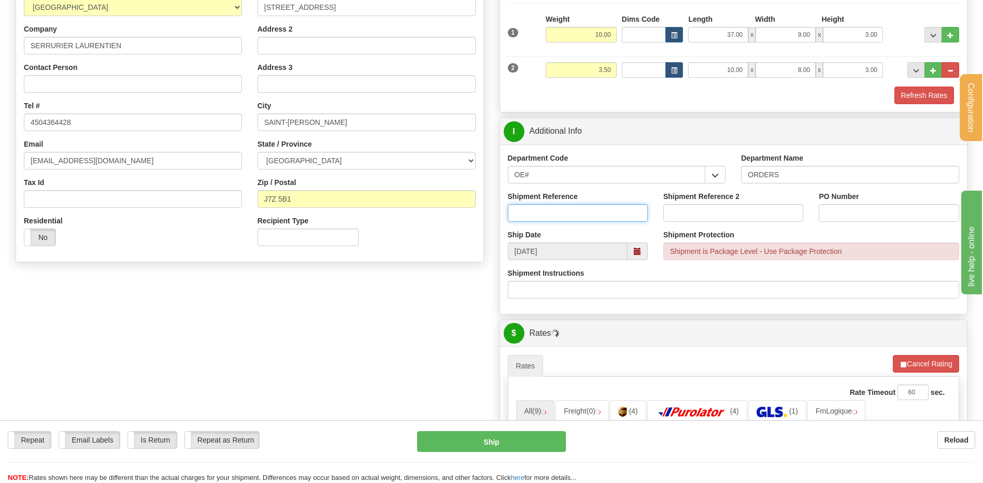
click at [576, 208] on input "Shipment Reference" at bounding box center [578, 213] width 140 height 18
type input "80005780-00 // 80006250-00"
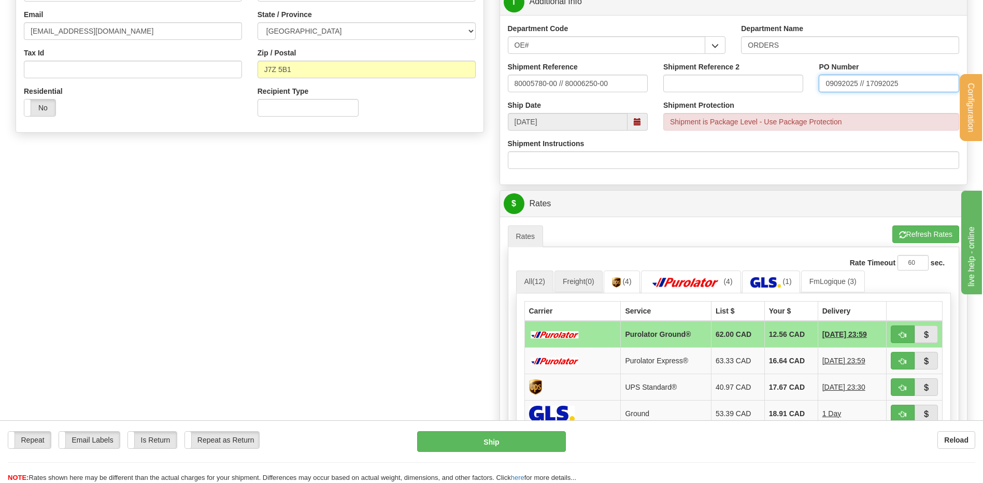
scroll to position [363, 0]
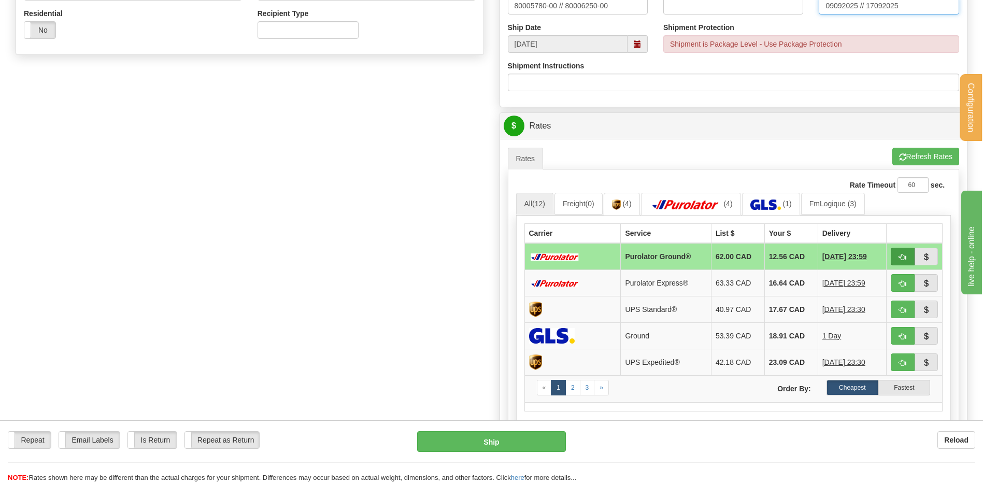
type input "09092025 // 17092025"
click at [900, 254] on span "button" at bounding box center [902, 257] width 7 height 7
type input "260"
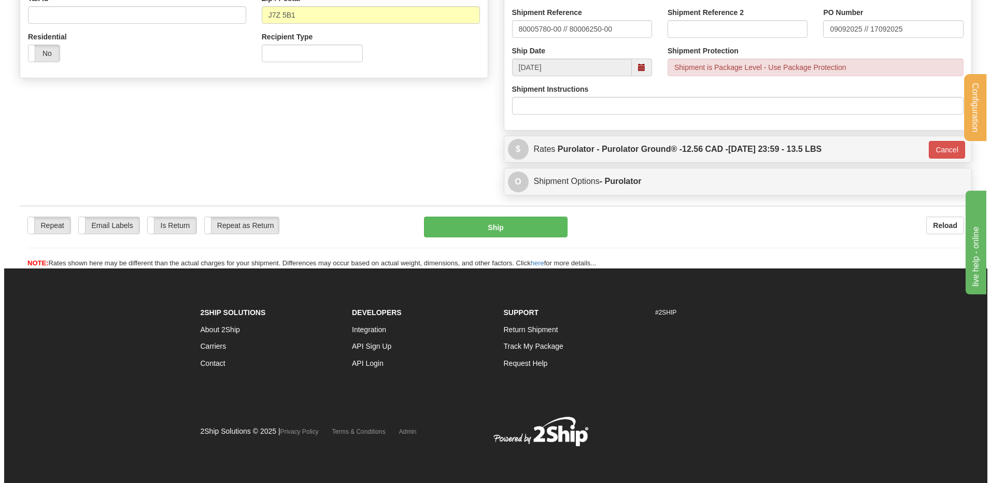
scroll to position [340, 0]
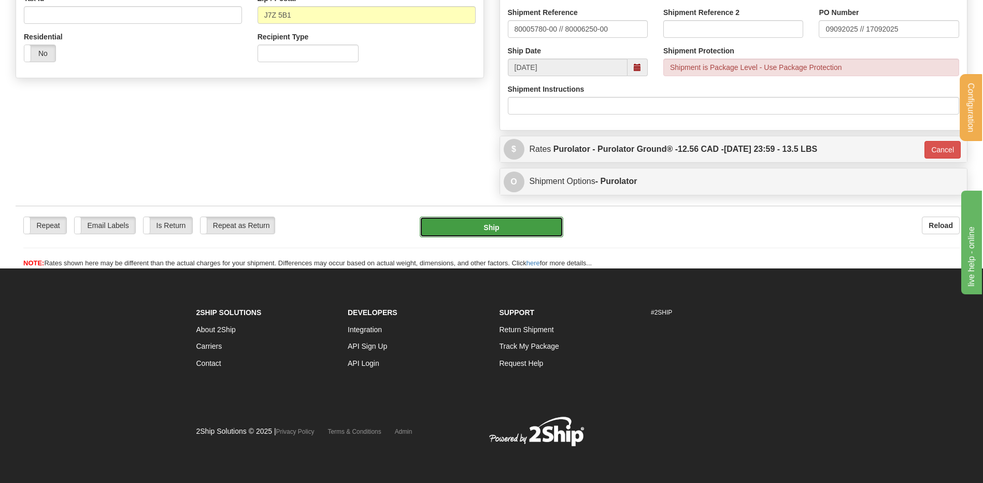
click at [497, 228] on button "Ship" at bounding box center [491, 227] width 143 height 21
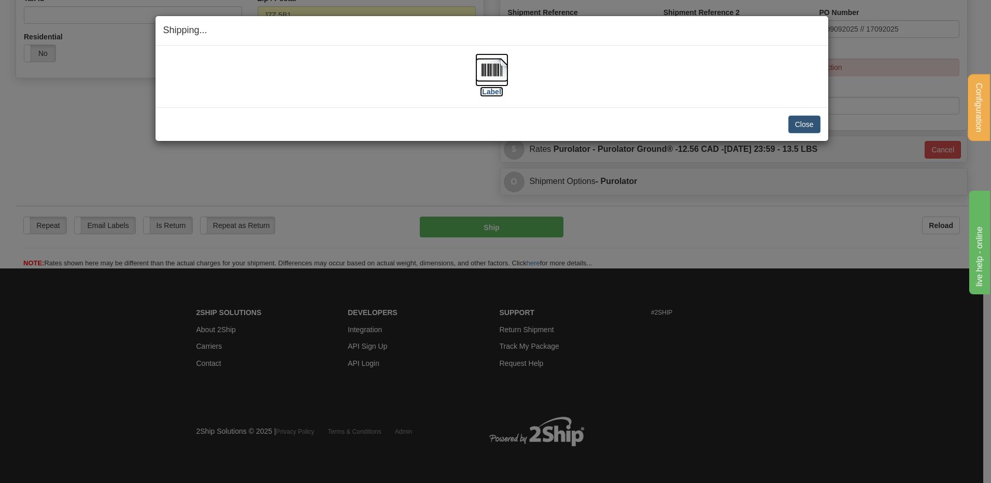
click at [487, 69] on img at bounding box center [491, 69] width 33 height 33
click at [809, 118] on button "Close" at bounding box center [804, 125] width 32 height 18
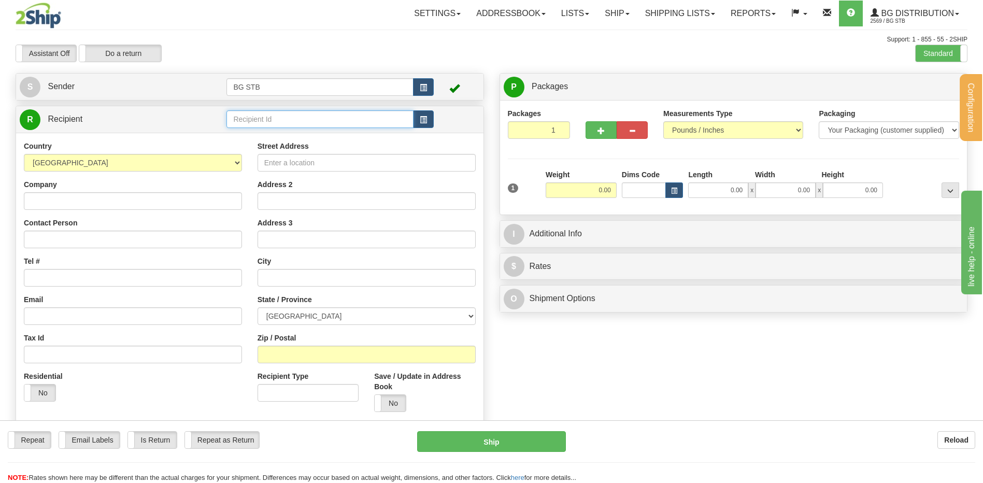
click at [241, 124] on input "text" at bounding box center [319, 119] width 187 height 18
type input "1080"
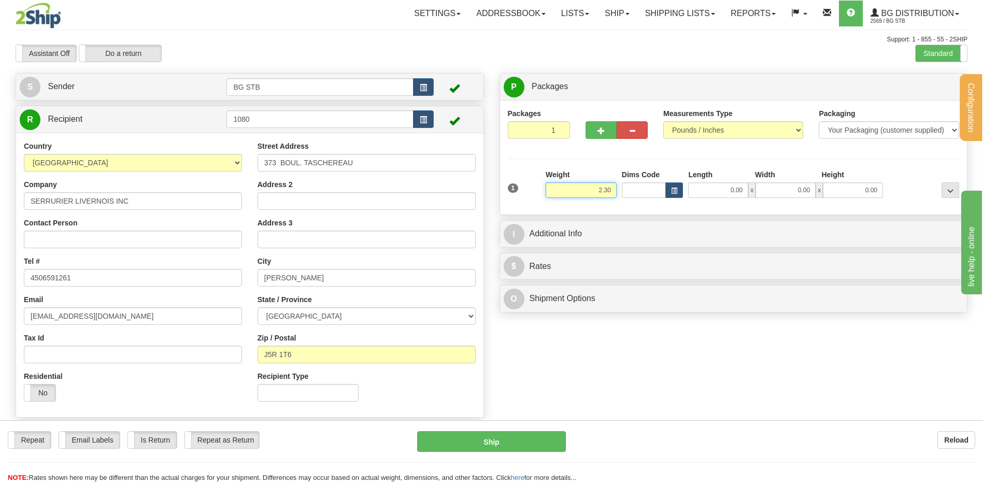
type input "2.30"
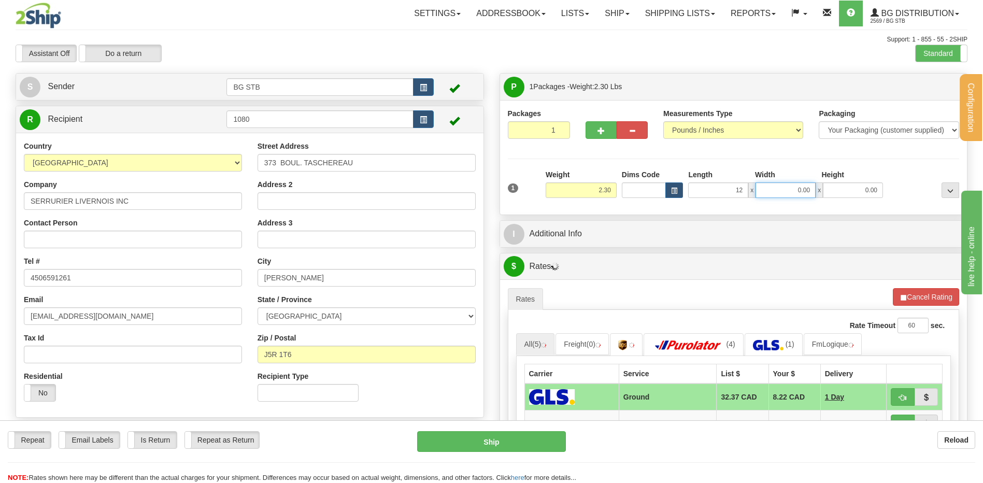
type input "12.00"
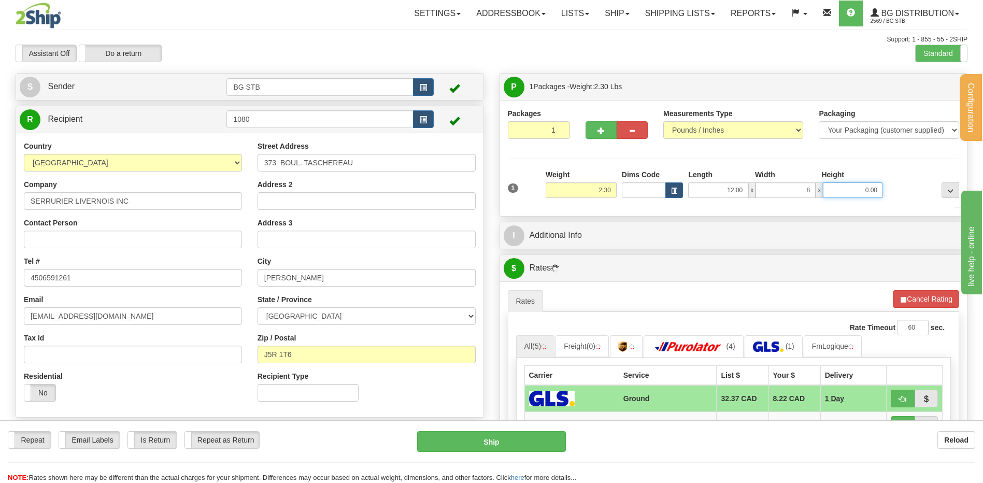
type input "8.00"
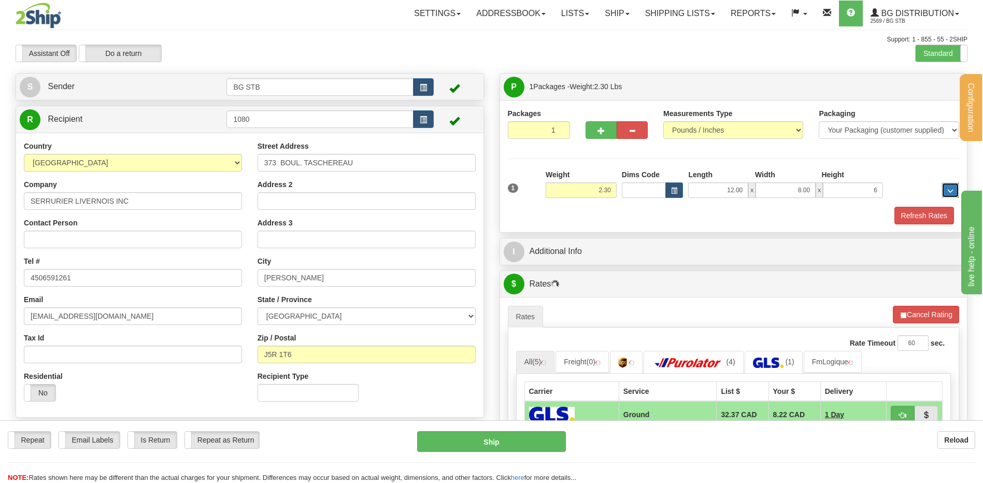
type input "6.00"
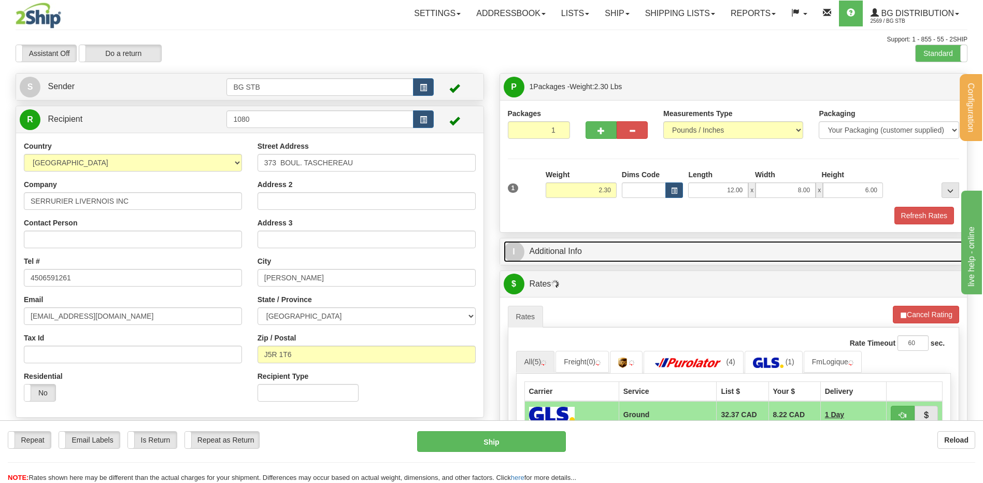
click at [542, 248] on link "I Additional Info" at bounding box center [734, 251] width 460 height 21
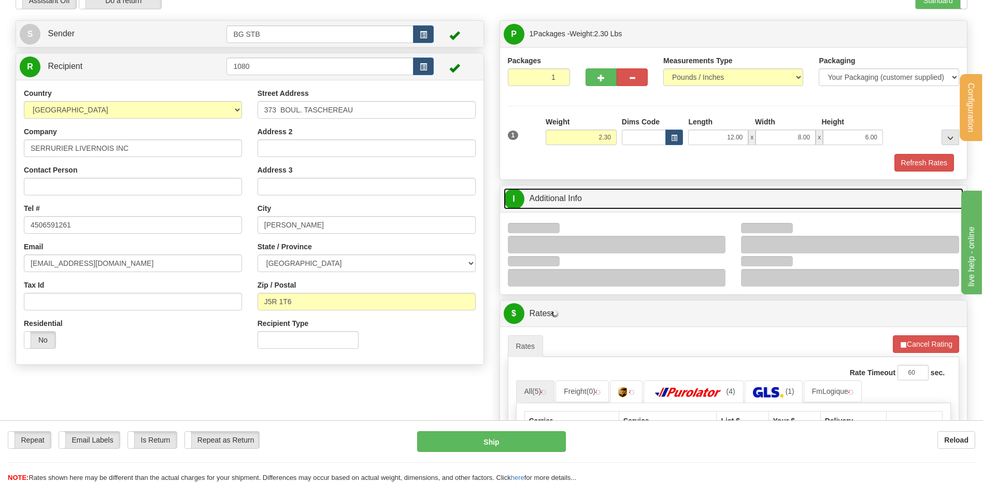
scroll to position [104, 0]
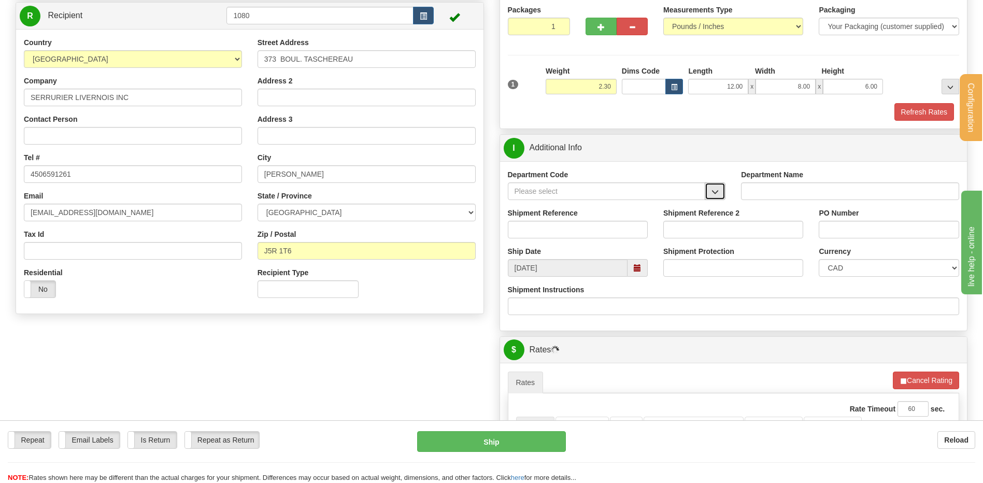
click at [718, 189] on span "button" at bounding box center [714, 192] width 7 height 7
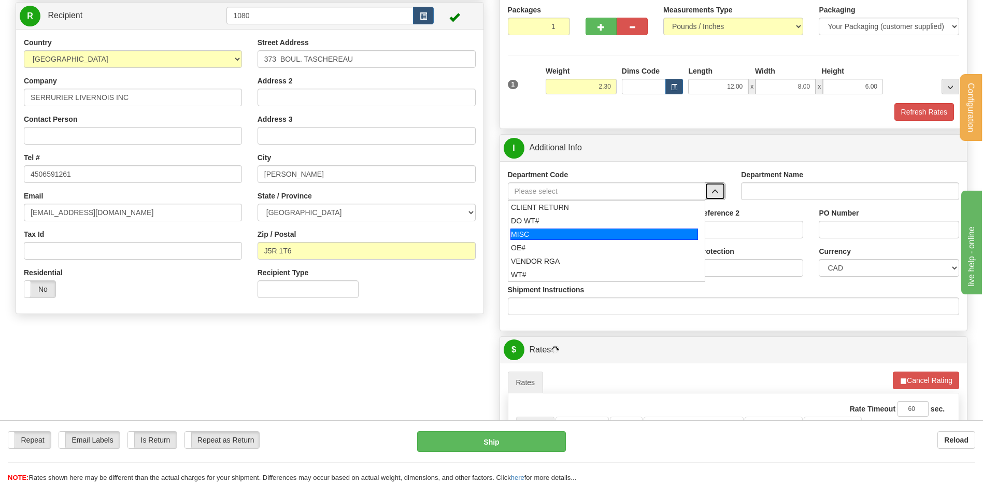
click at [577, 242] on div "OE#" at bounding box center [604, 247] width 187 height 10
type input "OE#"
type input "ORDERS"
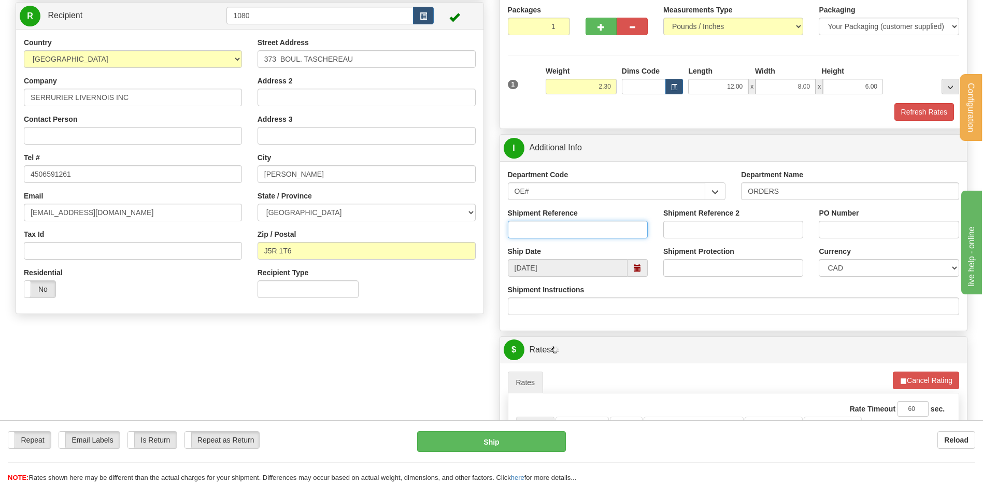
click at [571, 226] on input "Shipment Reference" at bounding box center [578, 230] width 140 height 18
type input "80005528-02"
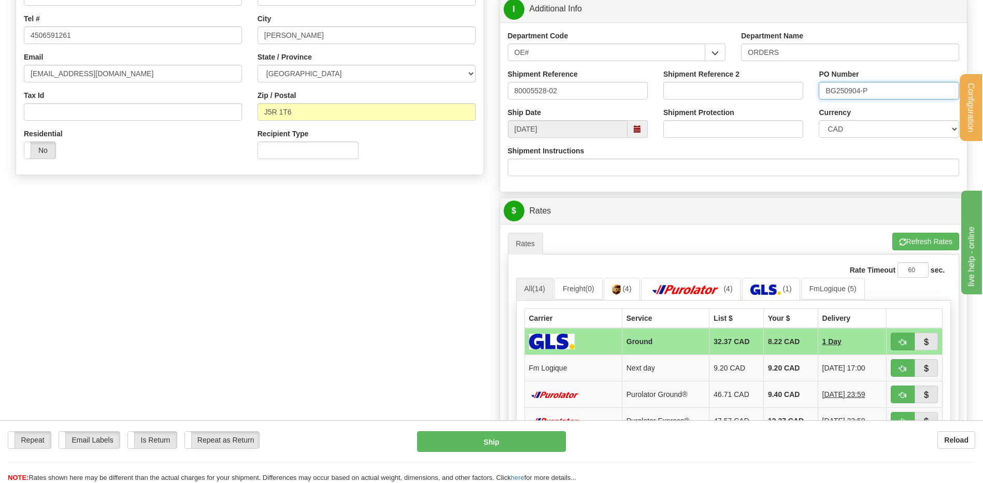
scroll to position [311, 0]
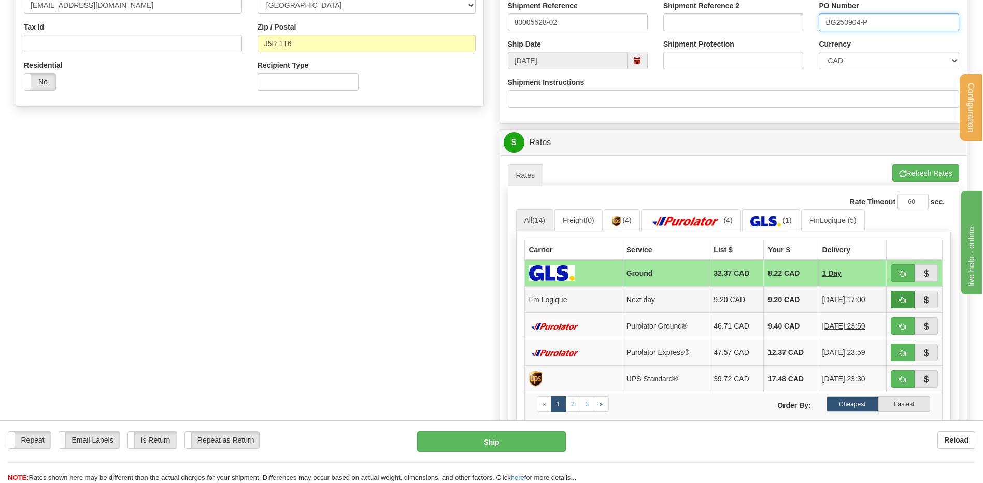
type input "BG250904-P"
click at [904, 298] on span "button" at bounding box center [902, 300] width 7 height 7
type input "jour"
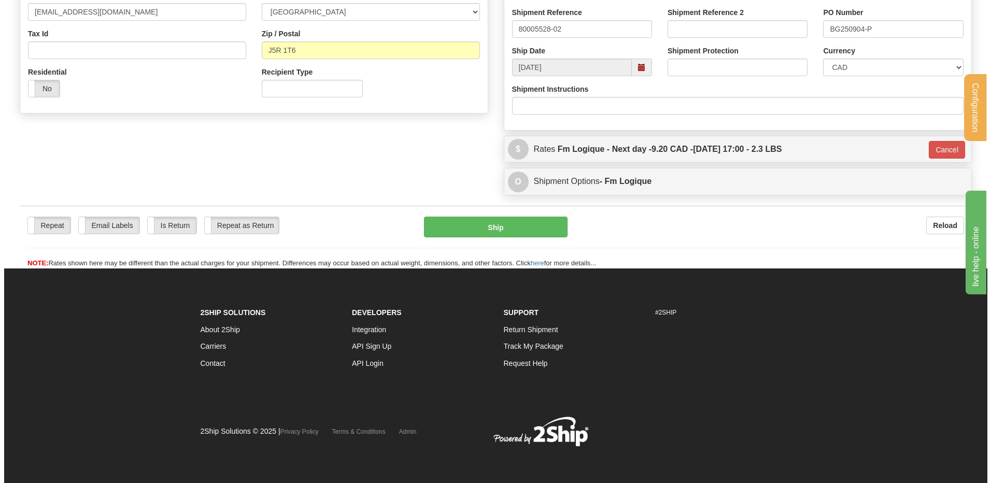
scroll to position [303, 0]
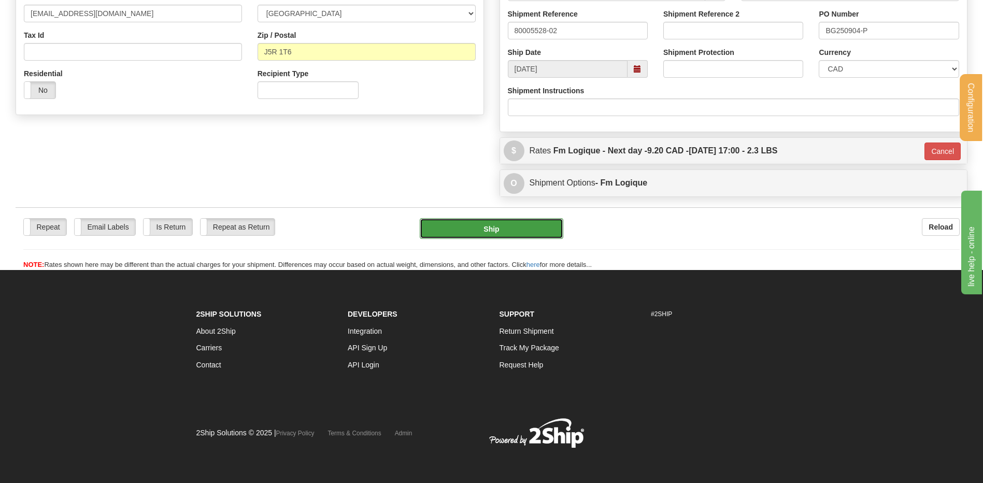
click at [509, 230] on button "Ship" at bounding box center [491, 228] width 143 height 21
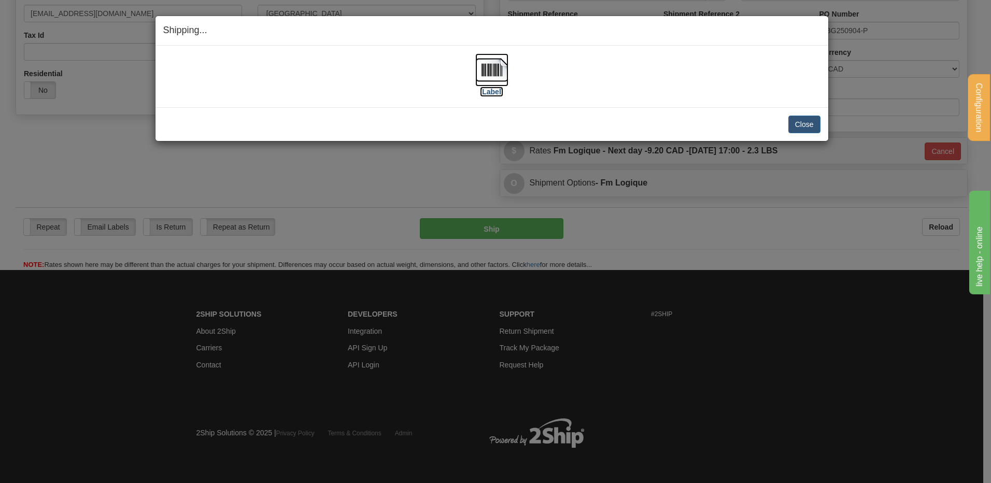
click at [489, 82] on img at bounding box center [491, 69] width 33 height 33
